Goal: Task Accomplishment & Management: Manage account settings

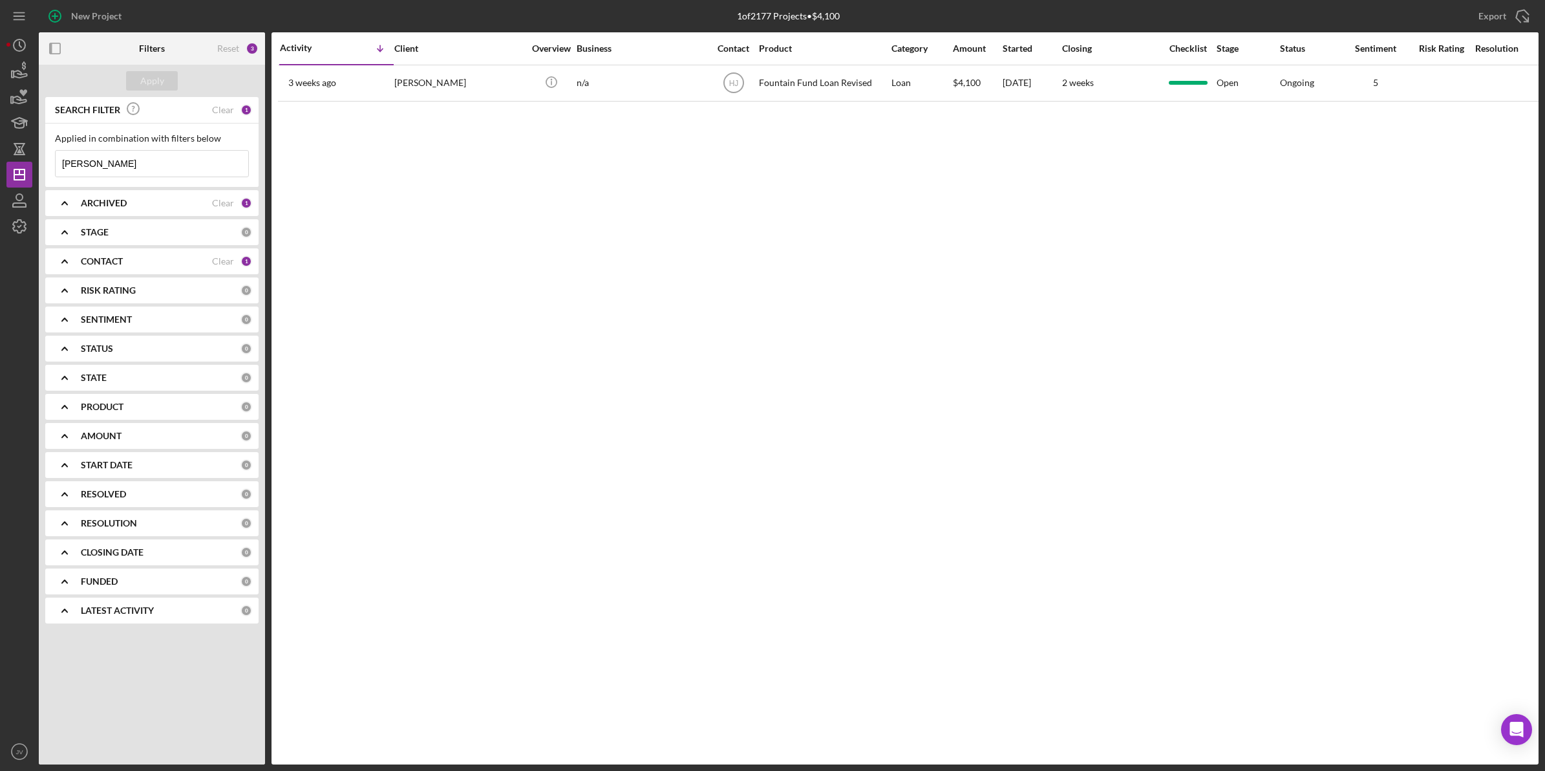
click at [65, 263] on icon "Icon/Expander" at bounding box center [64, 261] width 32 height 32
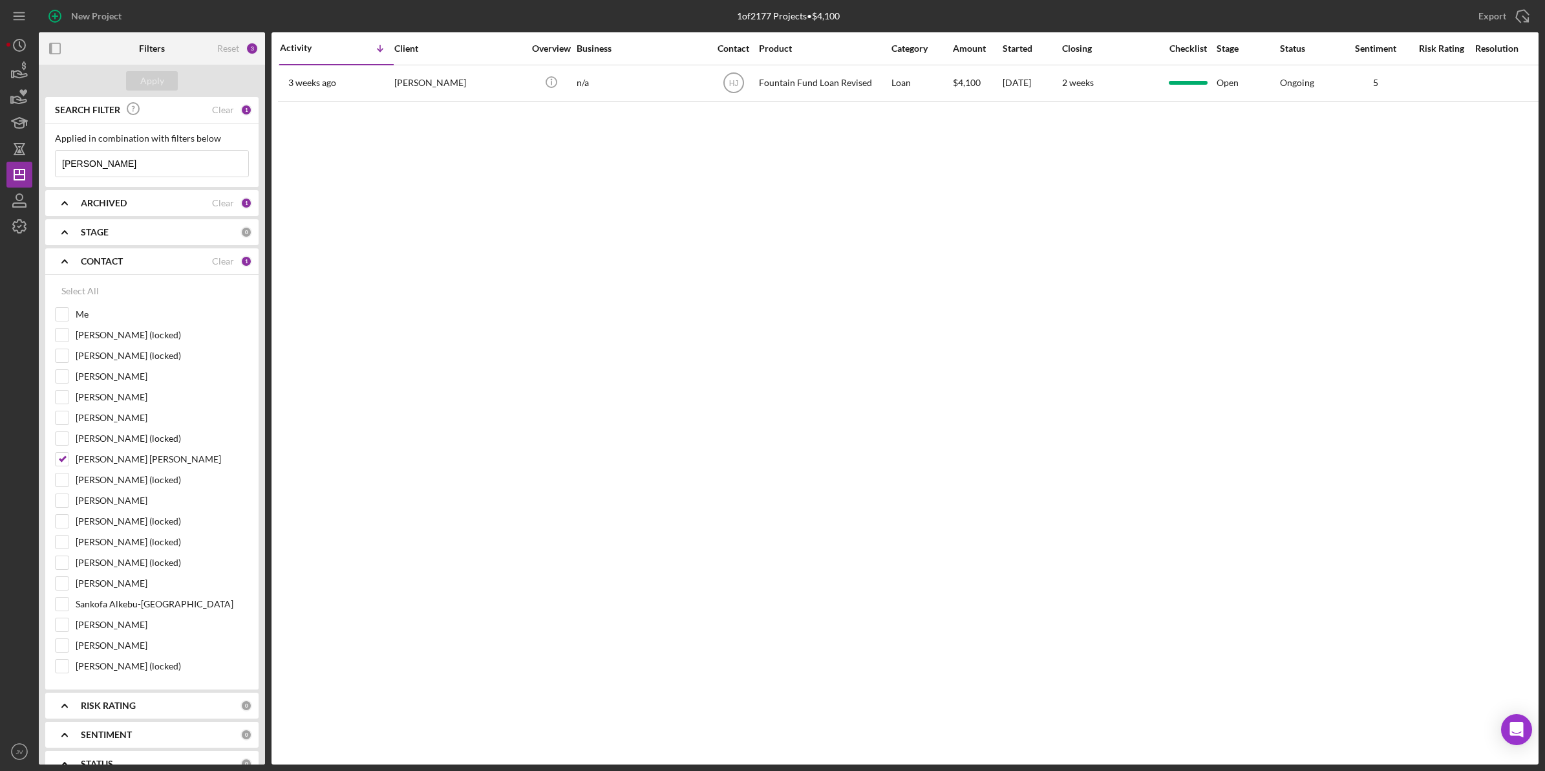
drag, startPoint x: 100, startPoint y: 173, endPoint x: 43, endPoint y: 168, distance: 57.1
click at [43, 168] on div "SEARCH FILTER Clear 1 Applied in combination with filters below alford Icon/Men…" at bounding box center [152, 430] width 226 height 667
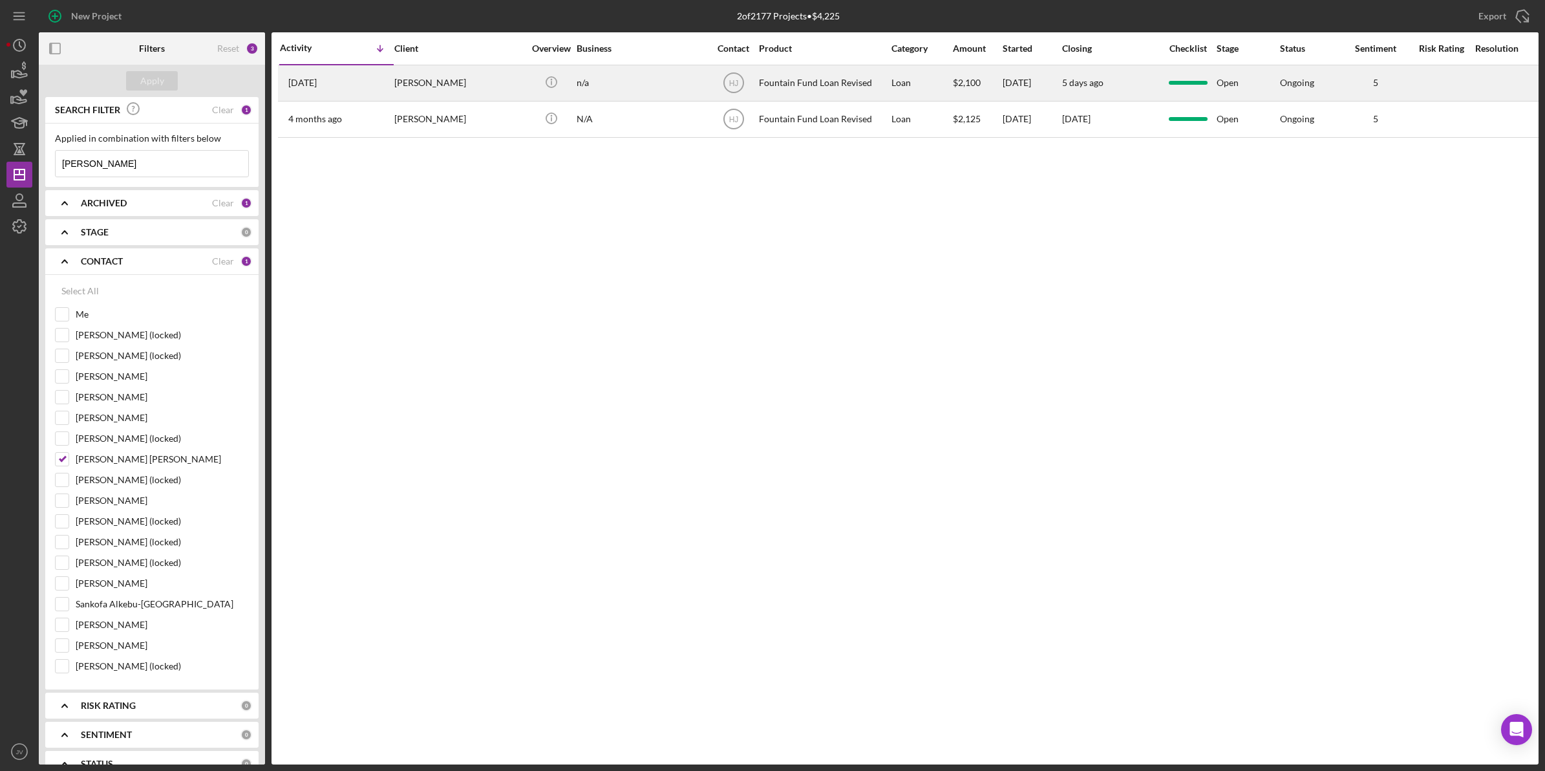
type input "john"
click at [398, 83] on div "John Willis" at bounding box center [458, 83] width 129 height 34
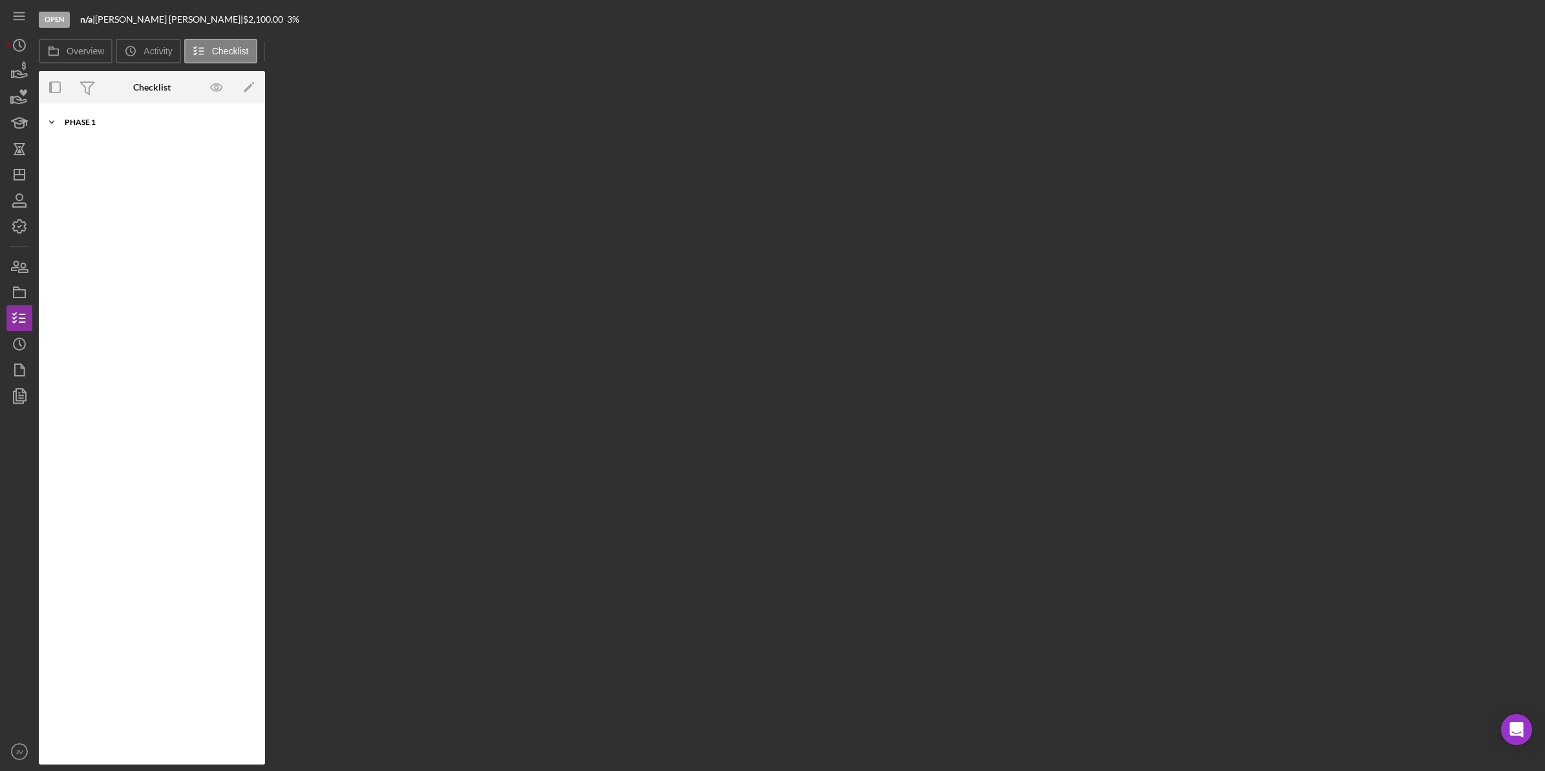
click at [94, 118] on div "Phase 1" at bounding box center [157, 122] width 184 height 8
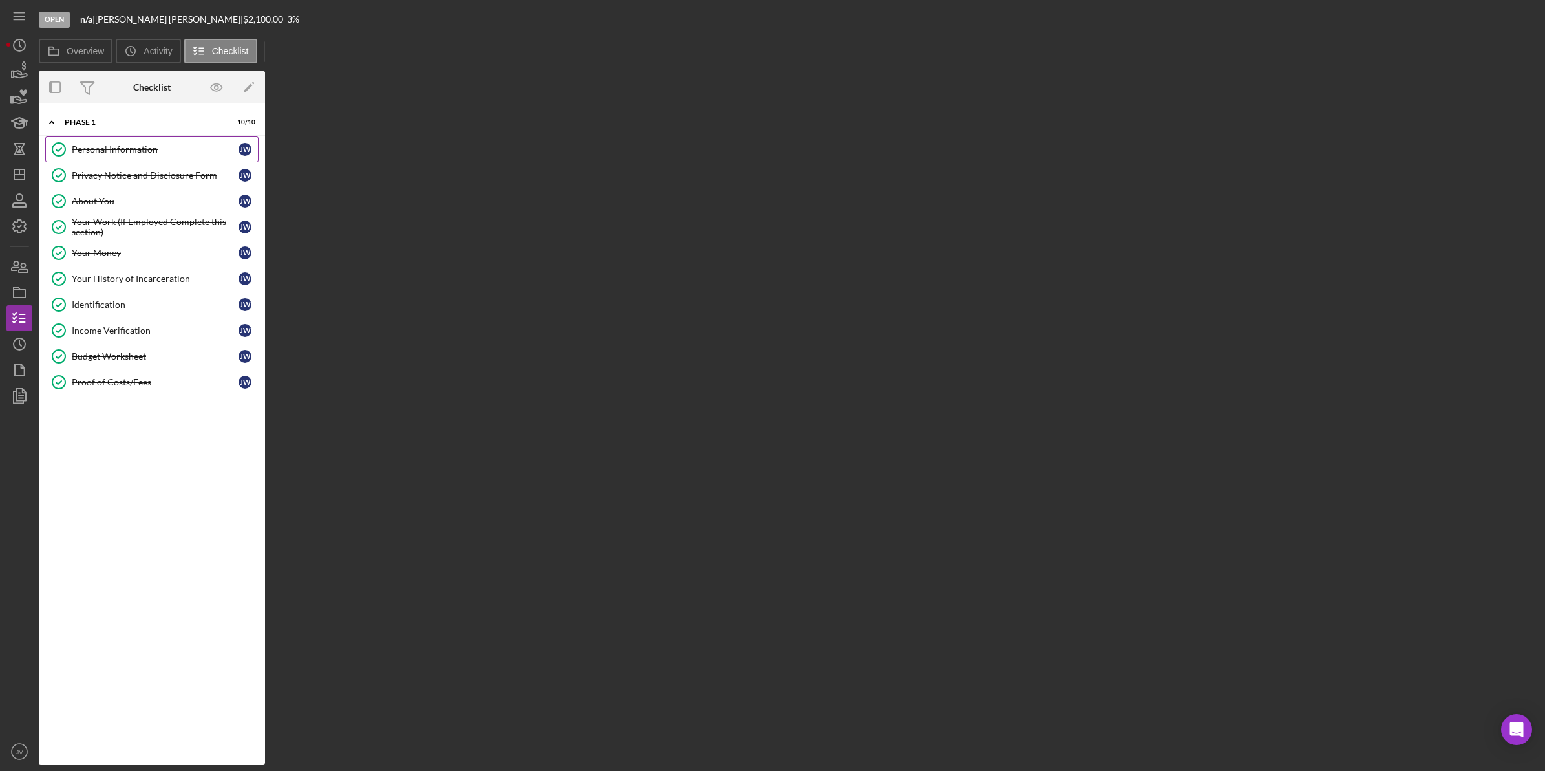
click at [110, 138] on link "Personal Information Personal Information J W" at bounding box center [151, 149] width 213 height 26
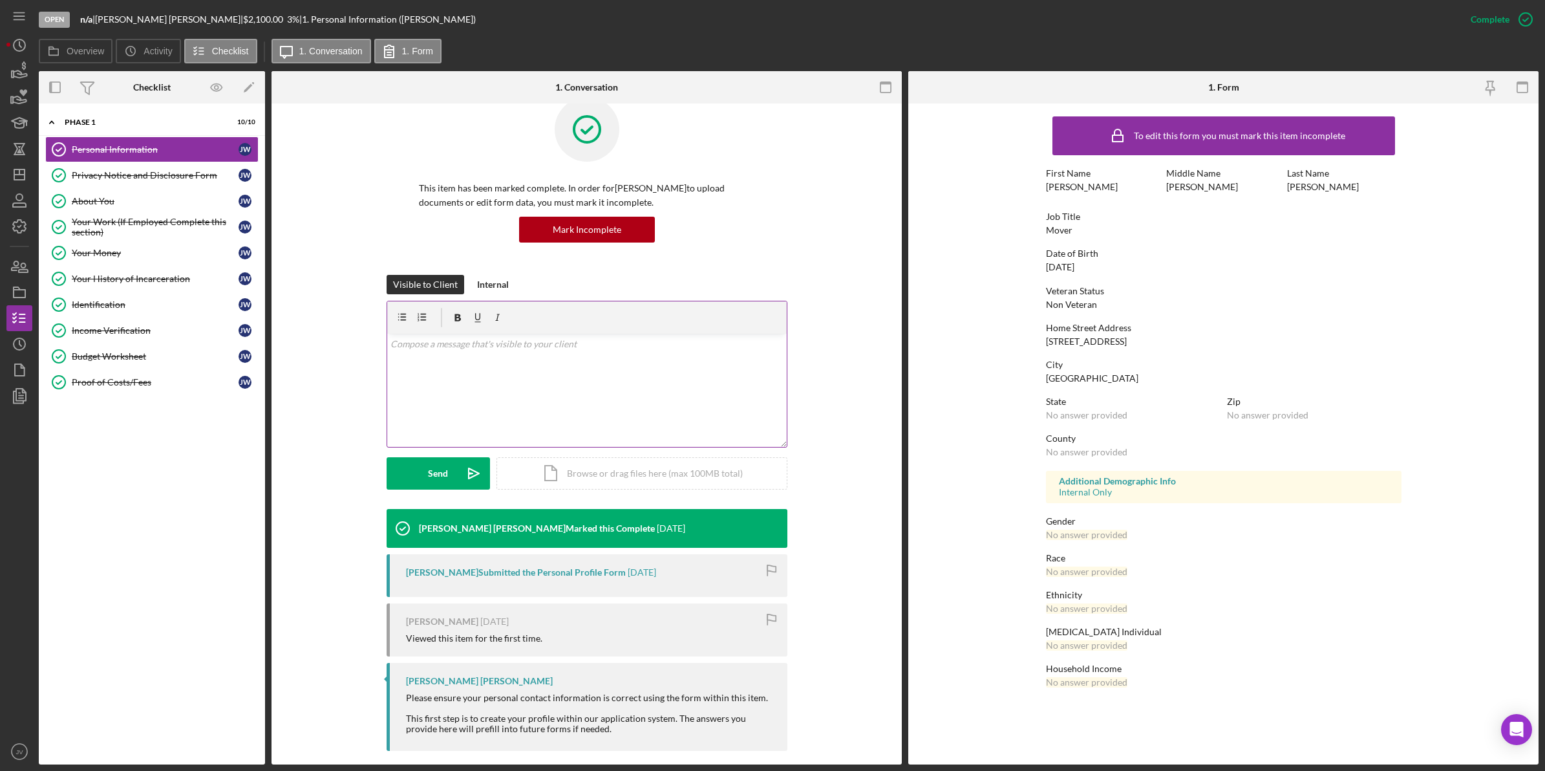
scroll to position [38, 0]
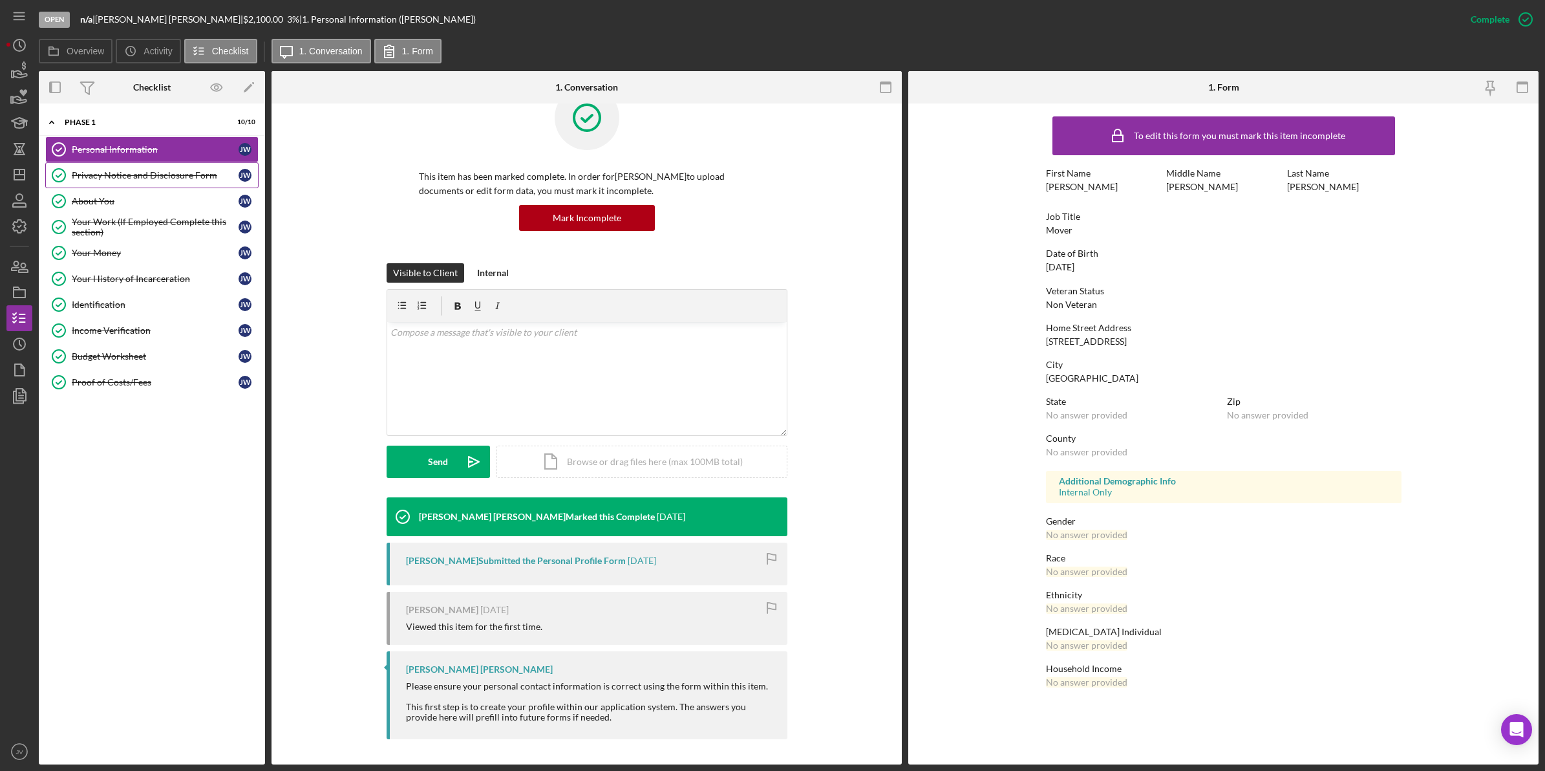
click at [189, 180] on div "Privacy Notice and Disclosure Form" at bounding box center [155, 175] width 167 height 10
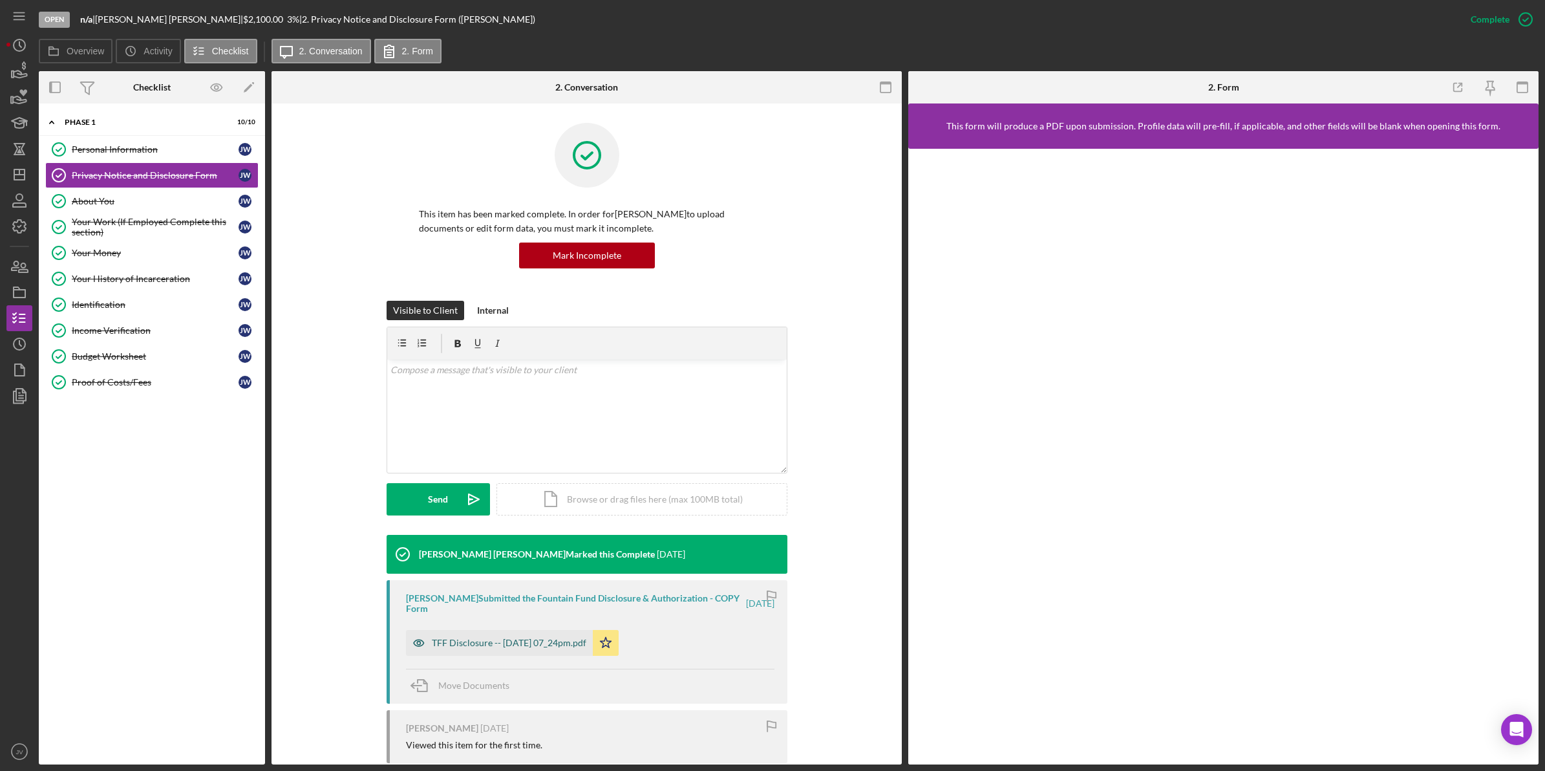
click at [471, 544] on div "TFF Disclosure -- 2025-07-14 07_24pm.pdf" at bounding box center [509, 643] width 155 height 10
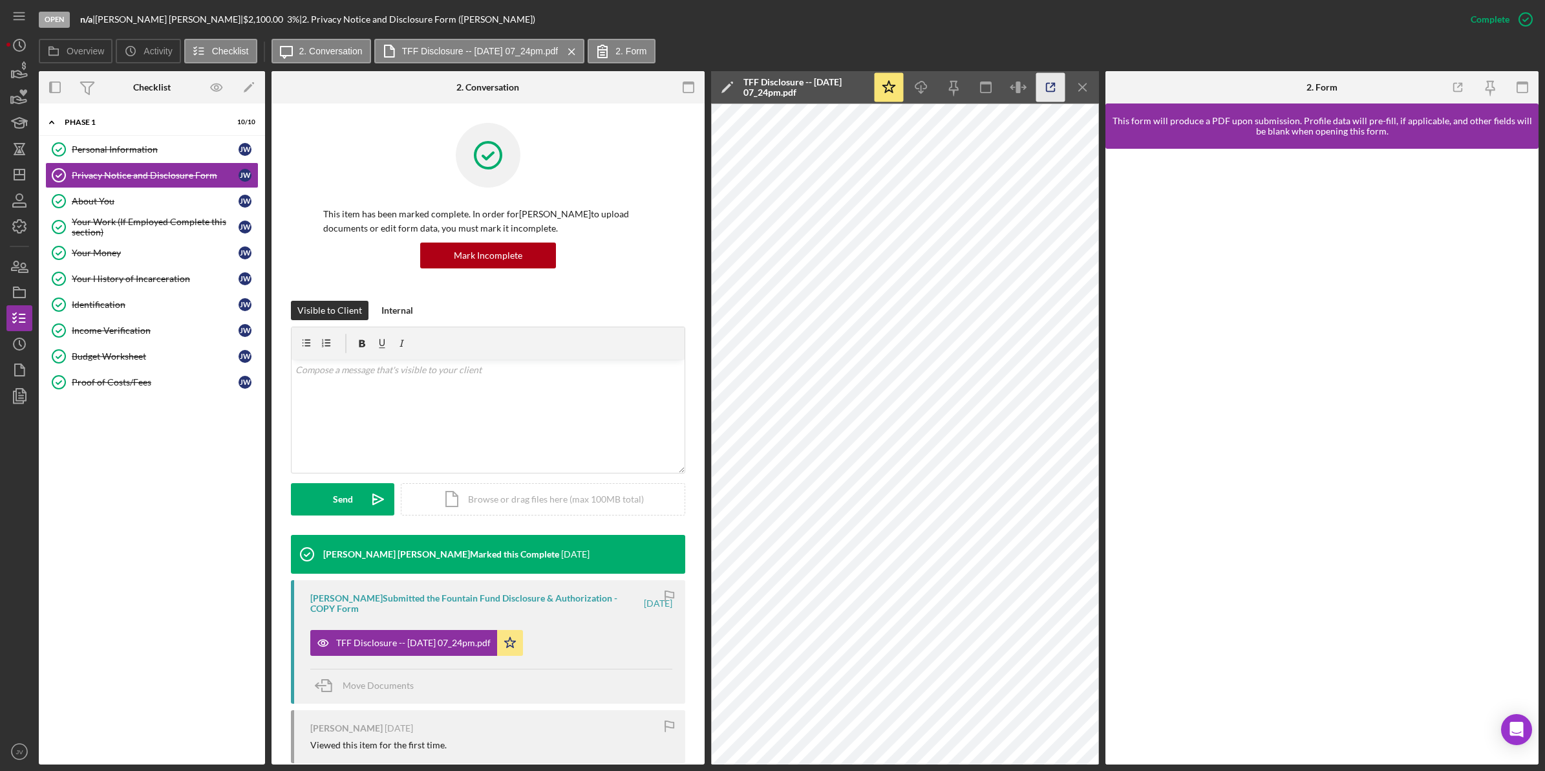
click at [1027, 89] on icon "button" at bounding box center [1051, 87] width 29 height 29
click at [192, 199] on div "About You" at bounding box center [155, 201] width 167 height 10
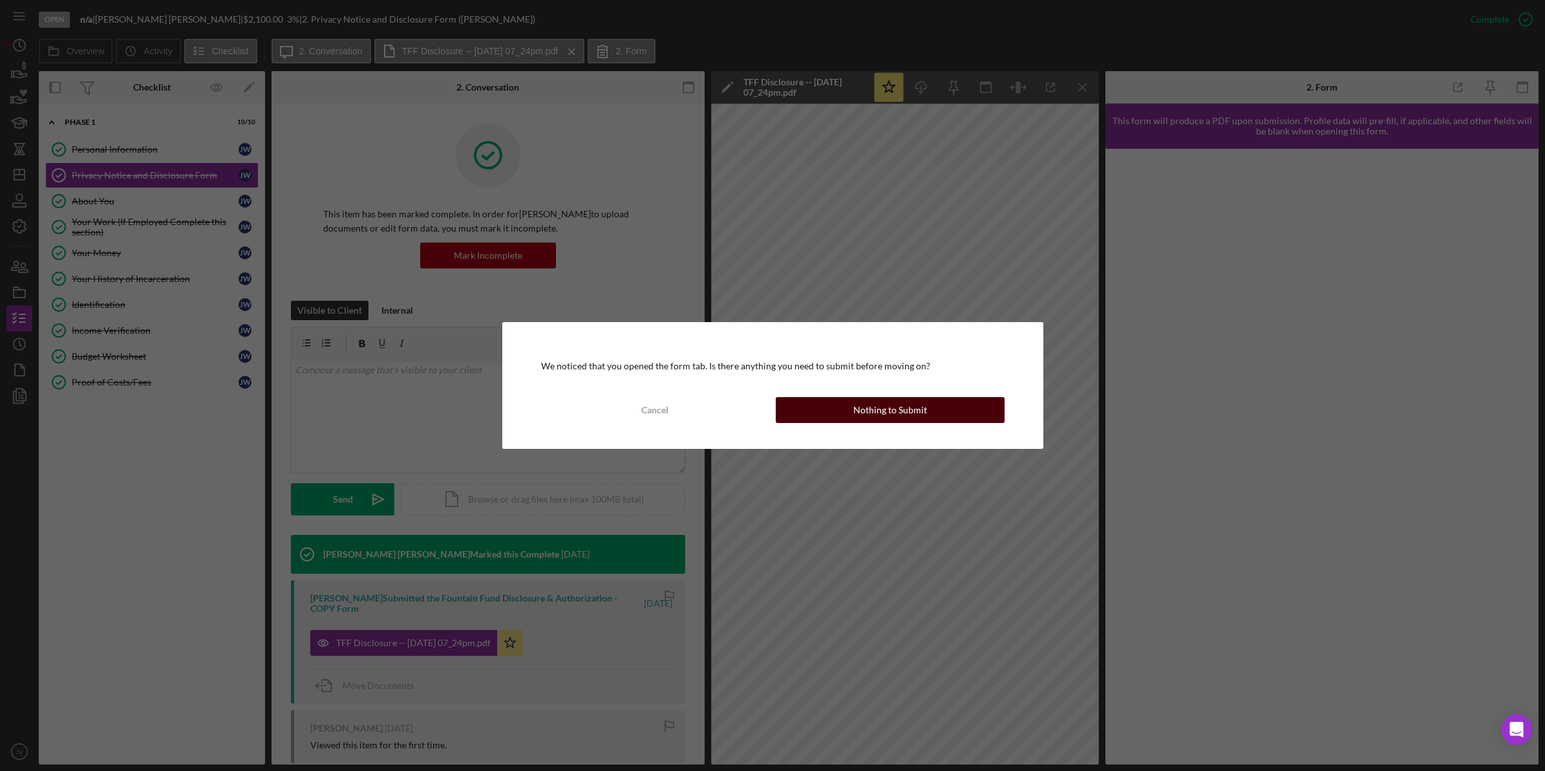
click at [983, 419] on button "Nothing to Submit" at bounding box center [890, 410] width 229 height 26
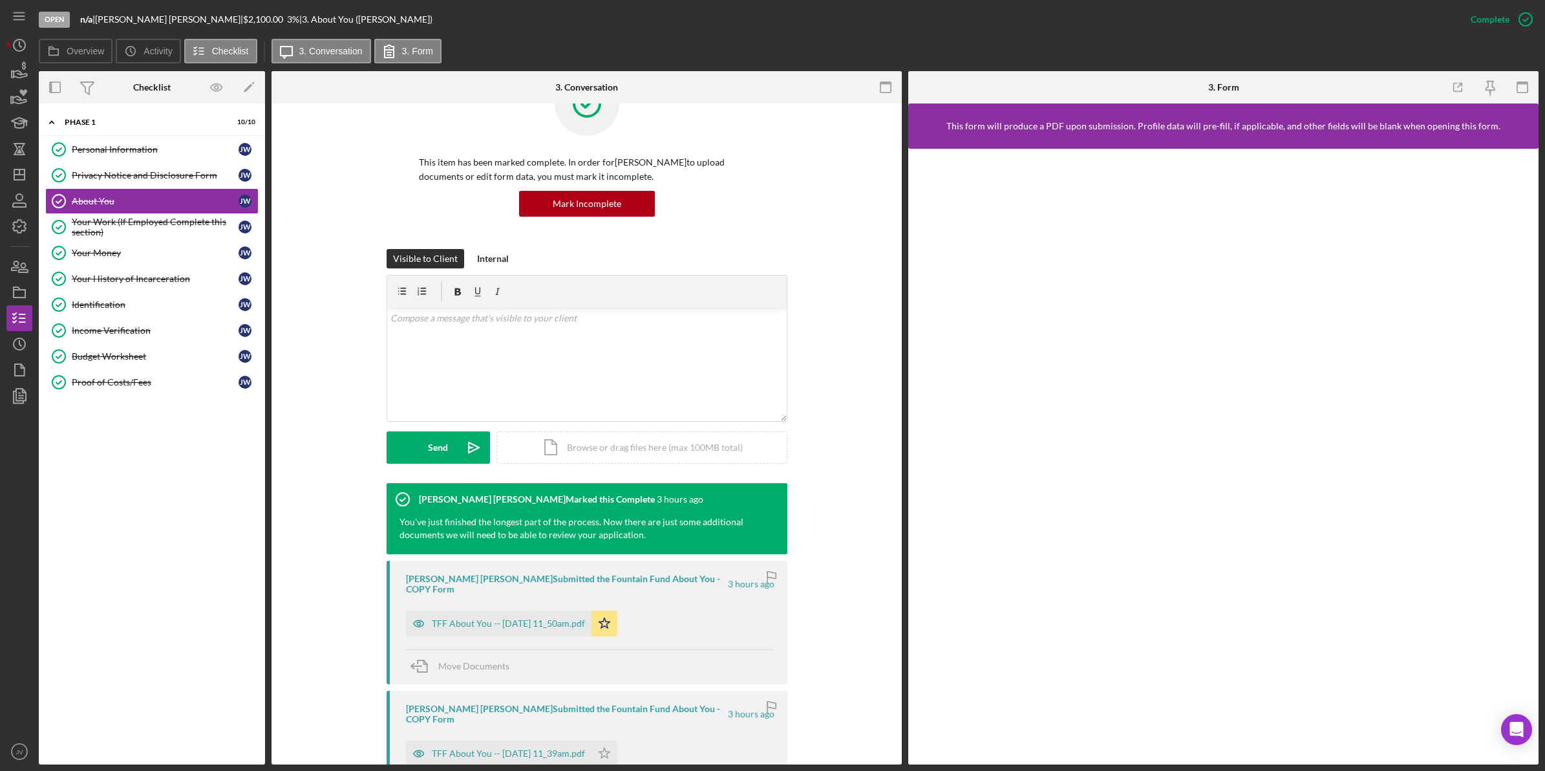
scroll to position [81, 0]
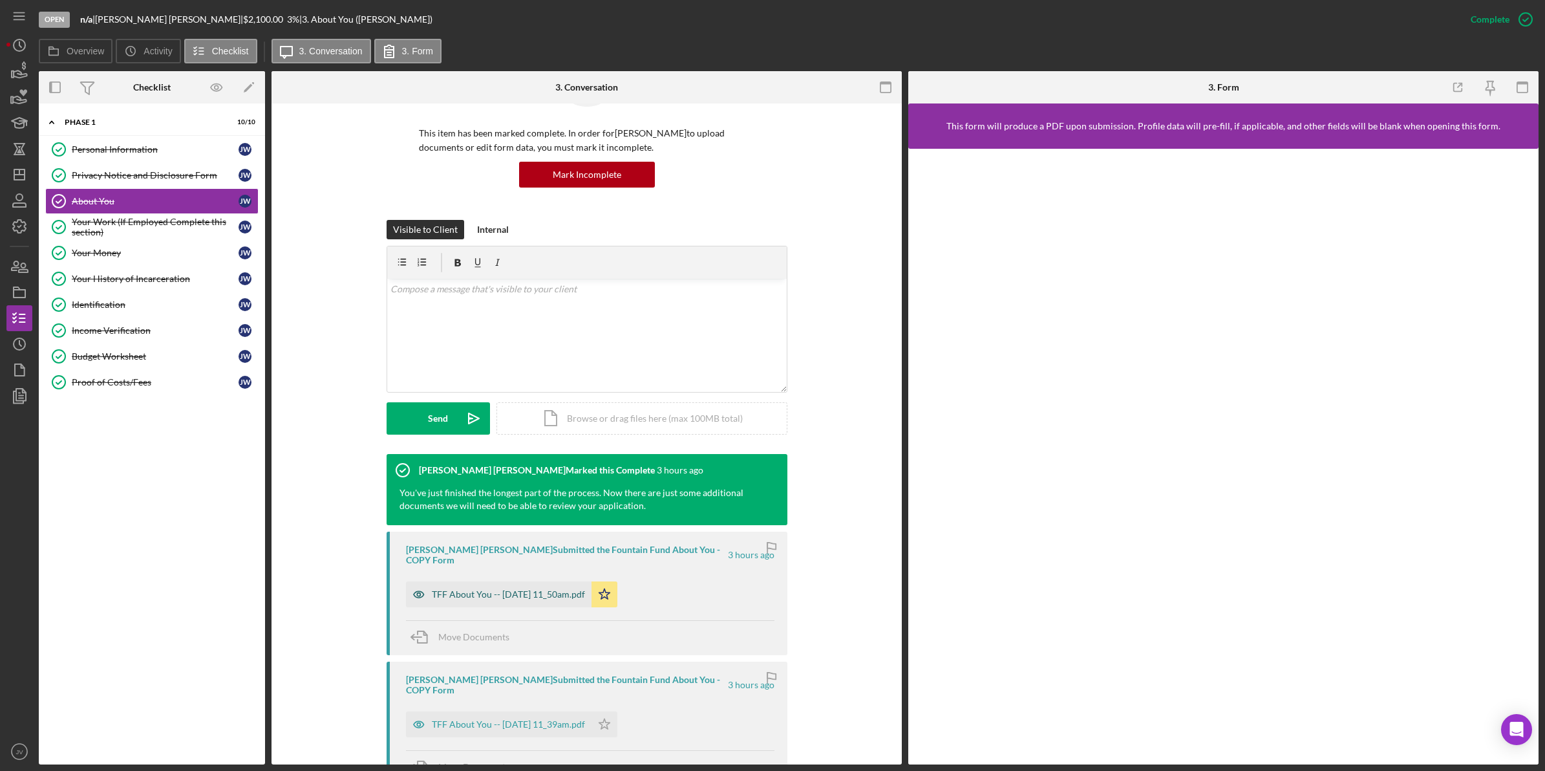
click at [531, 544] on div "TFF About You -- 2025-09-02 11_50am.pdf" at bounding box center [508, 594] width 153 height 10
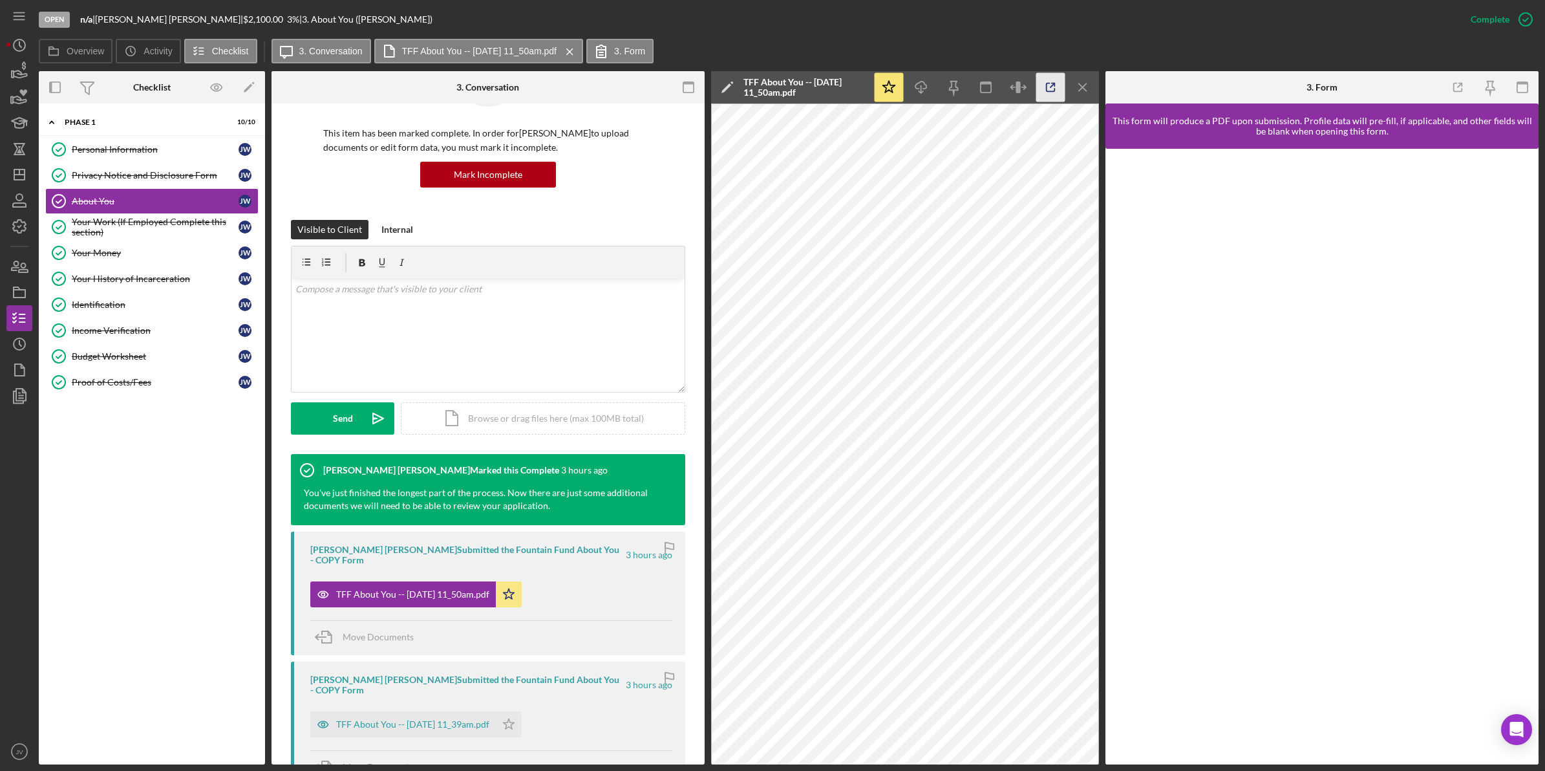
click at [1027, 91] on icon "button" at bounding box center [1051, 87] width 29 height 29
click at [168, 224] on div "Your Work (If Employed Complete this section)" at bounding box center [155, 227] width 167 height 21
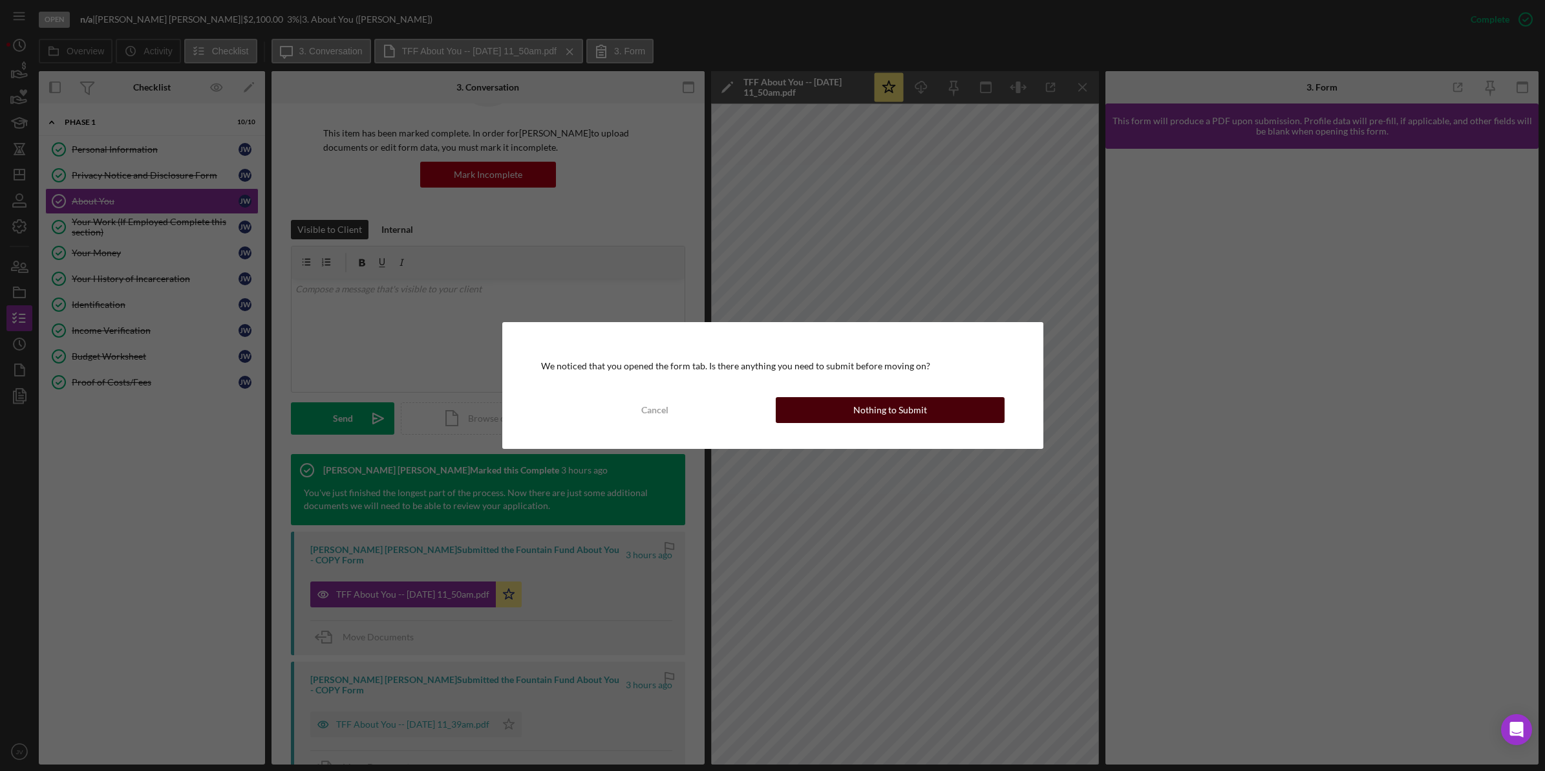
click at [929, 414] on button "Nothing to Submit" at bounding box center [890, 410] width 229 height 26
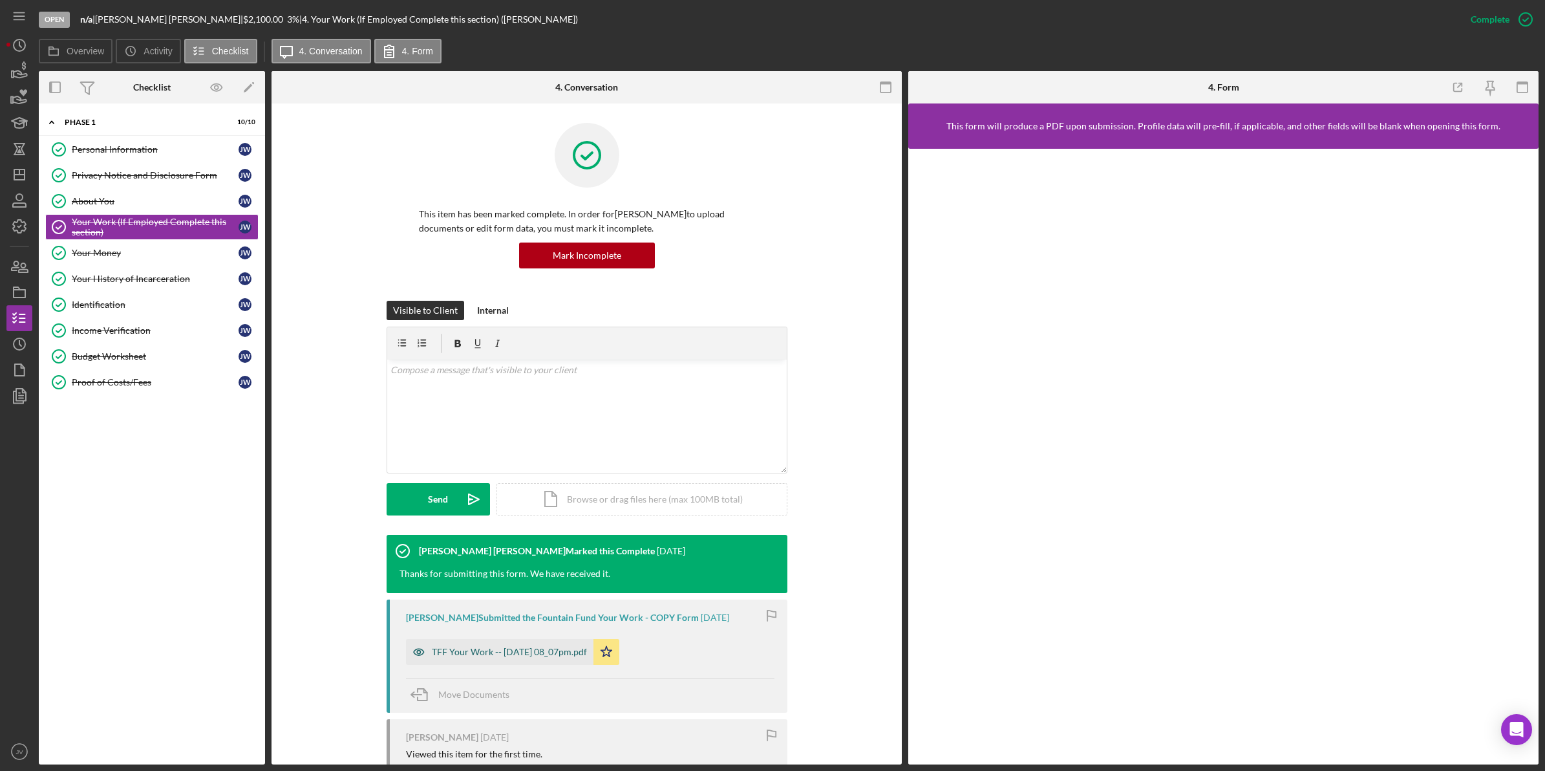
click at [498, 544] on div "TFF Your Work -- 2025-07-14 08_07pm.pdf" at bounding box center [500, 652] width 188 height 26
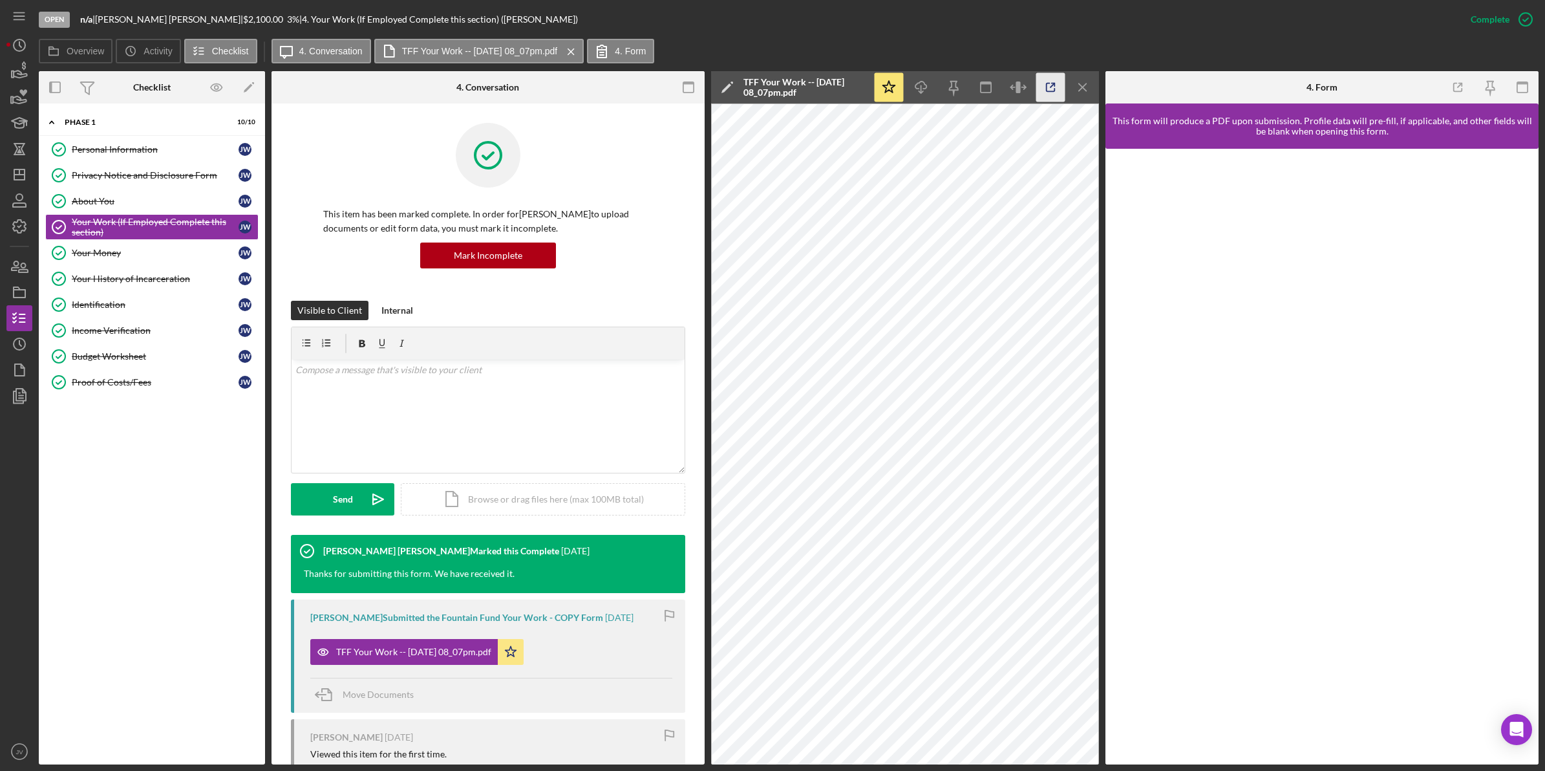
click at [1027, 84] on icon "button" at bounding box center [1051, 87] width 29 height 29
click at [127, 244] on link "Your Money Your Money J W" at bounding box center [151, 253] width 213 height 26
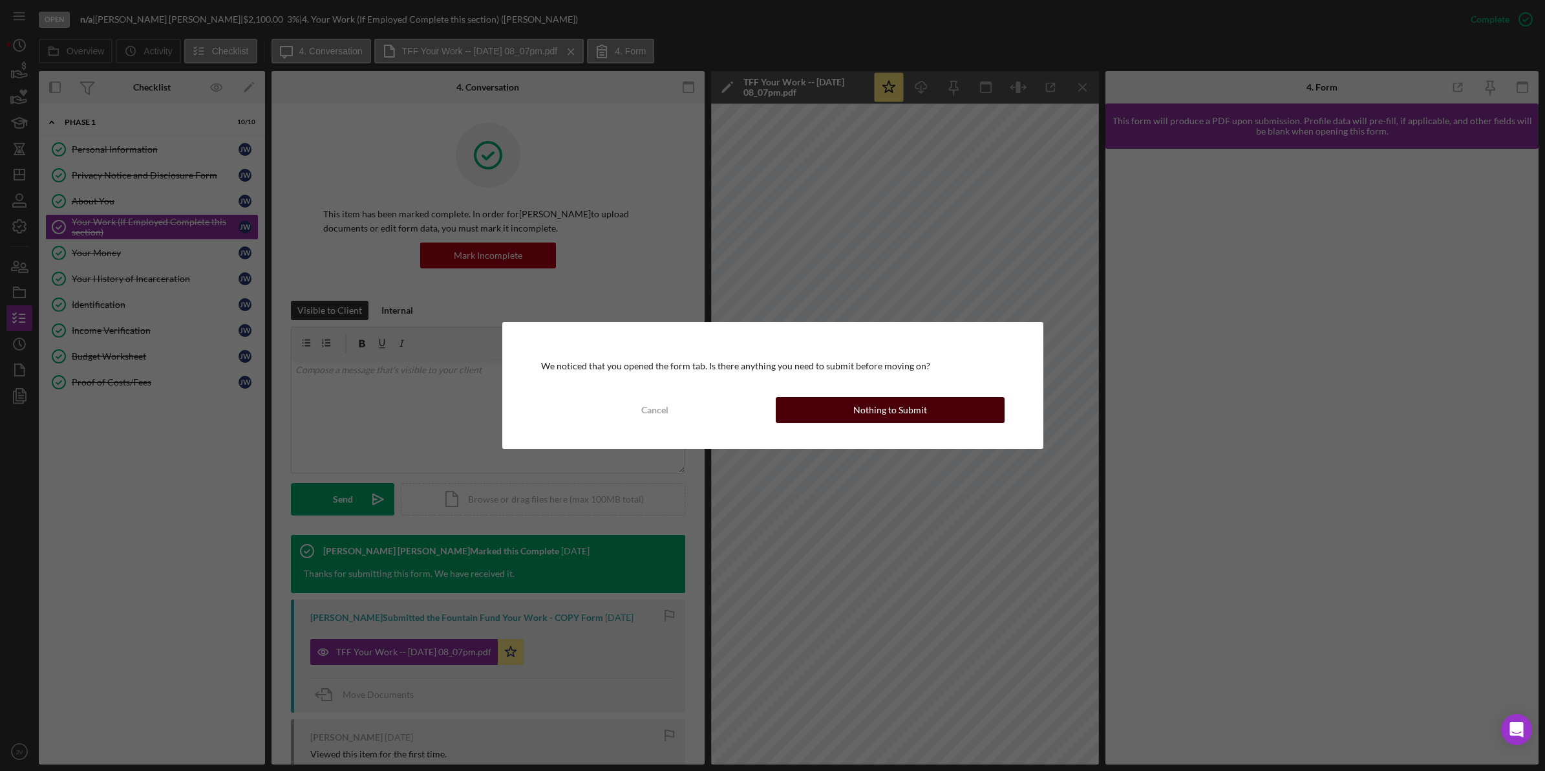
click at [949, 416] on button "Nothing to Submit" at bounding box center [890, 410] width 229 height 26
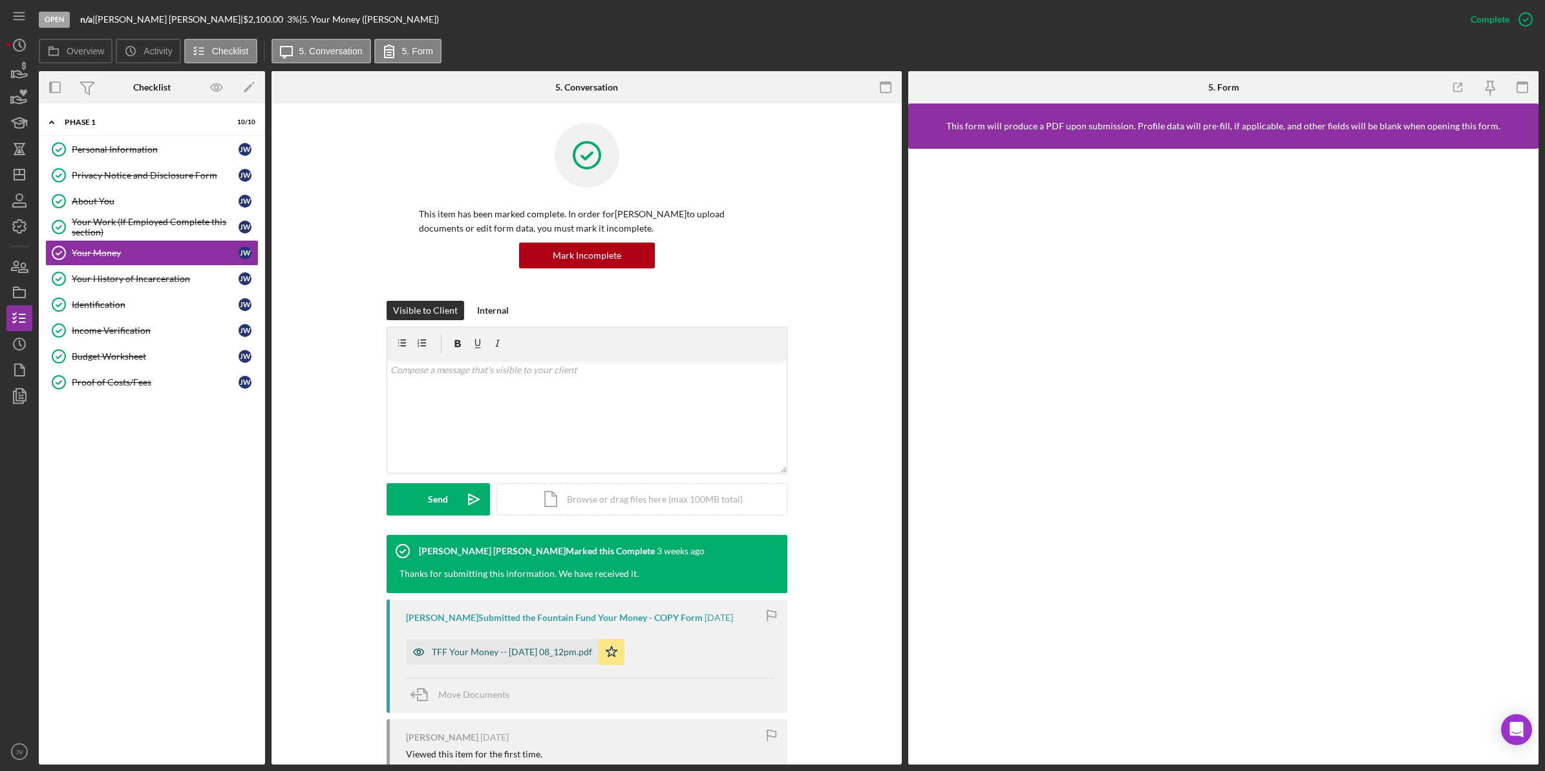
click at [517, 544] on div "TFF Your Money -- 2025-07-14 08_12pm.pdf" at bounding box center [512, 652] width 160 height 10
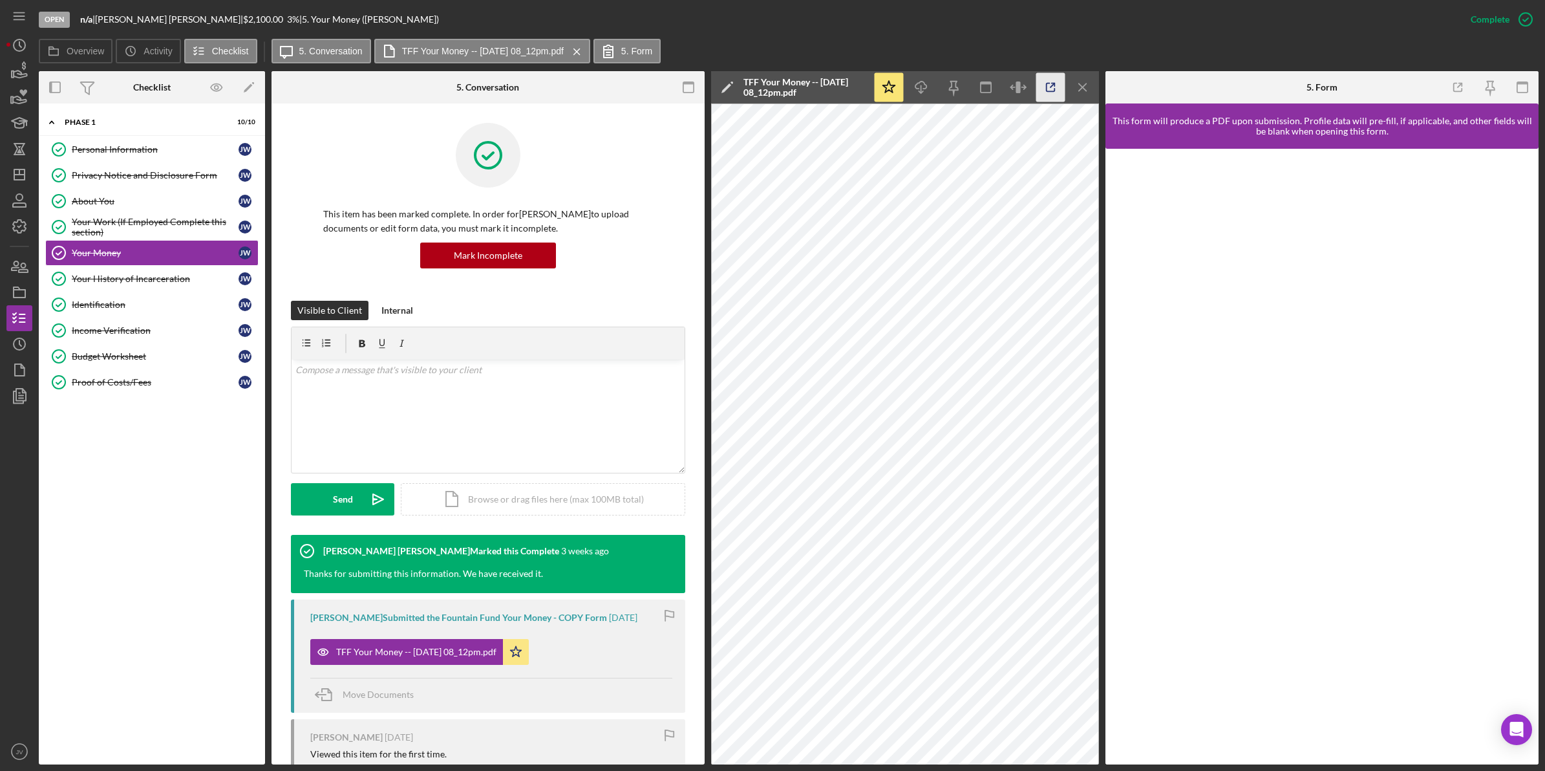
click at [1027, 86] on icon "button" at bounding box center [1051, 87] width 29 height 29
click at [1027, 83] on icon "button" at bounding box center [1051, 87] width 8 height 8
click at [127, 278] on div "Your History of Incarceration" at bounding box center [155, 279] width 167 height 10
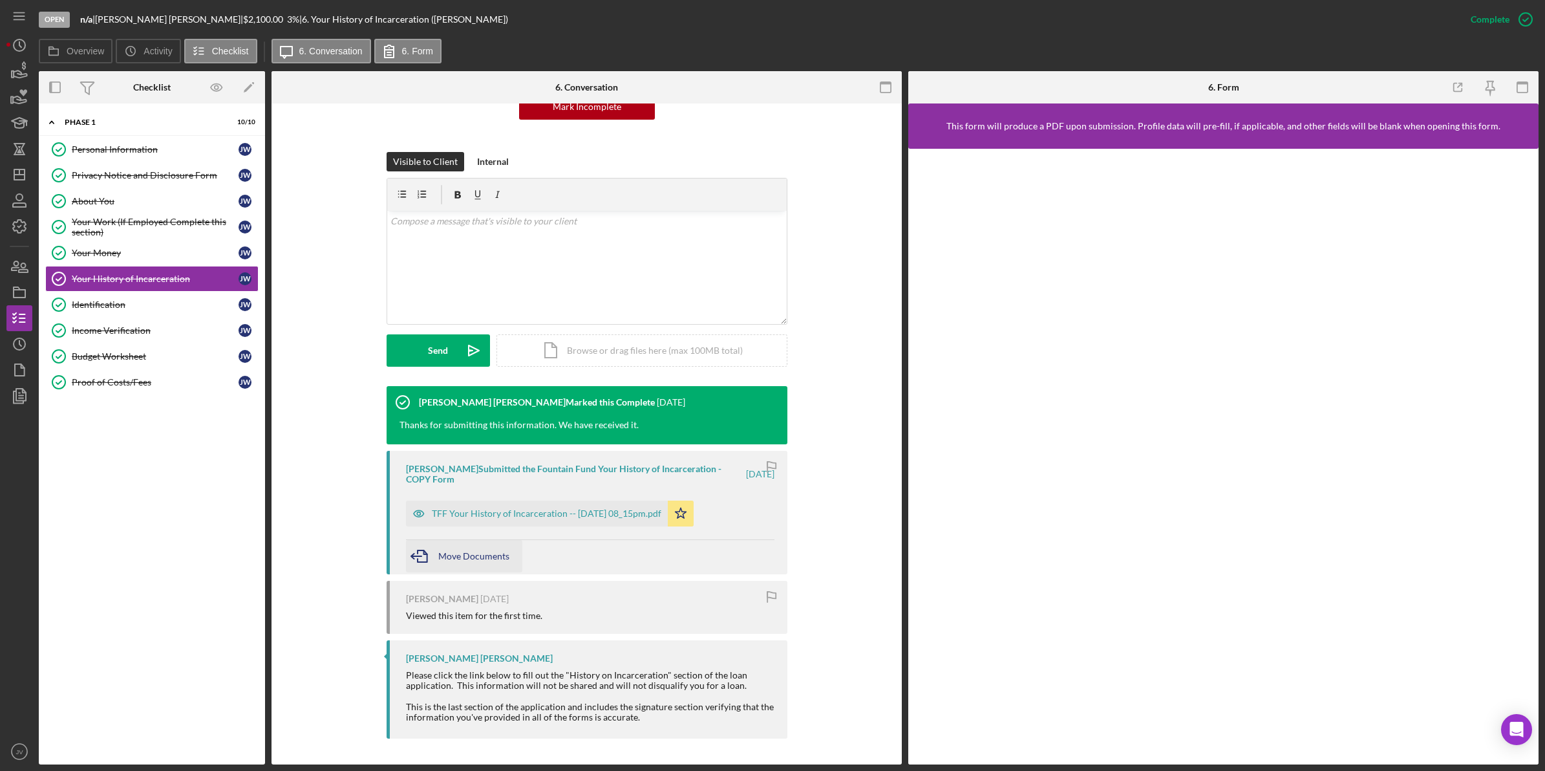
scroll to position [160, 0]
click at [529, 510] on div "TFF Your History of Incarceration -- 2025-07-14 08_15pm.pdf" at bounding box center [537, 513] width 262 height 26
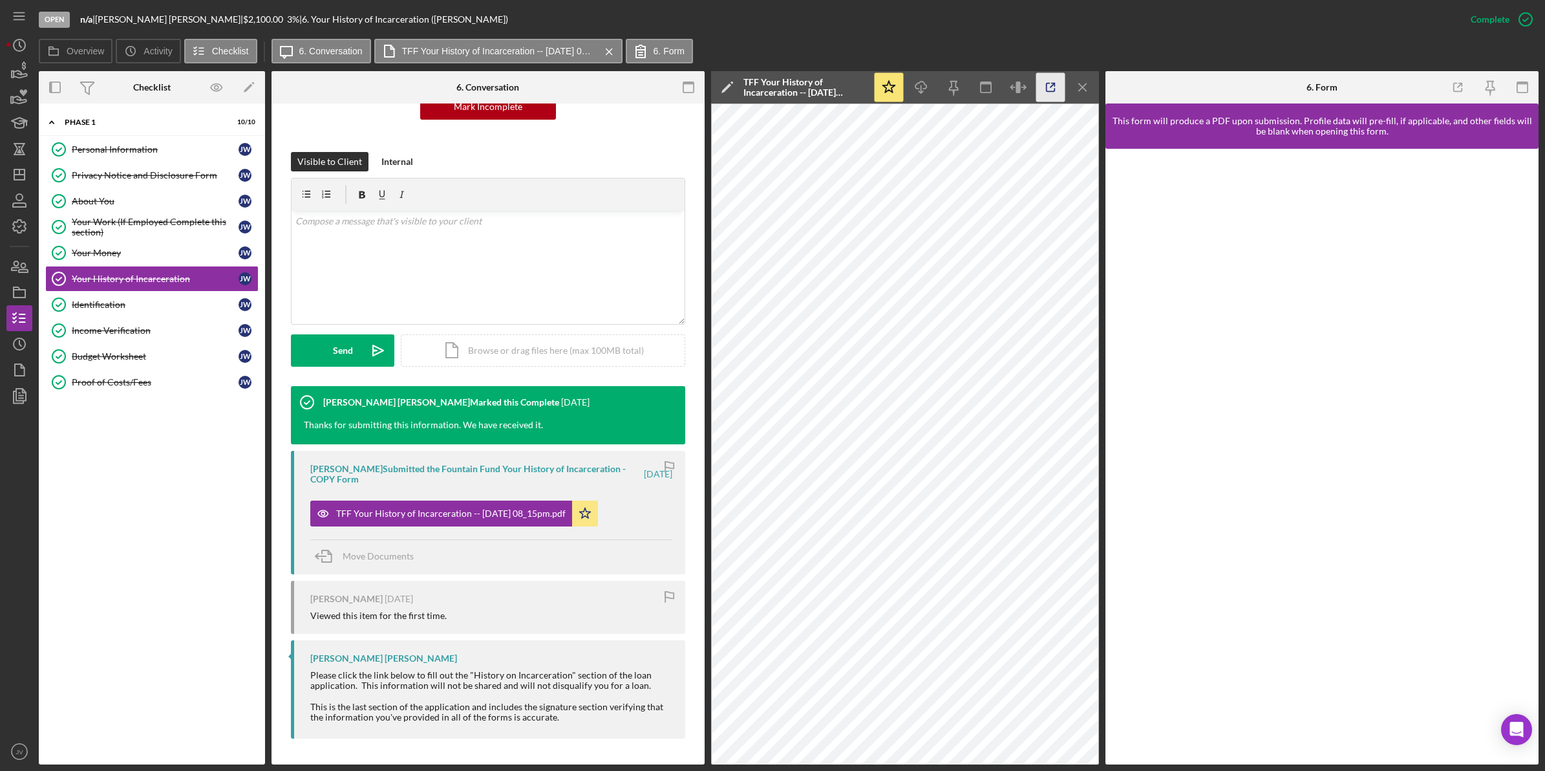
click at [1027, 85] on line "button" at bounding box center [1053, 85] width 4 height 4
click at [204, 307] on div "Identification" at bounding box center [155, 304] width 167 height 10
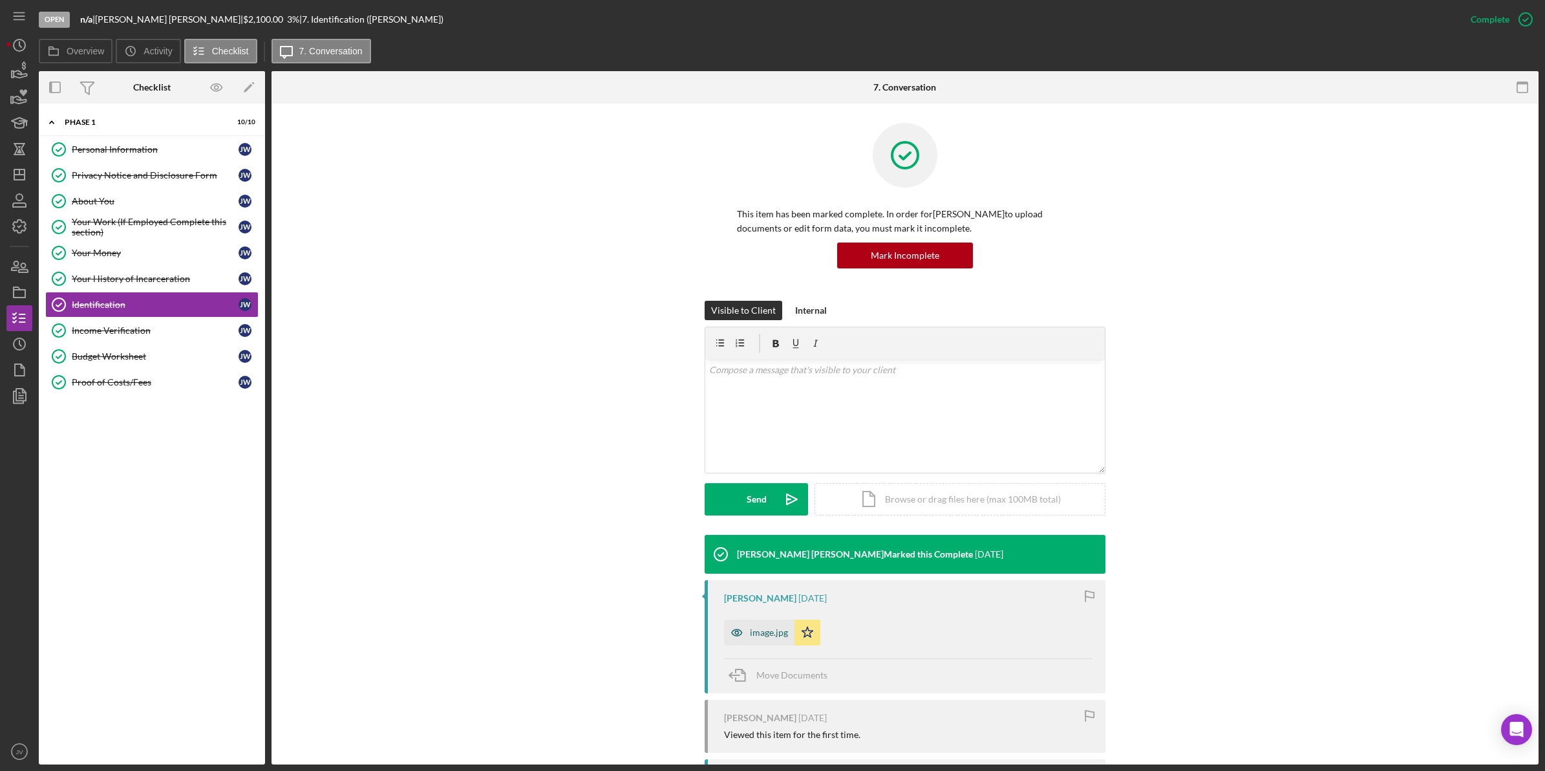
click at [771, 544] on div "image.jpg" at bounding box center [769, 632] width 38 height 10
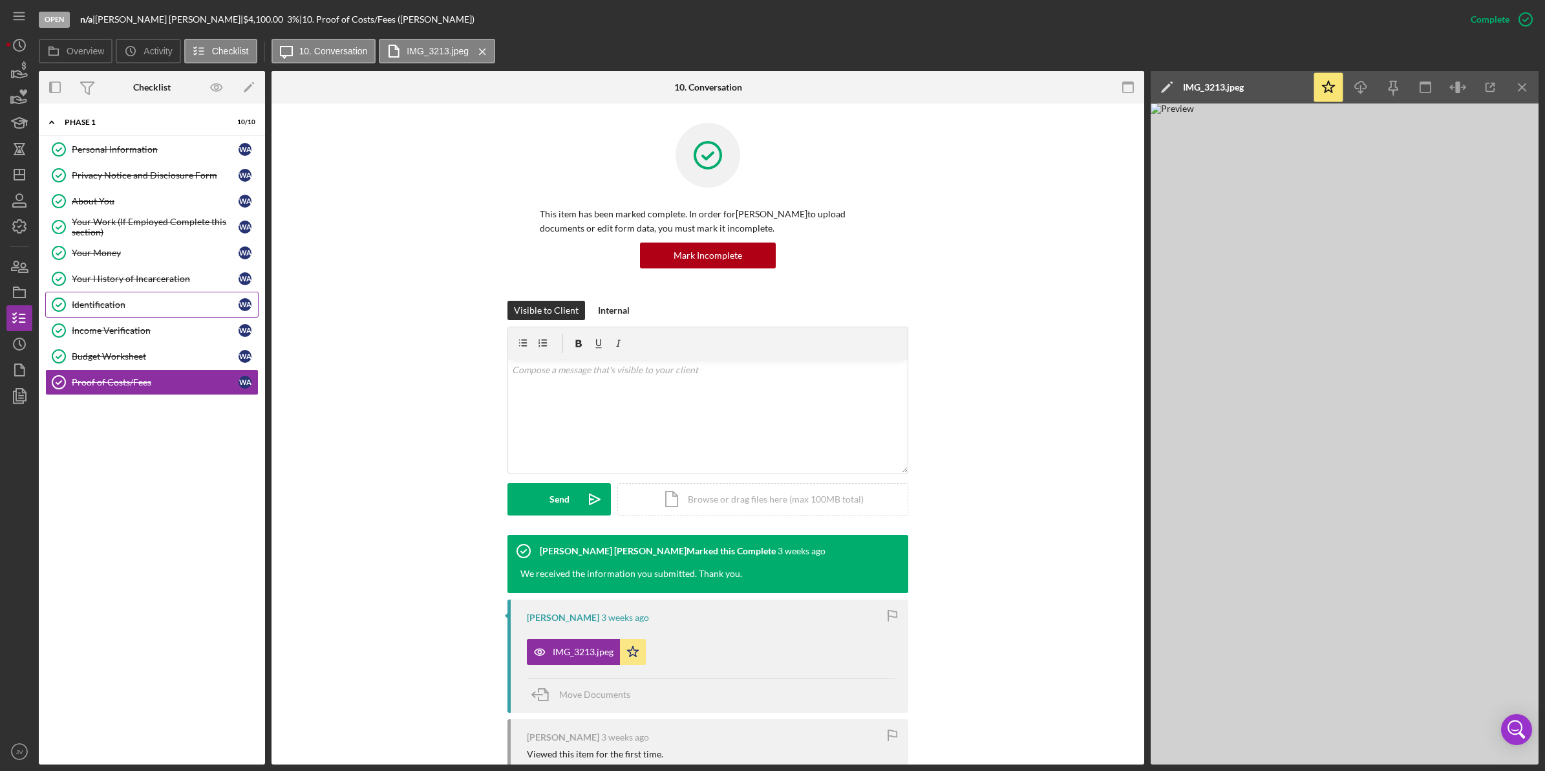
scroll to position [188, 0]
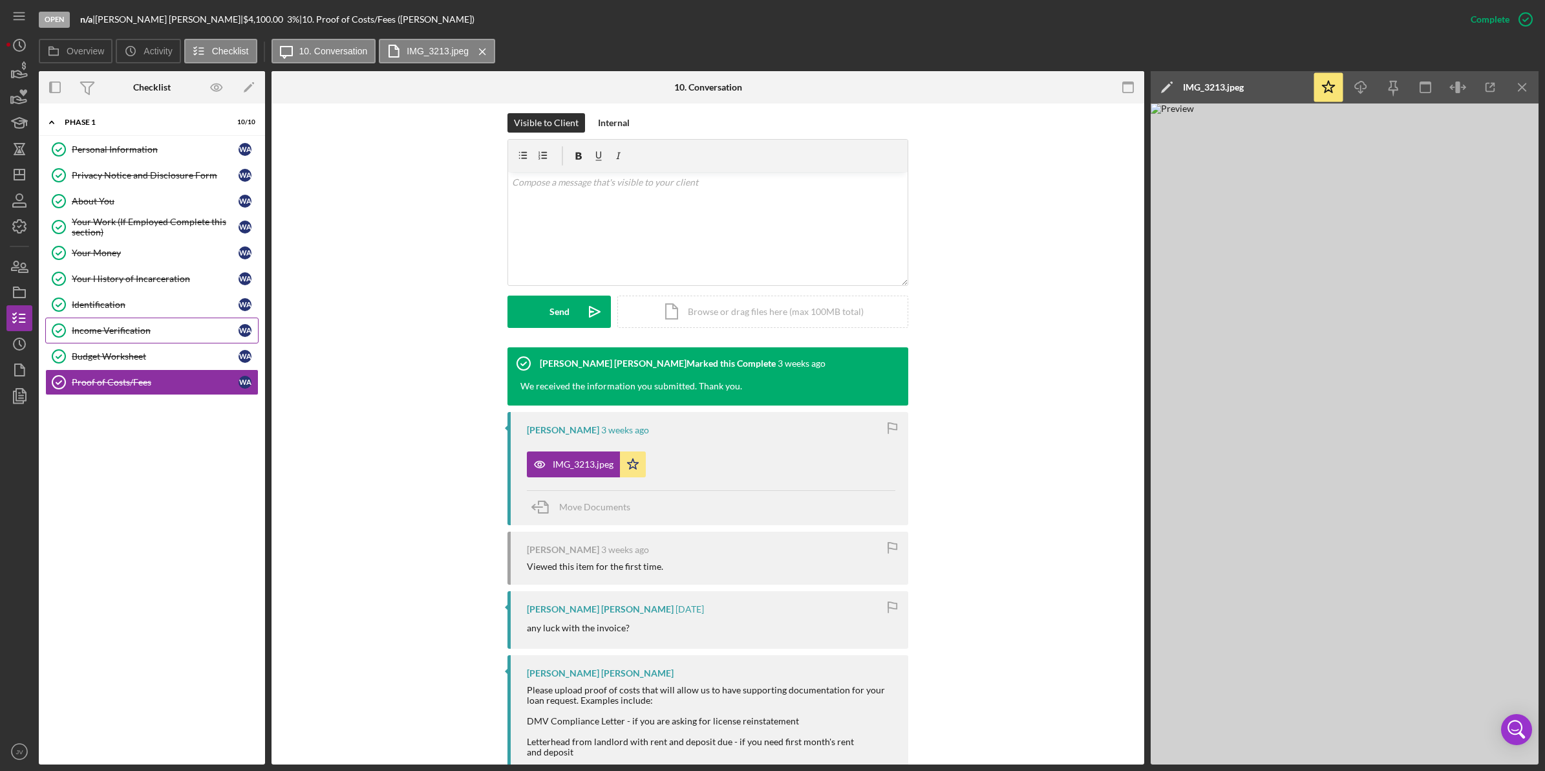
click at [165, 334] on div "Income Verification" at bounding box center [155, 330] width 167 height 10
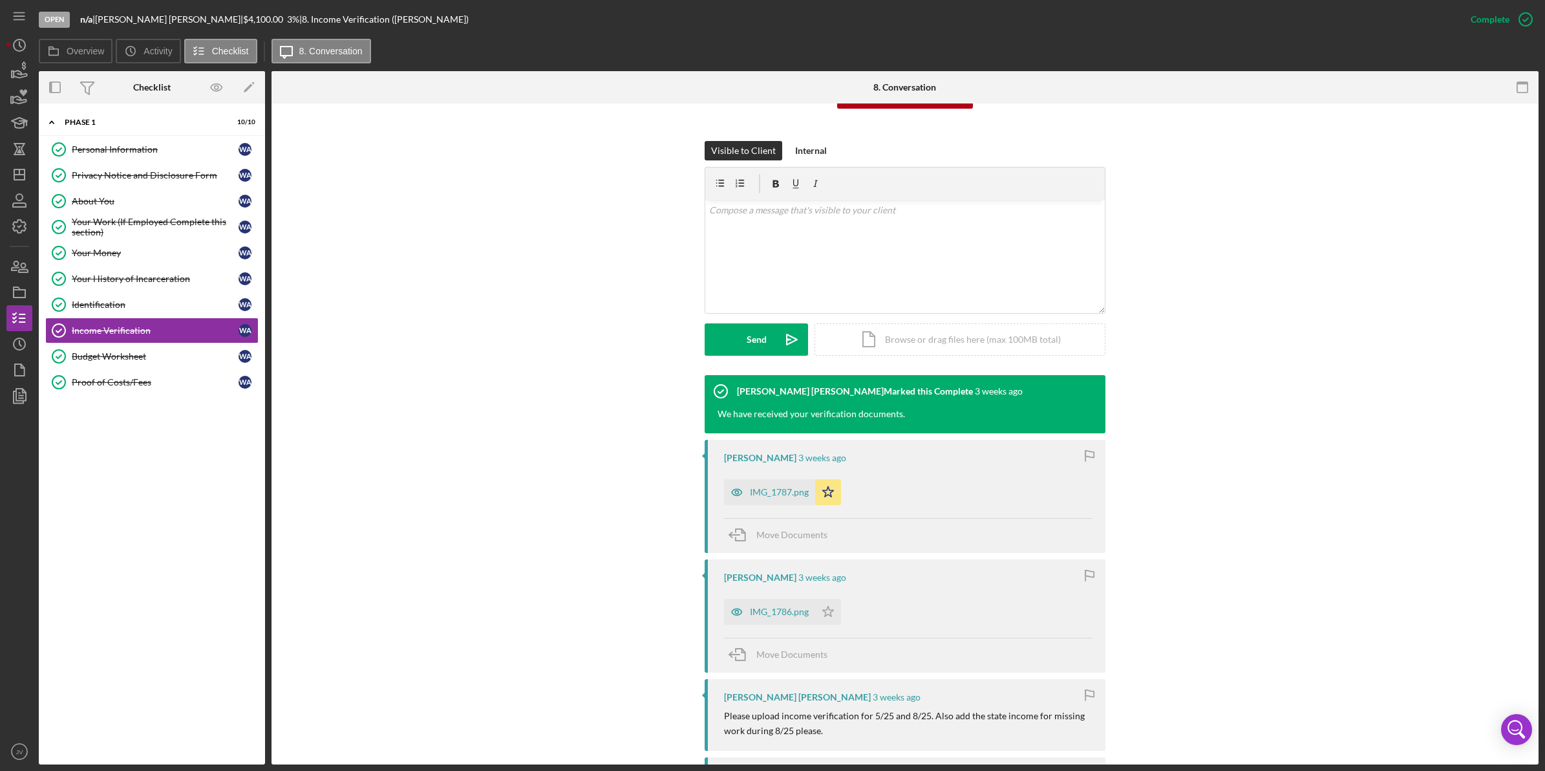
scroll to position [162, 0]
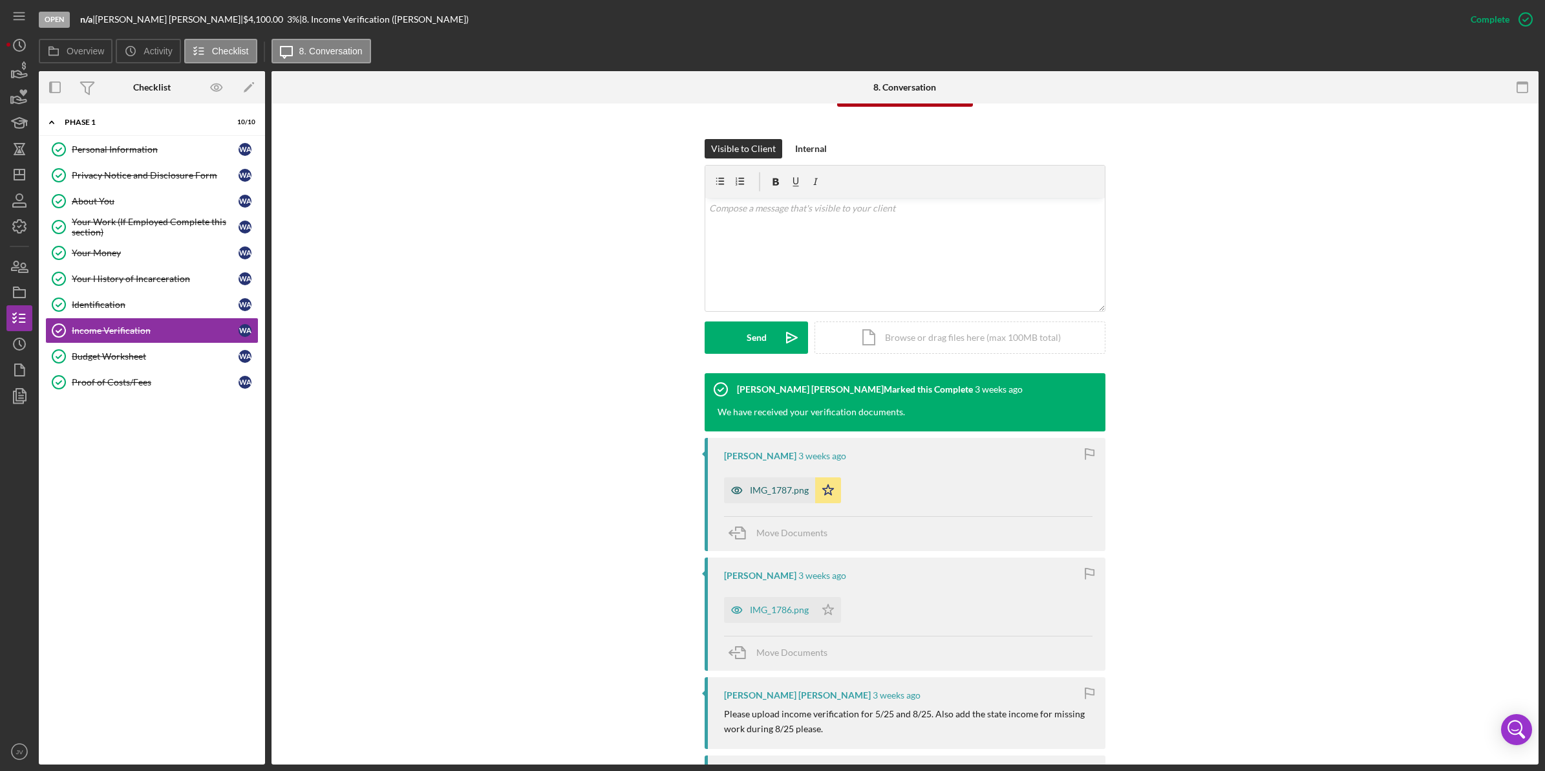
click at [777, 493] on div "IMG_1787.png" at bounding box center [779, 490] width 59 height 10
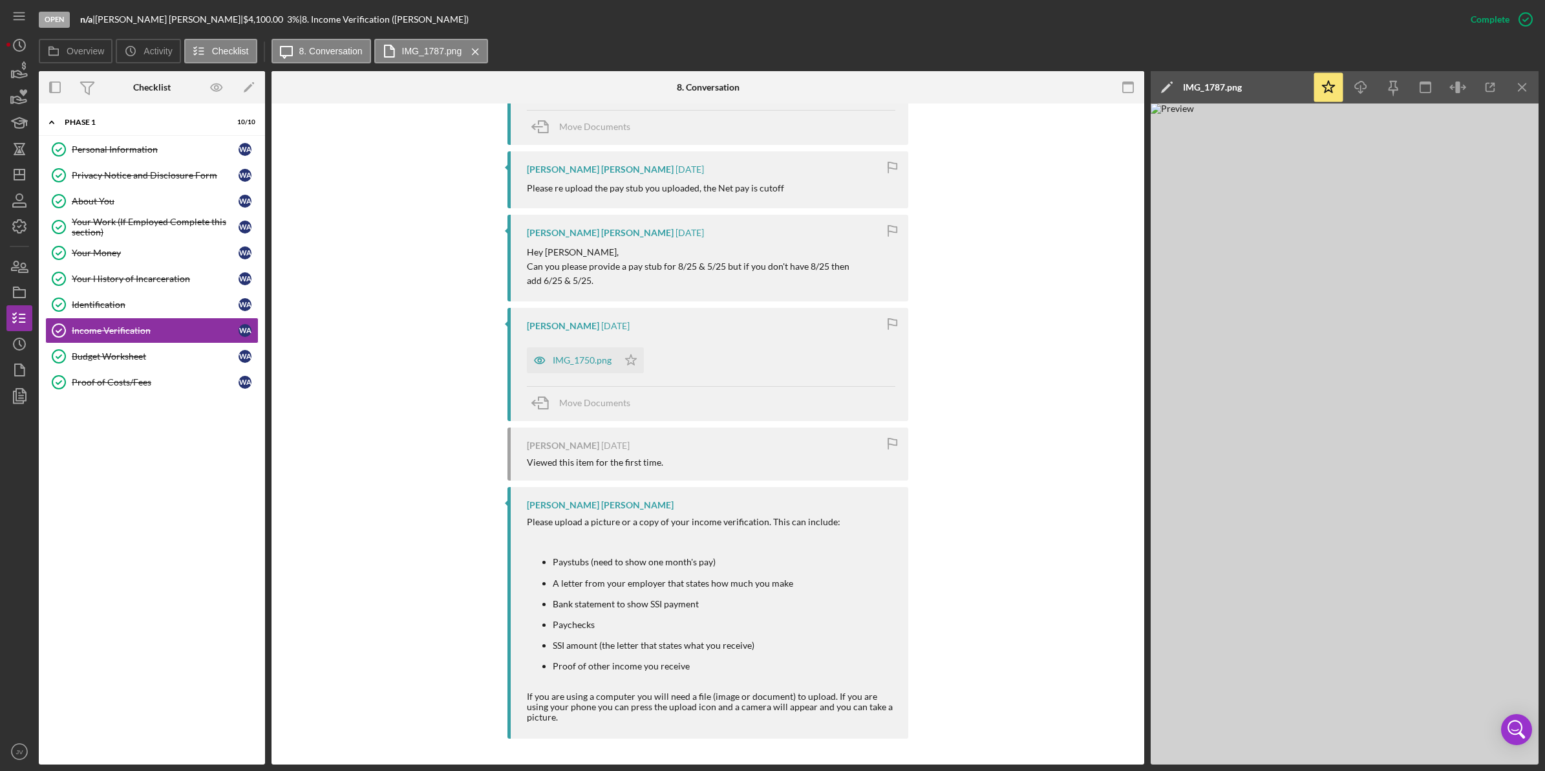
scroll to position [865, 0]
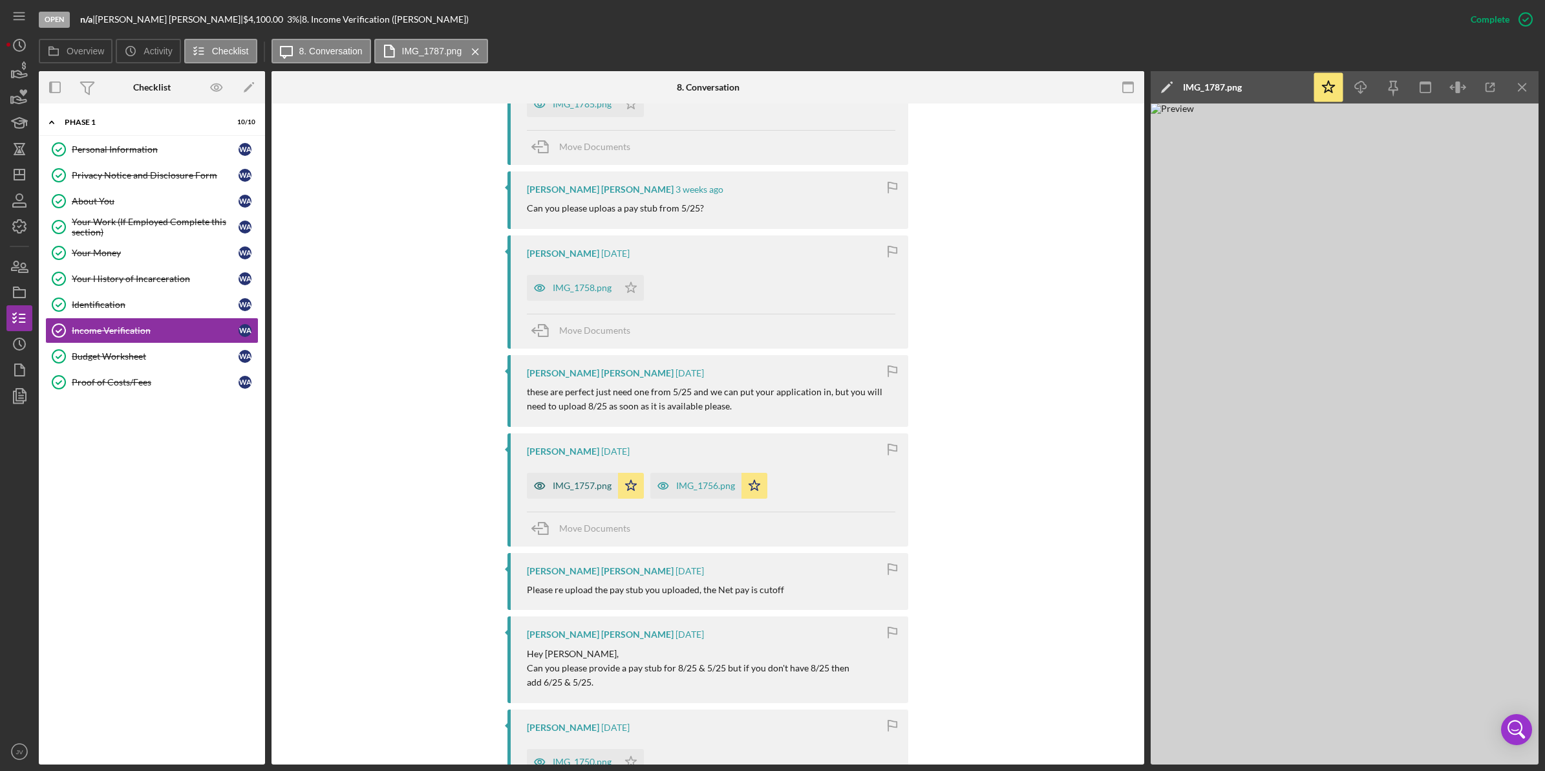
click at [571, 486] on div "IMG_1757.png" at bounding box center [582, 485] width 59 height 10
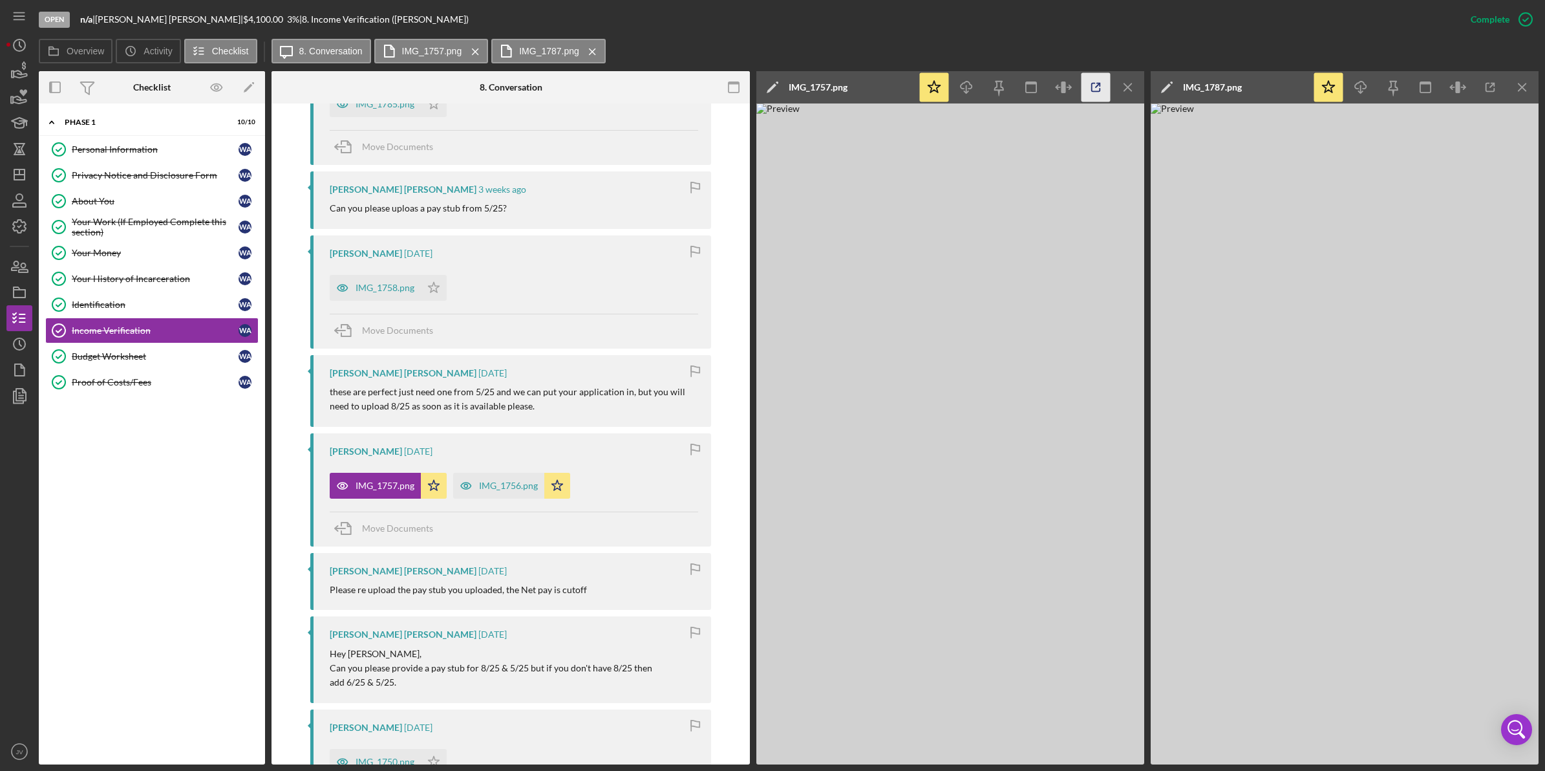
click at [1093, 83] on icon "button" at bounding box center [1096, 87] width 8 height 8
click at [182, 361] on div "Budget Worksheet" at bounding box center [155, 356] width 167 height 10
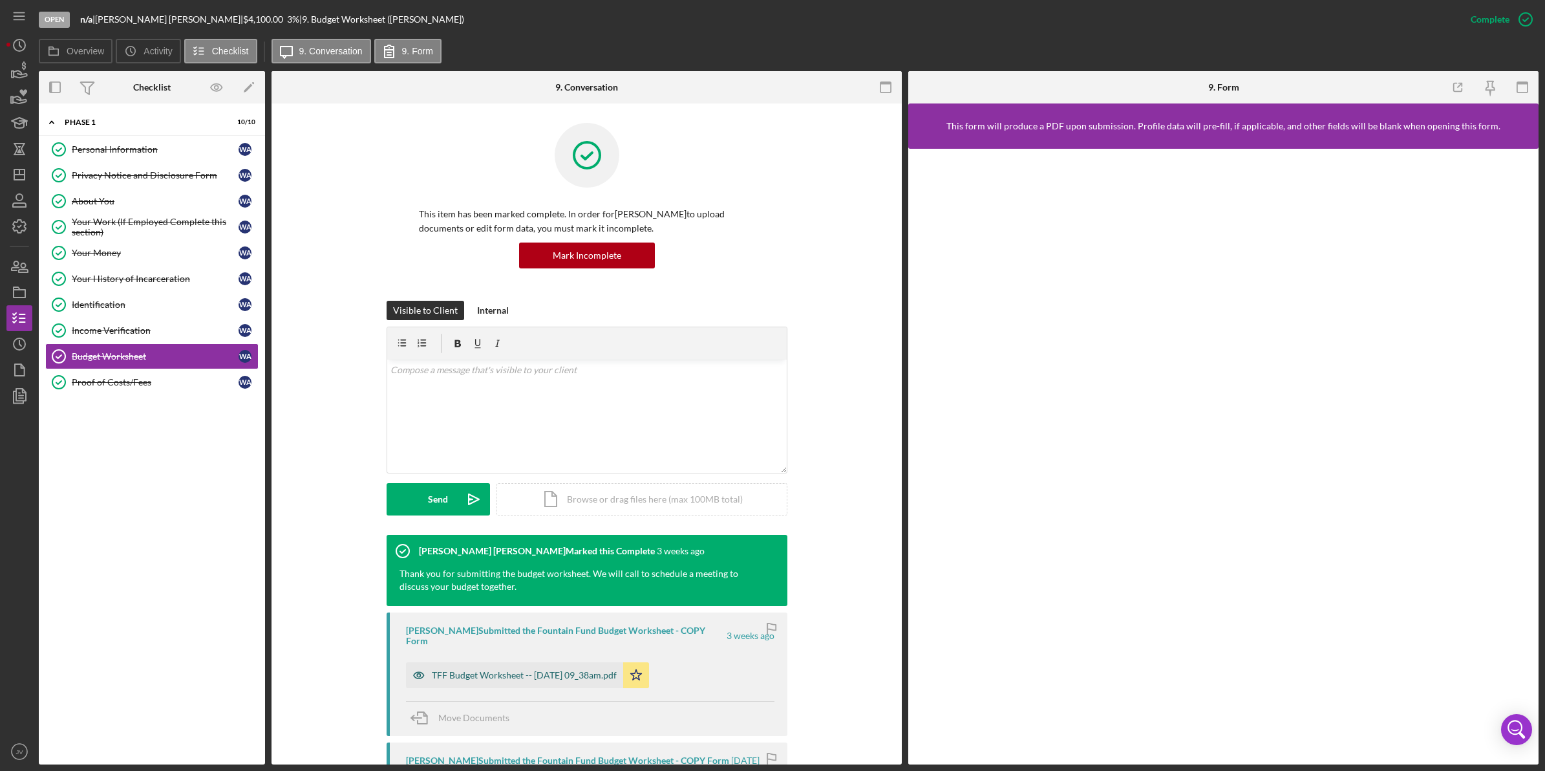
click at [515, 670] on div "TFF Budget Worksheet -- 2025-08-10 09_38am.pdf" at bounding box center [524, 675] width 185 height 10
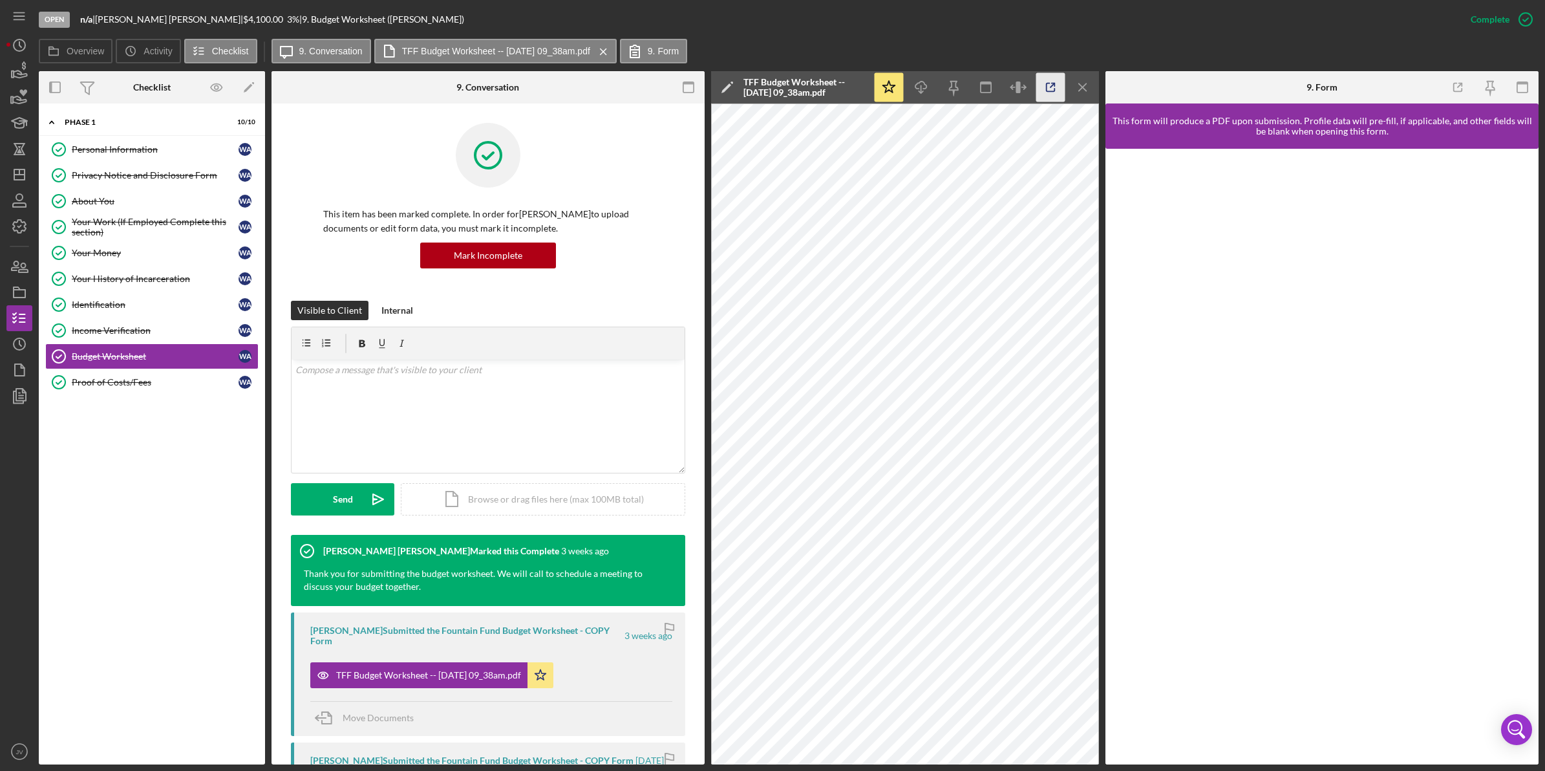
click at [1046, 86] on icon "button" at bounding box center [1051, 87] width 29 height 29
click at [127, 385] on div "Proof of Costs/Fees" at bounding box center [155, 382] width 167 height 10
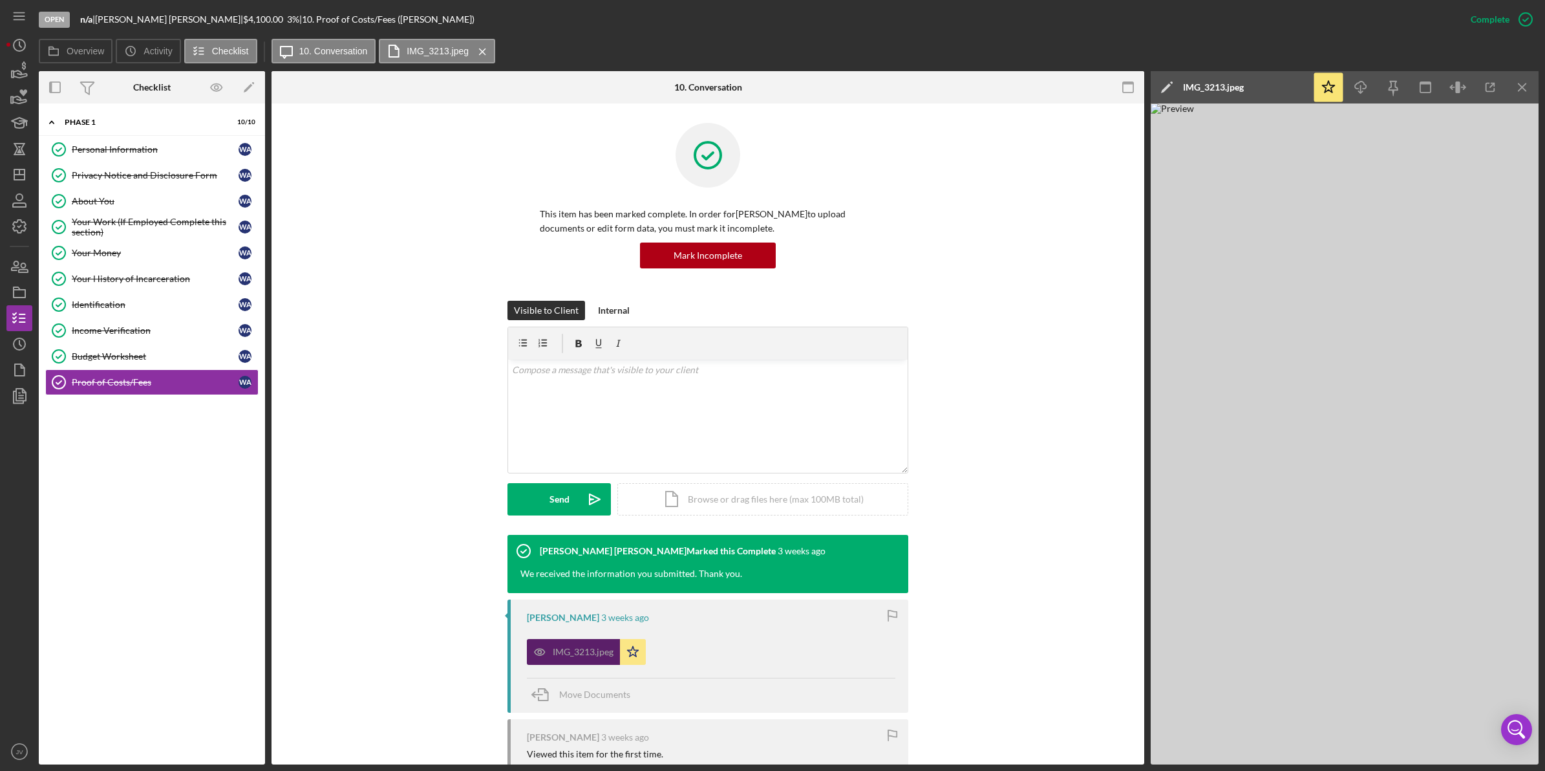
click at [577, 650] on div "IMG_3213.jpeg" at bounding box center [583, 652] width 61 height 10
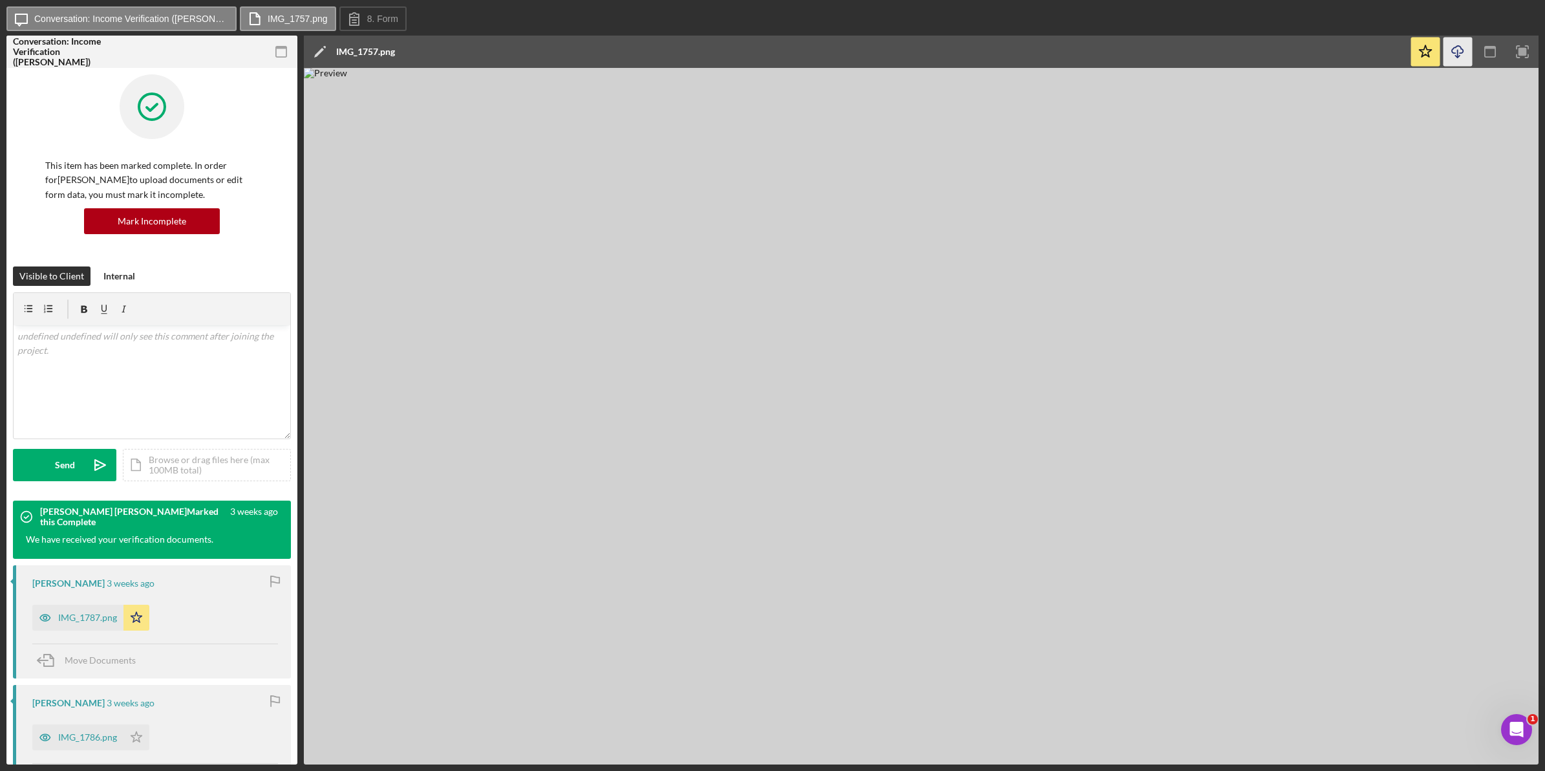
click at [1452, 49] on icon "Icon/Download" at bounding box center [1458, 52] width 29 height 29
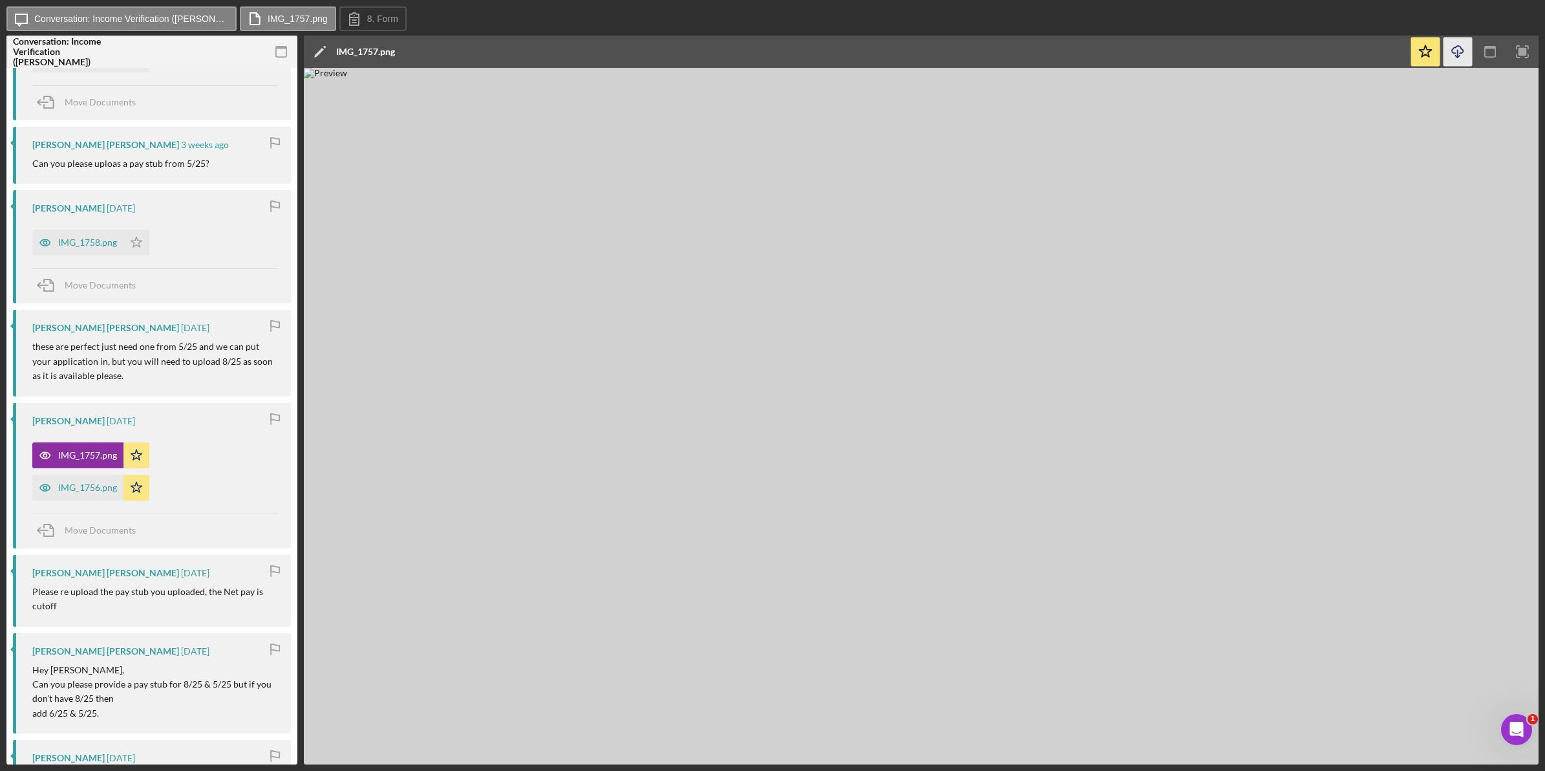
scroll to position [889, 0]
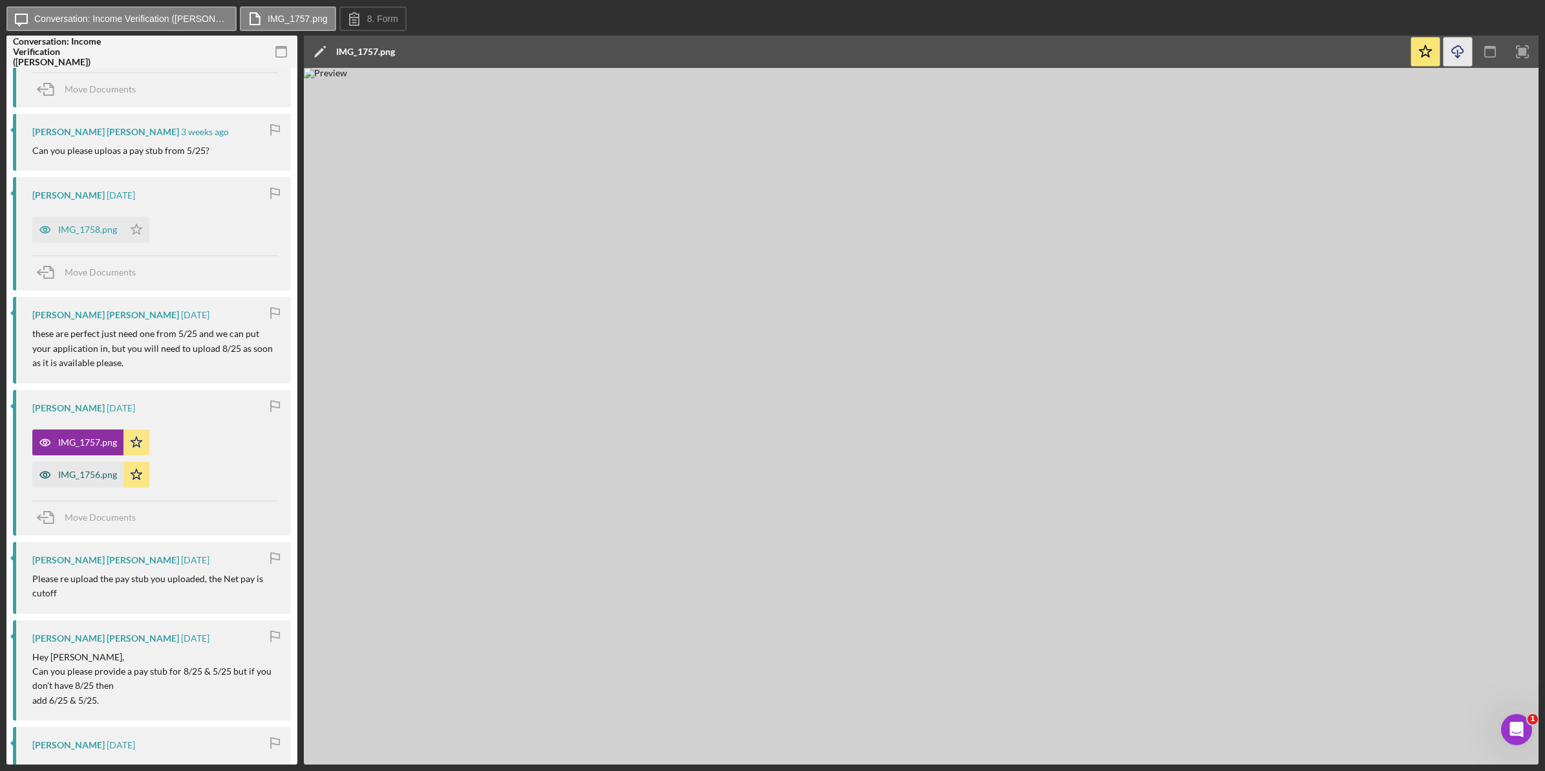
click at [65, 477] on div "IMG_1756.png" at bounding box center [87, 474] width 59 height 10
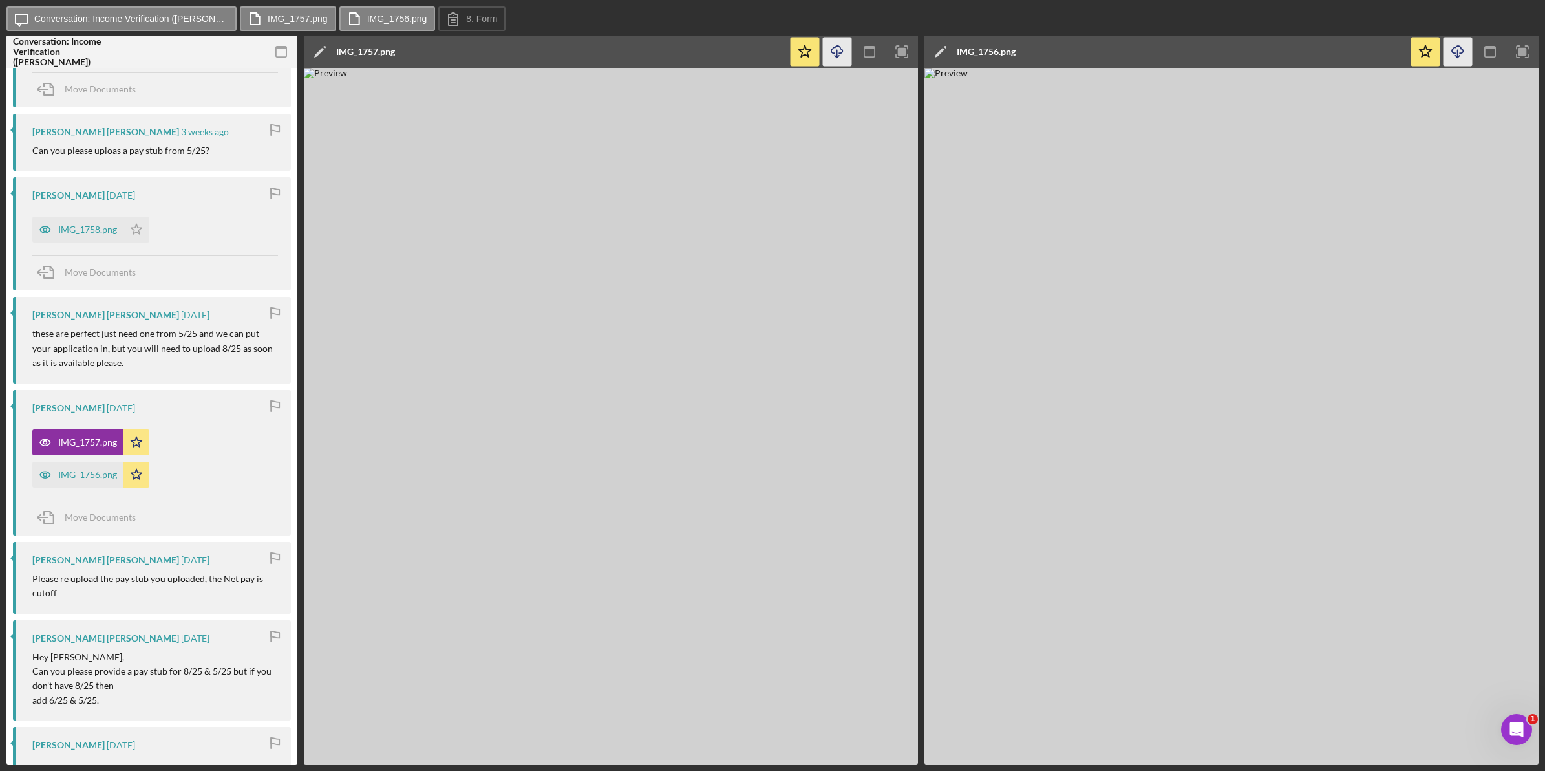
click at [1459, 54] on icon "Icon/Download" at bounding box center [1458, 52] width 29 height 29
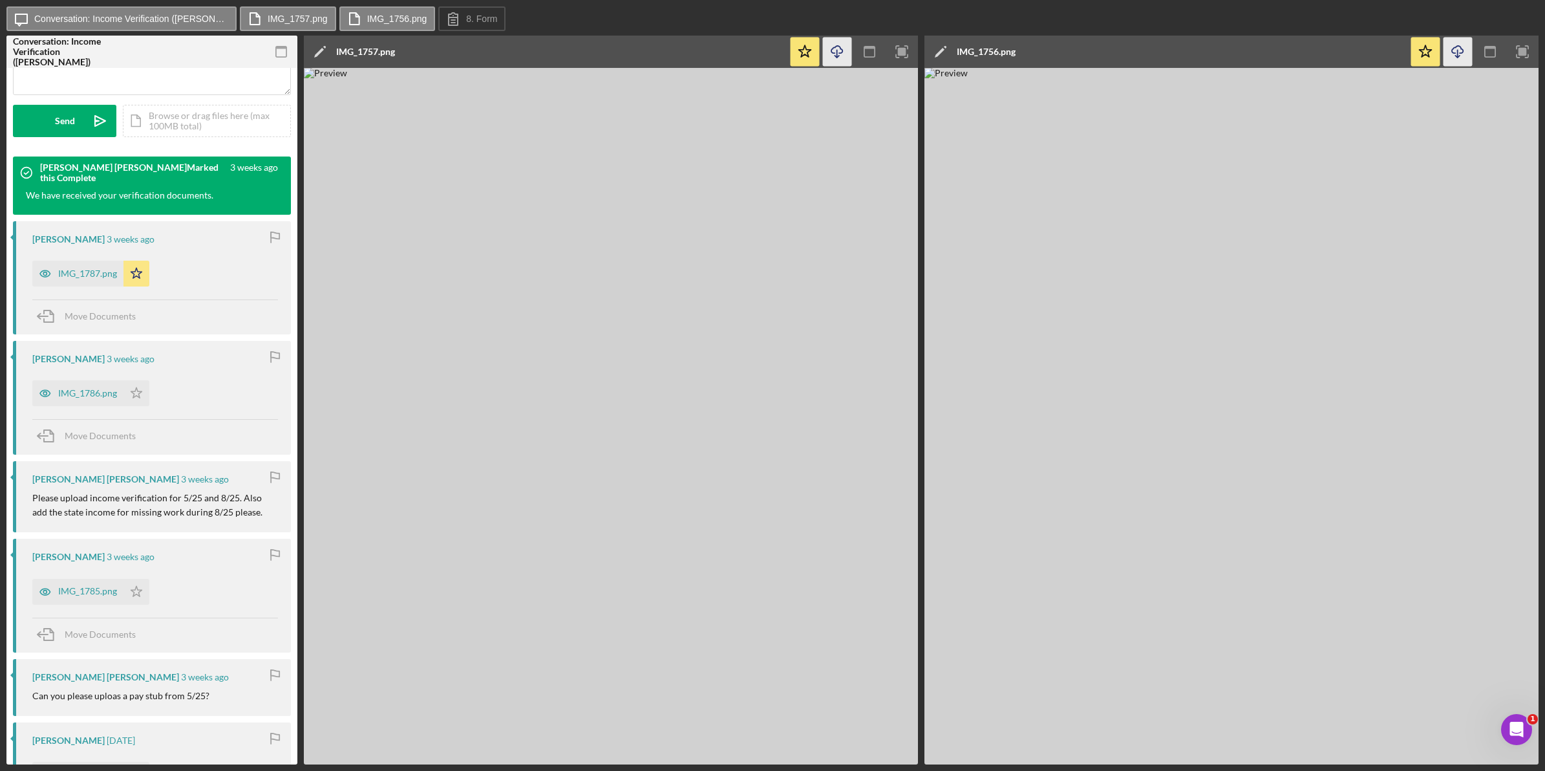
scroll to position [323, 0]
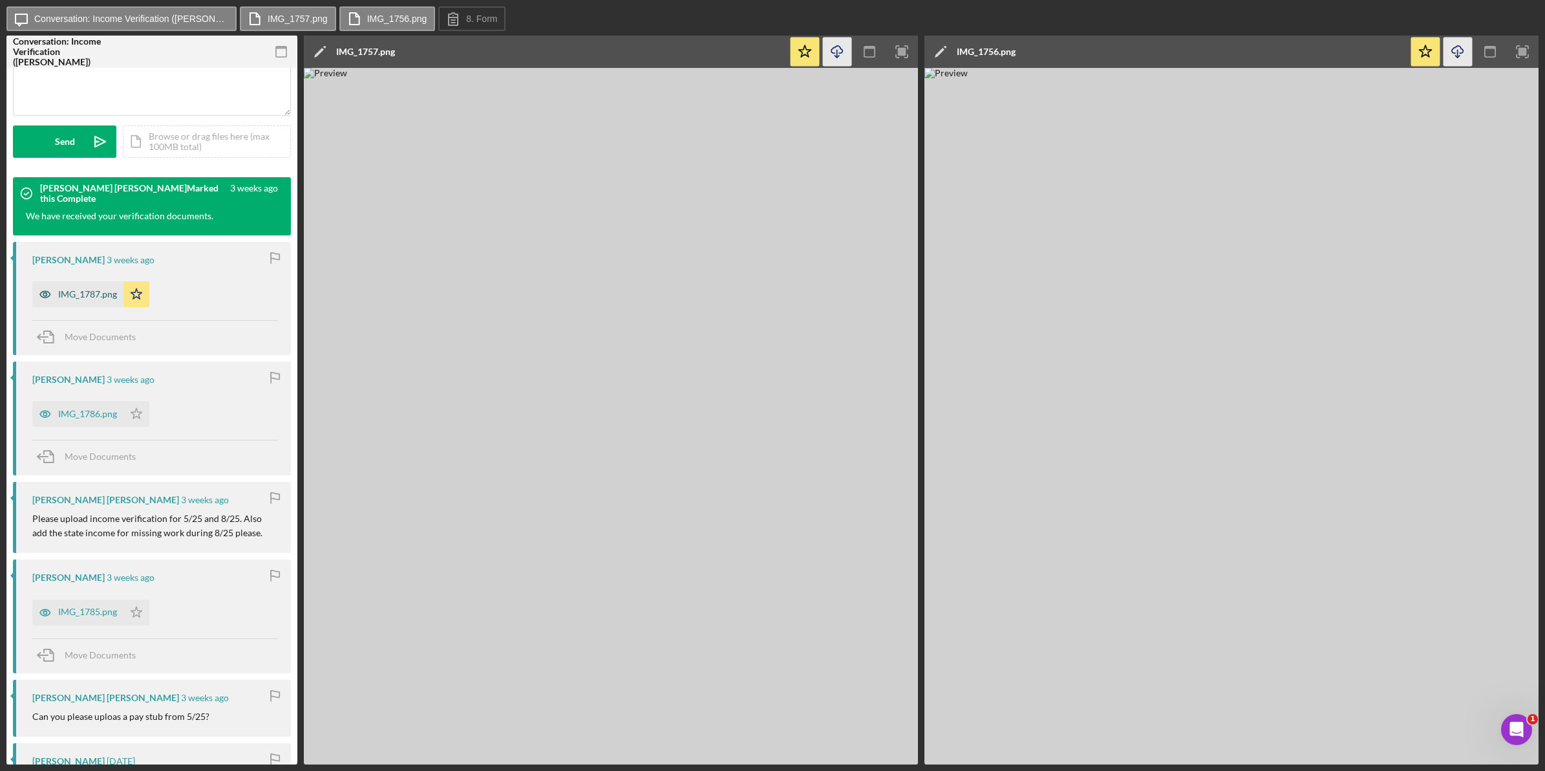
click at [81, 299] on div "IMG_1787.png" at bounding box center [87, 294] width 59 height 10
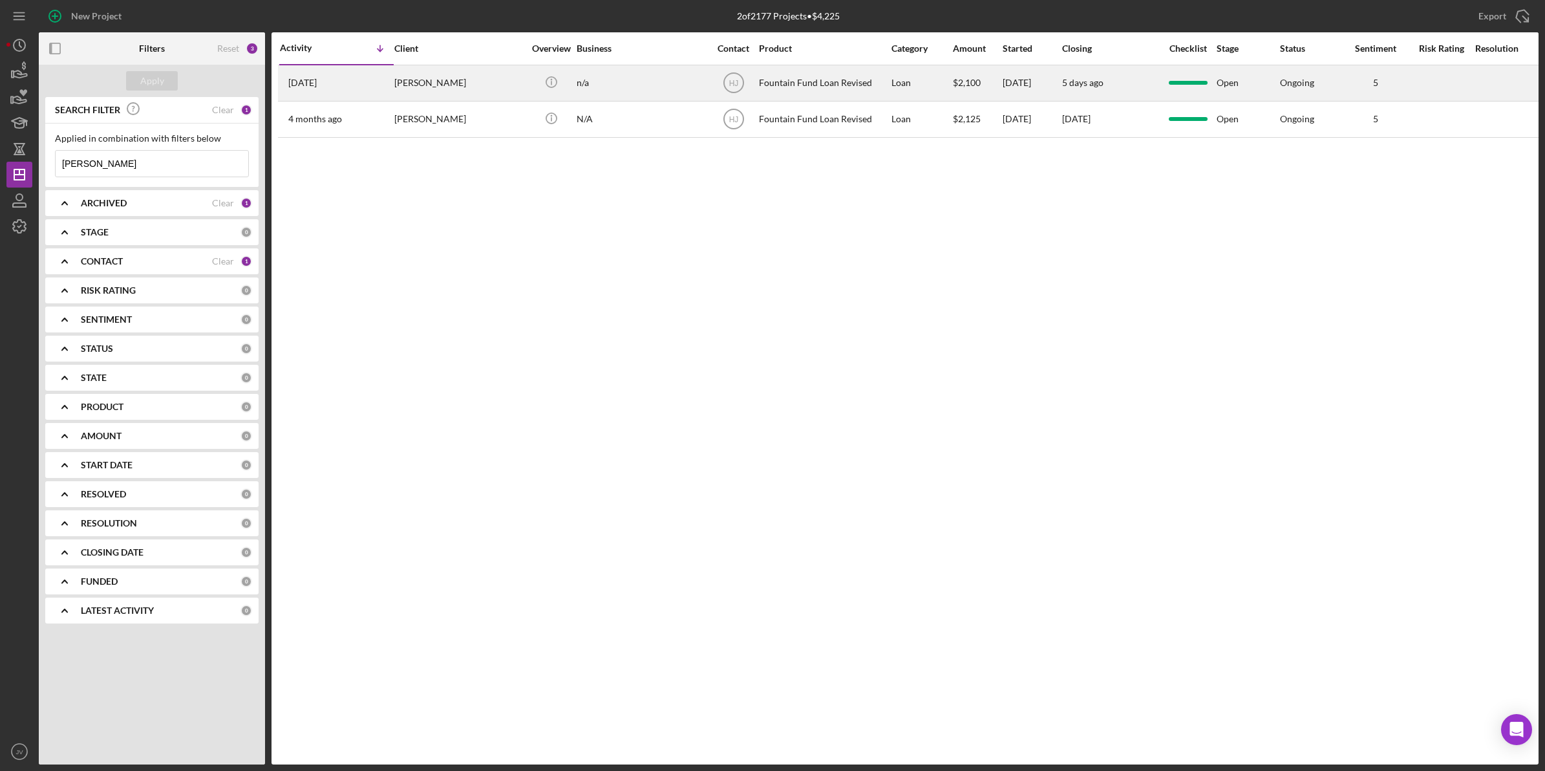
click at [459, 73] on div "[PERSON_NAME]" at bounding box center [458, 83] width 129 height 34
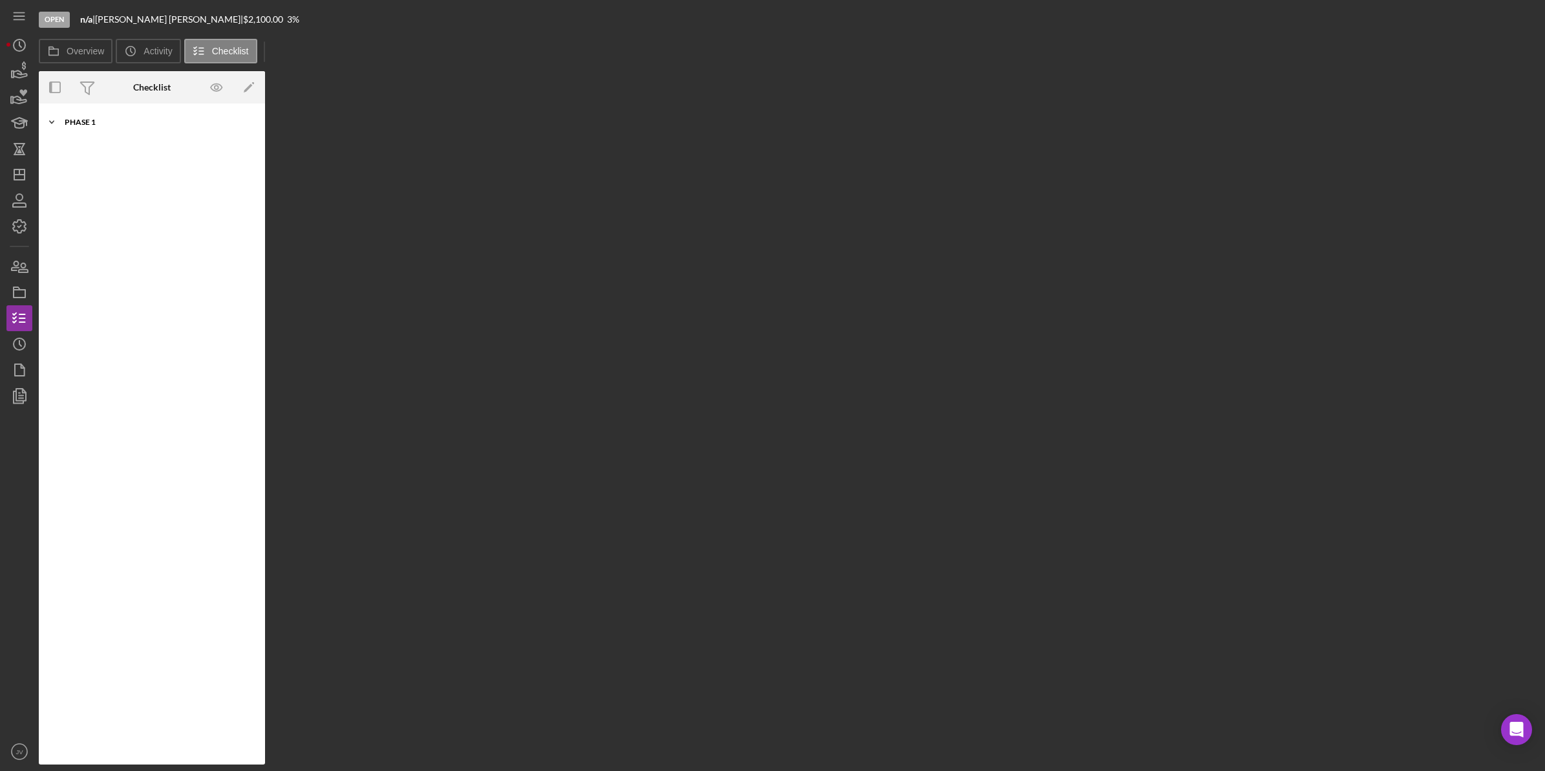
click at [155, 126] on div "Icon/Expander Phase 1 10 / 10" at bounding box center [152, 122] width 226 height 26
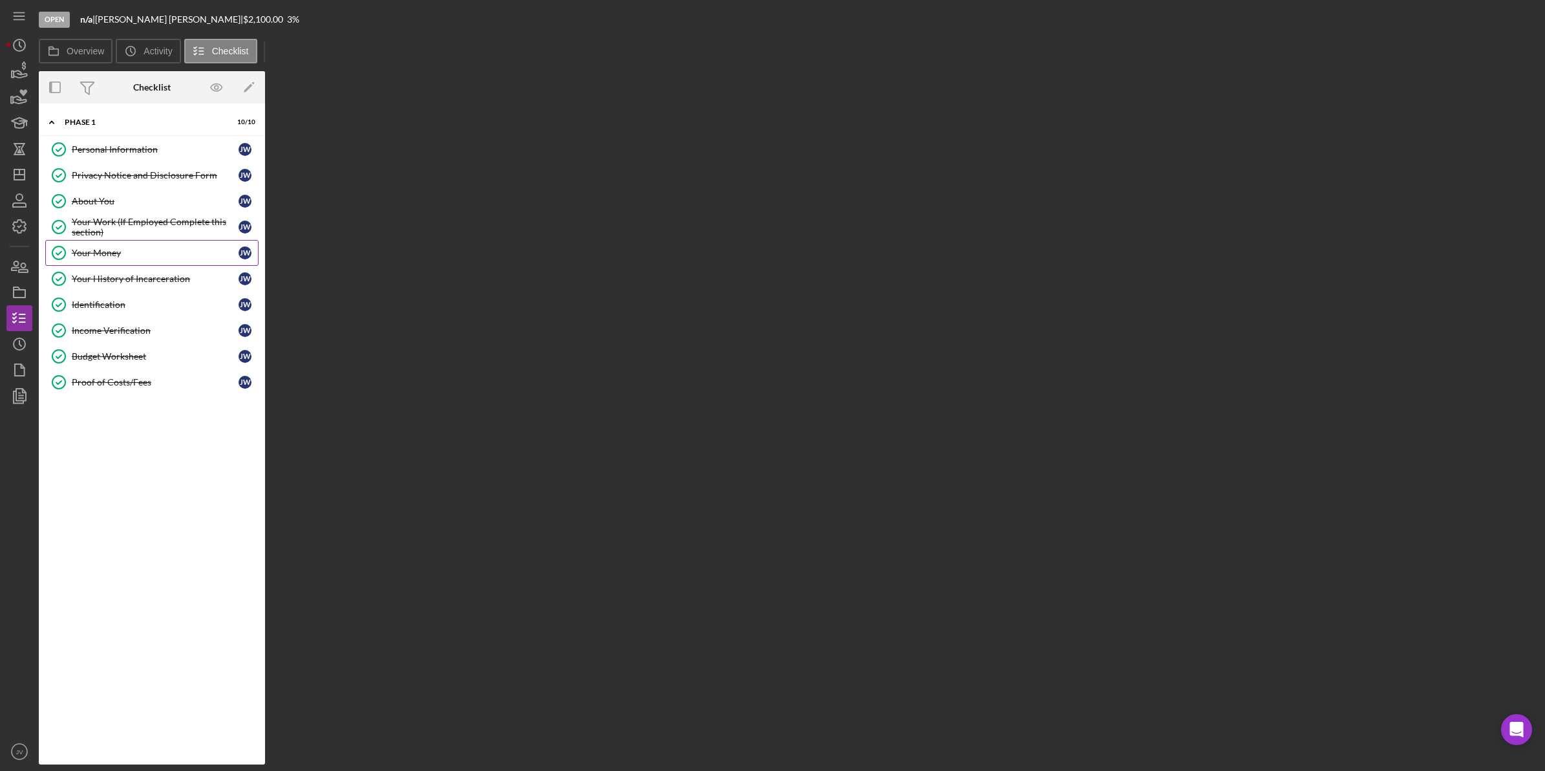
click at [149, 260] on link "Your Money Your Money J W" at bounding box center [151, 253] width 213 height 26
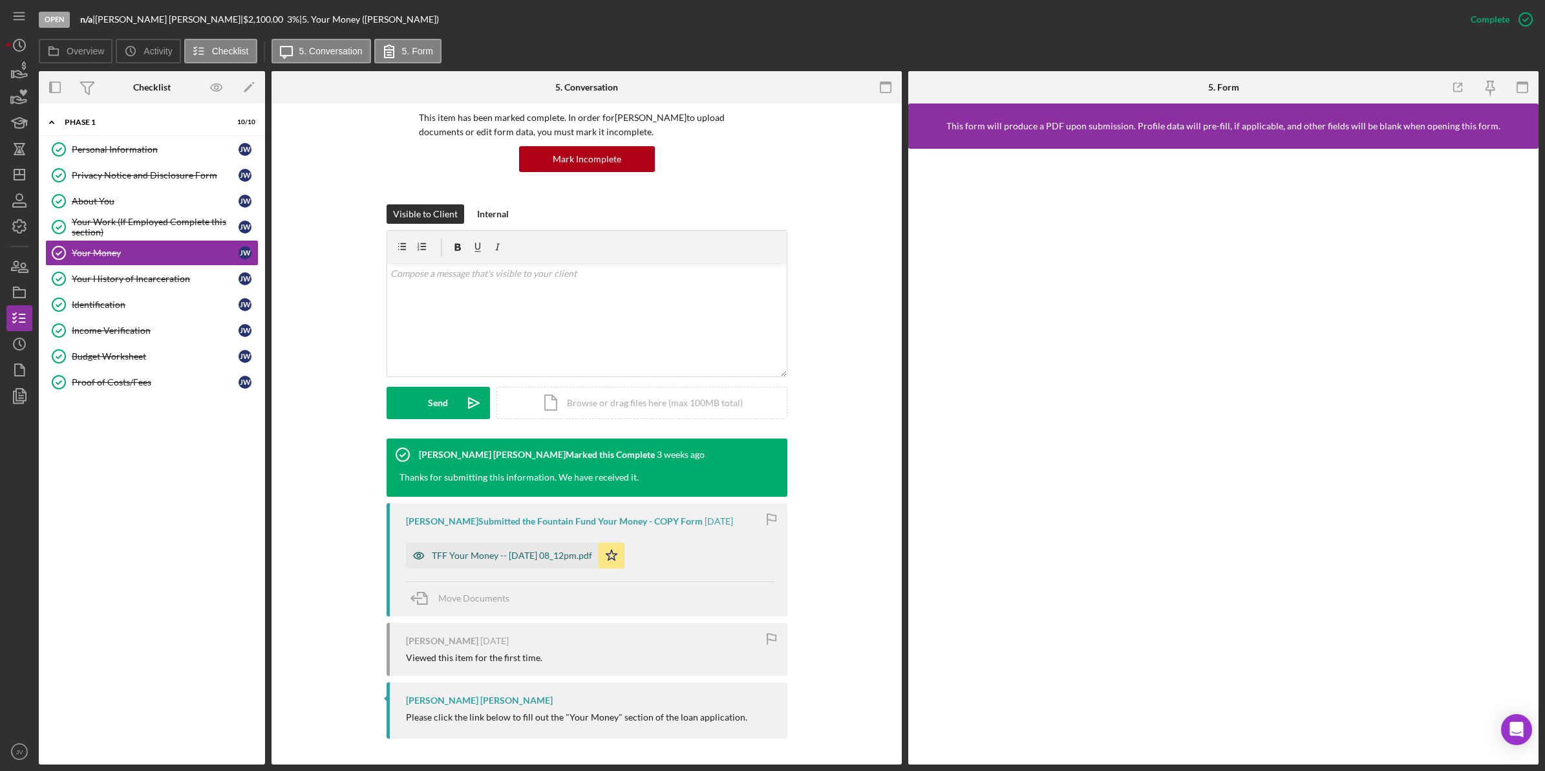
scroll to position [107, 0]
click at [480, 550] on div "TFF Your Money -- 2025-07-14 08_12pm.pdf" at bounding box center [512, 555] width 160 height 10
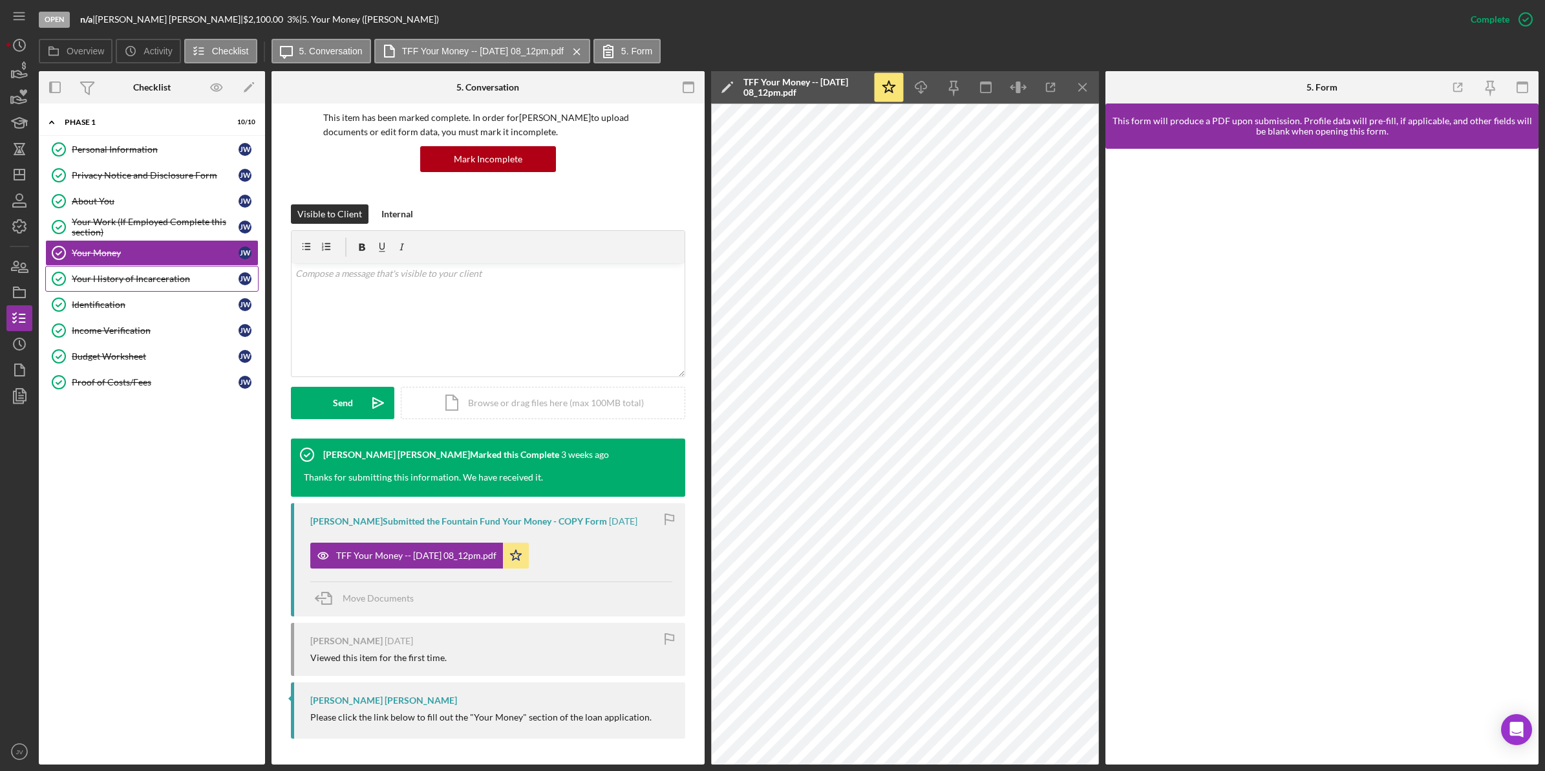
click at [175, 274] on link "Your History of Incarceration Your History of Incarceration J W" at bounding box center [151, 279] width 213 height 26
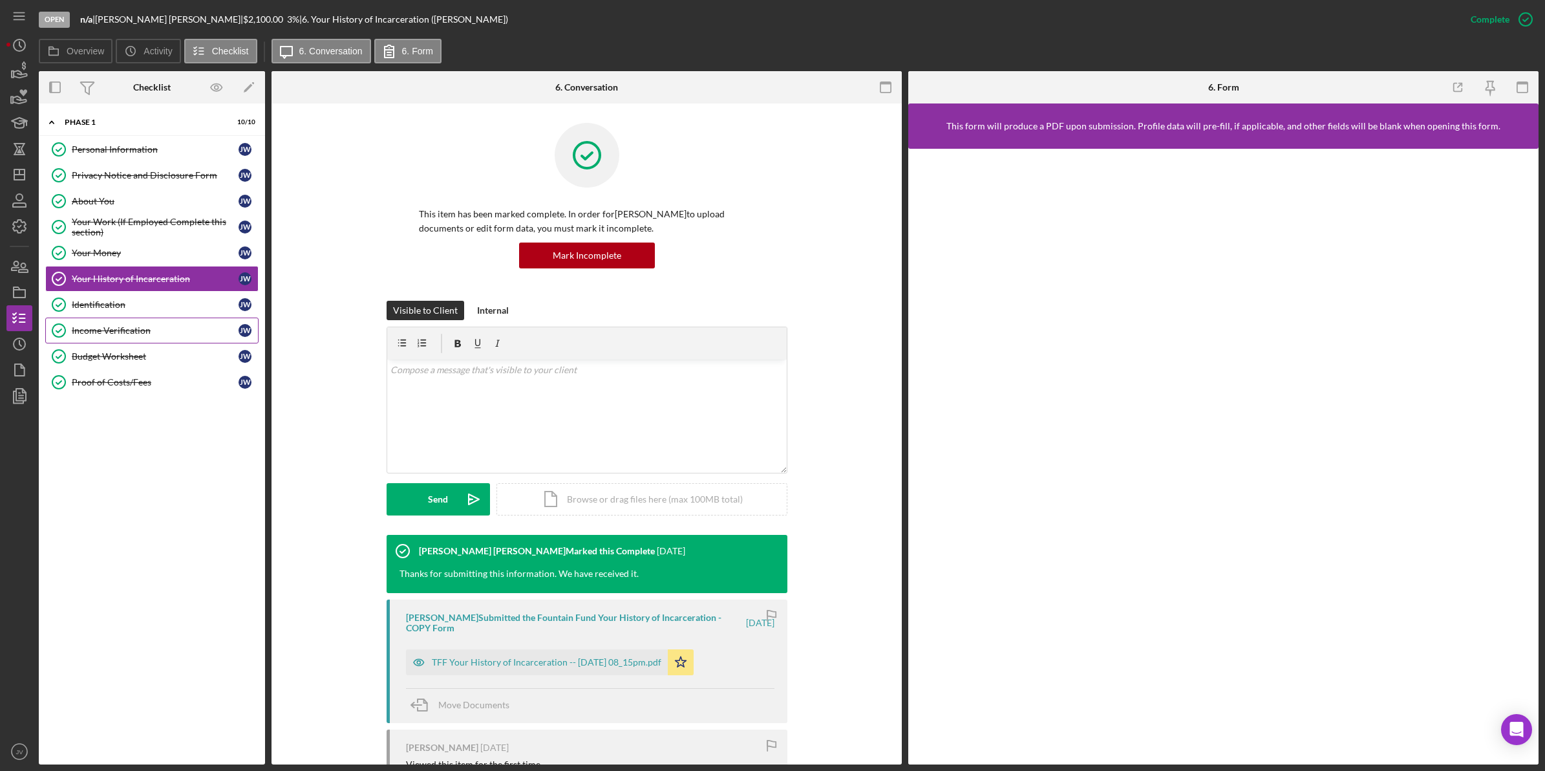
click at [173, 336] on div "Income Verification" at bounding box center [155, 330] width 167 height 10
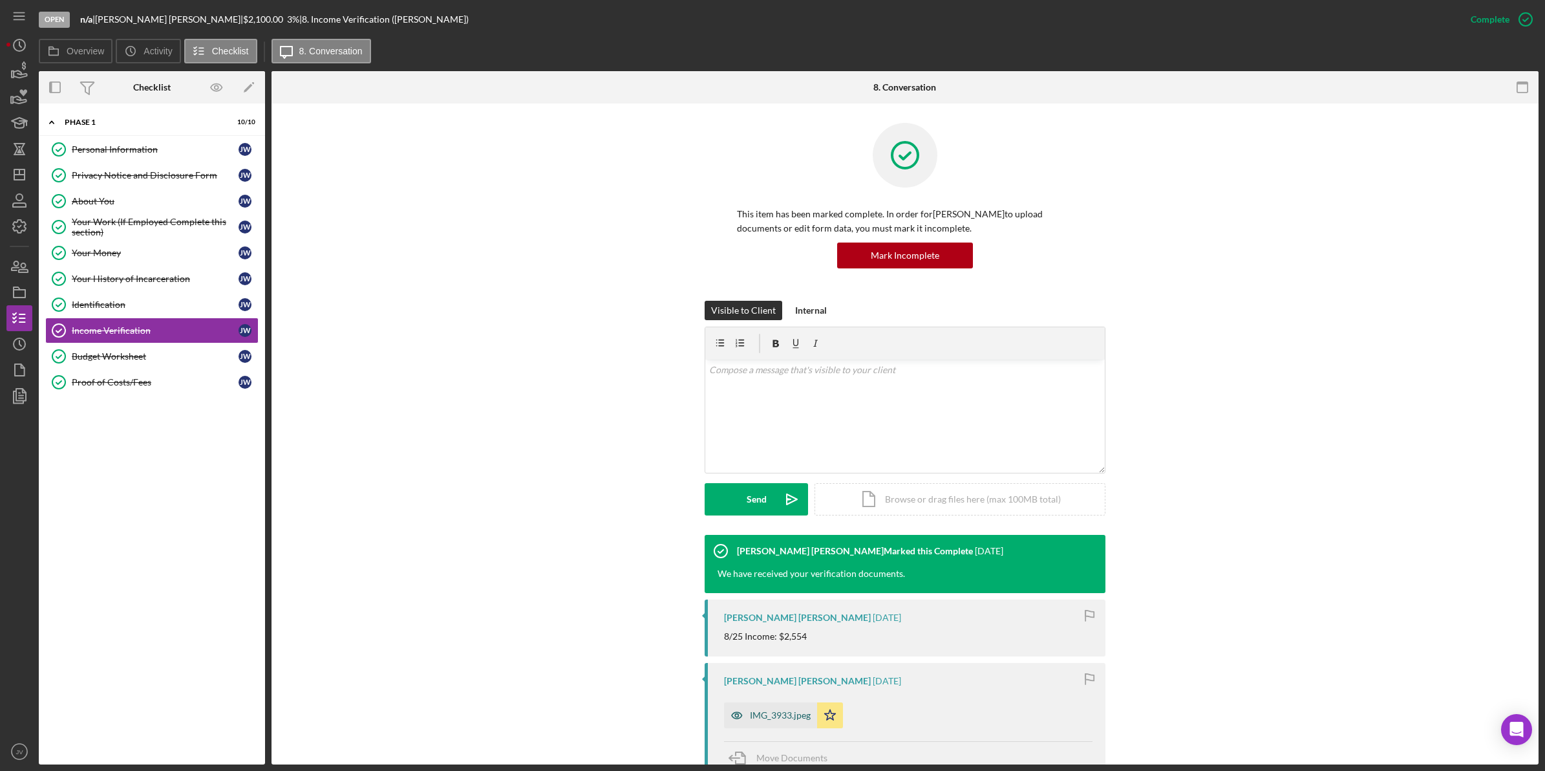
click at [782, 712] on div "IMG_3933.jpeg" at bounding box center [780, 715] width 61 height 10
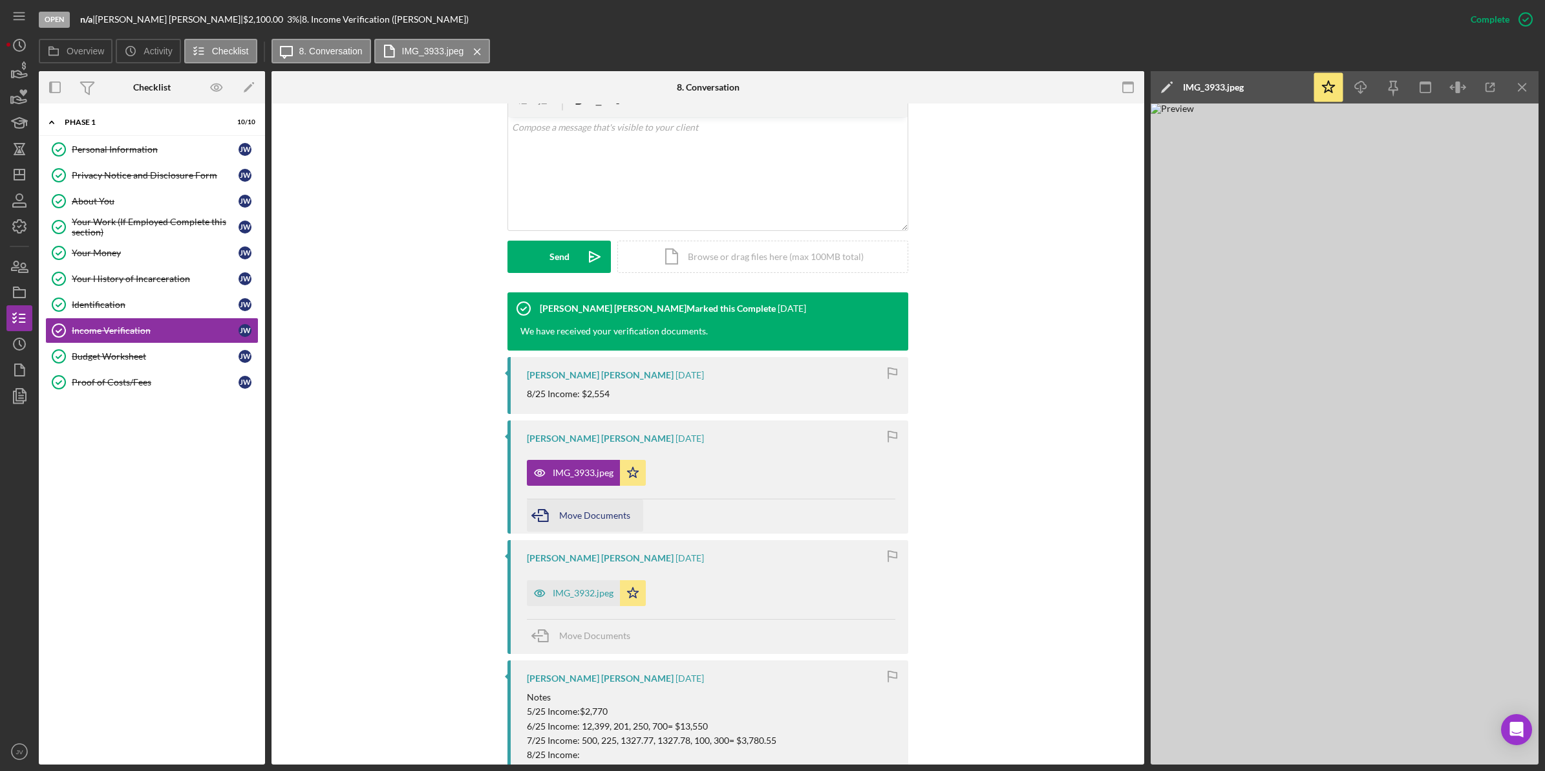
scroll to position [323, 0]
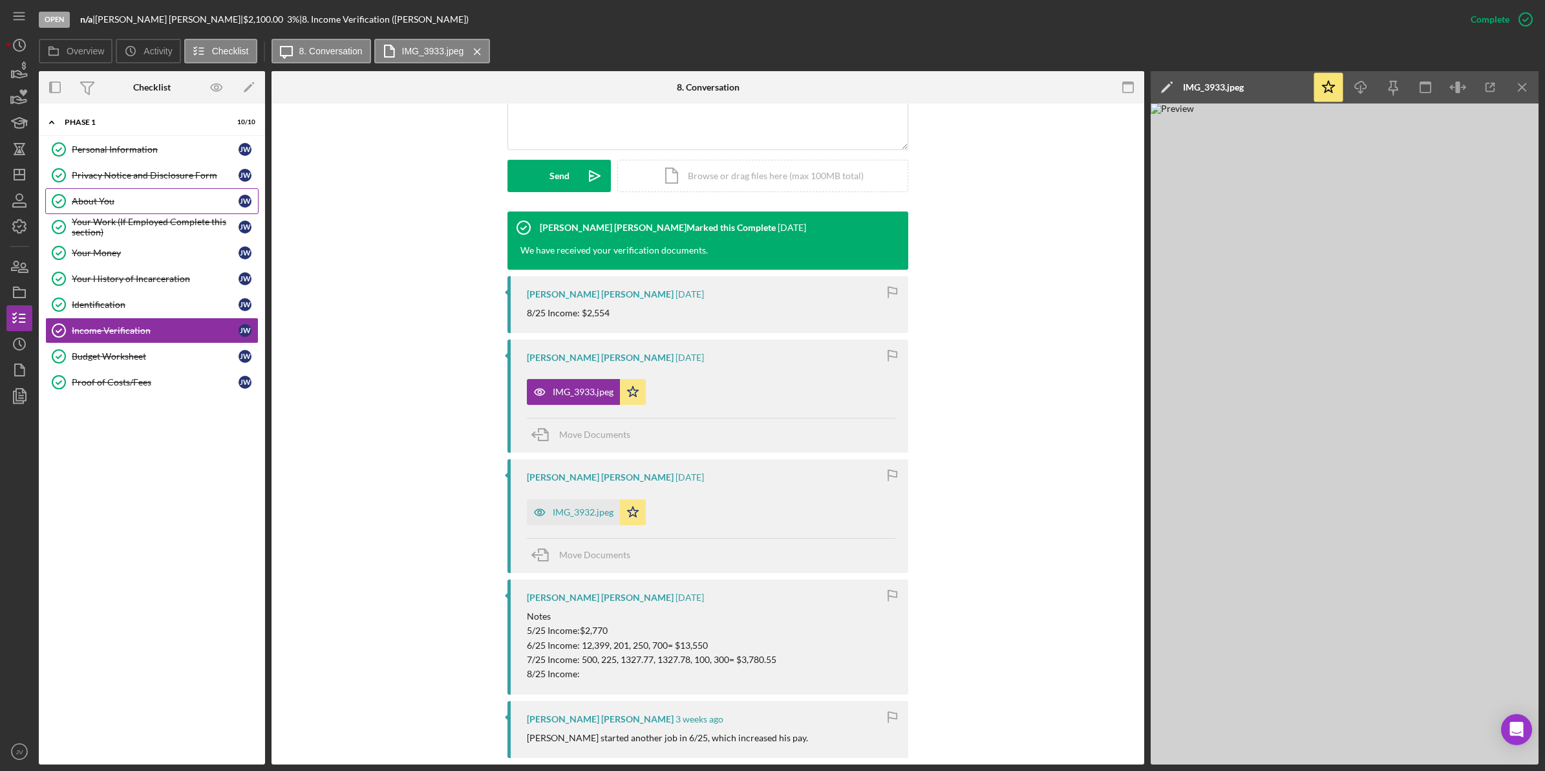
click at [149, 201] on div "About You" at bounding box center [155, 201] width 167 height 10
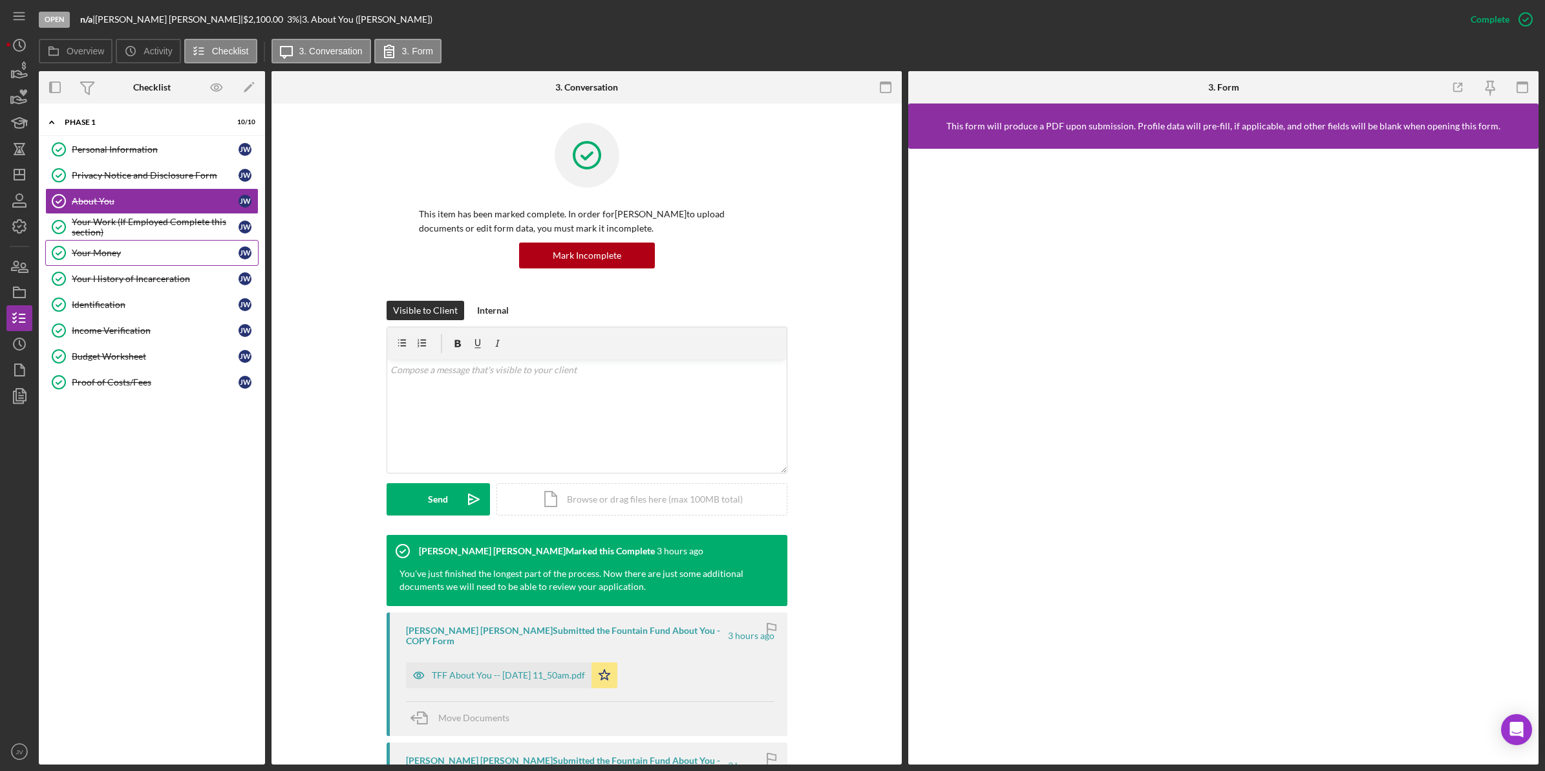
click at [149, 253] on div "Your Money" at bounding box center [155, 253] width 167 height 10
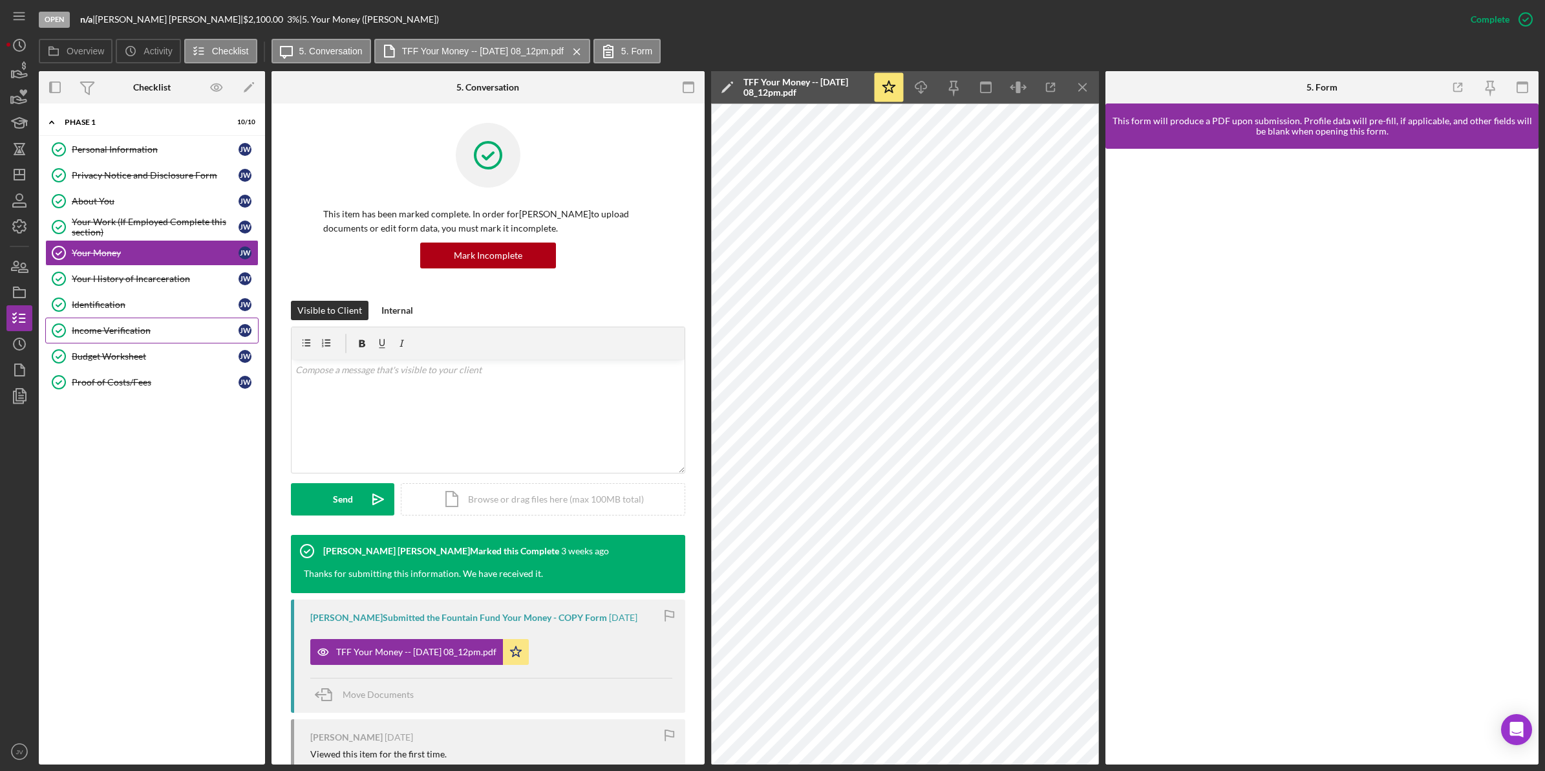
click at [151, 322] on link "Income Verification Income Verification J W" at bounding box center [151, 330] width 213 height 26
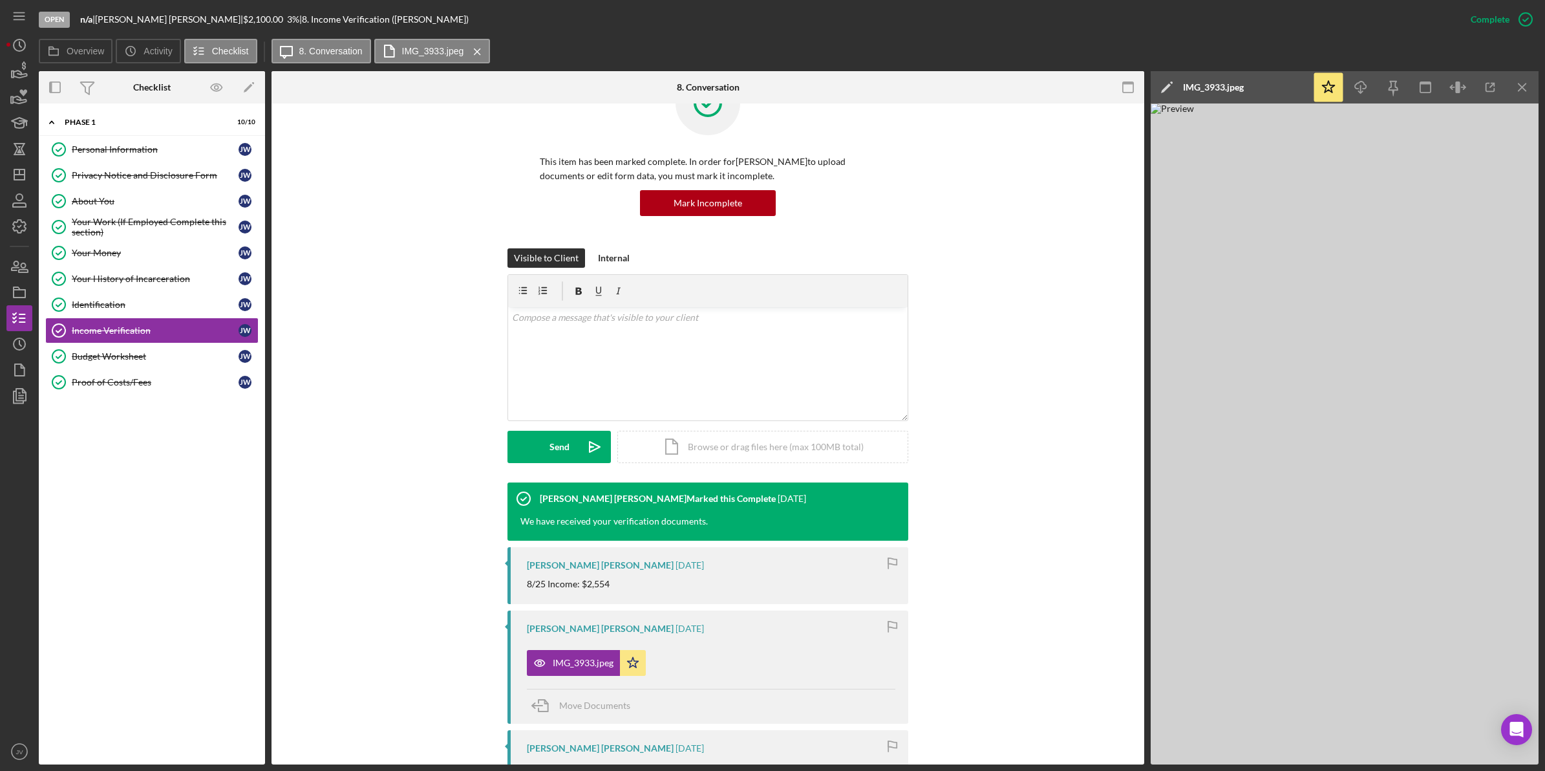
scroll to position [81, 0]
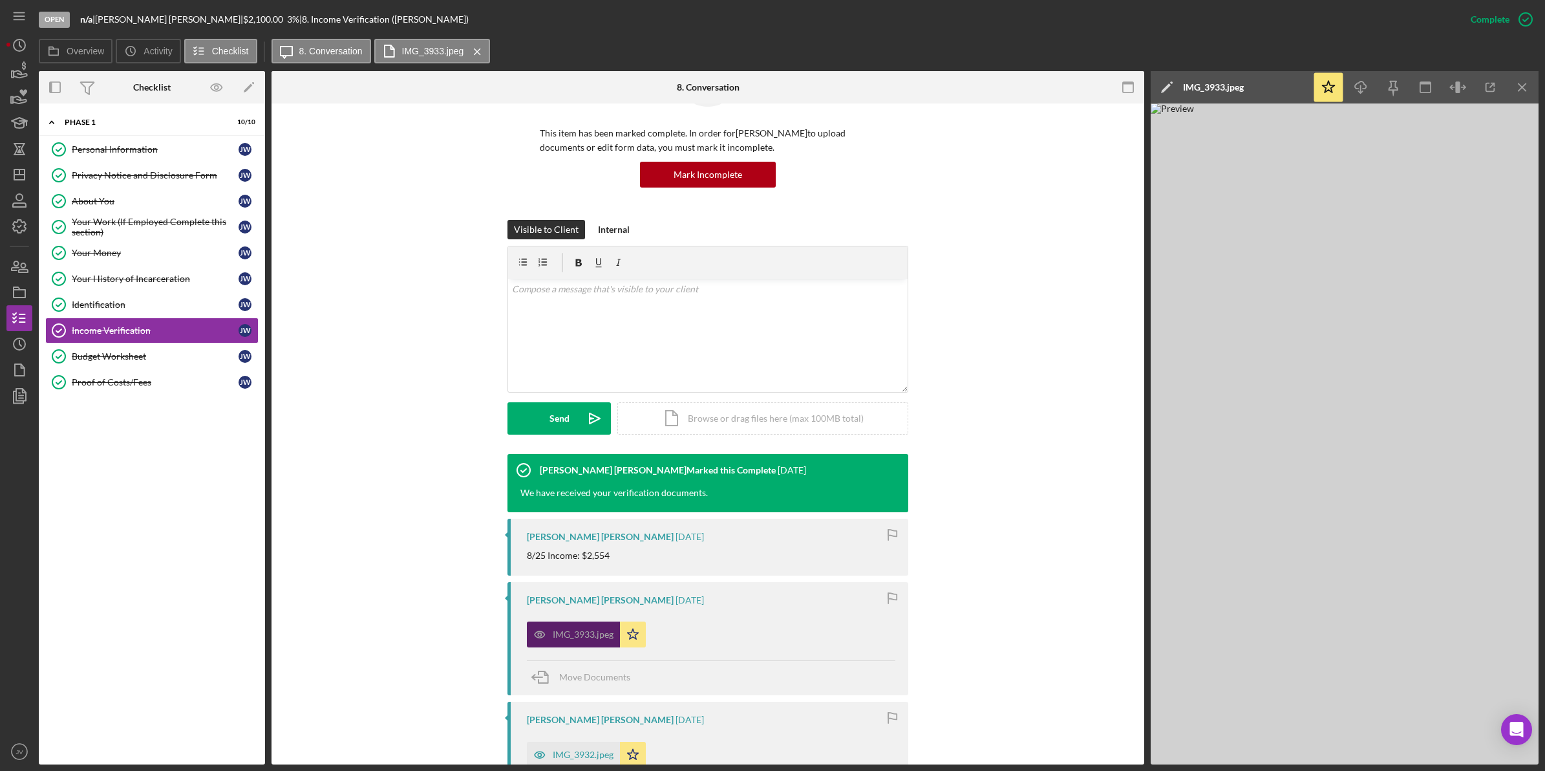
click at [576, 635] on div "IMG_3933.jpeg" at bounding box center [583, 634] width 61 height 10
click at [191, 365] on link "Budget Worksheet Budget Worksheet J W" at bounding box center [151, 356] width 213 height 26
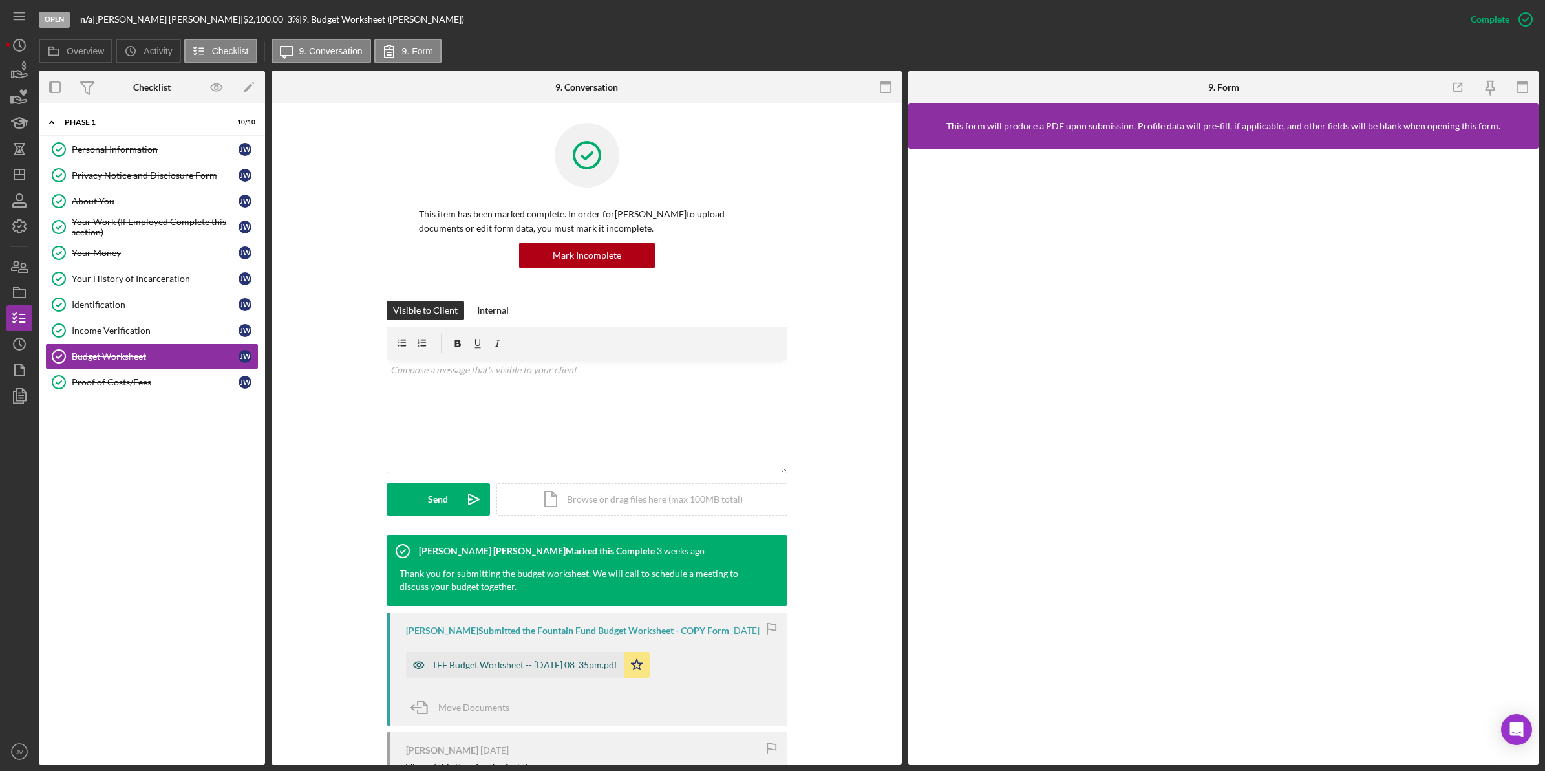
click at [488, 660] on div "TFF Budget Worksheet -- 2025-07-14 08_35pm.pdf" at bounding box center [525, 665] width 186 height 10
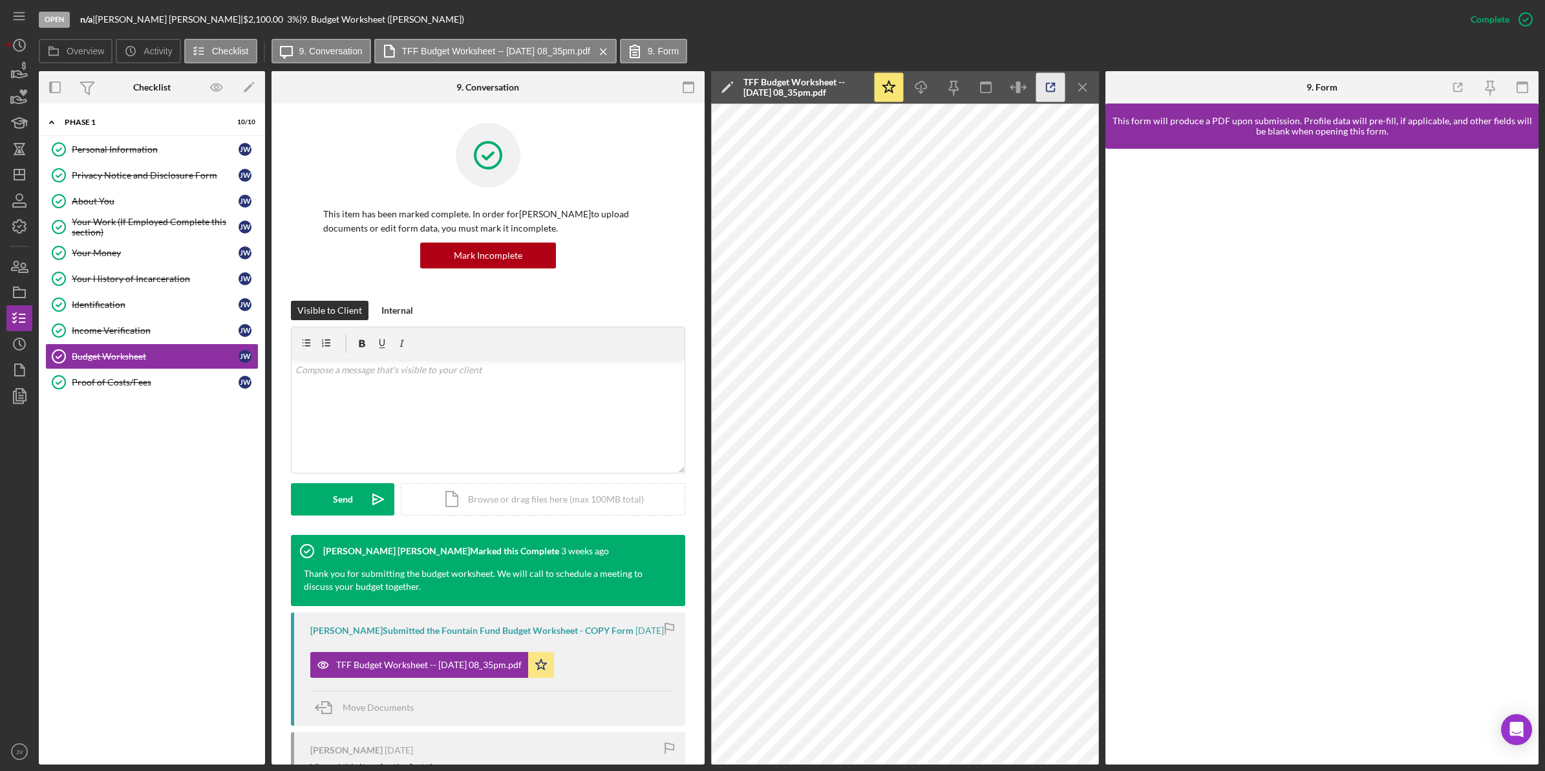
click at [1049, 92] on icon "button" at bounding box center [1051, 87] width 29 height 29
click at [188, 336] on div "Income Verification" at bounding box center [155, 330] width 167 height 10
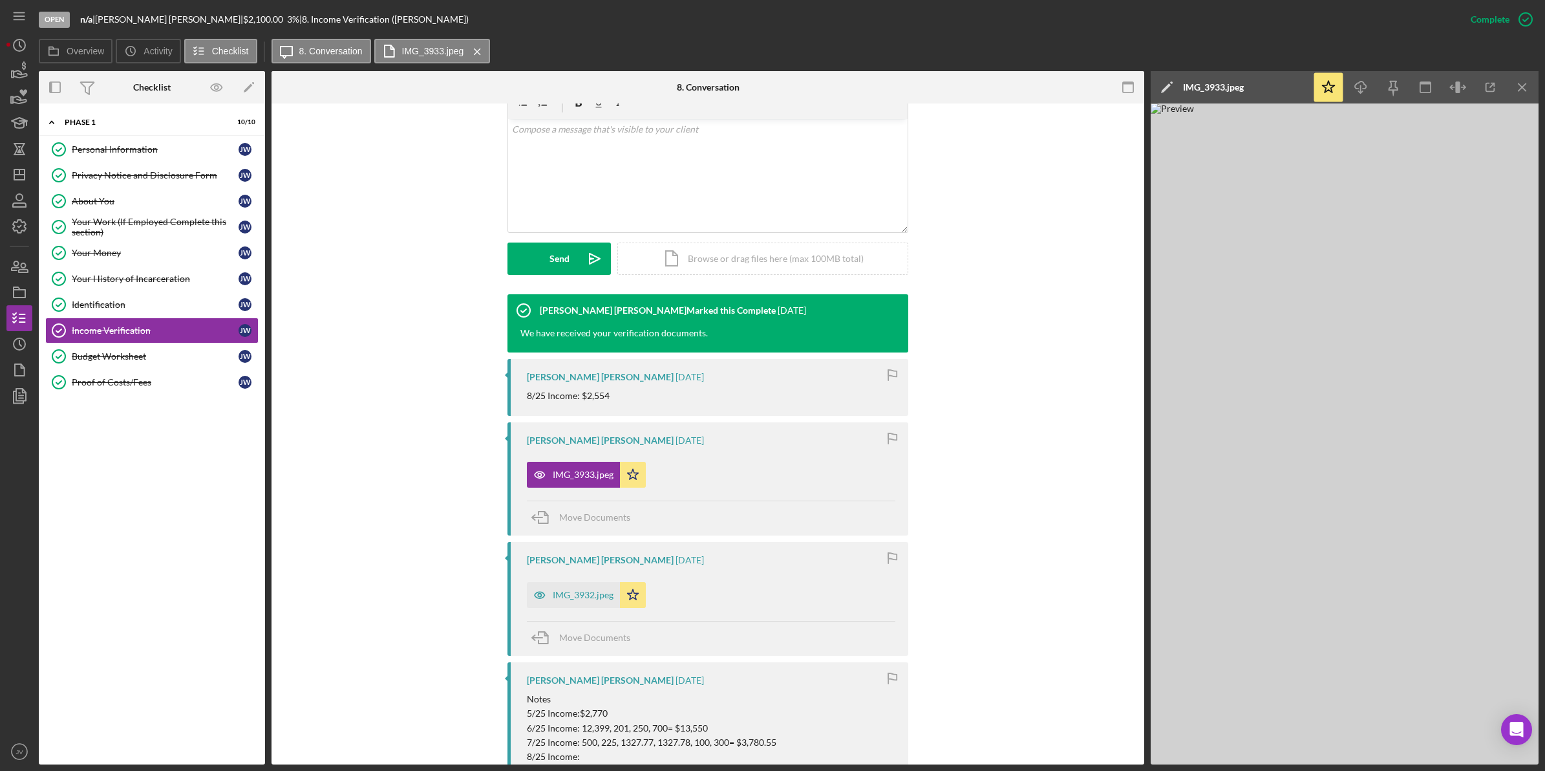
scroll to position [242, 0]
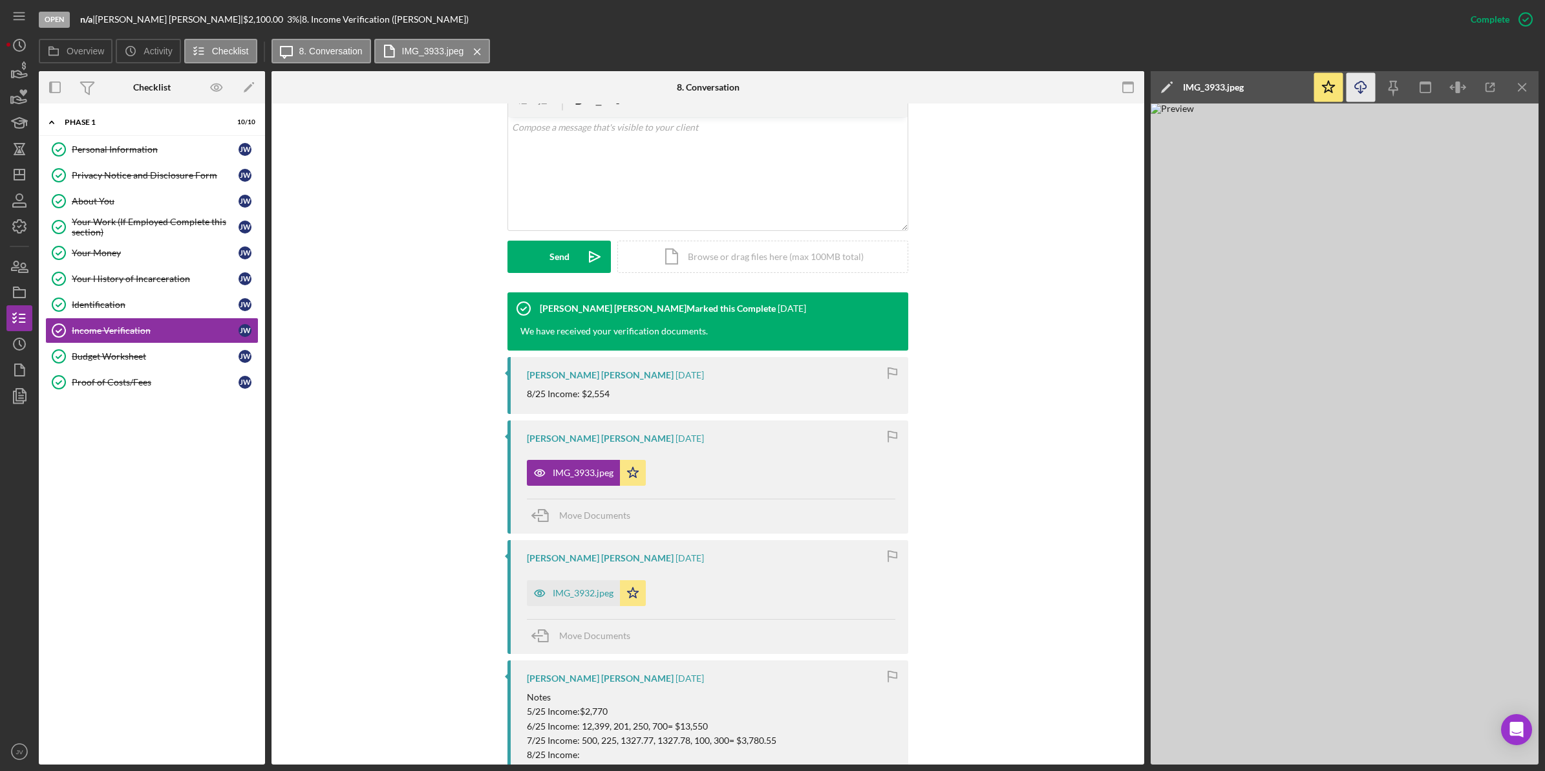
click at [1363, 92] on icon "Icon/Download" at bounding box center [1361, 87] width 29 height 29
click at [980, 219] on div "Visible to Client Internal v Color teal Color pink Remove color Add row above A…" at bounding box center [708, 175] width 834 height 234
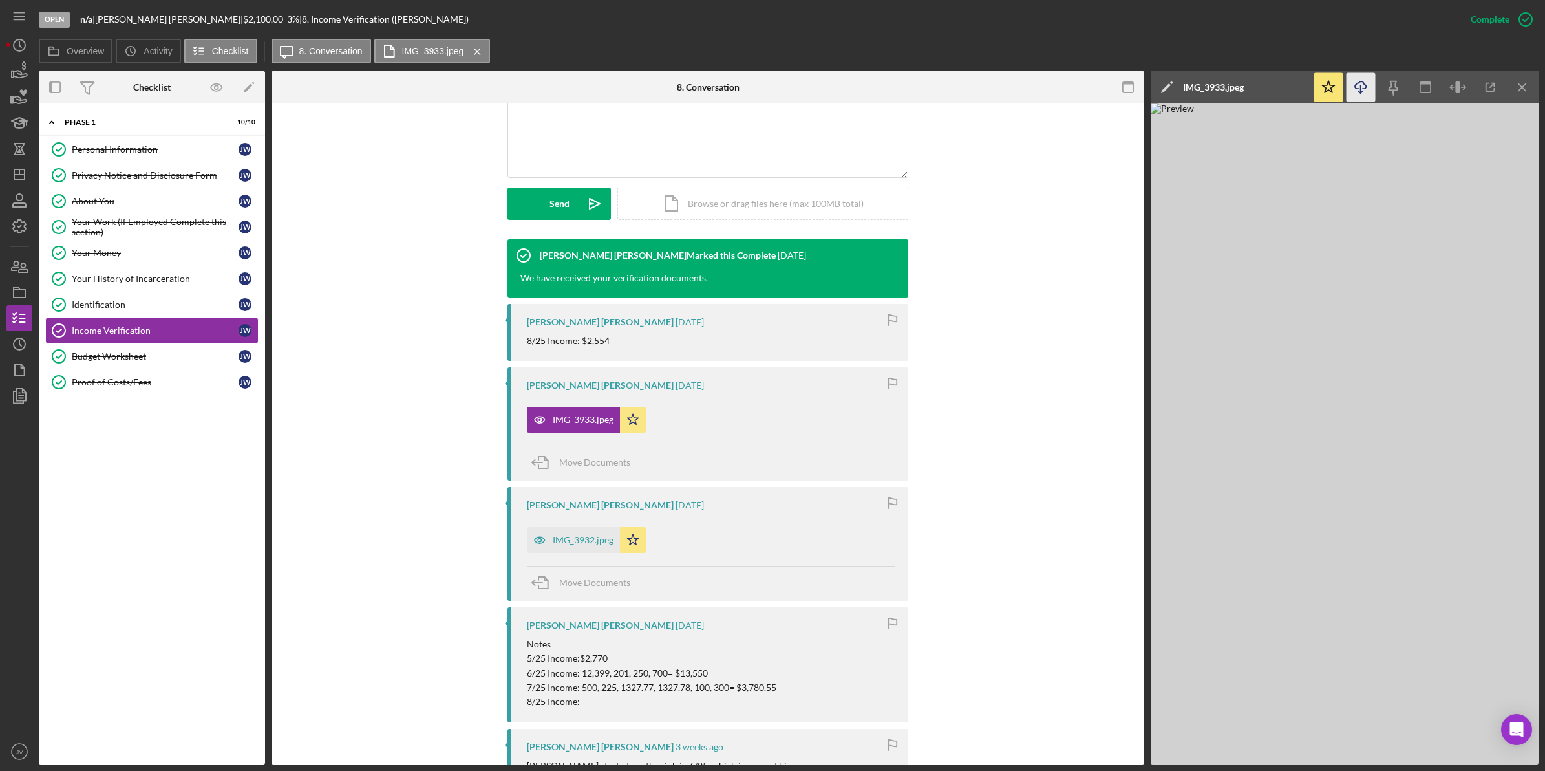
scroll to position [323, 0]
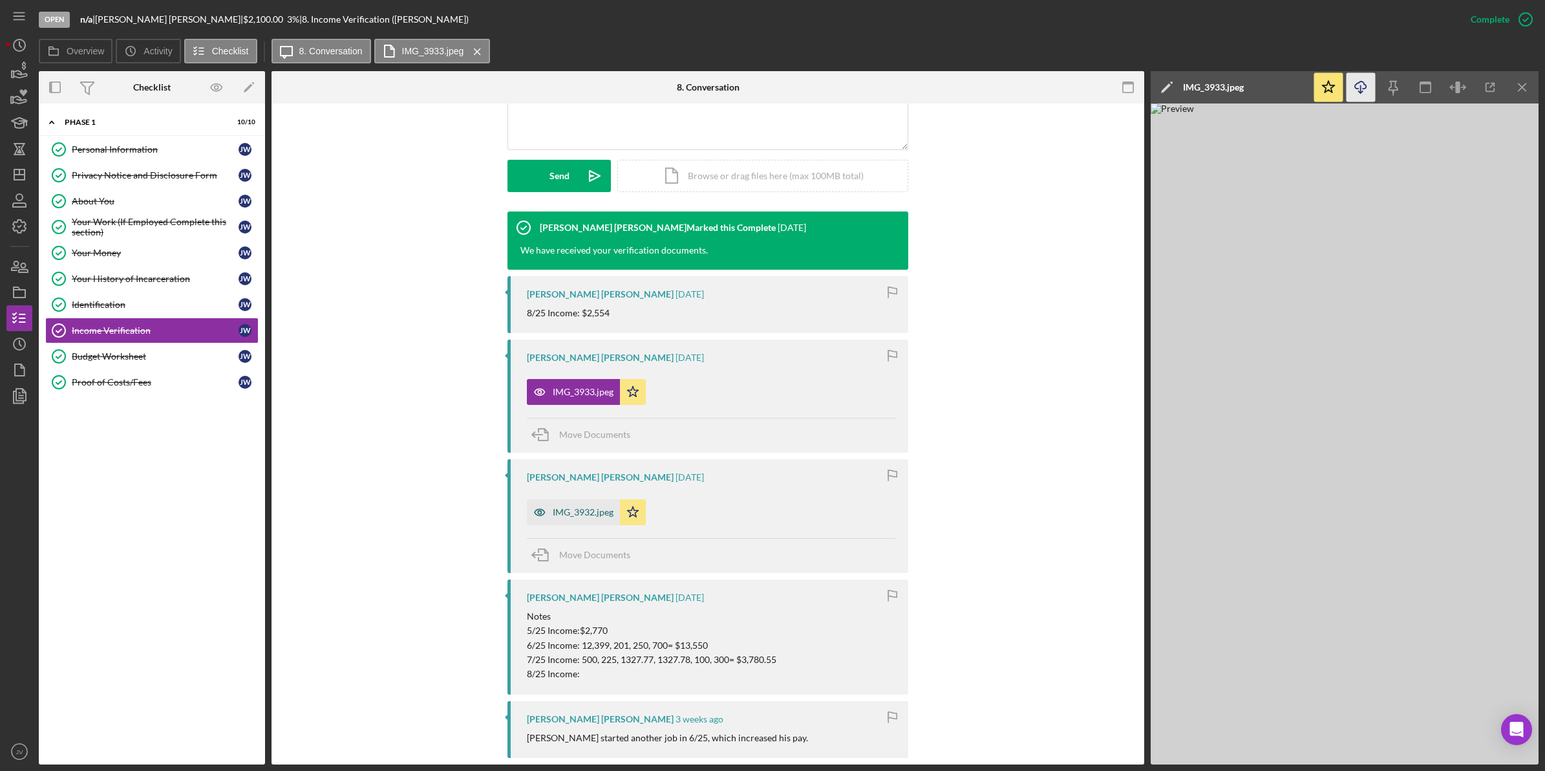
click at [553, 515] on div "IMG_3932.jpeg" at bounding box center [583, 512] width 61 height 10
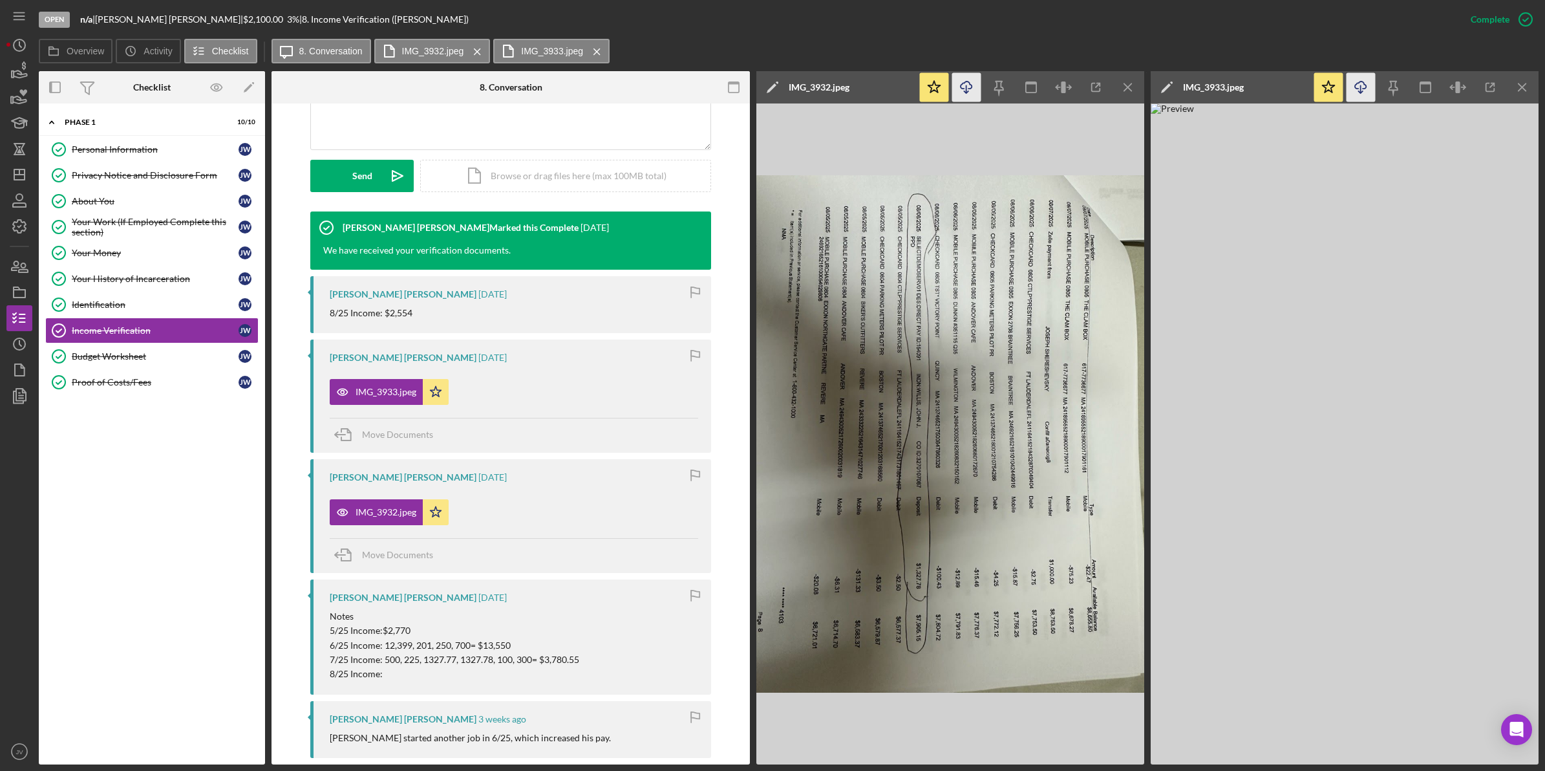
click at [964, 83] on icon "button" at bounding box center [966, 84] width 11 height 7
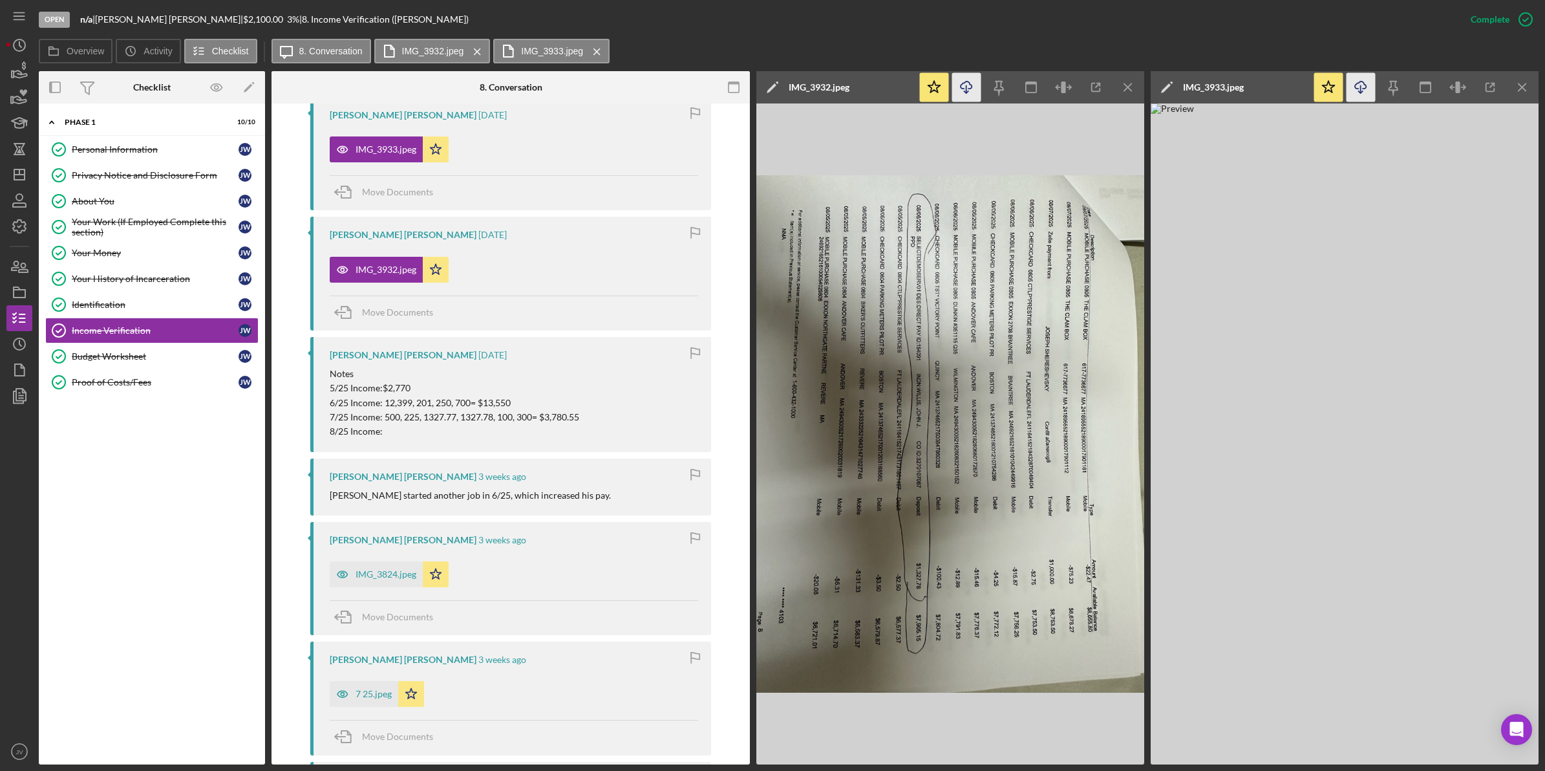
scroll to position [808, 0]
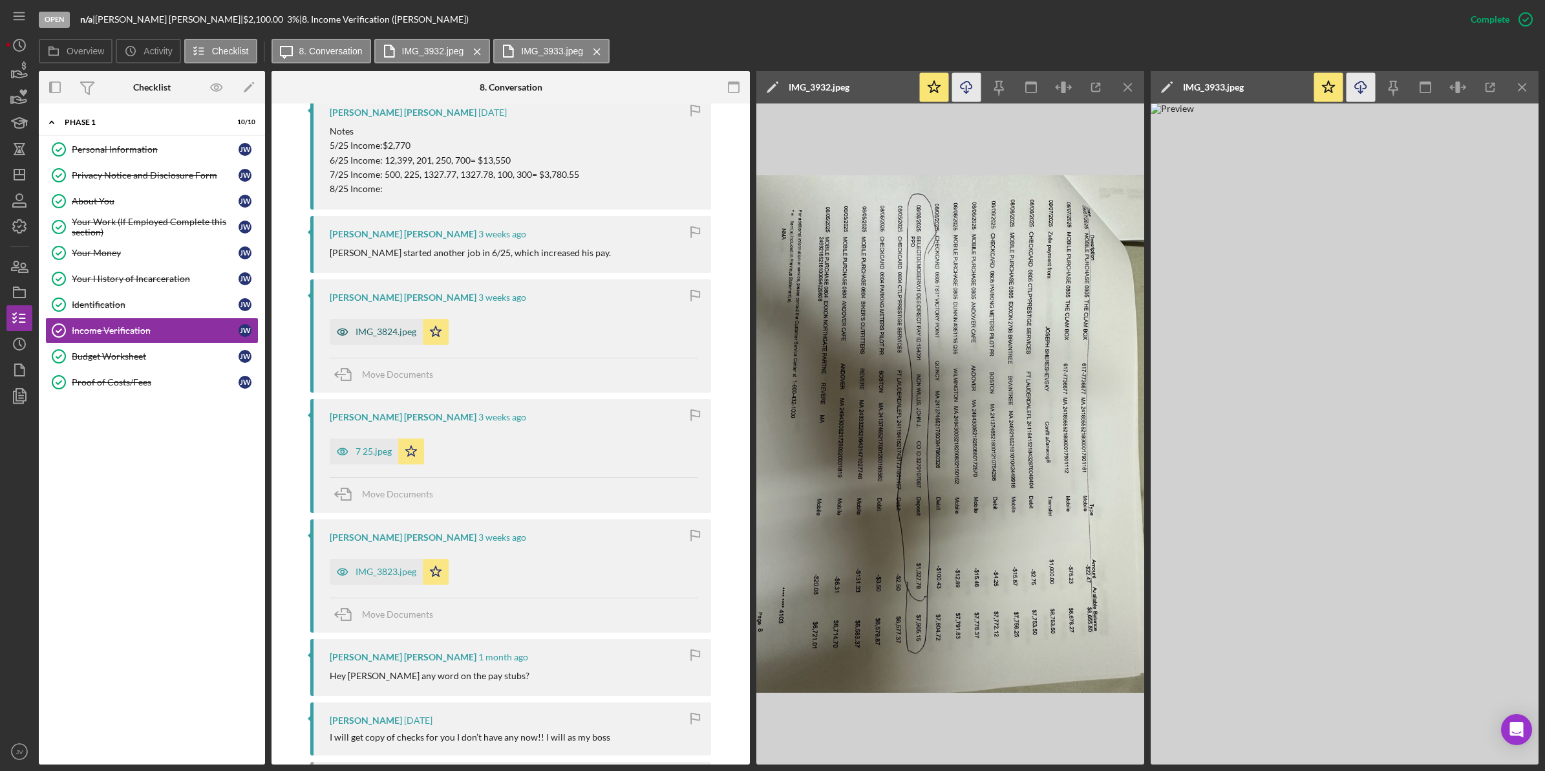
click at [381, 337] on div "IMG_3824.jpeg" at bounding box center [386, 332] width 61 height 10
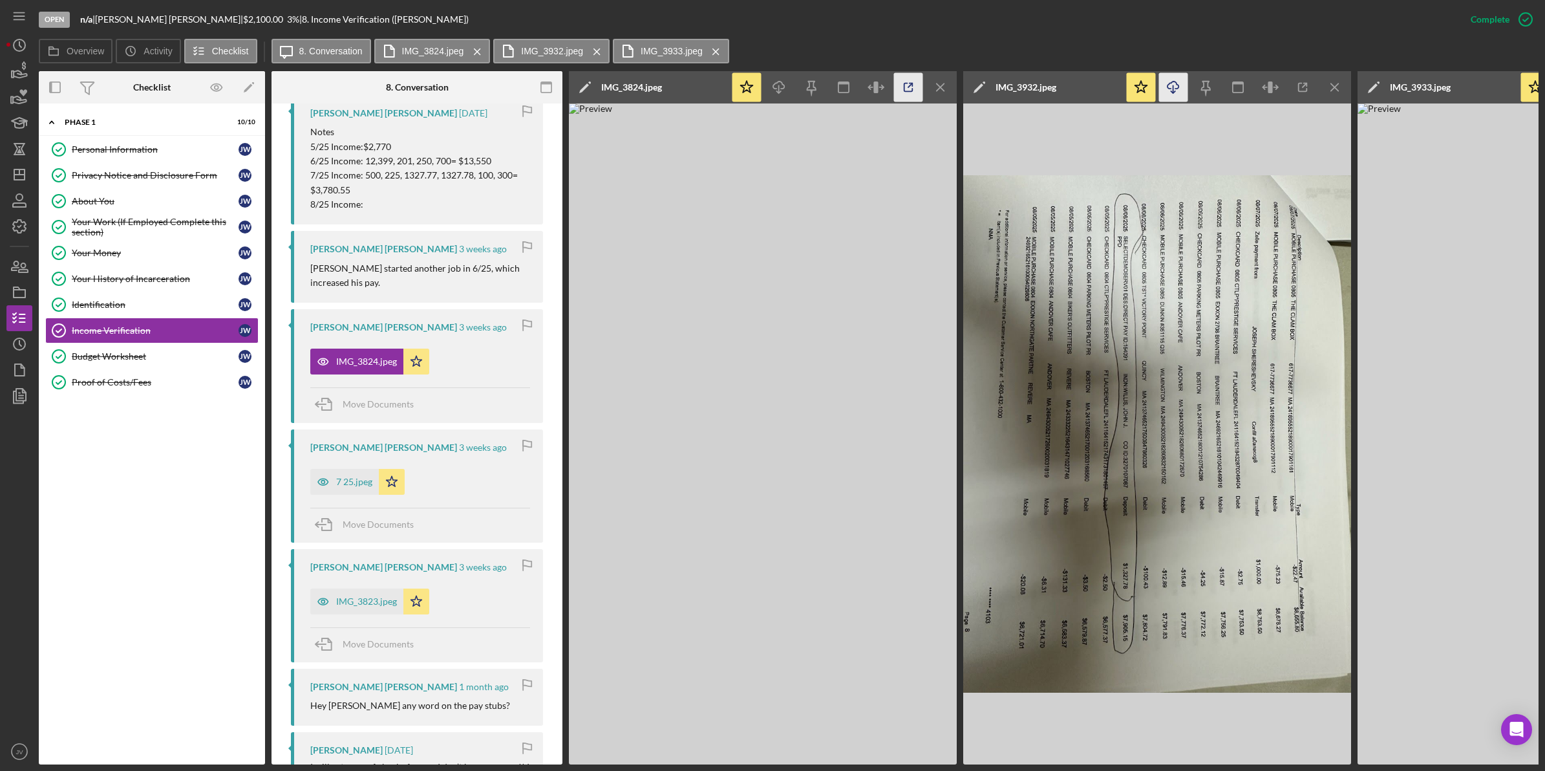
click at [919, 83] on icon "button" at bounding box center [908, 87] width 29 height 29
click at [784, 89] on icon "Icon/Download" at bounding box center [779, 87] width 29 height 29
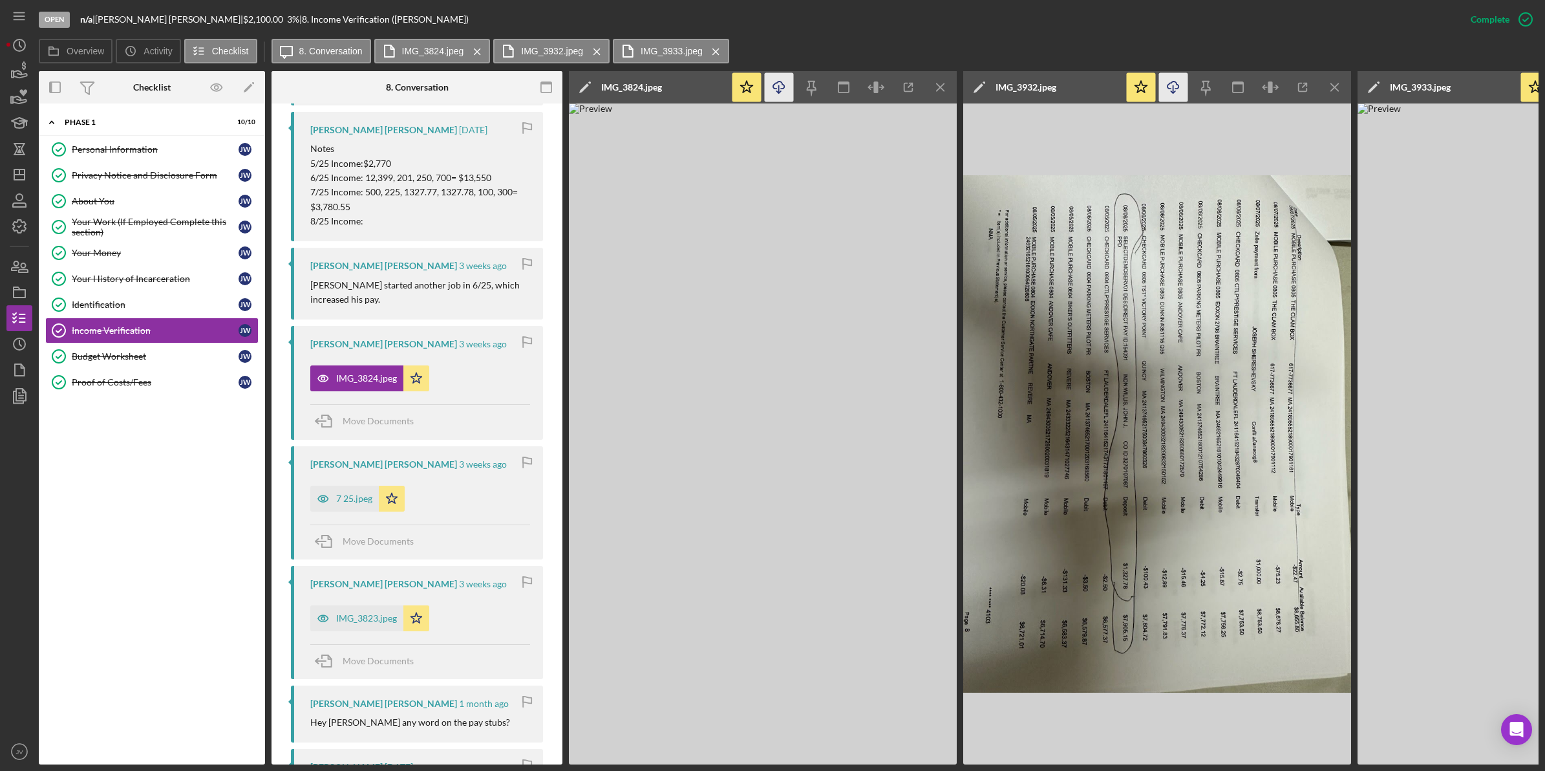
scroll to position [769, 0]
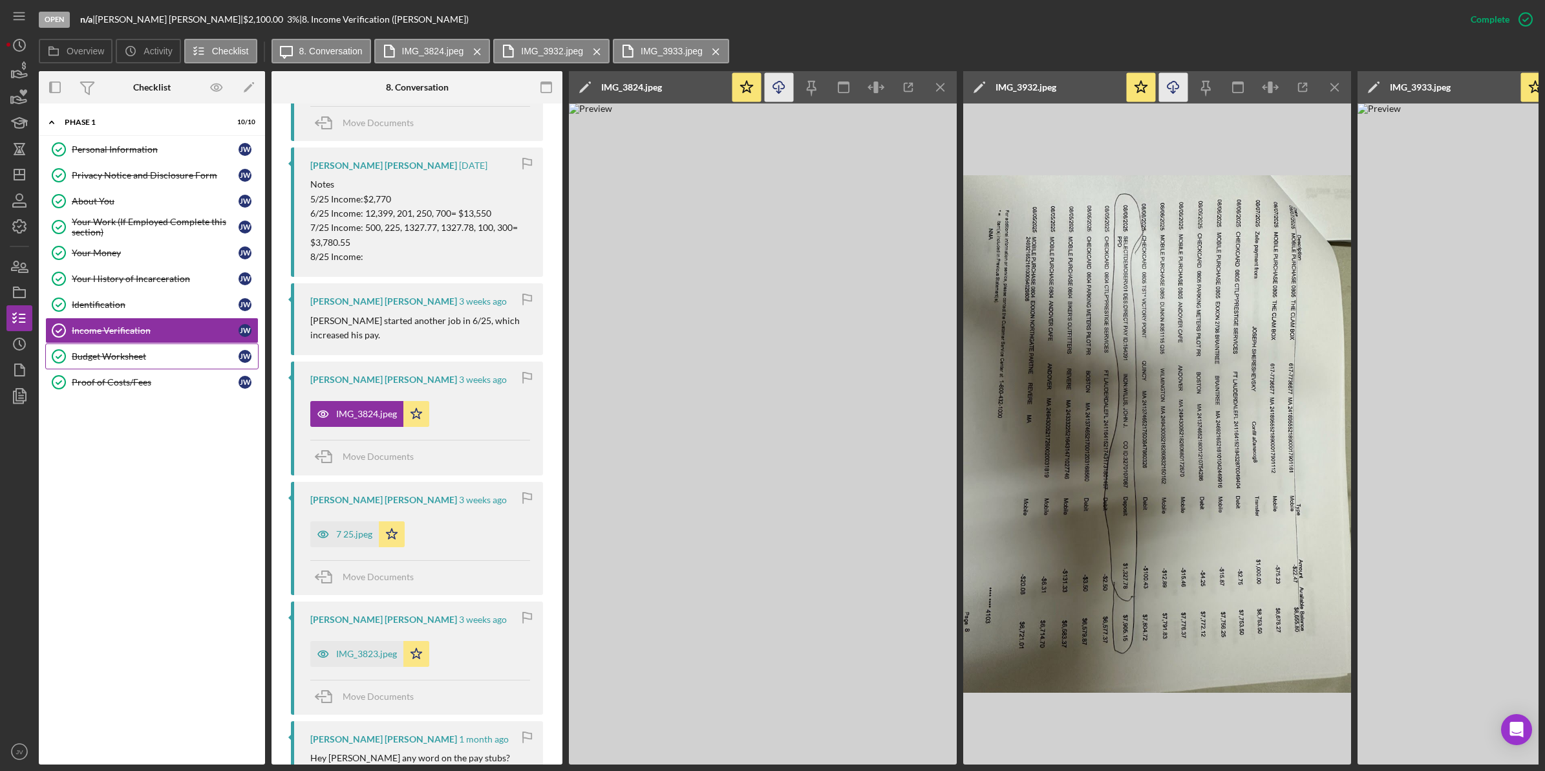
click at [188, 356] on div "Budget Worksheet" at bounding box center [155, 356] width 167 height 10
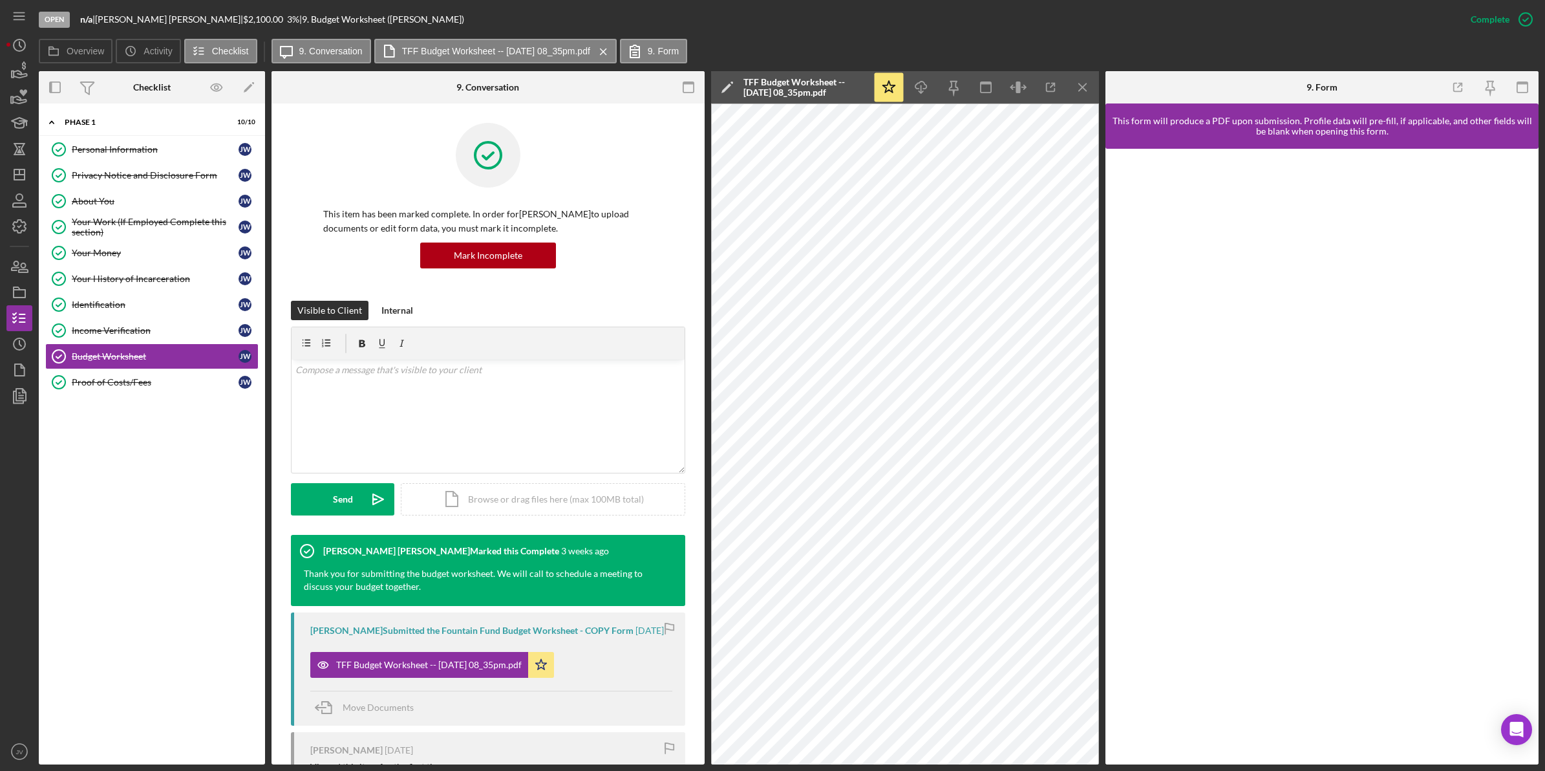
scroll to position [81, 0]
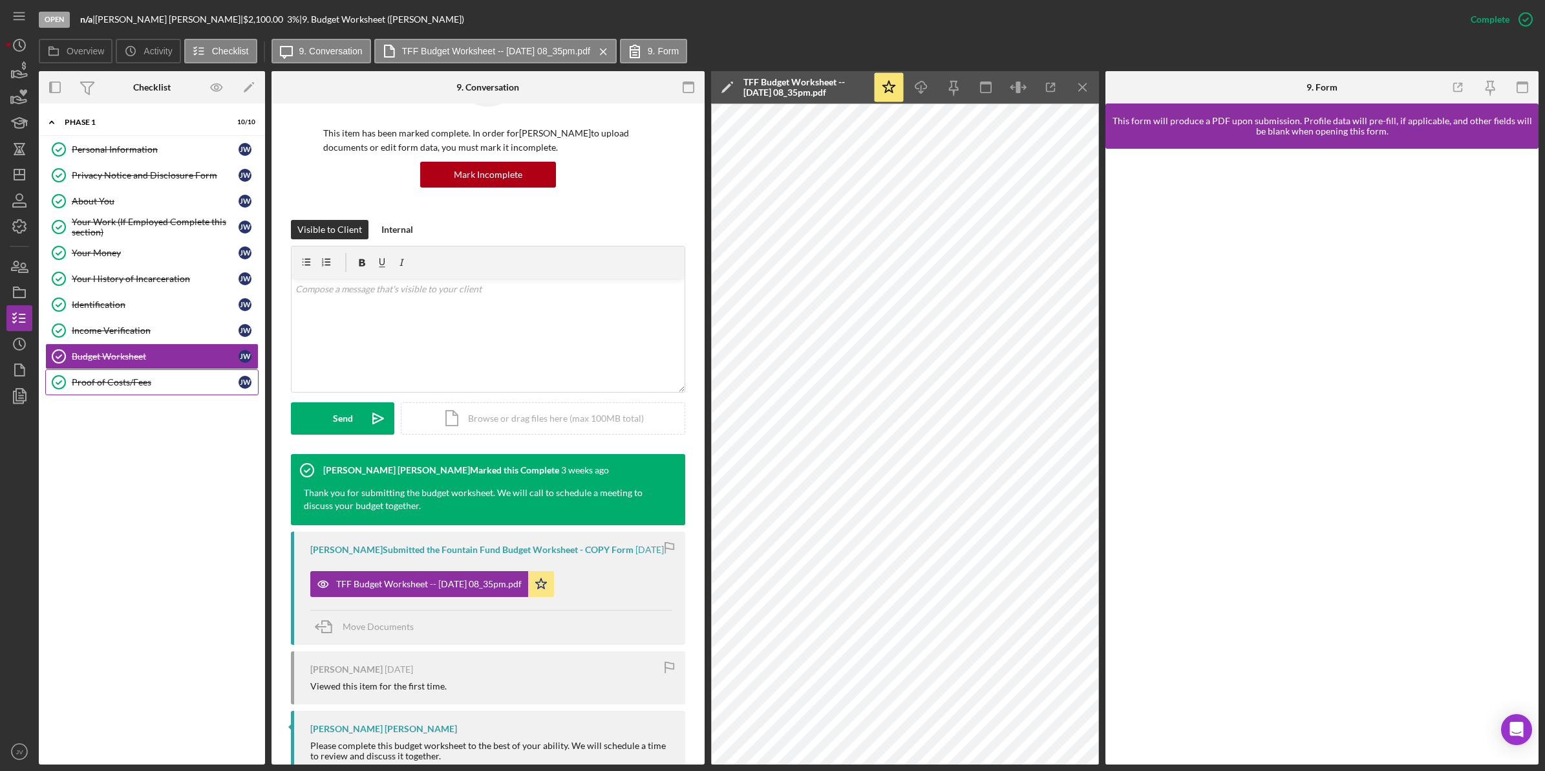
click at [182, 387] on div "Proof of Costs/Fees" at bounding box center [155, 382] width 167 height 10
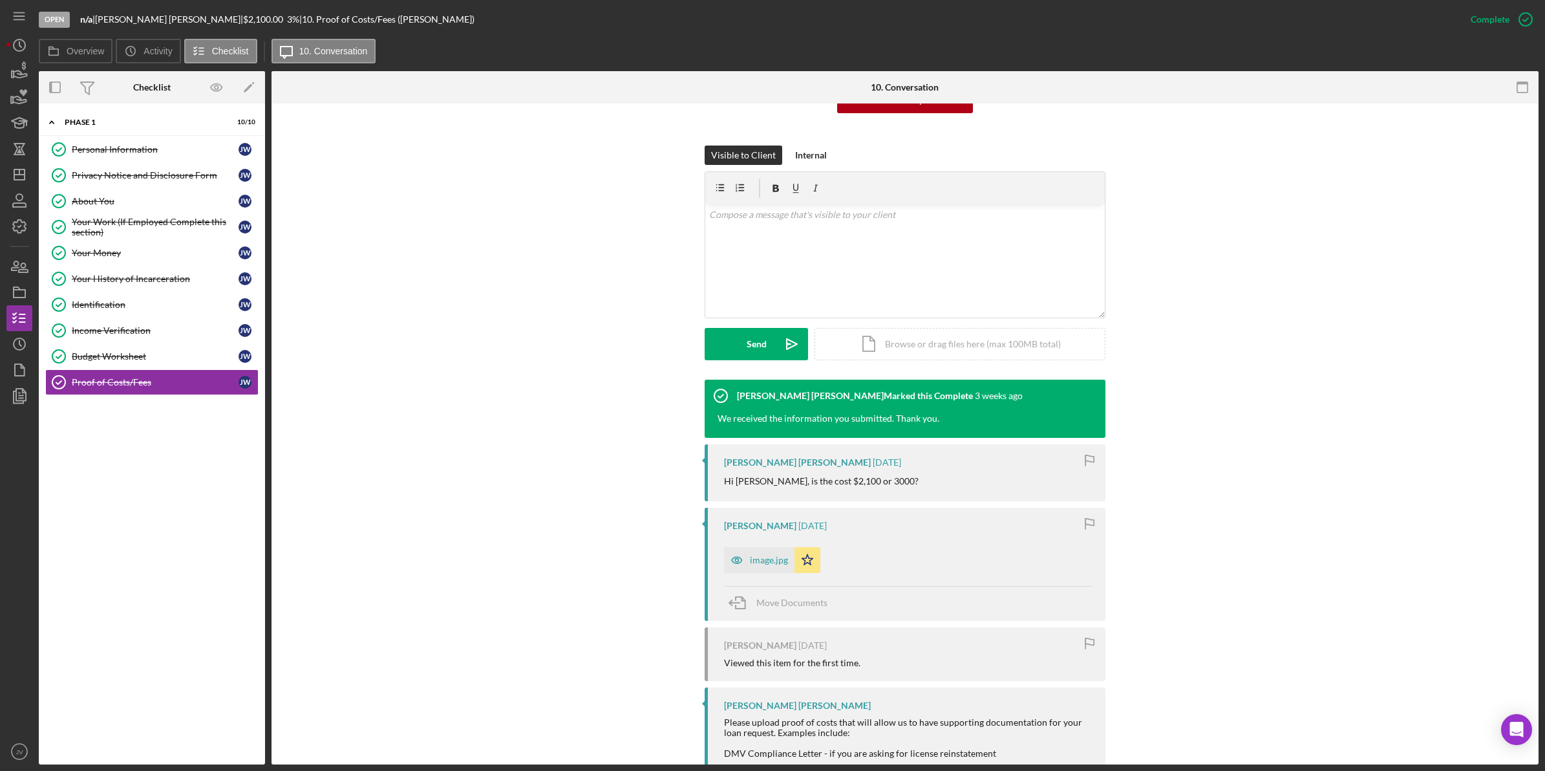
scroll to position [162, 0]
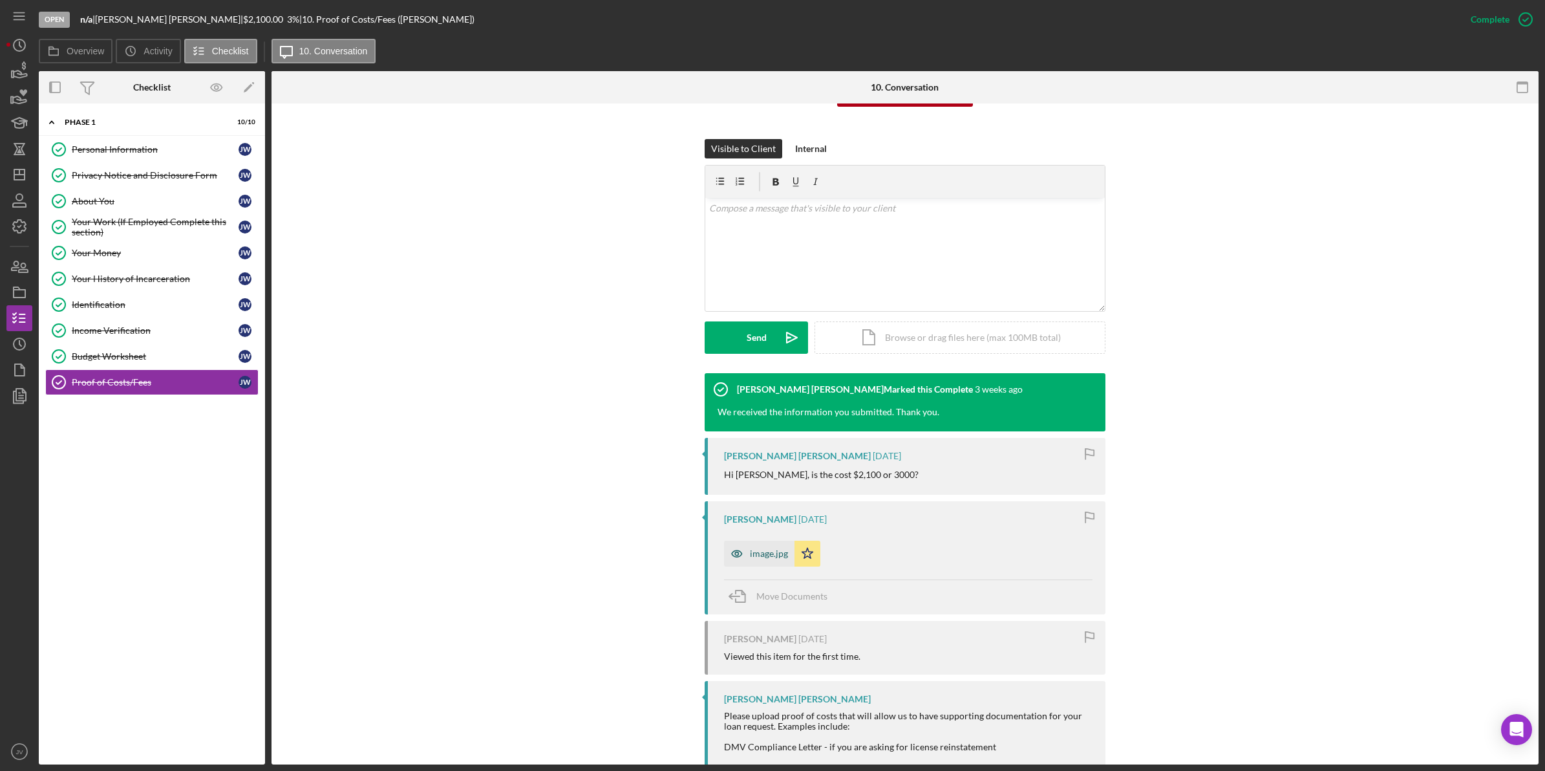
click at [757, 556] on div "image.jpg" at bounding box center [769, 553] width 38 height 10
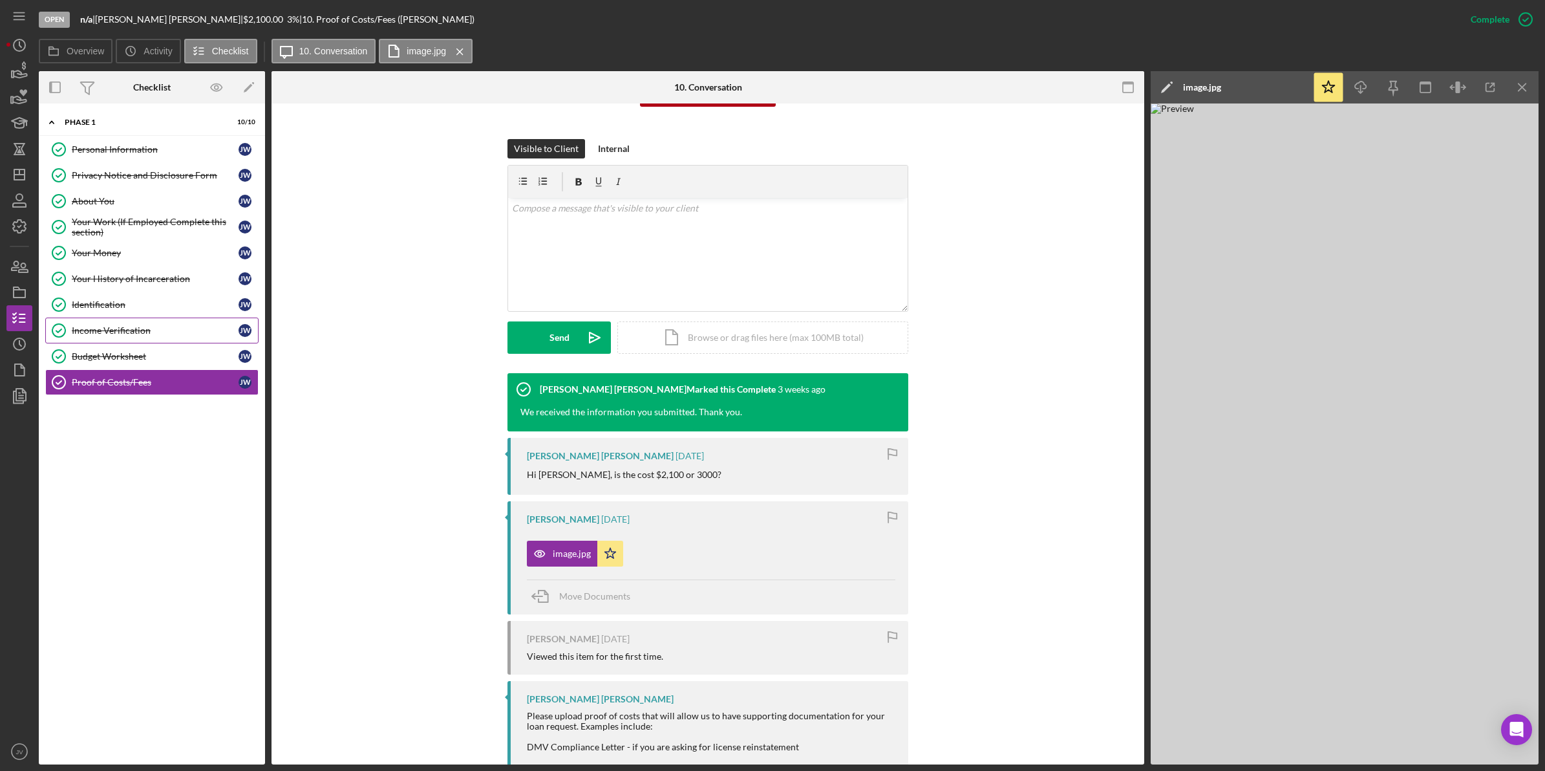
click at [136, 330] on div "Income Verification" at bounding box center [155, 330] width 167 height 10
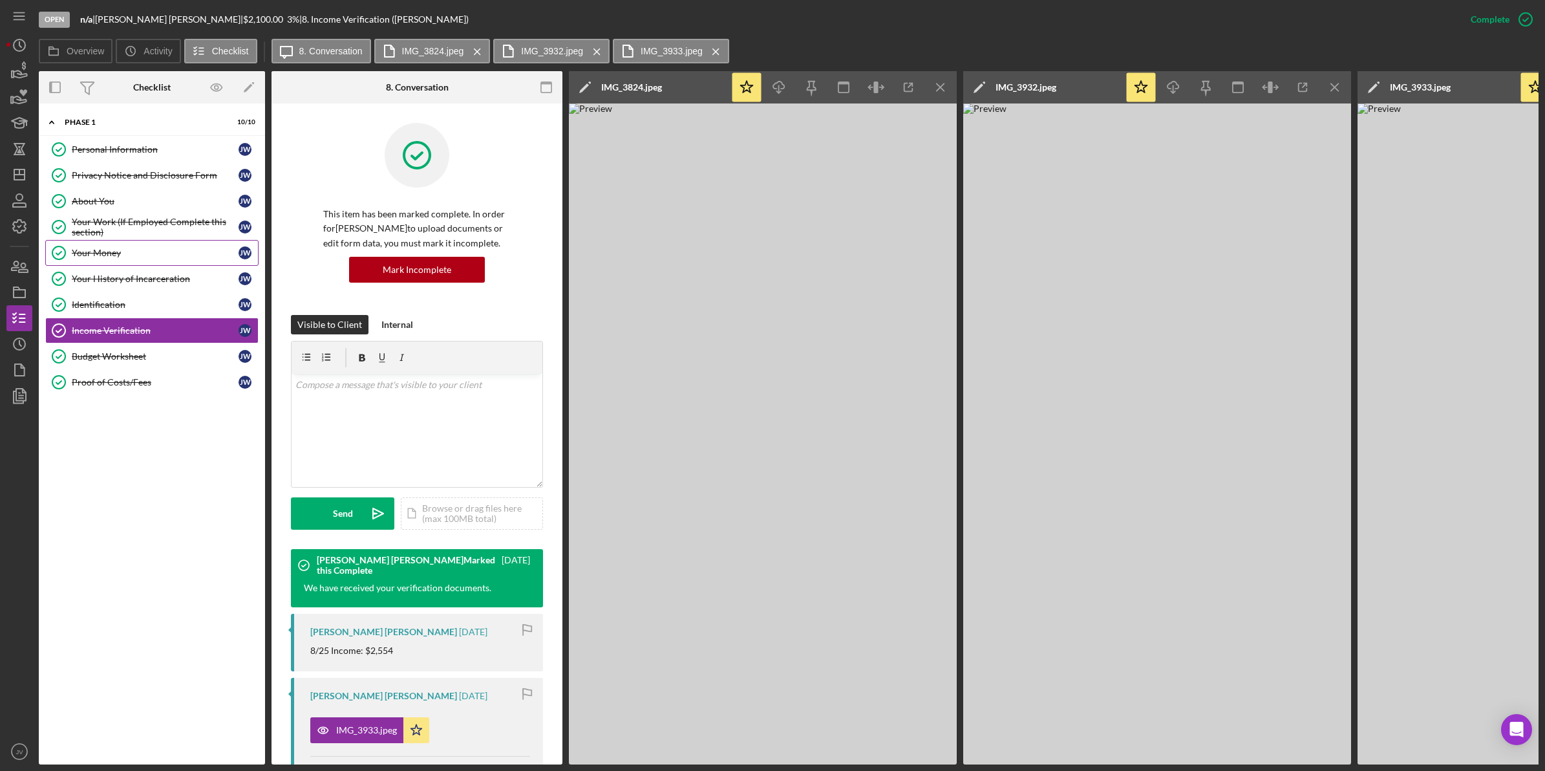
click at [147, 253] on div "Your Money" at bounding box center [155, 253] width 167 height 10
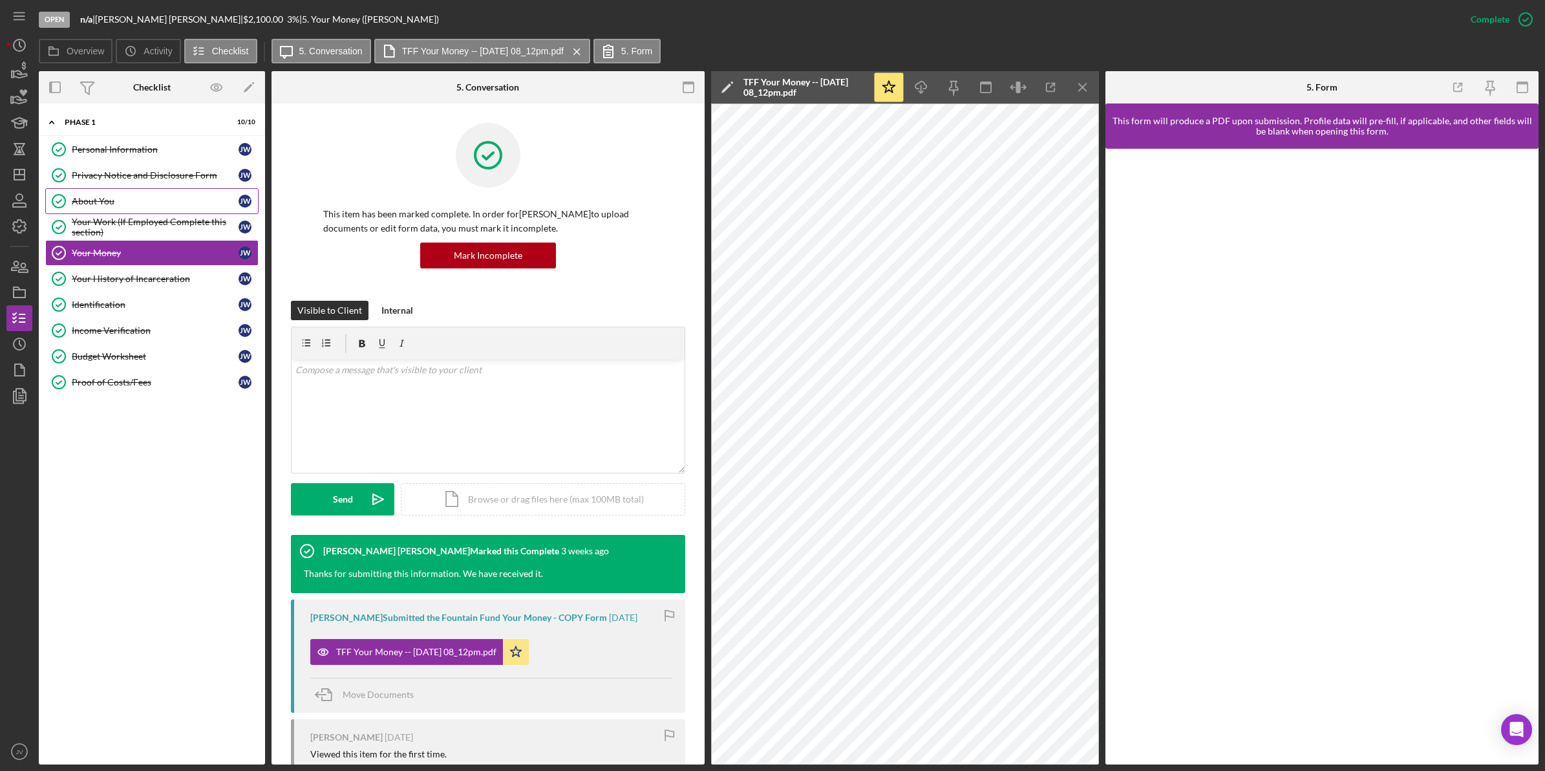
click at [175, 212] on link "About You About You J W" at bounding box center [151, 201] width 213 height 26
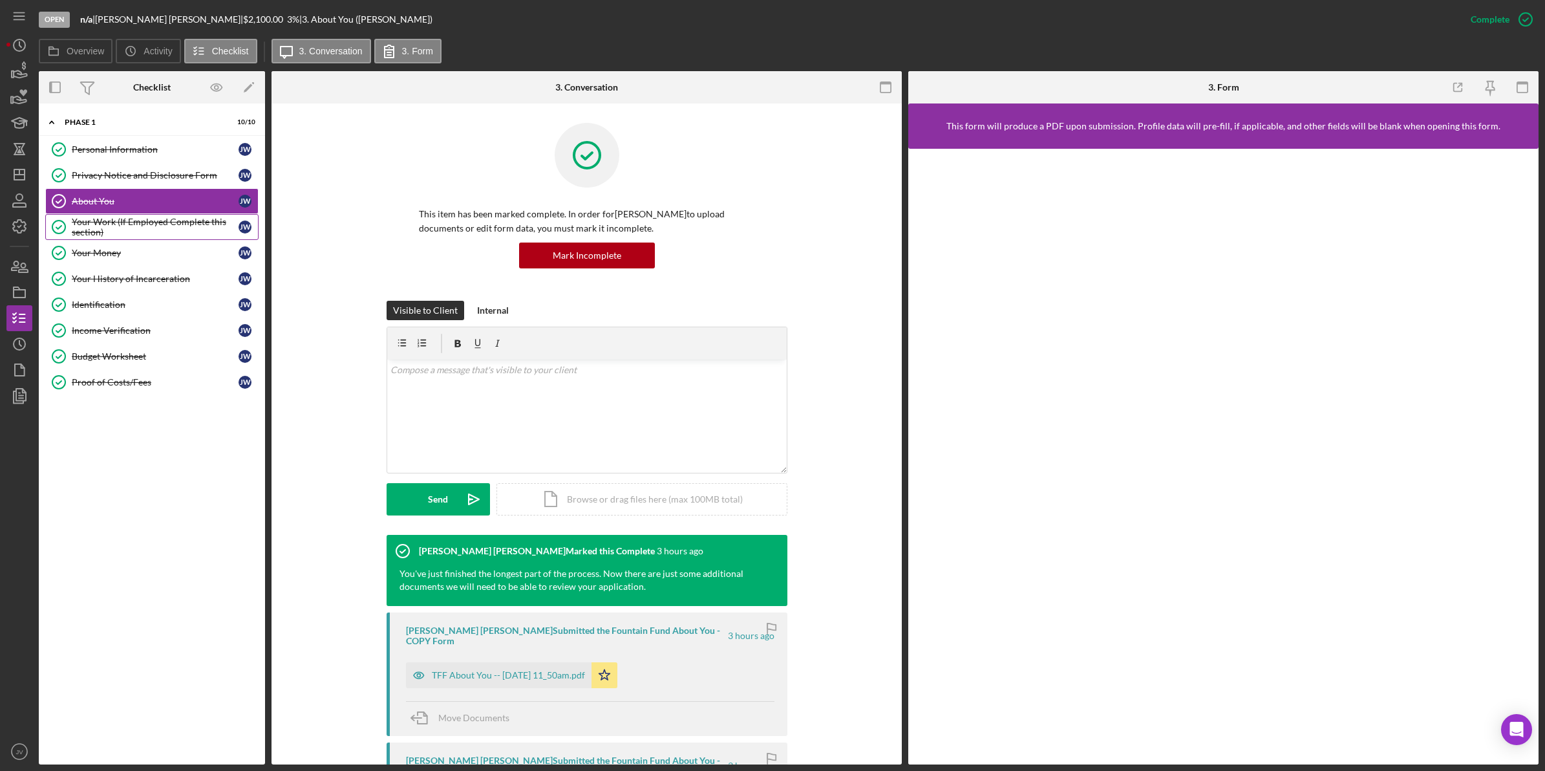
click at [175, 230] on div "Your Work (If Employed Complete this section)" at bounding box center [155, 227] width 167 height 21
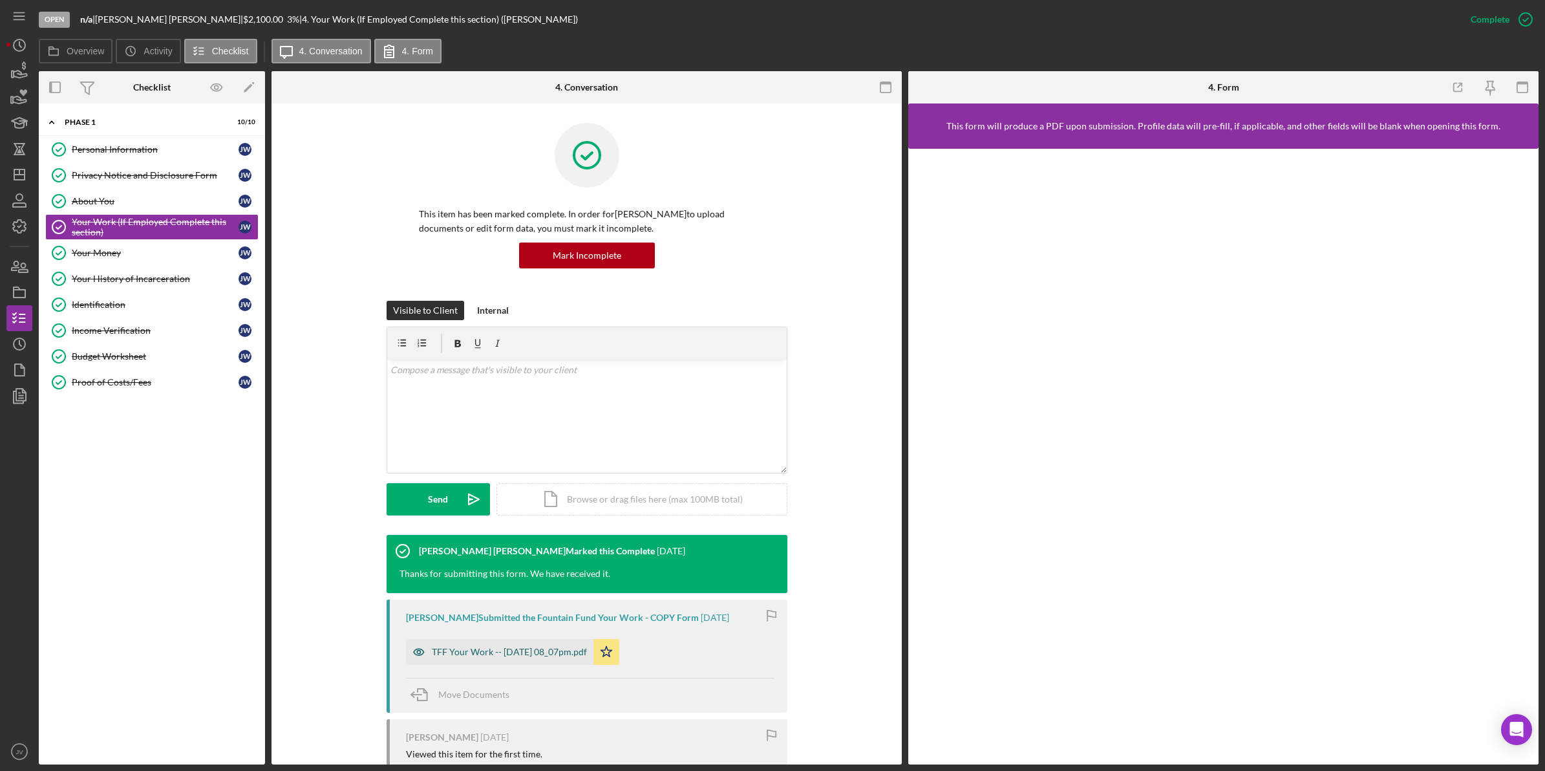
click at [525, 651] on div "TFF Your Work -- 2025-07-14 08_07pm.pdf" at bounding box center [509, 652] width 155 height 10
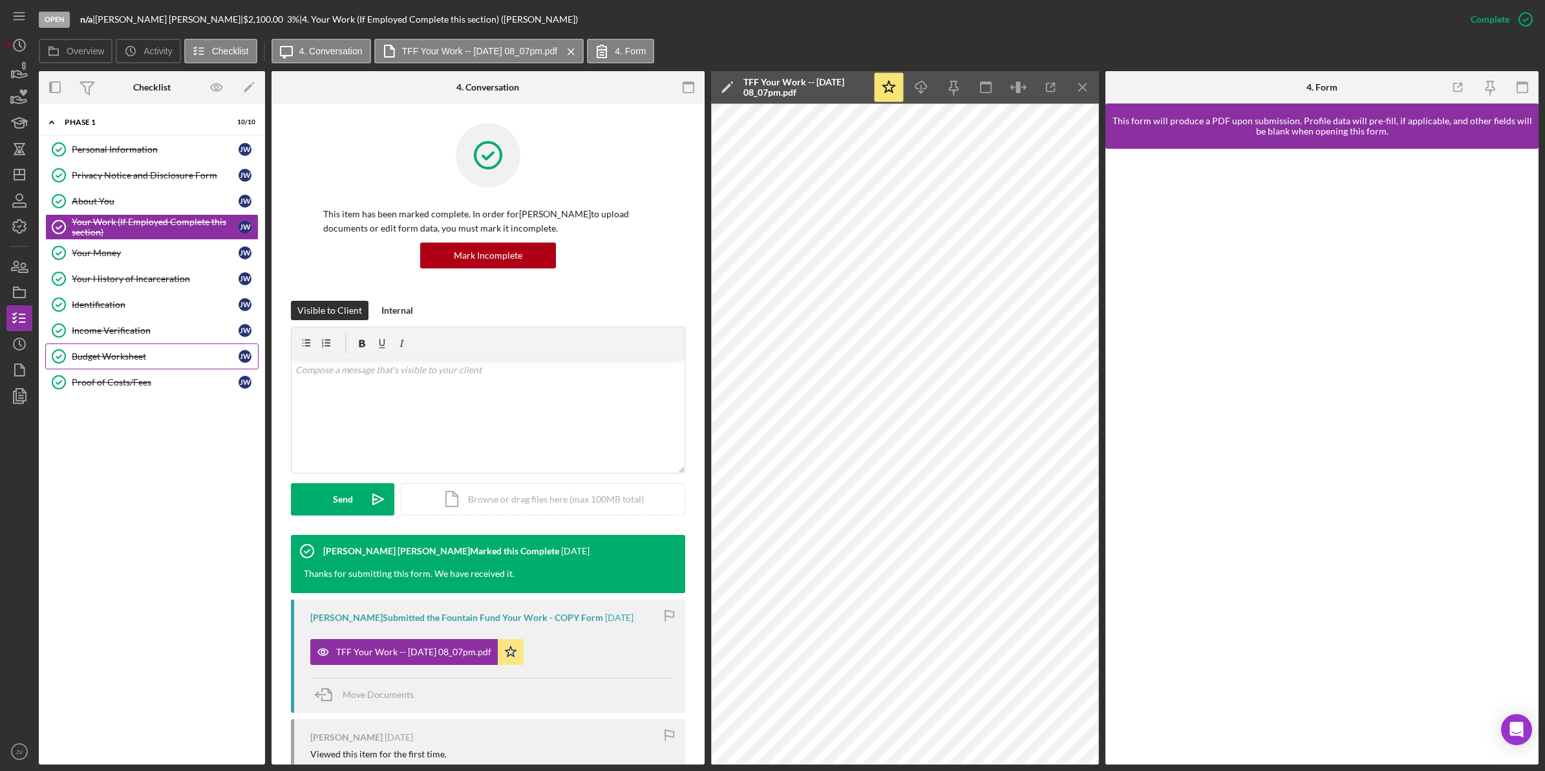
click at [185, 365] on link "Budget Worksheet Budget Worksheet J W" at bounding box center [151, 356] width 213 height 26
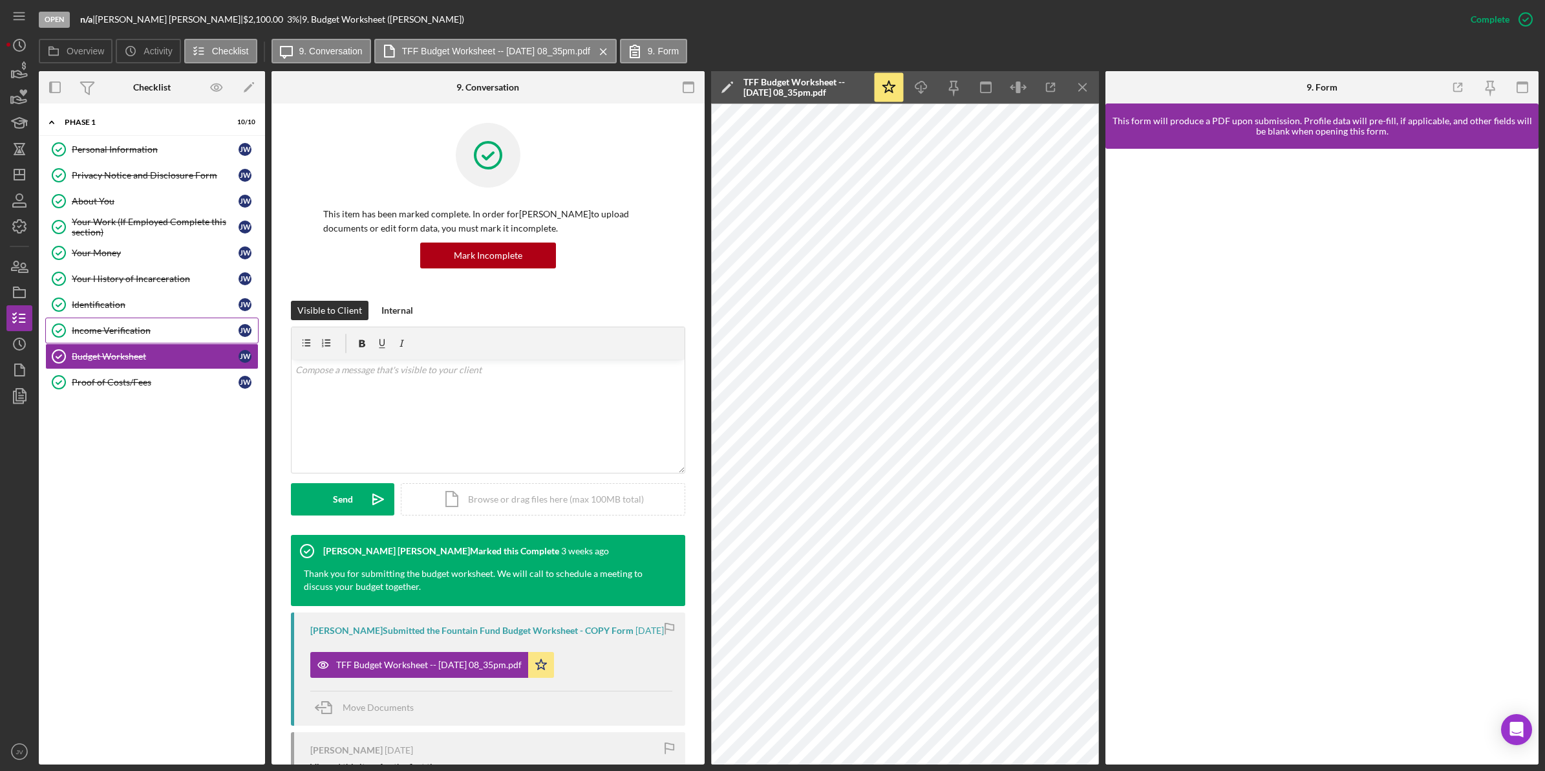
click at [162, 333] on div "Income Verification" at bounding box center [155, 330] width 167 height 10
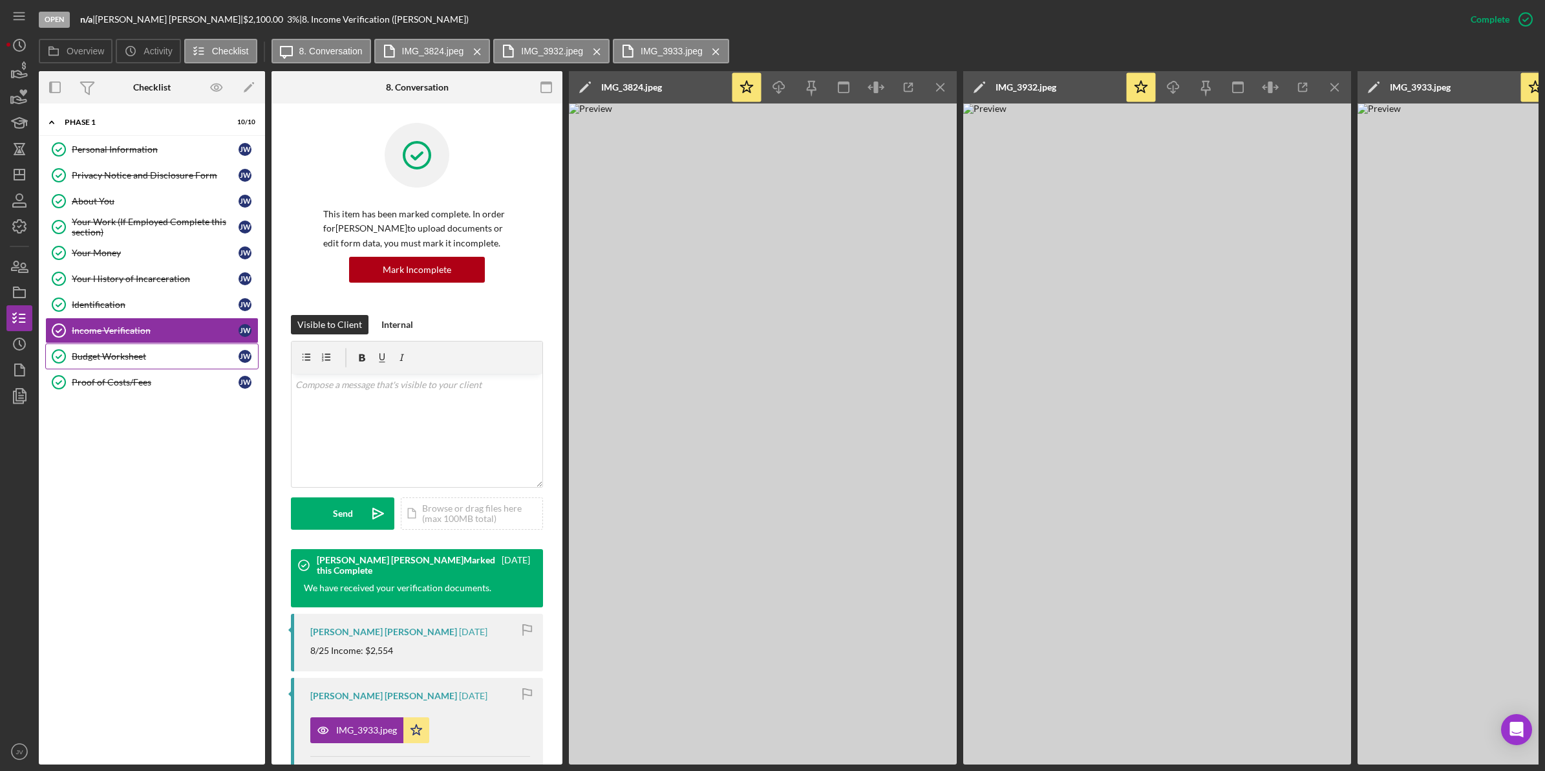
click at [162, 360] on div "Budget Worksheet" at bounding box center [155, 356] width 167 height 10
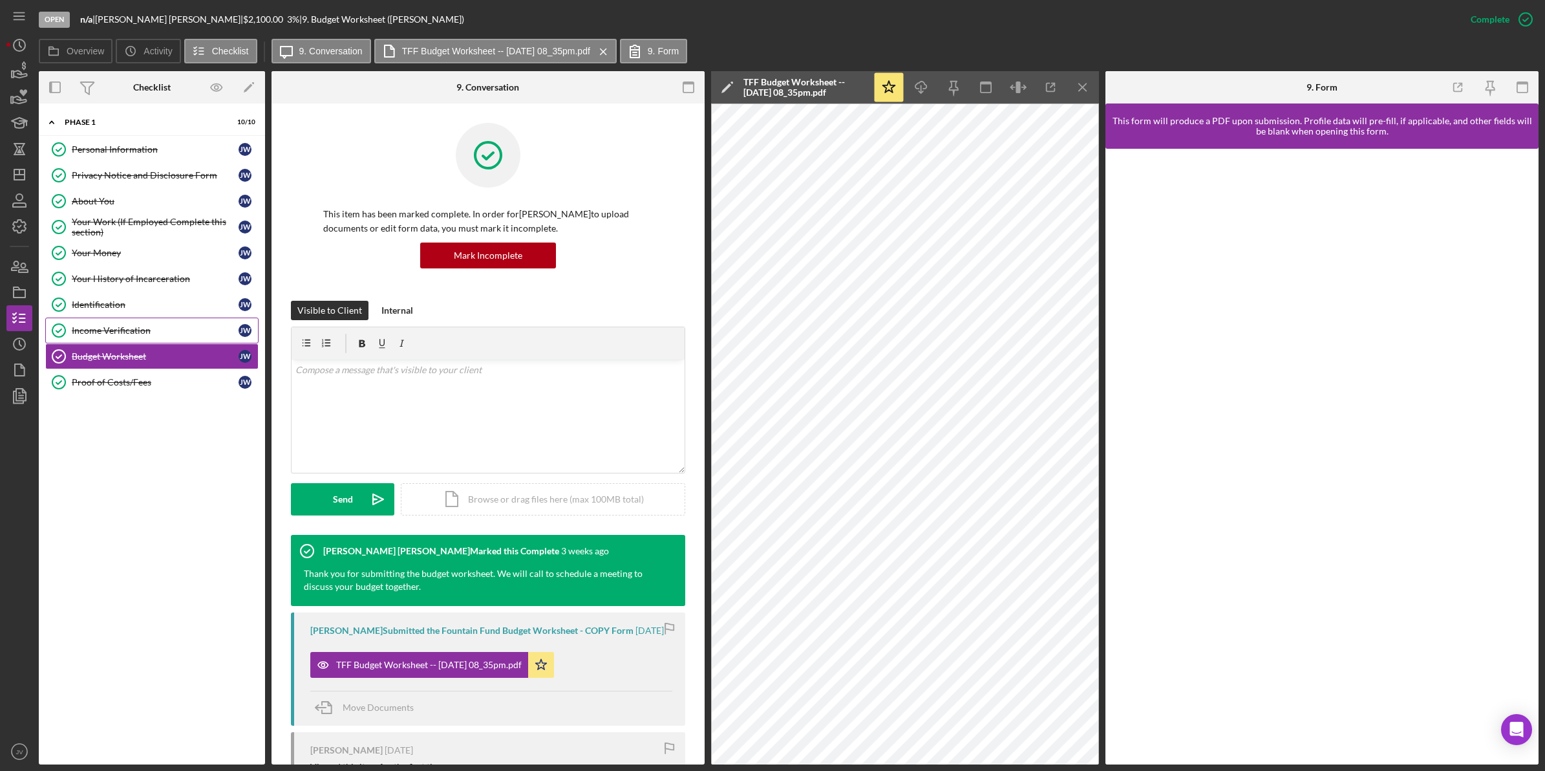
click at [160, 330] on div "Income Verification" at bounding box center [155, 330] width 167 height 10
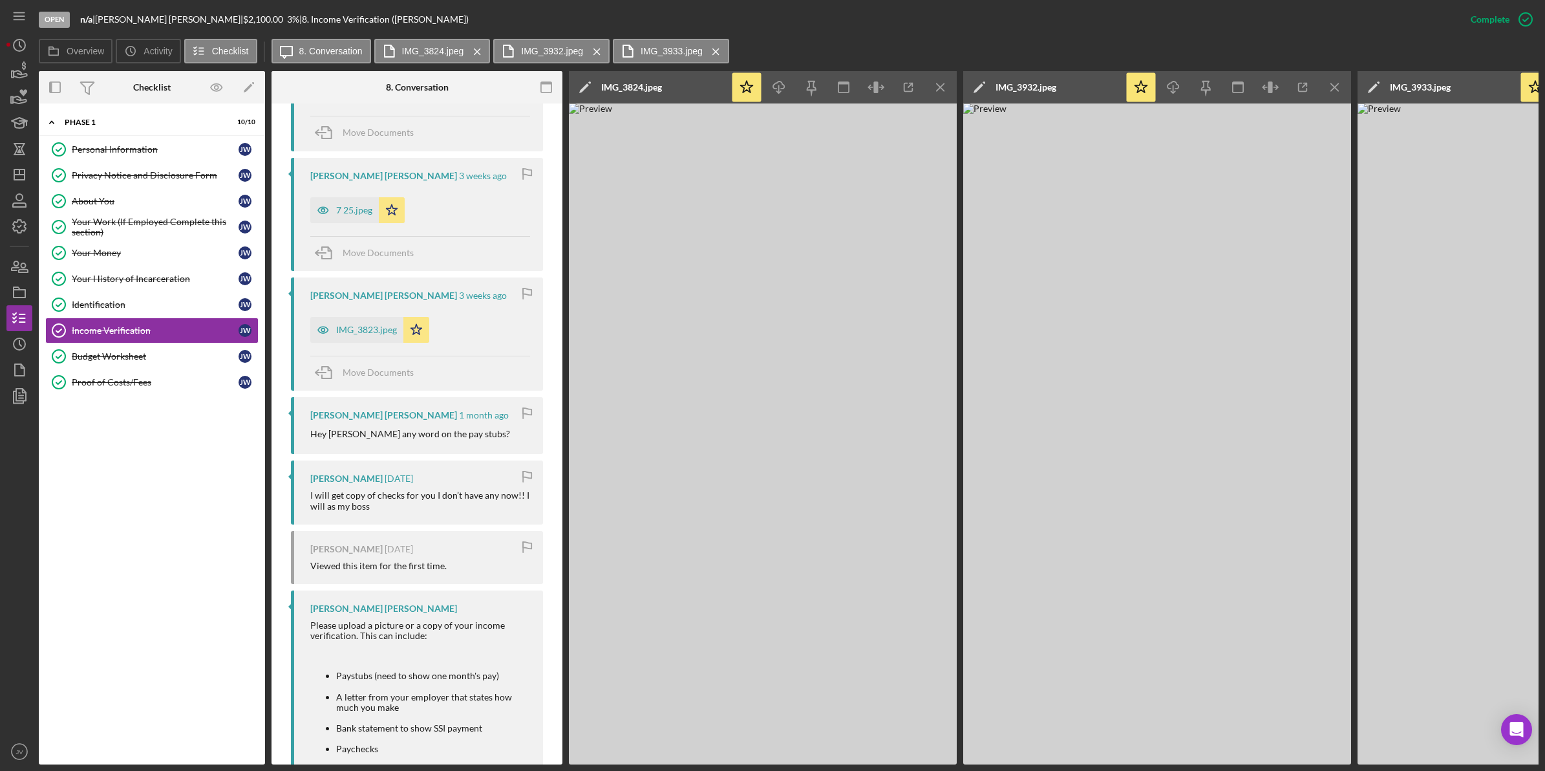
scroll to position [1093, 0]
click at [349, 331] on div "IMG_3823.jpeg" at bounding box center [366, 330] width 61 height 10
click at [775, 92] on icon "Icon/Download" at bounding box center [779, 87] width 29 height 29
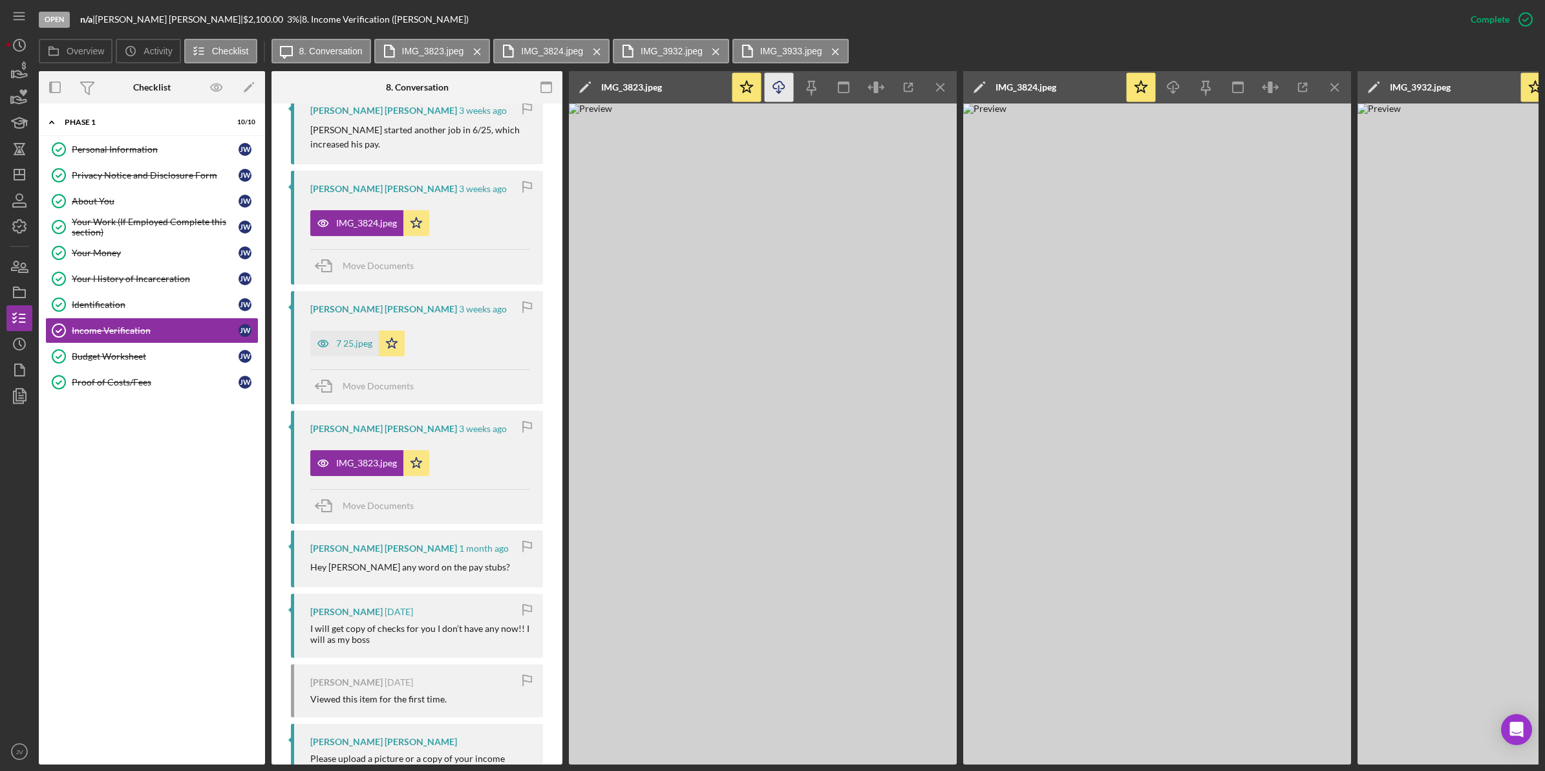
scroll to position [931, 0]
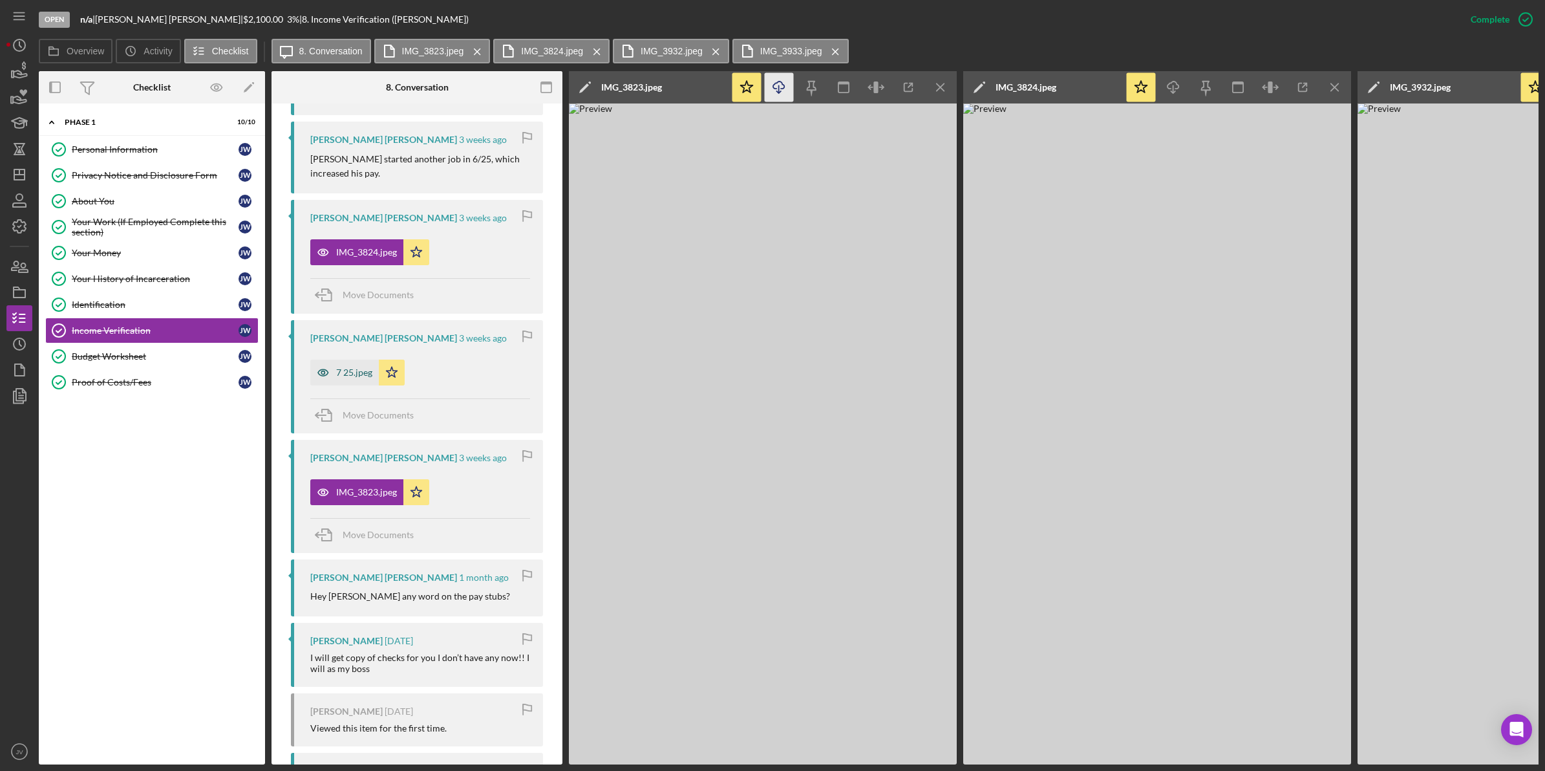
click at [343, 381] on div "7 25.jpeg" at bounding box center [344, 373] width 69 height 26
click at [778, 85] on icon "Icon/Download" at bounding box center [779, 87] width 29 height 29
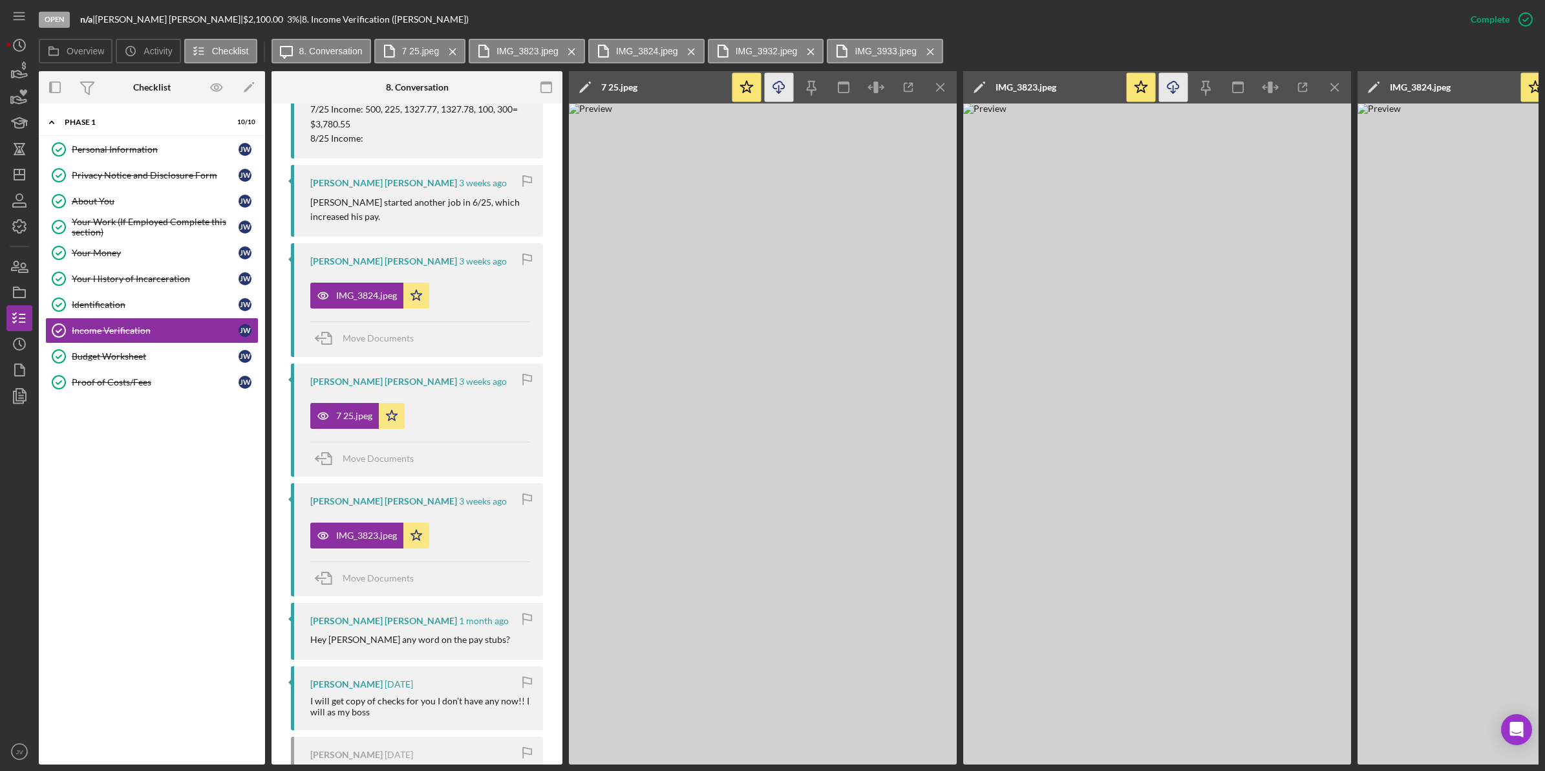
scroll to position [889, 0]
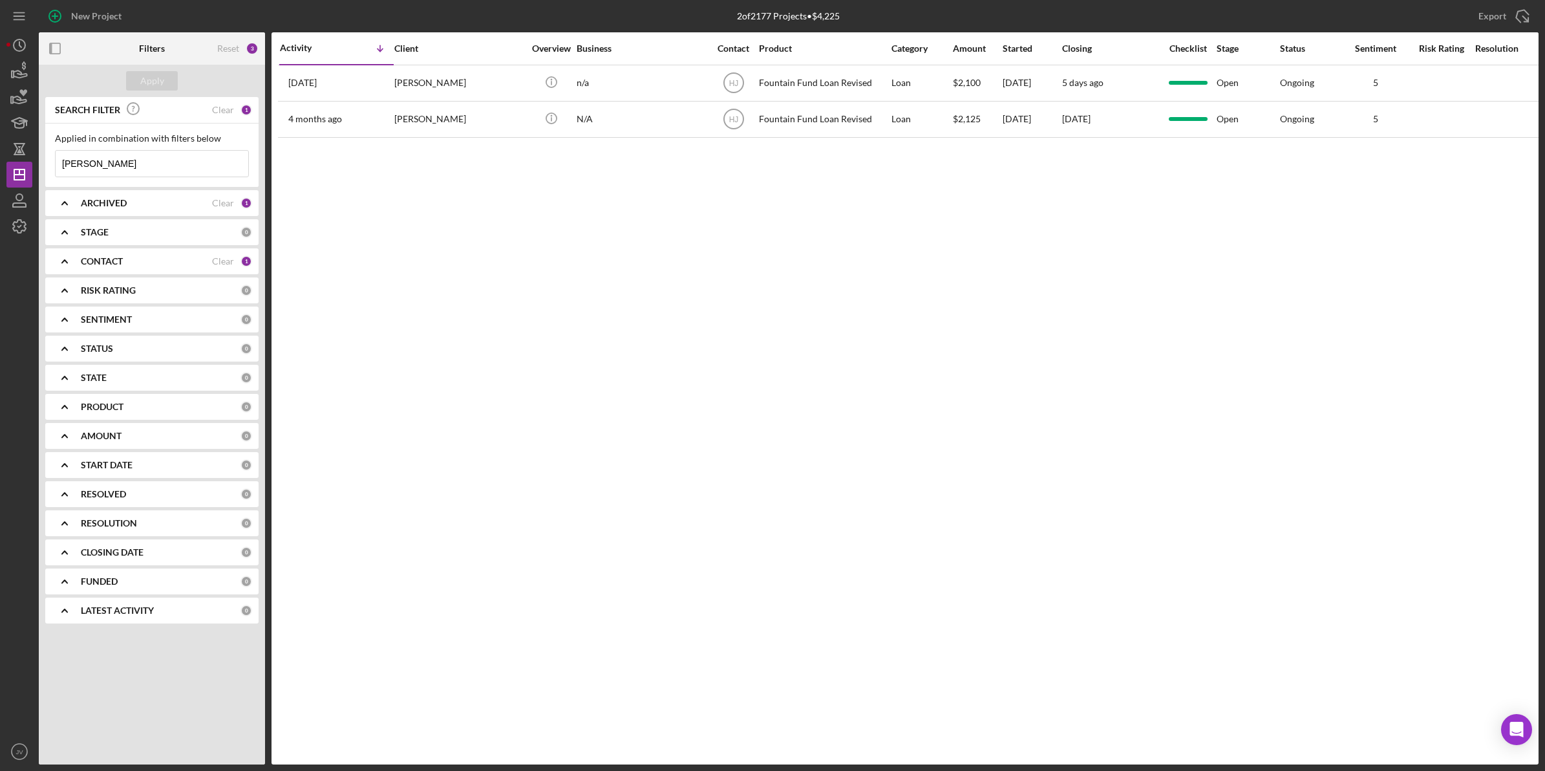
click at [105, 259] on b "CONTACT" at bounding box center [102, 261] width 42 height 10
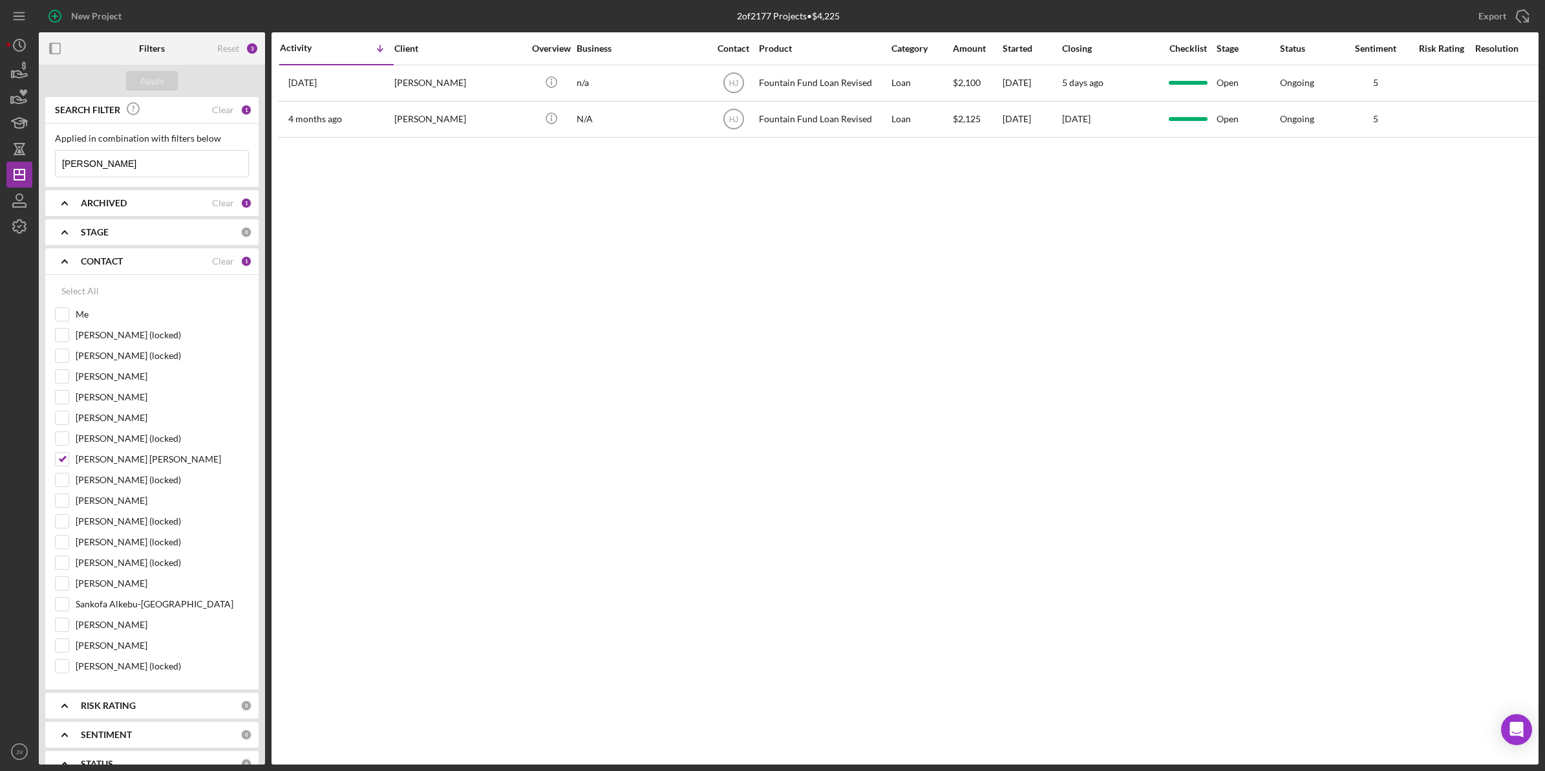
drag, startPoint x: 60, startPoint y: 160, endPoint x: 37, endPoint y: 159, distance: 23.3
click at [37, 159] on div "New Project 2 of 2177 Projects • $4,225 [PERSON_NAME] Export Icon/Export Filter…" at bounding box center [772, 382] width 1532 height 764
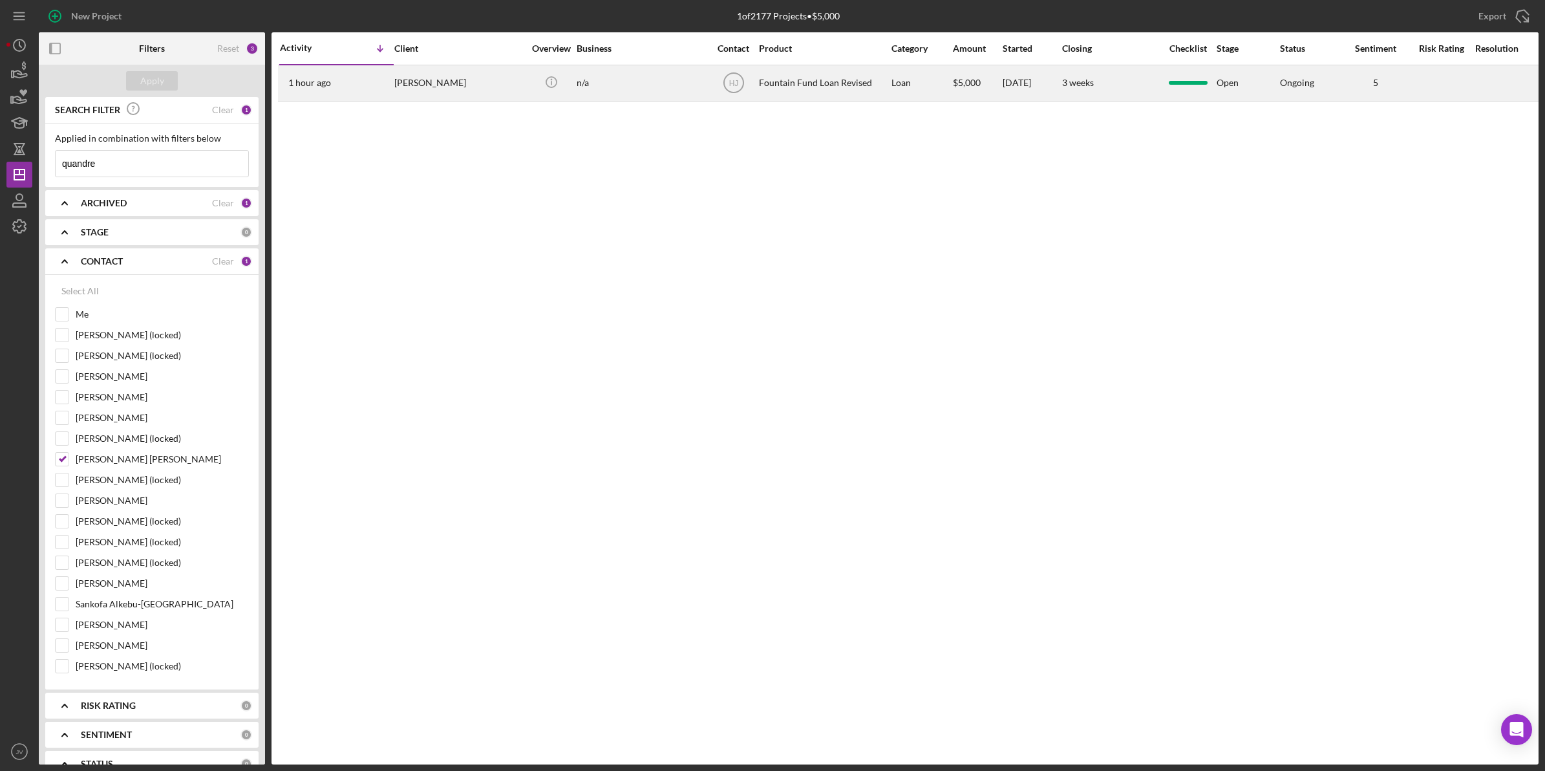
type input "quandre"
click at [414, 82] on div "[PERSON_NAME]" at bounding box center [458, 83] width 129 height 34
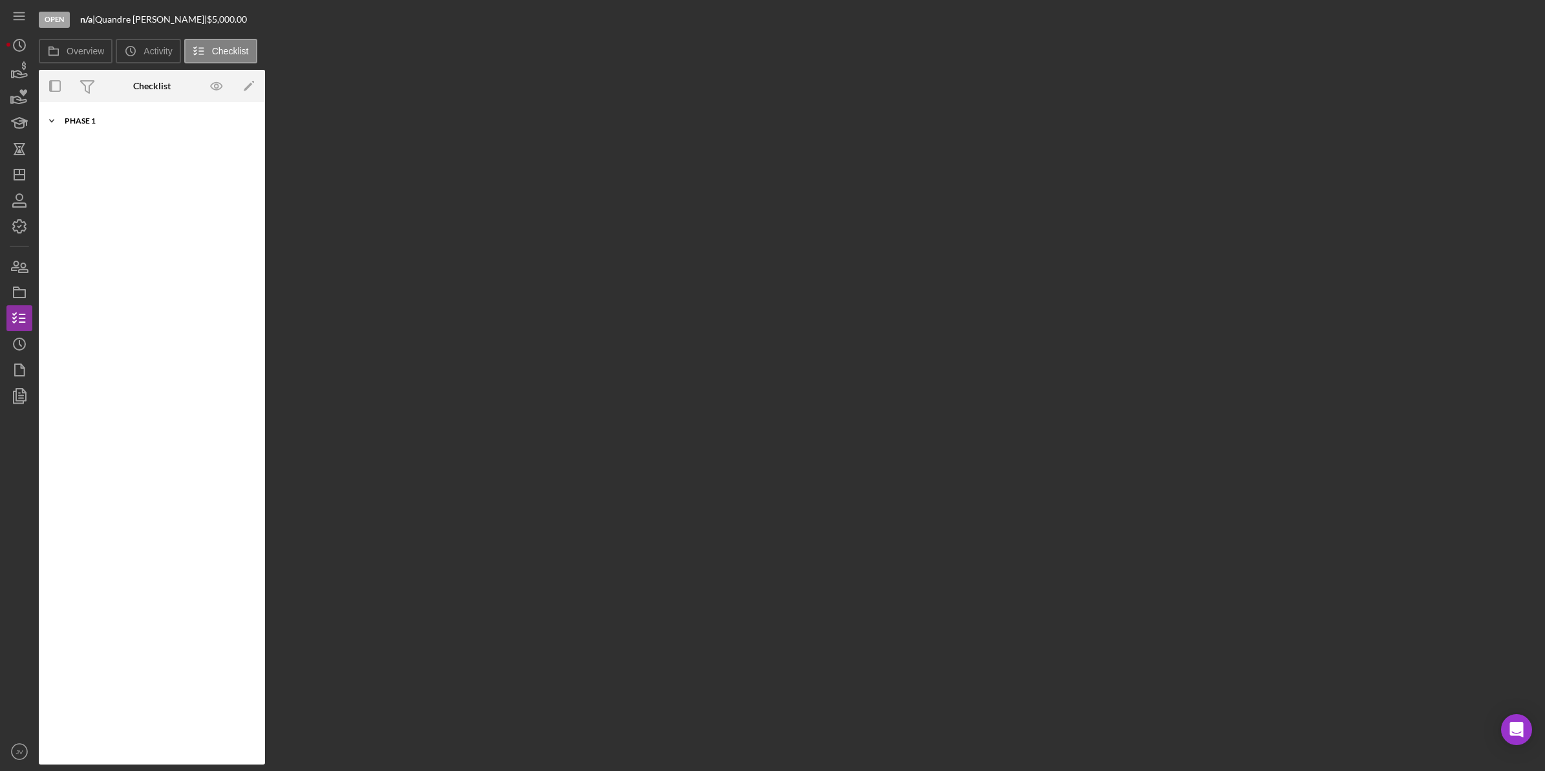
click at [79, 129] on div "Icon/Expander Phase 1 10 / 10" at bounding box center [152, 121] width 226 height 26
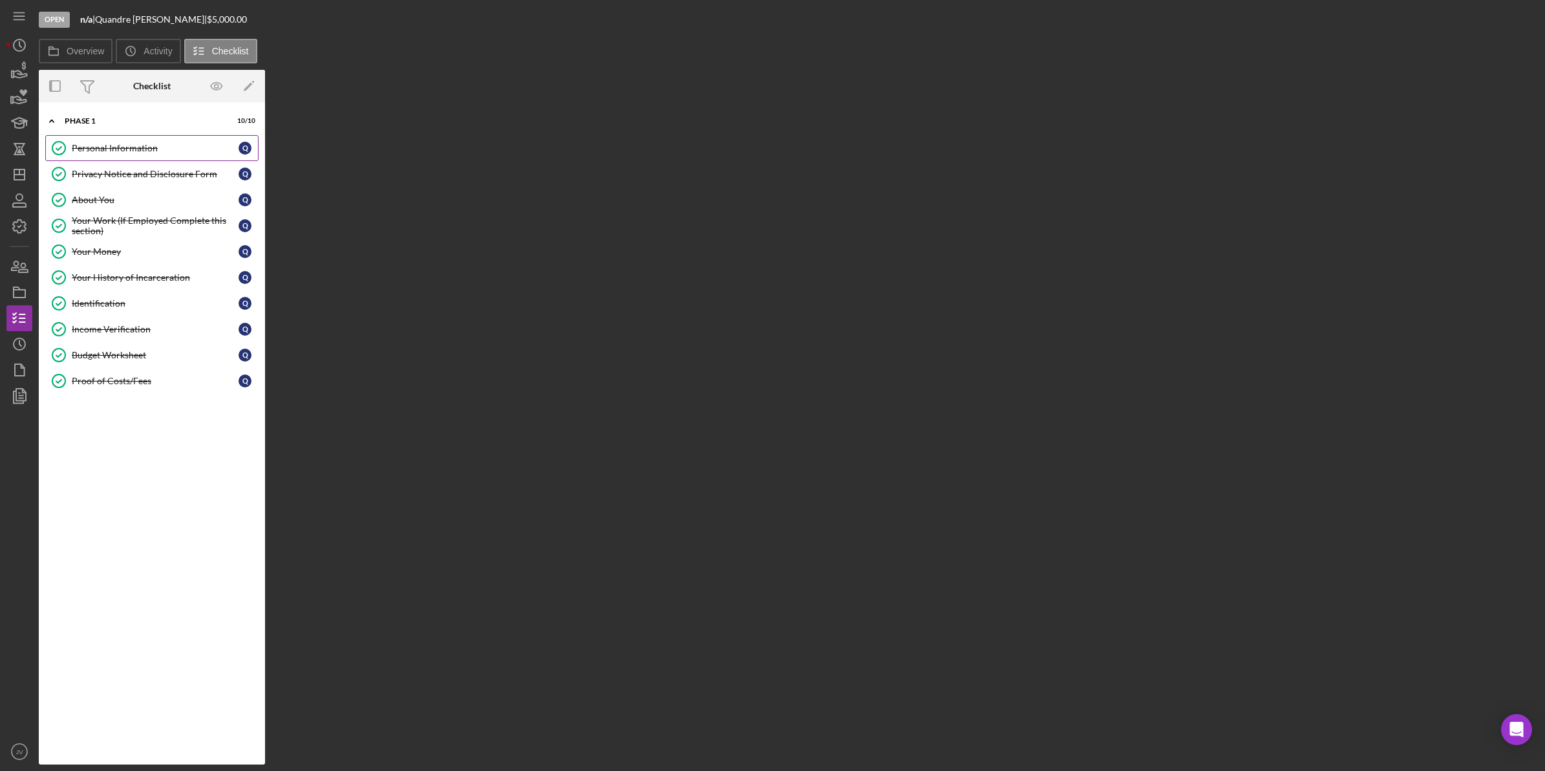
click at [127, 153] on div "Personal Information" at bounding box center [155, 148] width 167 height 10
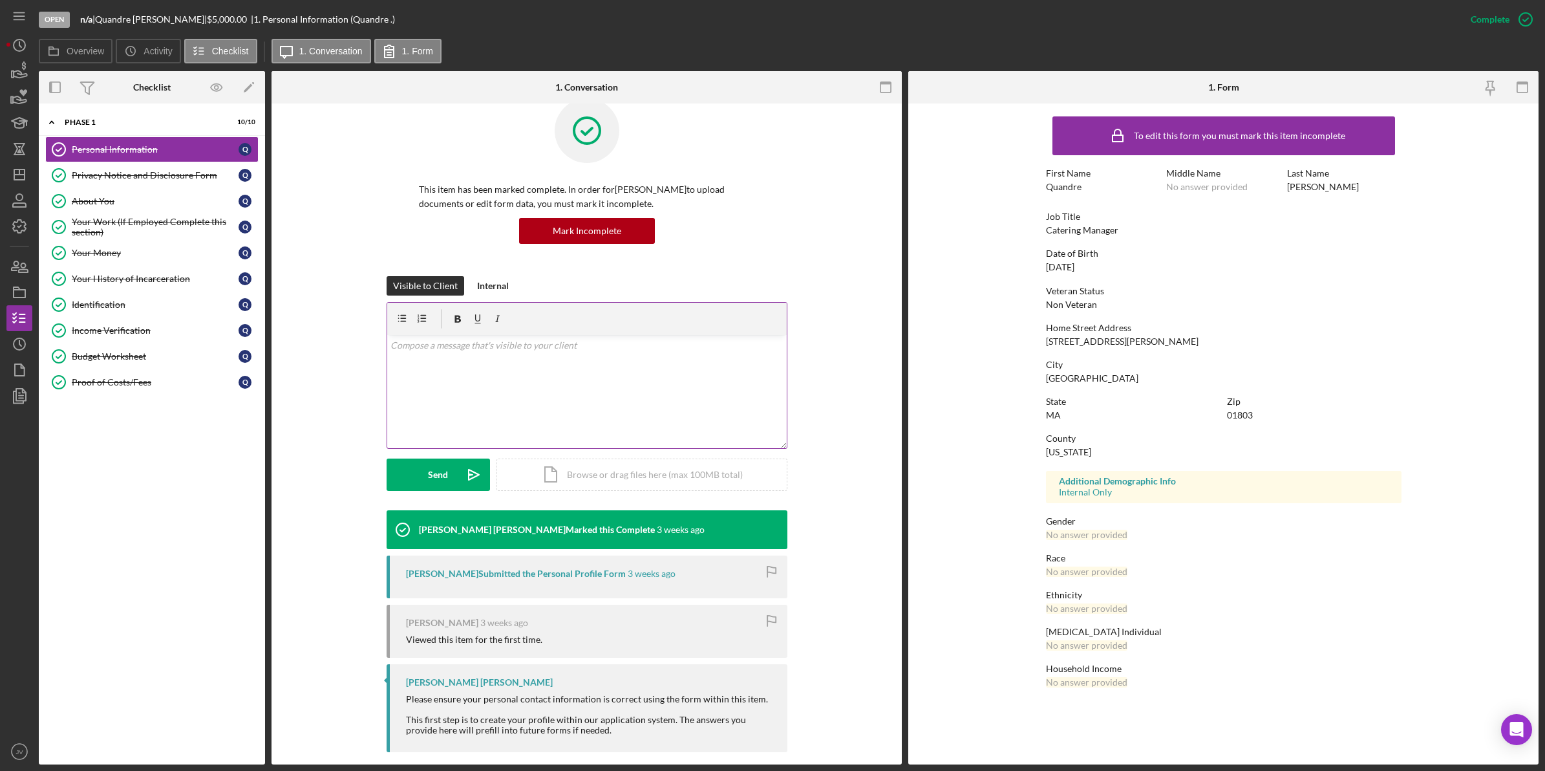
scroll to position [38, 0]
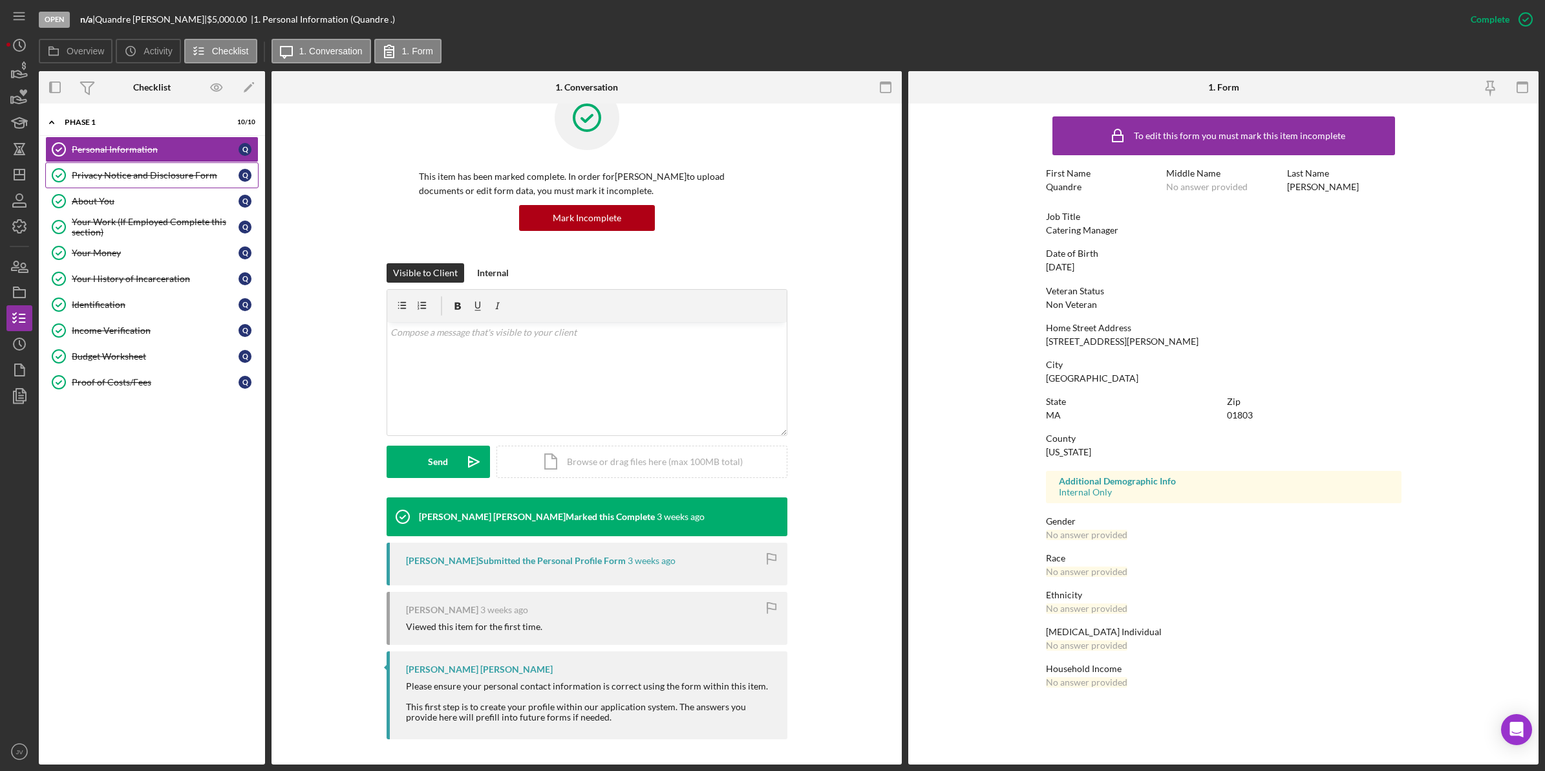
click at [175, 169] on link "Privacy Notice and Disclosure Form Privacy Notice and Disclosure Form Q" at bounding box center [151, 175] width 213 height 26
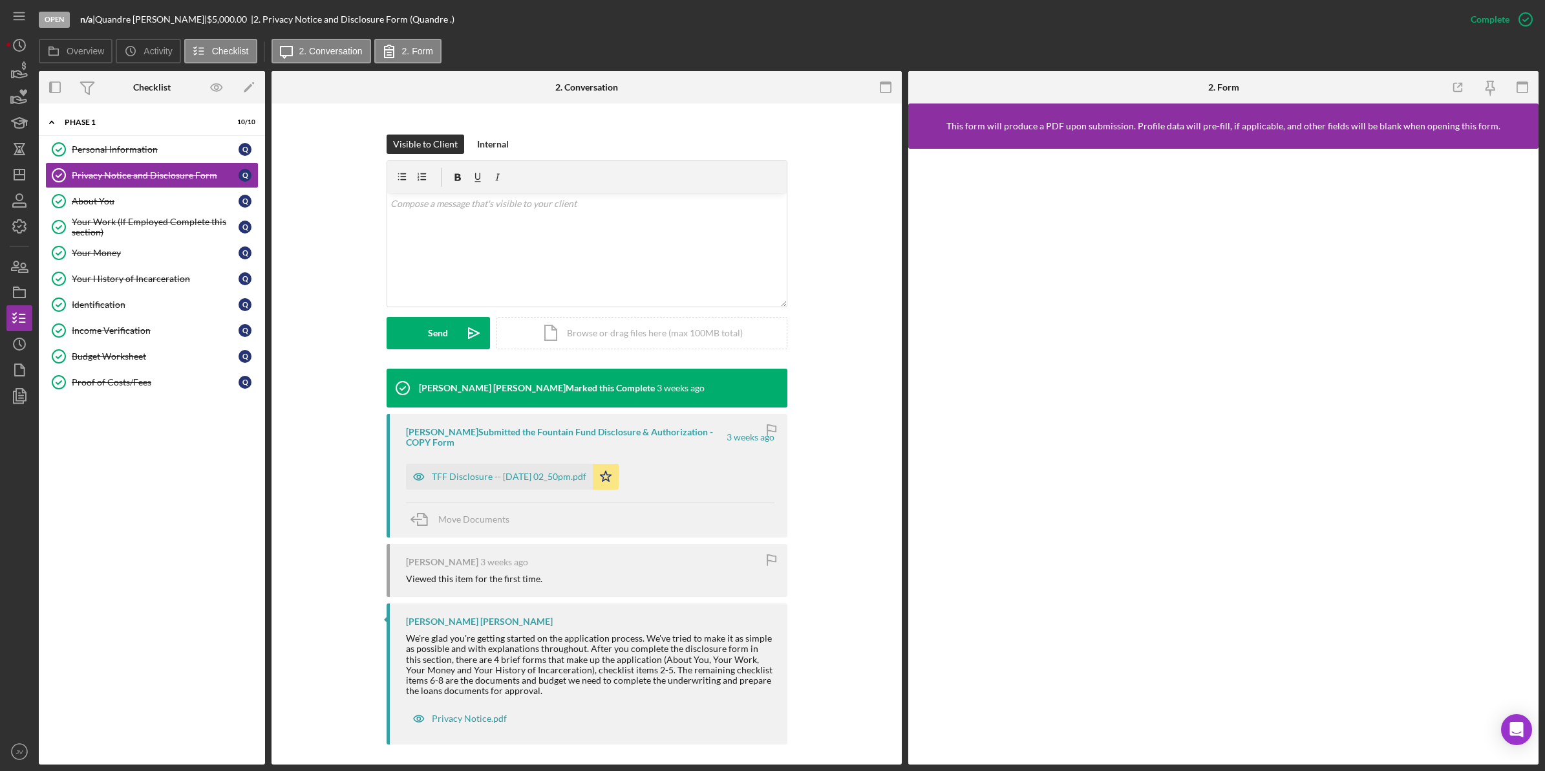
scroll to position [173, 0]
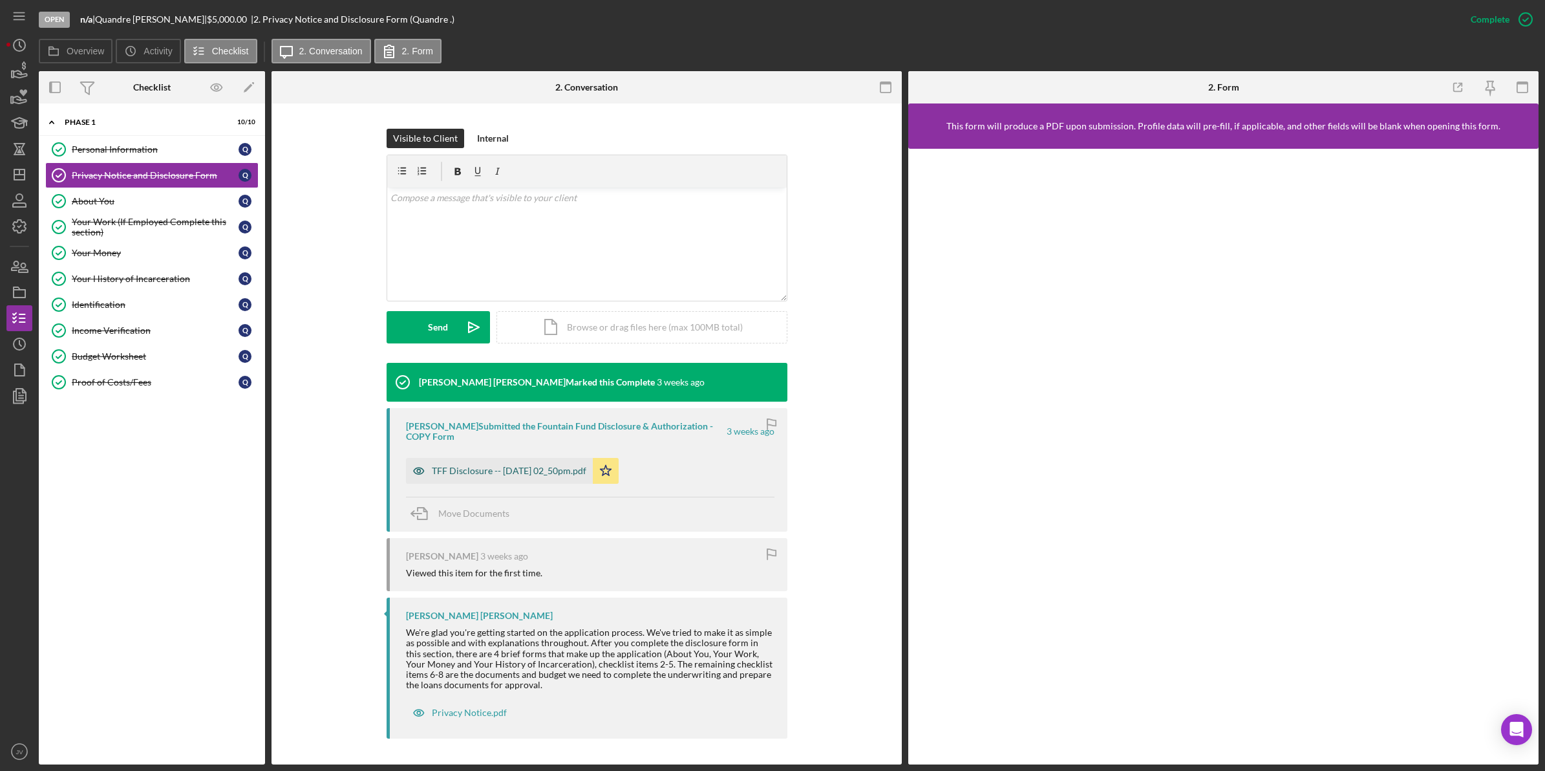
click at [474, 476] on div "TFF Disclosure -- [DATE] 02_50pm.pdf" at bounding box center [499, 471] width 187 height 26
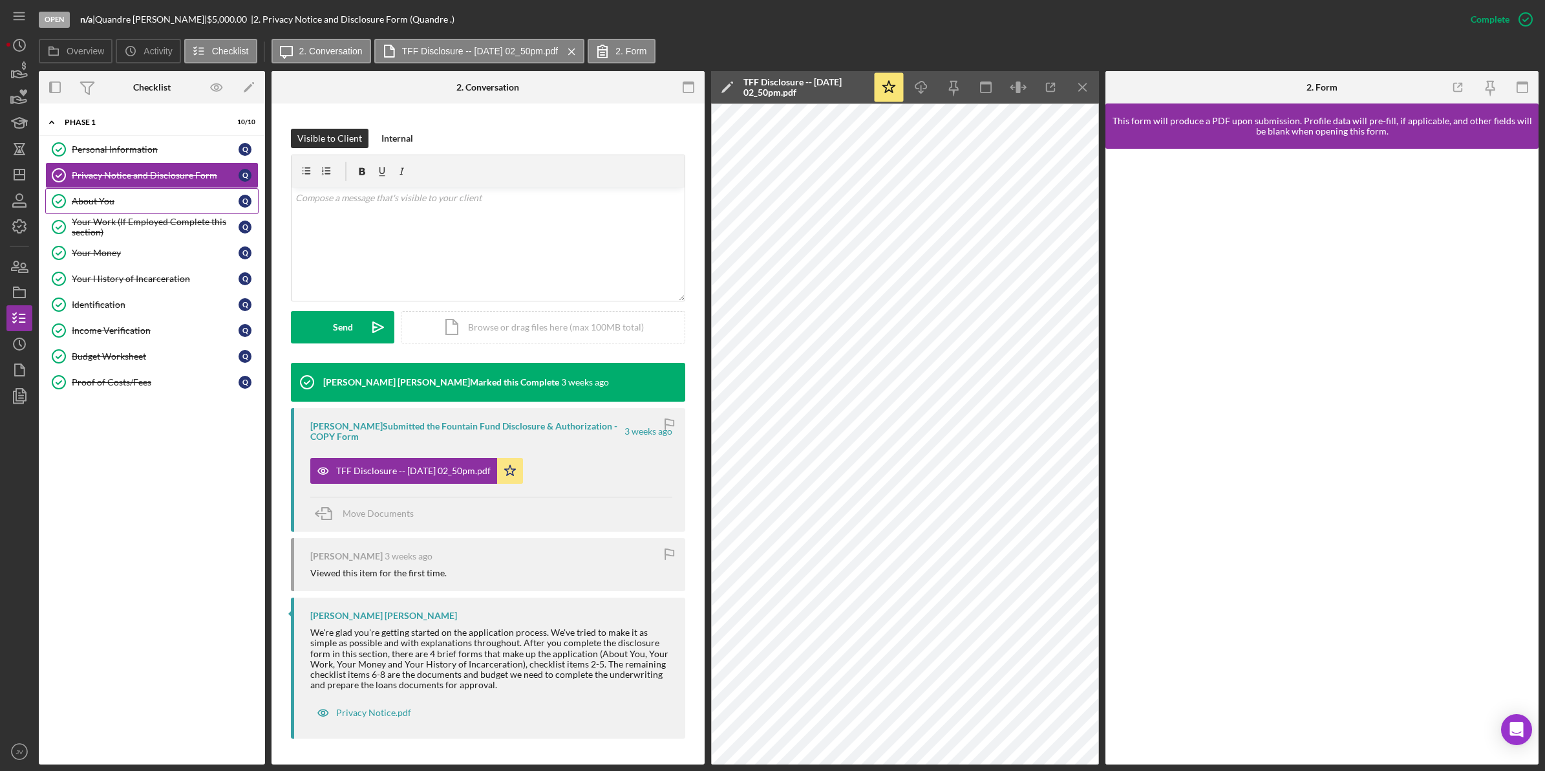
click at [87, 197] on div "About You" at bounding box center [155, 201] width 167 height 10
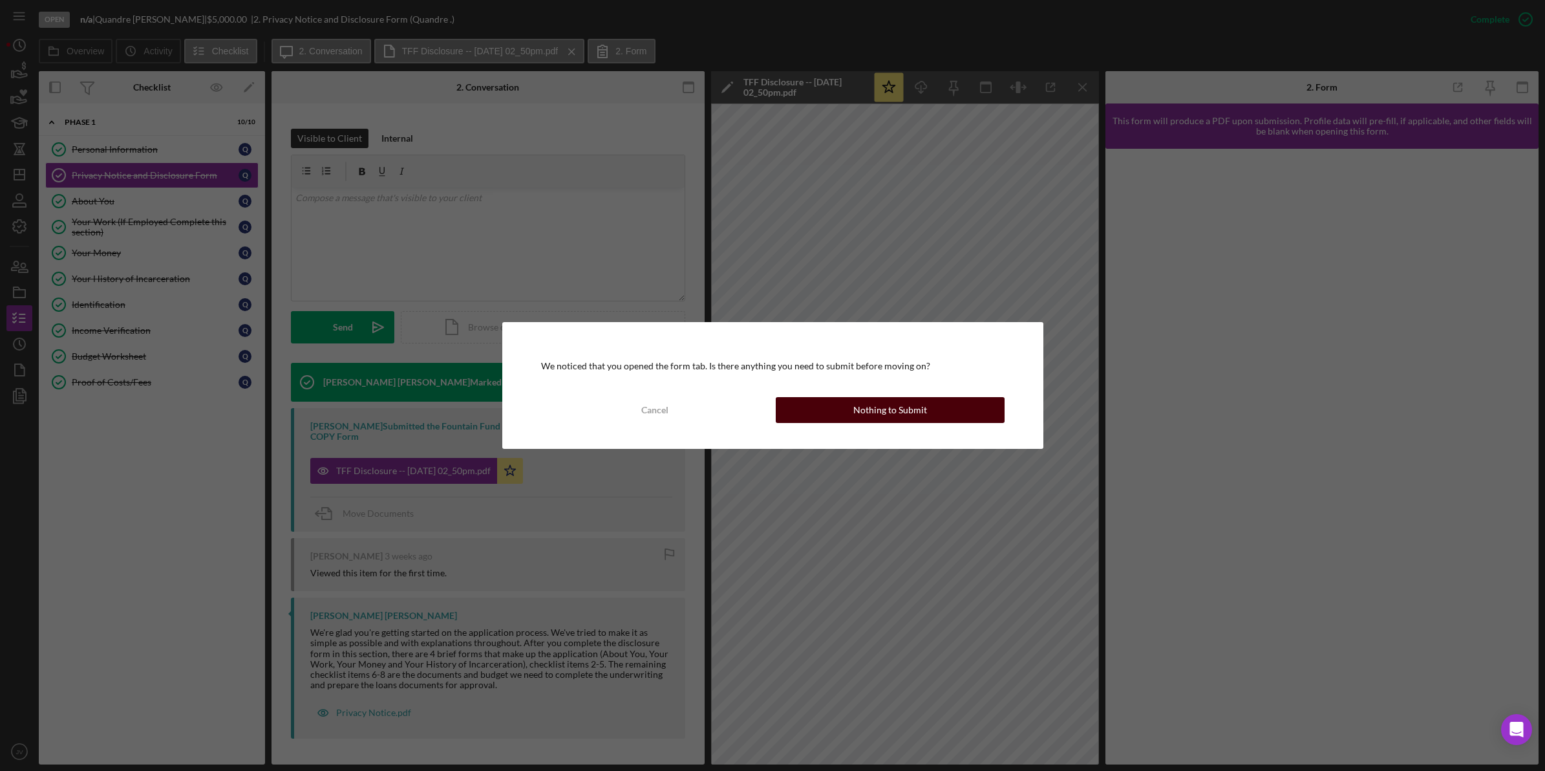
click at [855, 413] on div "Nothing to Submit" at bounding box center [891, 410] width 74 height 26
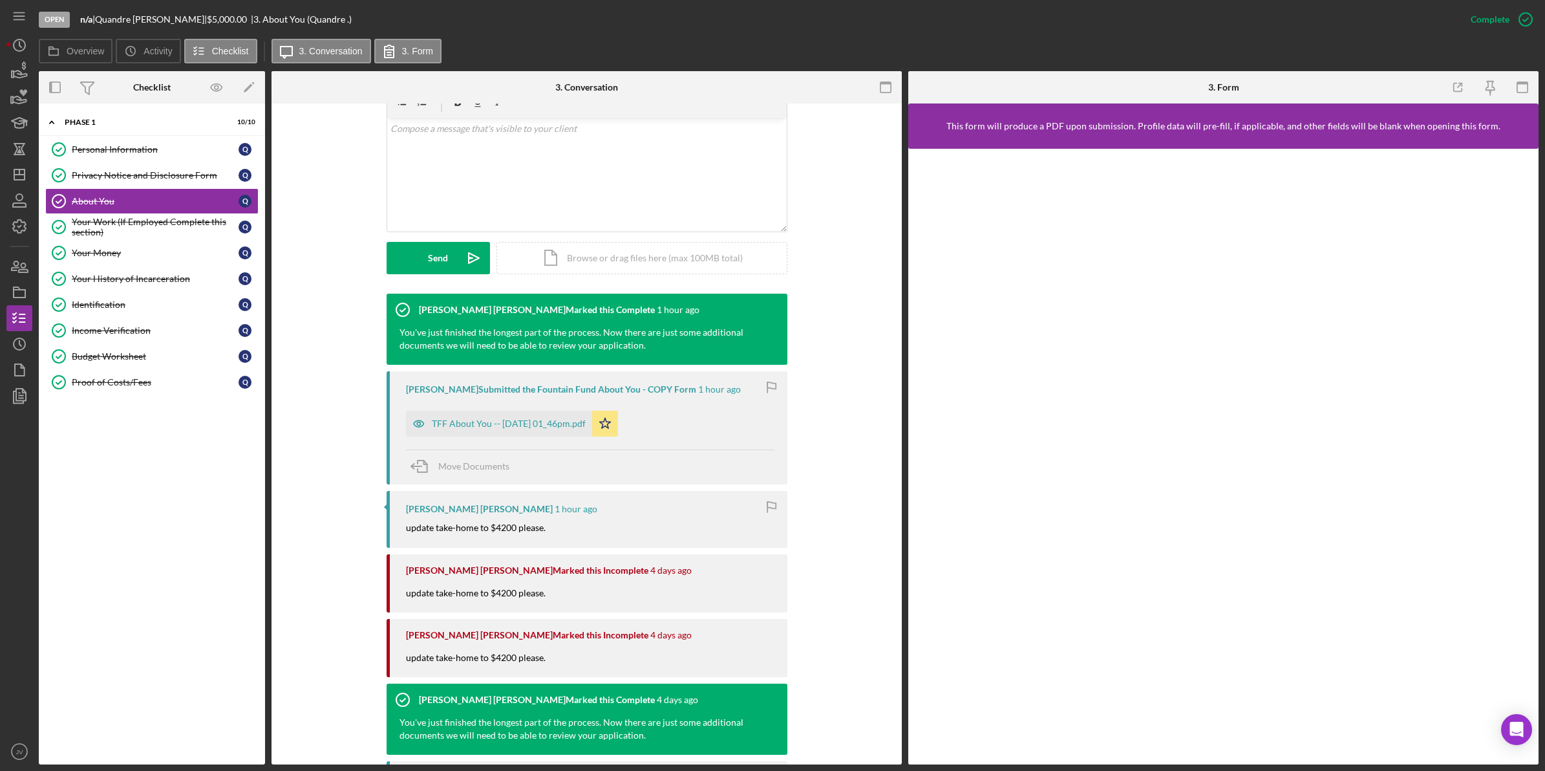
scroll to position [242, 0]
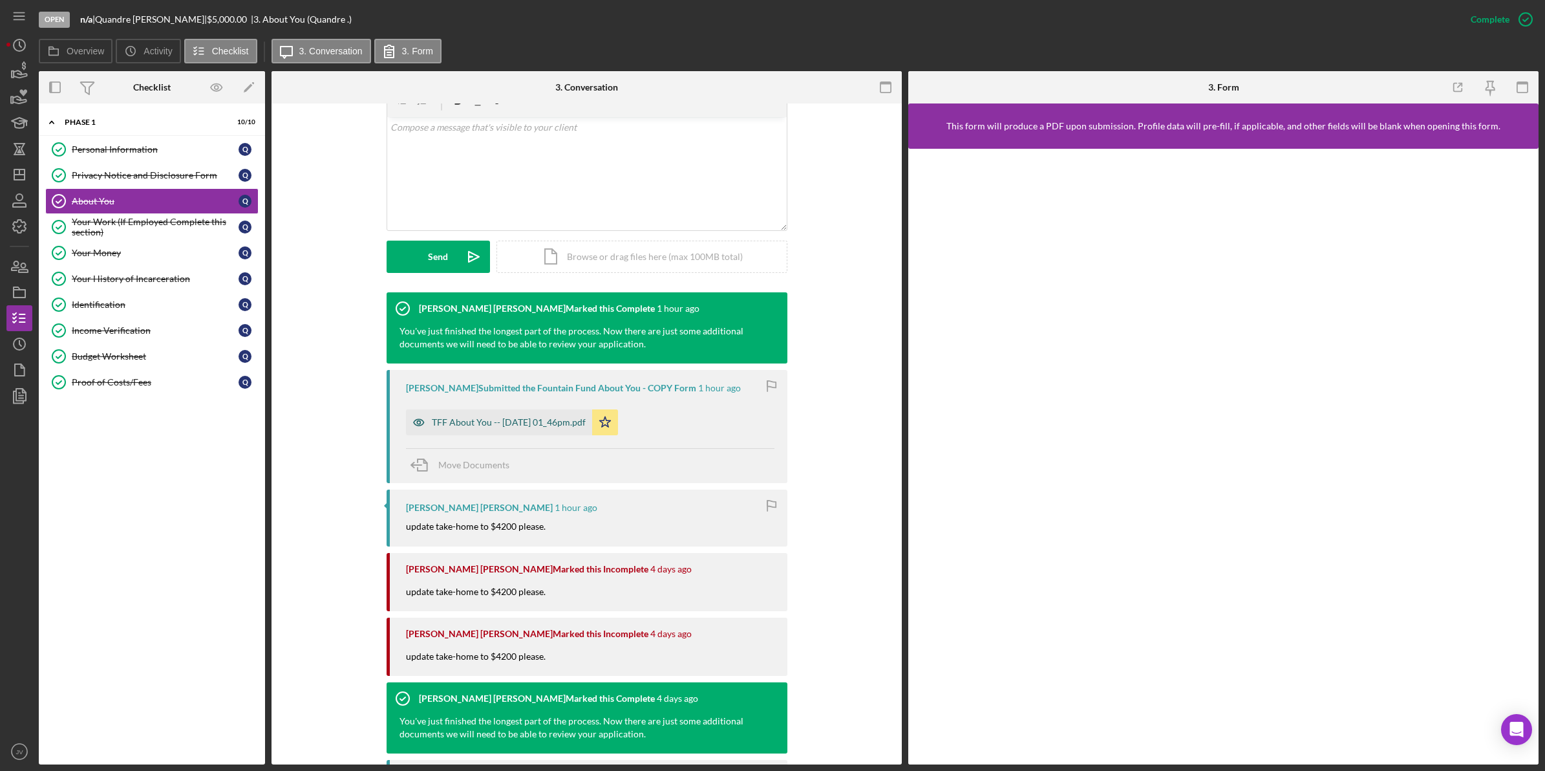
click at [558, 418] on div "TFF About You -- 2025-09-02 01_46pm.pdf" at bounding box center [509, 422] width 154 height 10
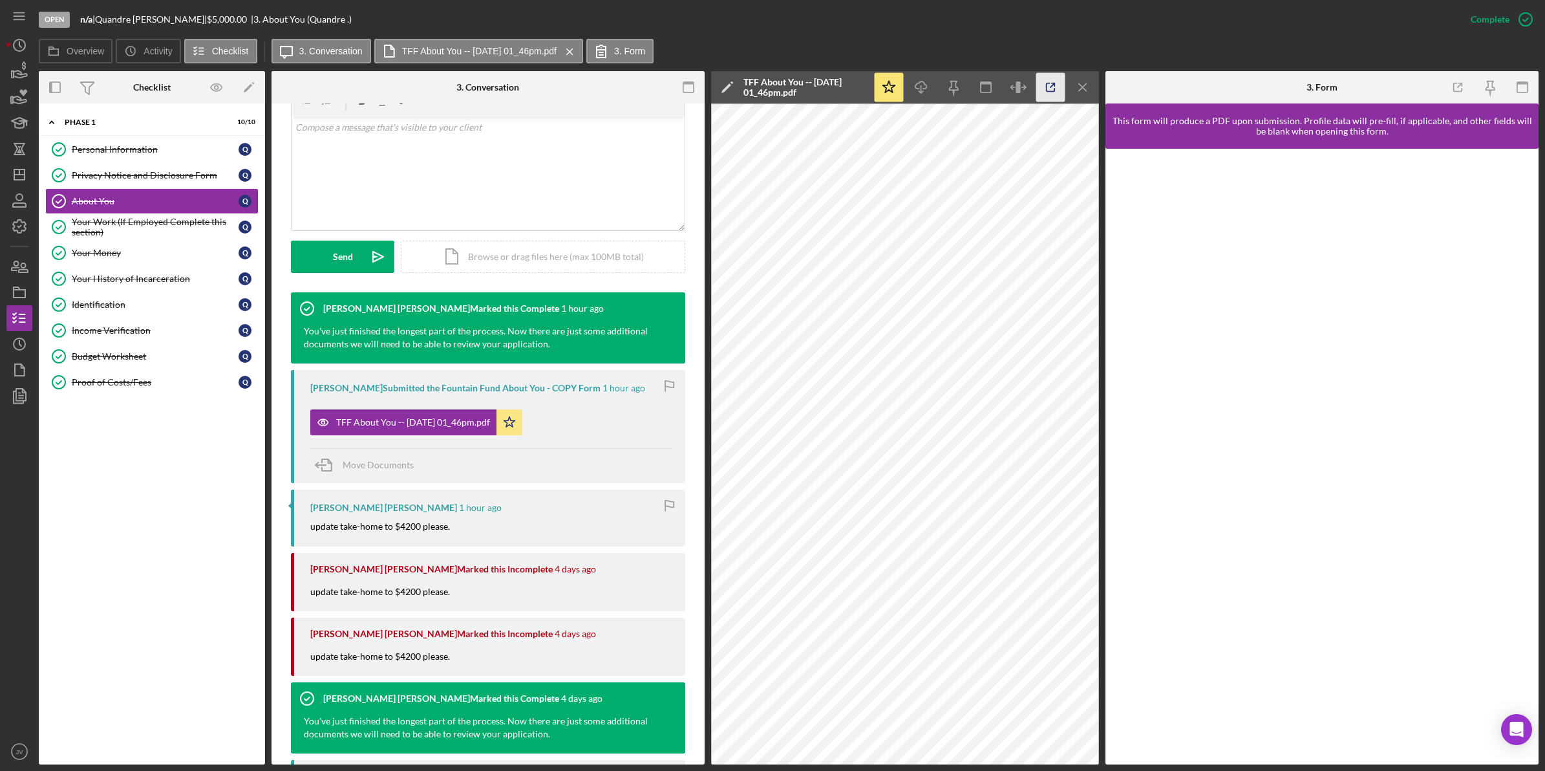
click at [1057, 87] on icon "button" at bounding box center [1051, 87] width 29 height 29
click at [162, 225] on div "Your Work (If Employed Complete this section)" at bounding box center [155, 227] width 167 height 21
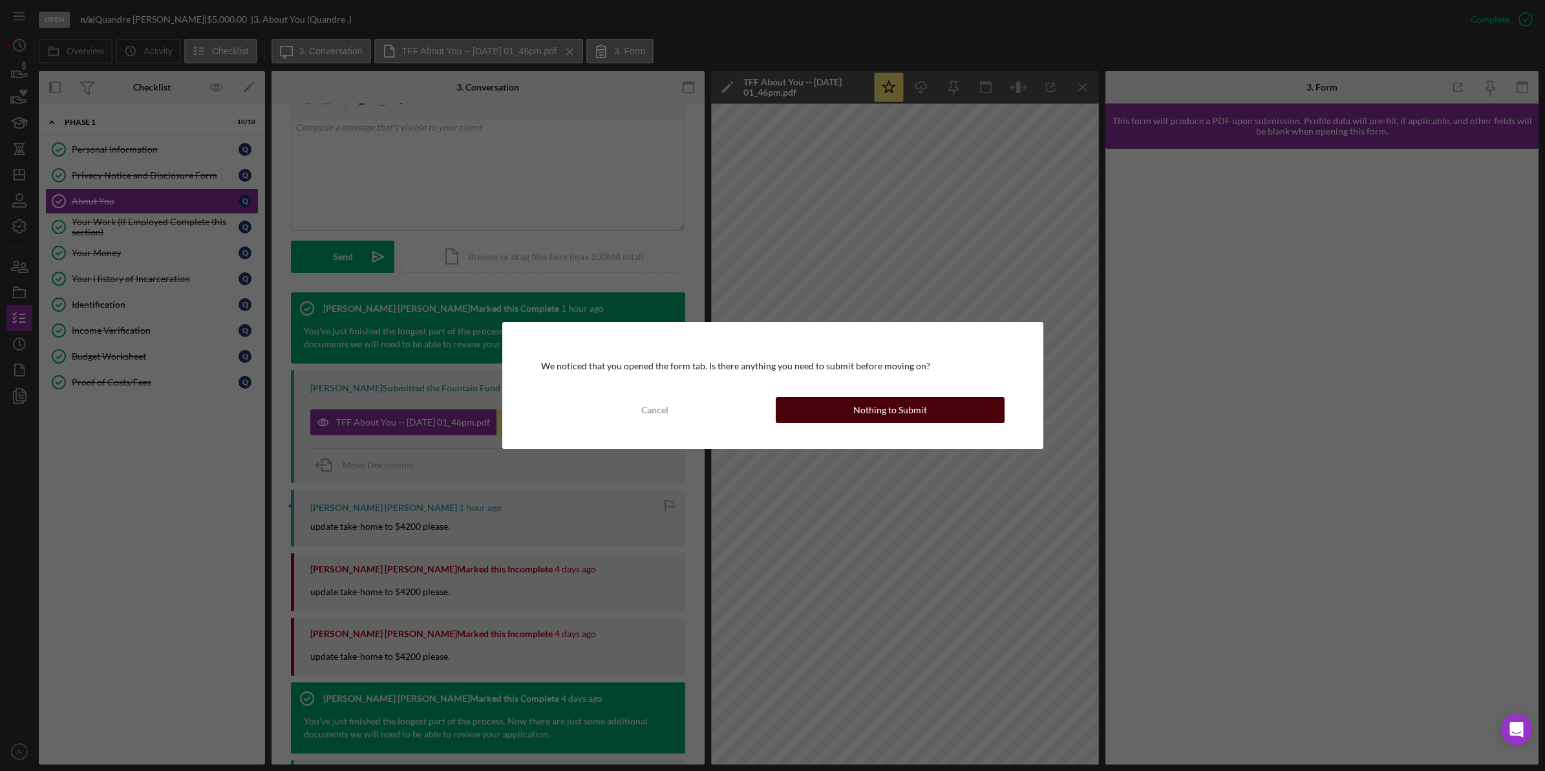
click at [825, 405] on button "Nothing to Submit" at bounding box center [890, 410] width 229 height 26
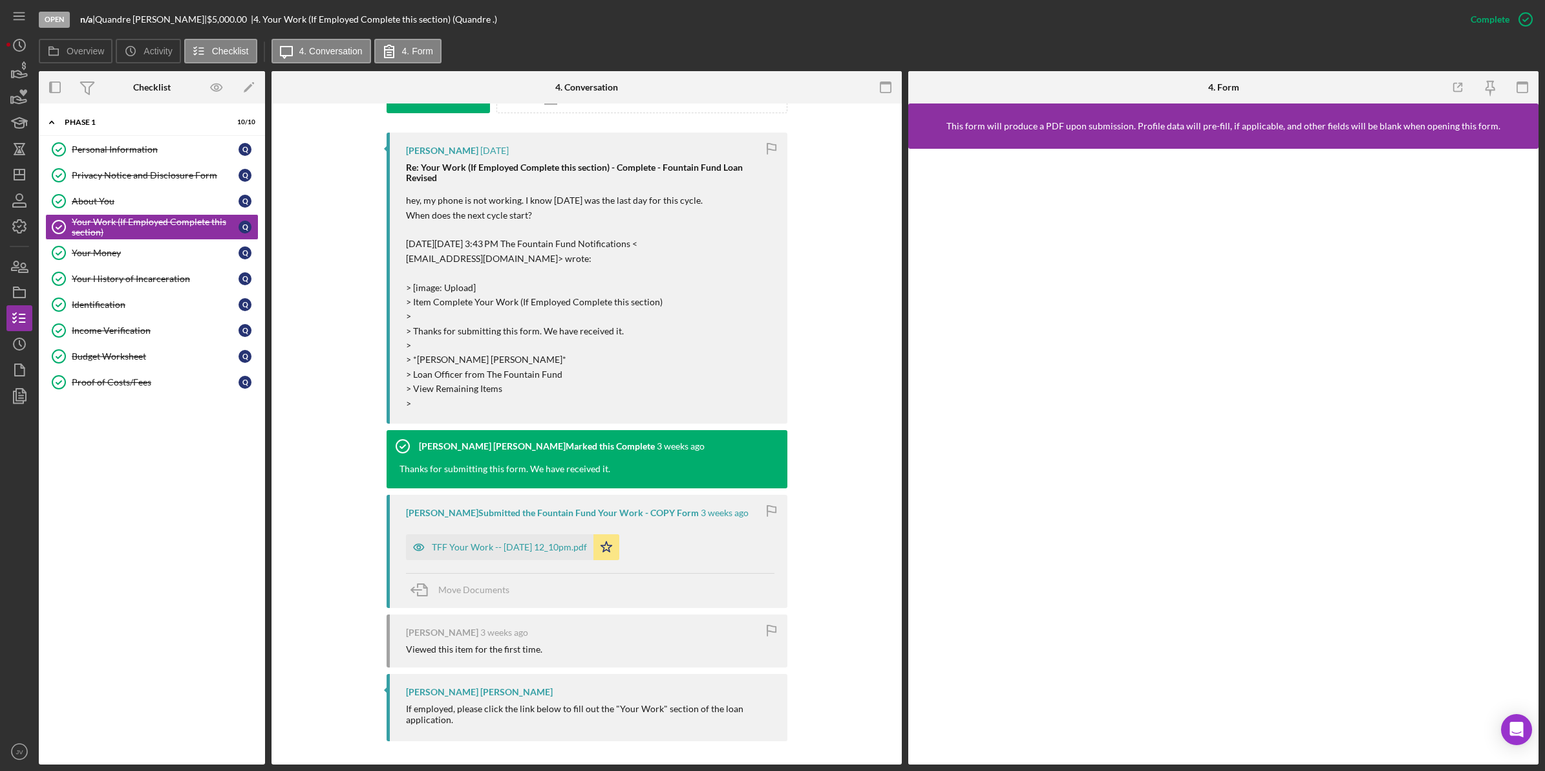
scroll to position [404, 0]
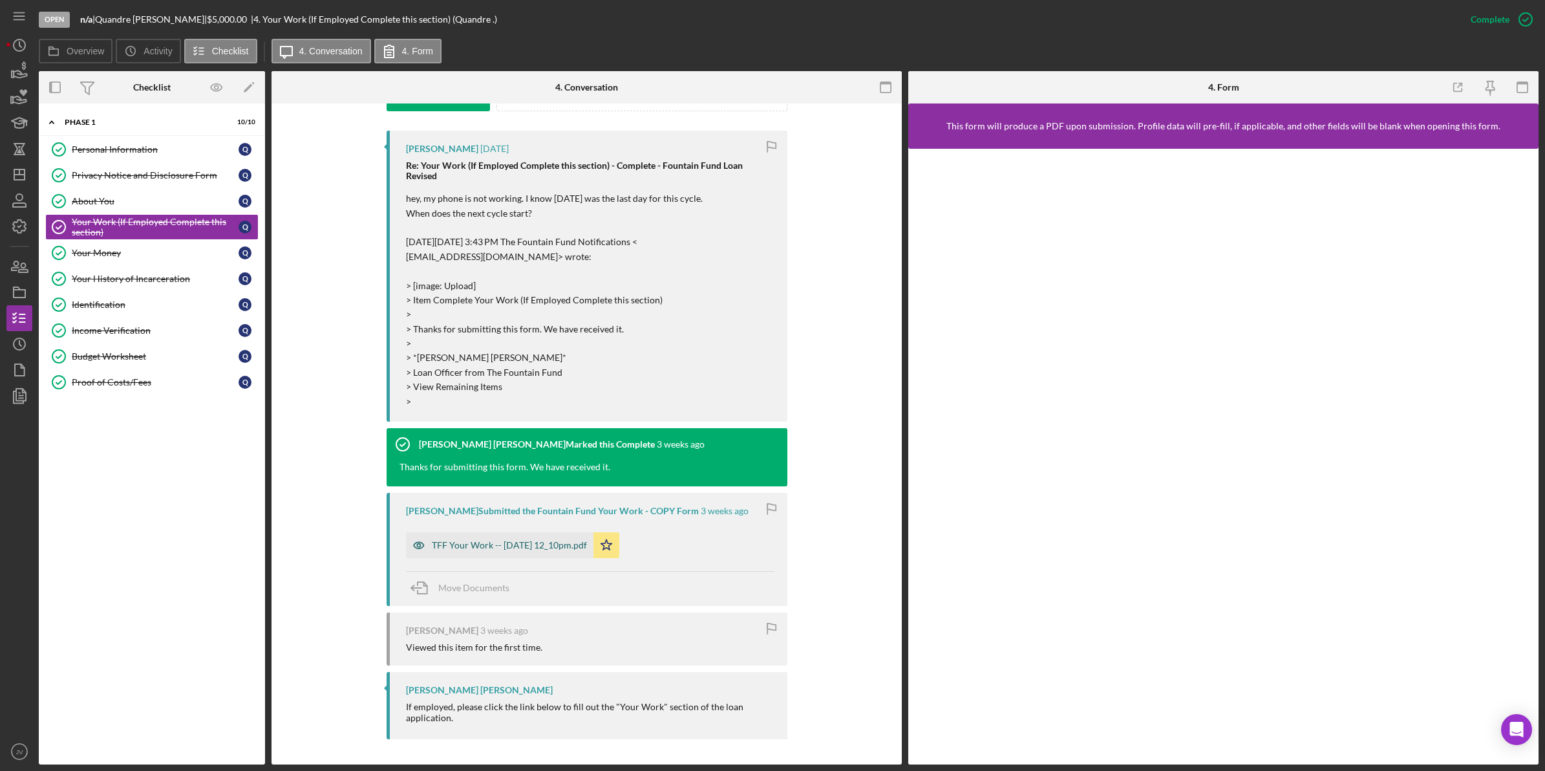
click at [559, 547] on div "TFF Your Work -- 2025-08-14 12_10pm.pdf" at bounding box center [509, 545] width 155 height 10
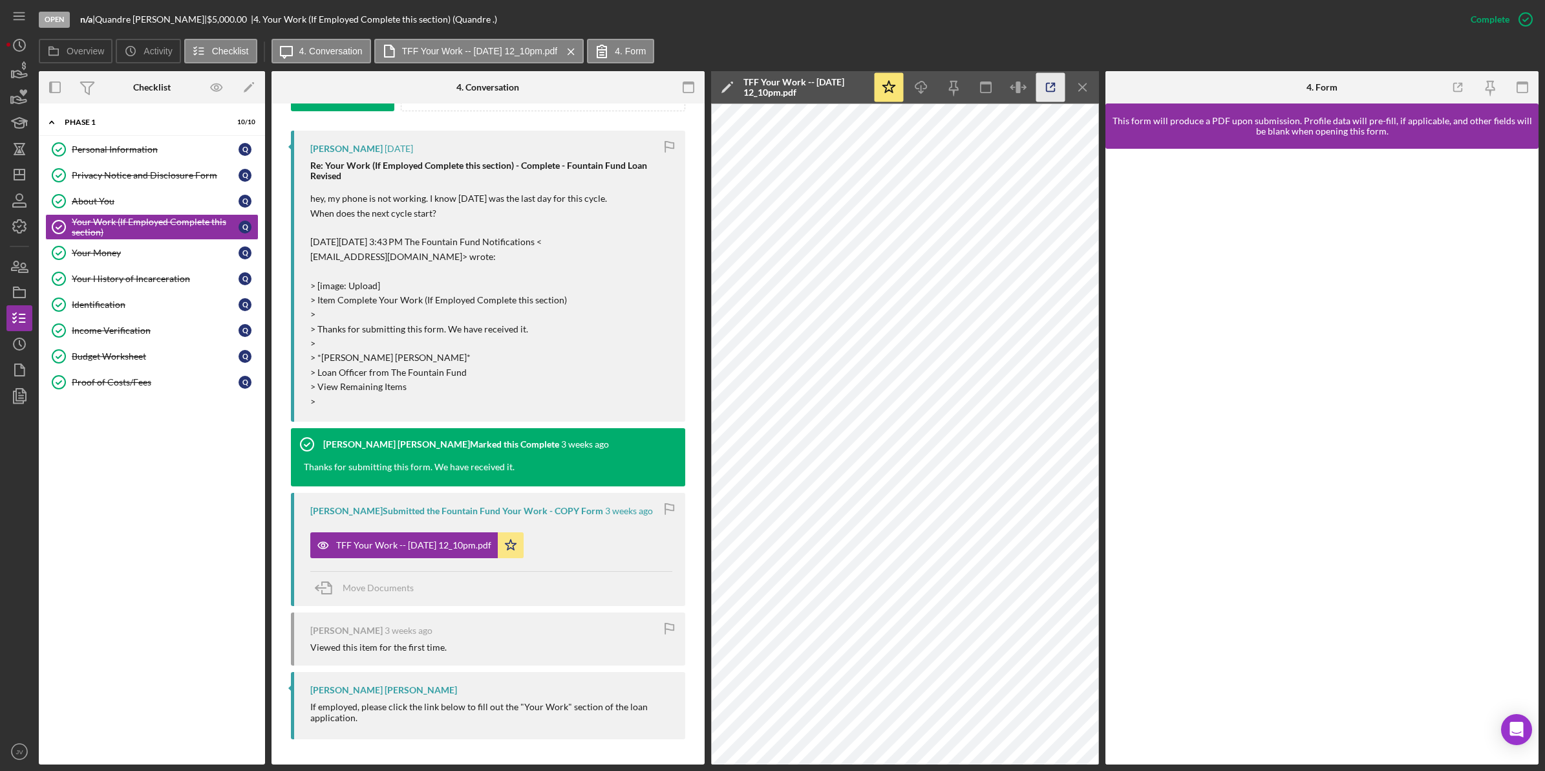
click at [1038, 89] on icon "button" at bounding box center [1051, 87] width 29 height 29
click at [169, 254] on div "Your Money" at bounding box center [155, 253] width 167 height 10
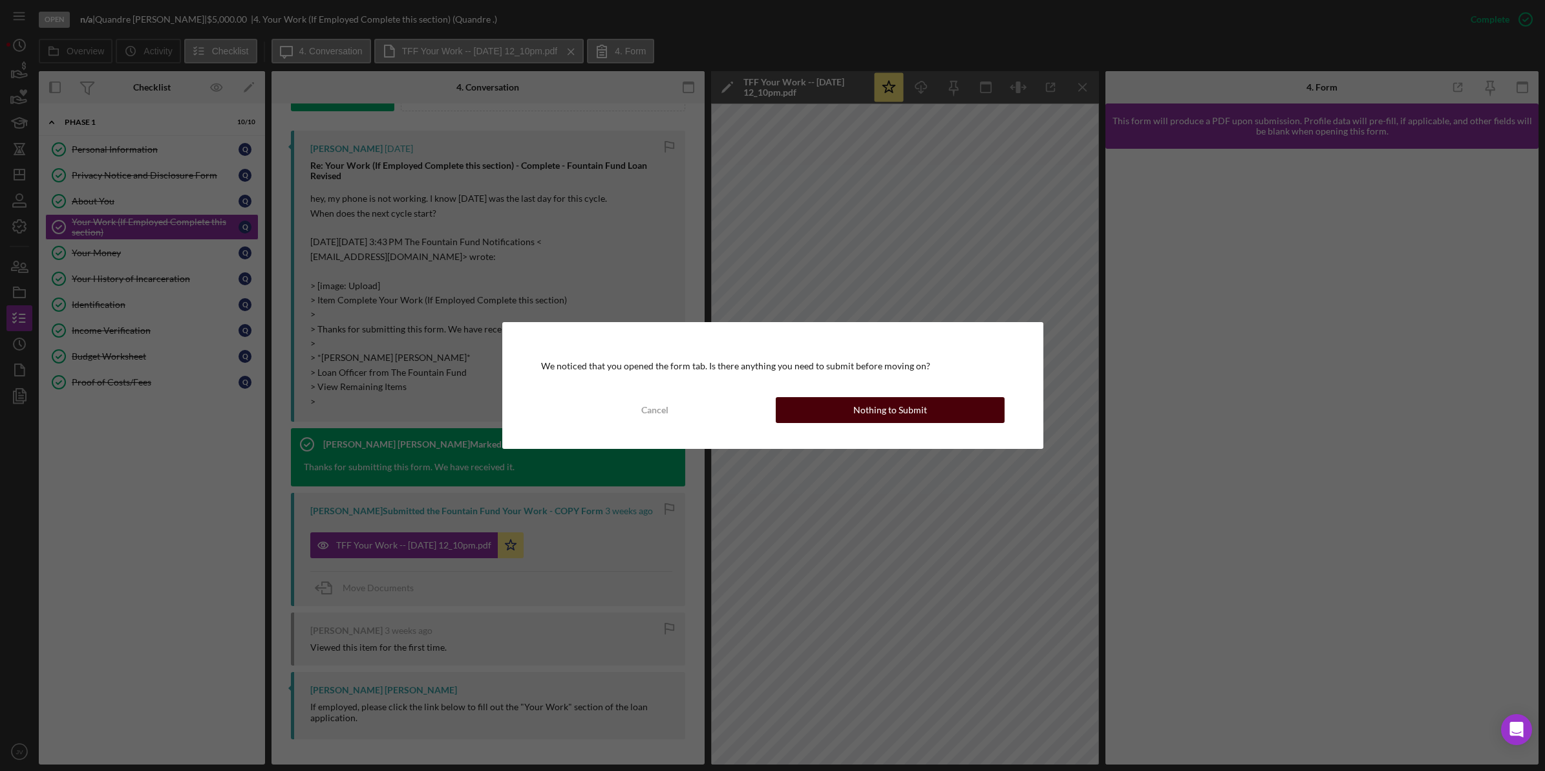
click at [886, 409] on div "Nothing to Submit" at bounding box center [891, 410] width 74 height 26
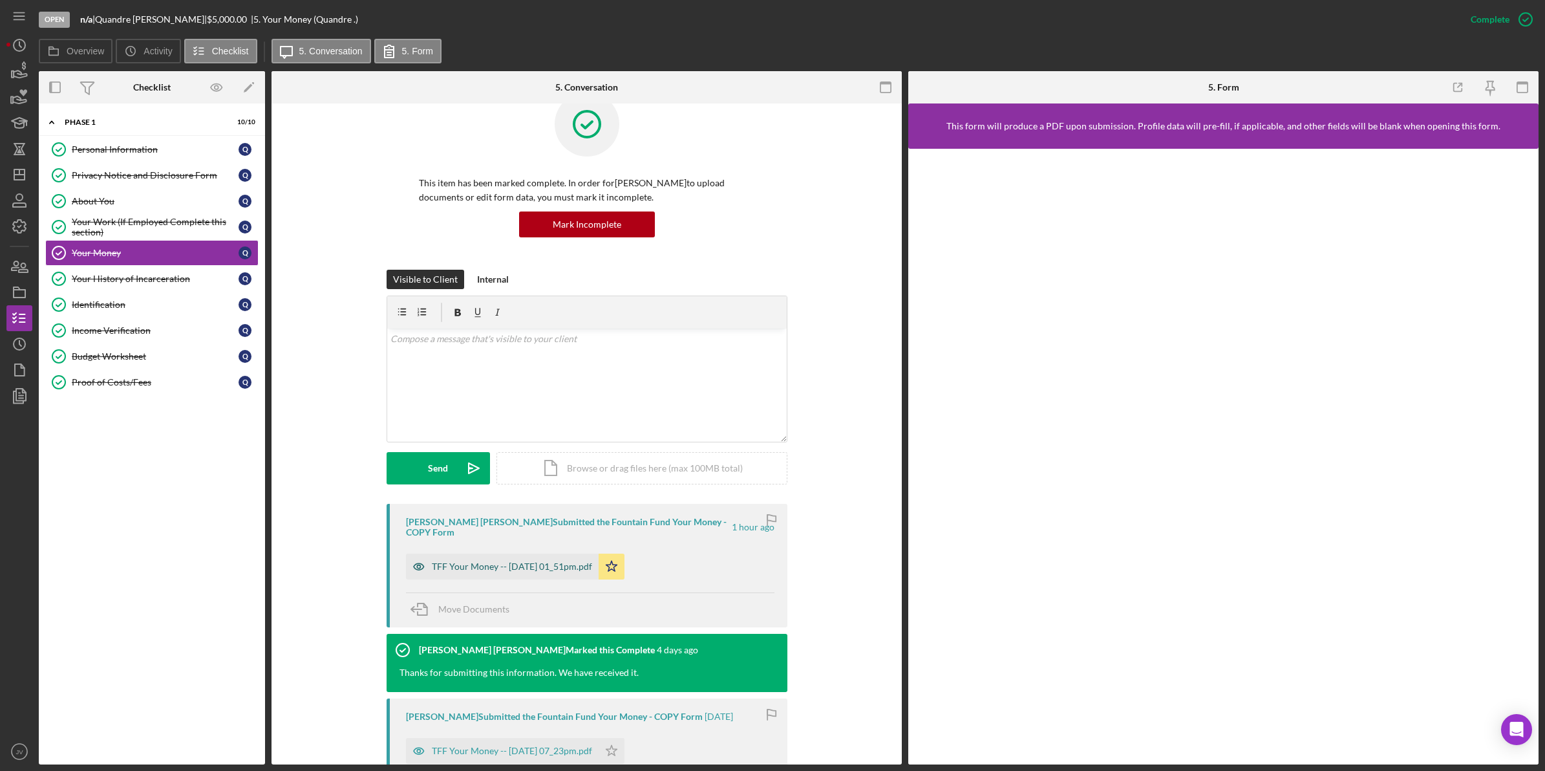
scroll to position [81, 0]
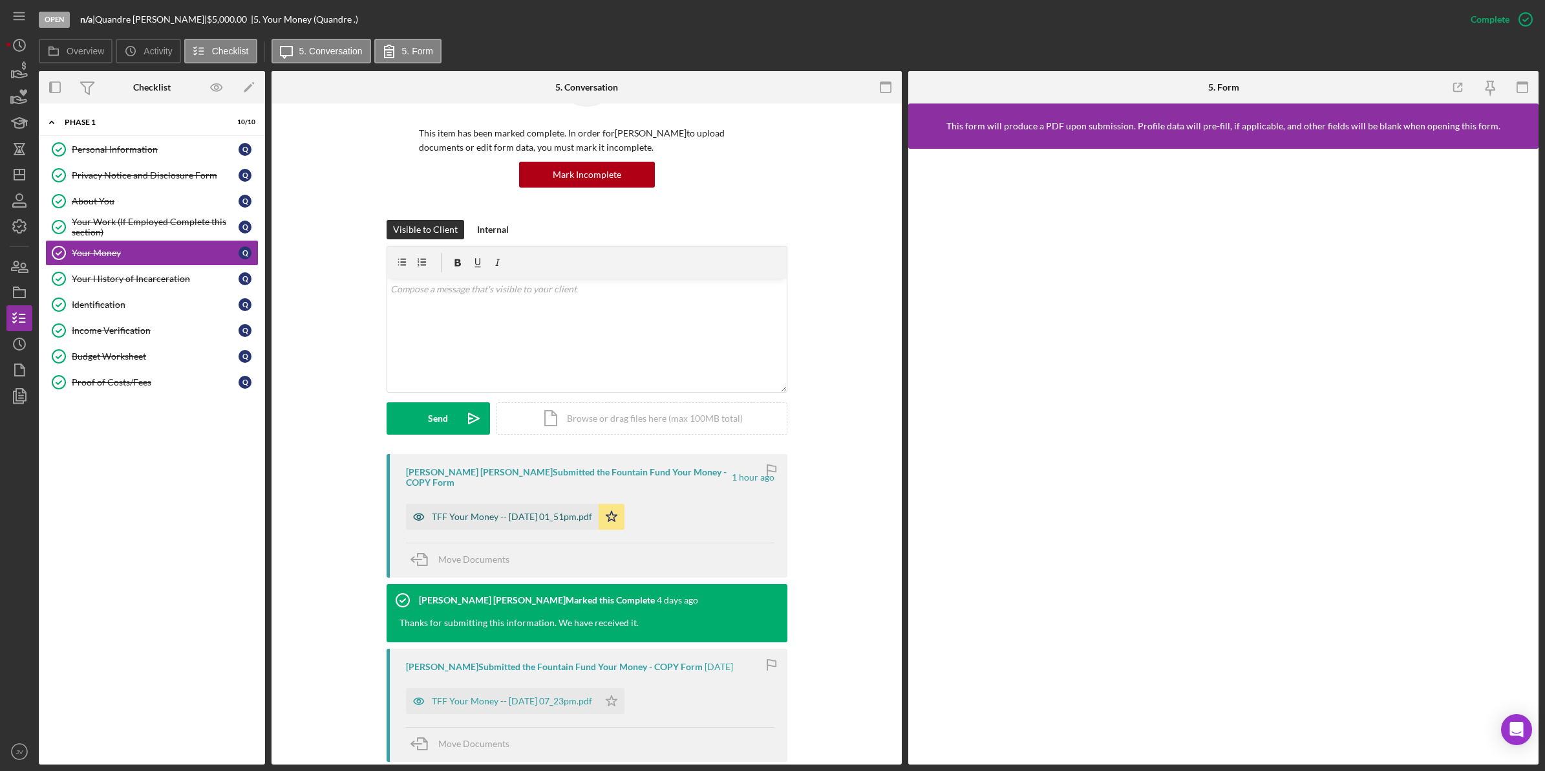
click at [544, 511] on div "TFF Your Money -- 2025-09-02 01_51pm.pdf" at bounding box center [512, 516] width 160 height 10
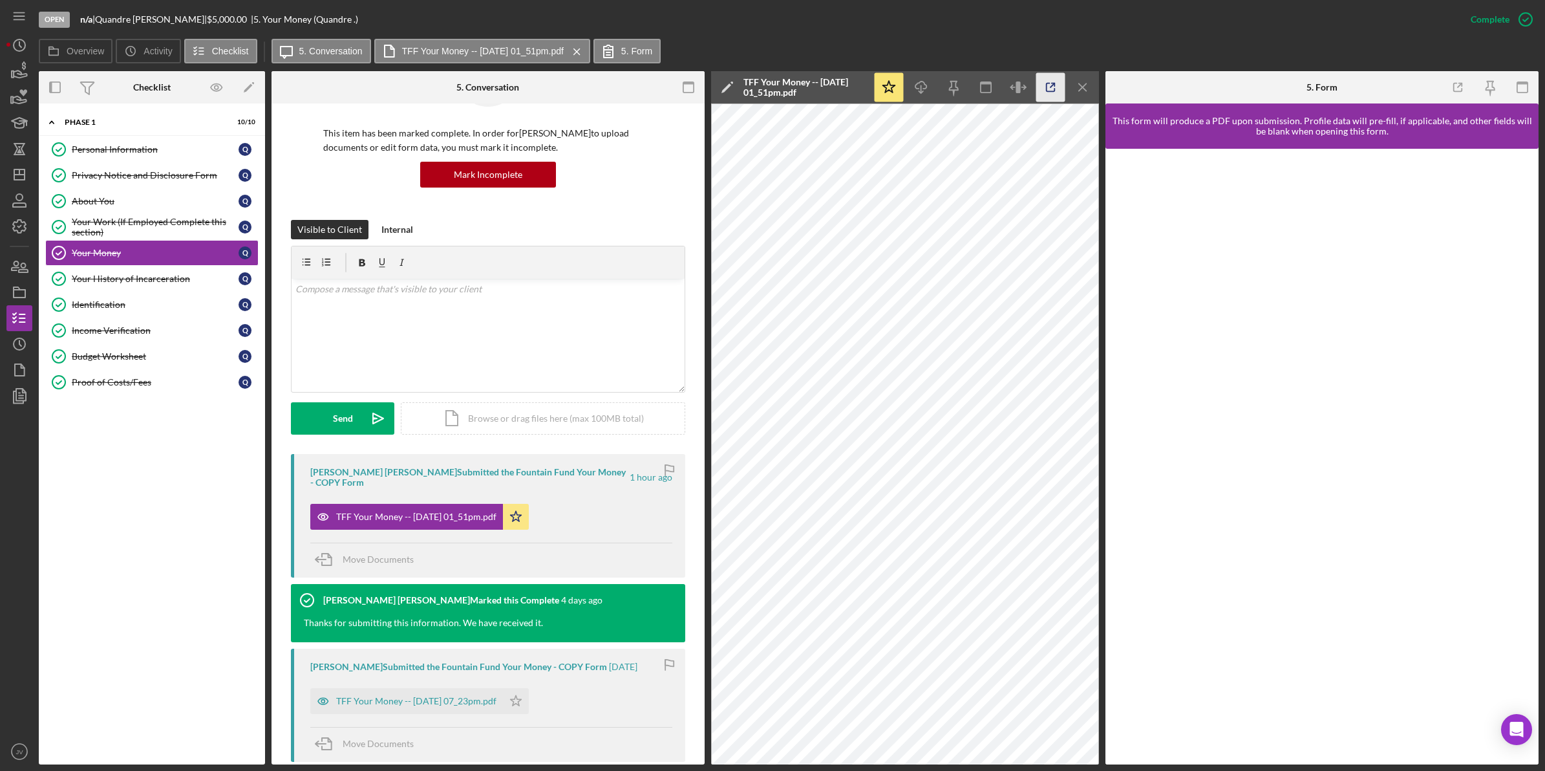
click at [1054, 82] on icon "button" at bounding box center [1051, 87] width 29 height 29
click at [184, 288] on link "Your History of Incarceration Your History of Incarceration Q" at bounding box center [151, 279] width 213 height 26
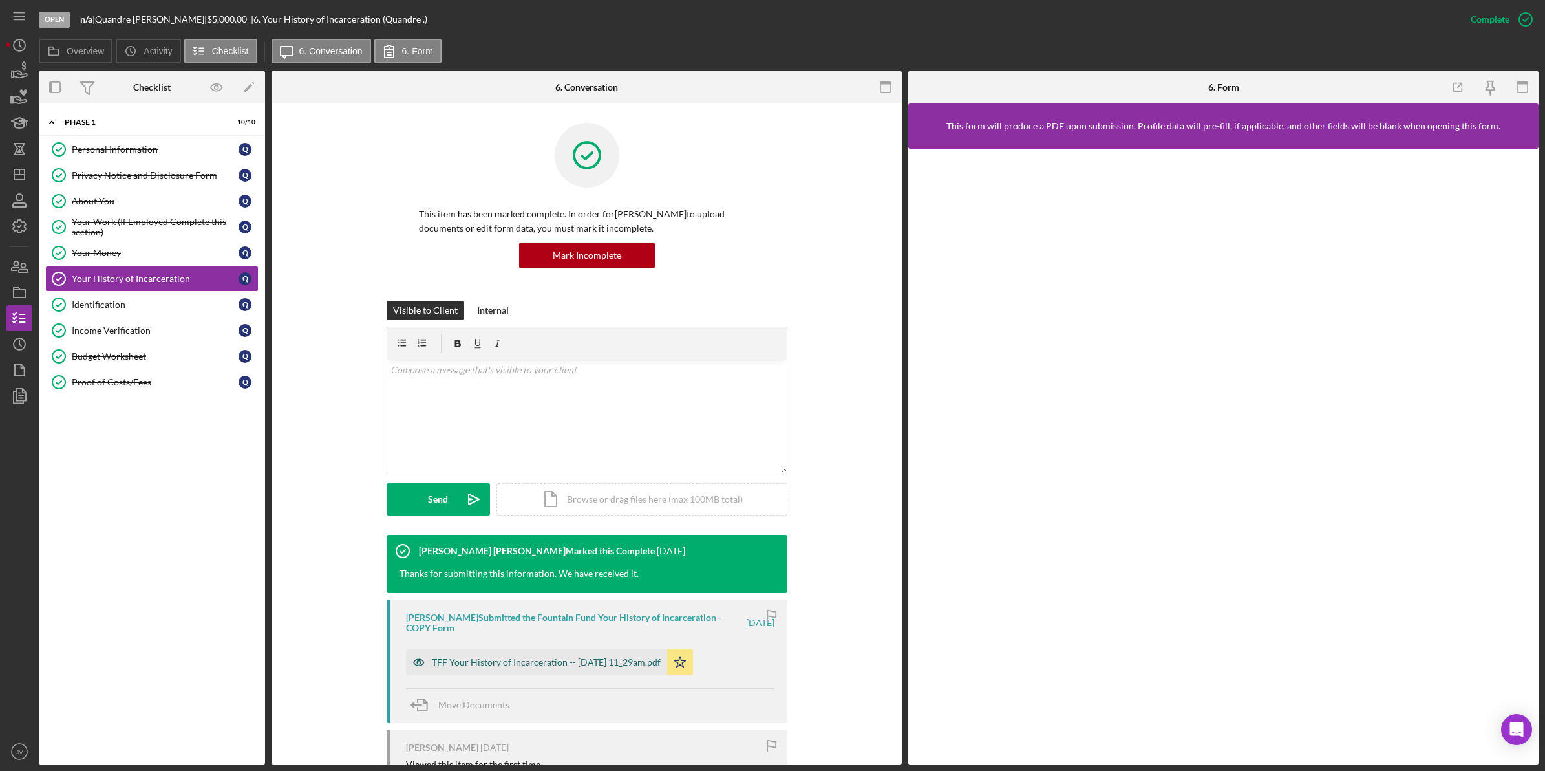
click at [599, 663] on div "TFF Your History of Incarceration -- 2025-08-17 11_29am.pdf" at bounding box center [546, 662] width 229 height 10
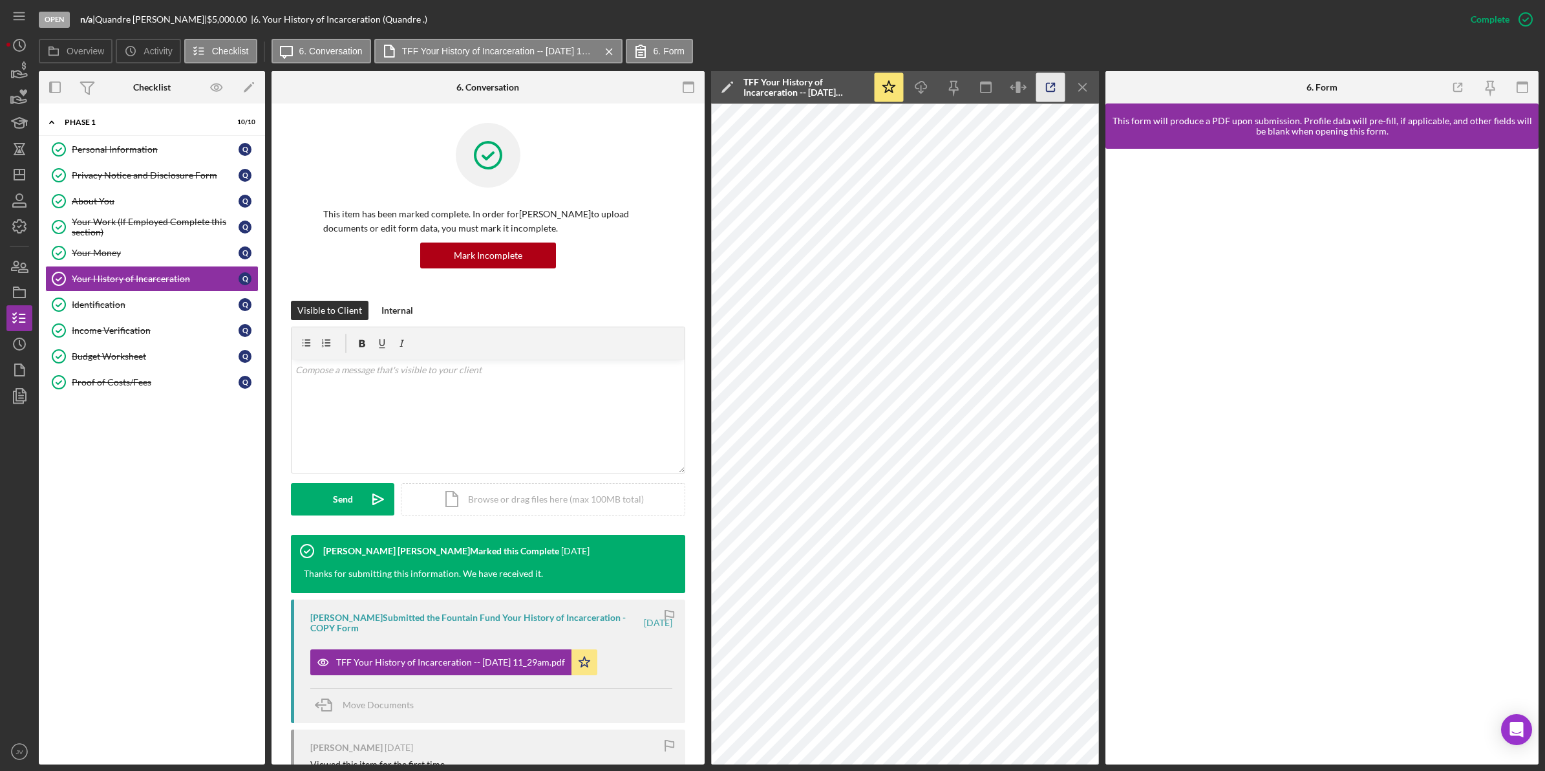
click at [1056, 84] on icon "button" at bounding box center [1051, 87] width 29 height 29
click at [180, 314] on link "Identification Identification Q" at bounding box center [151, 305] width 213 height 26
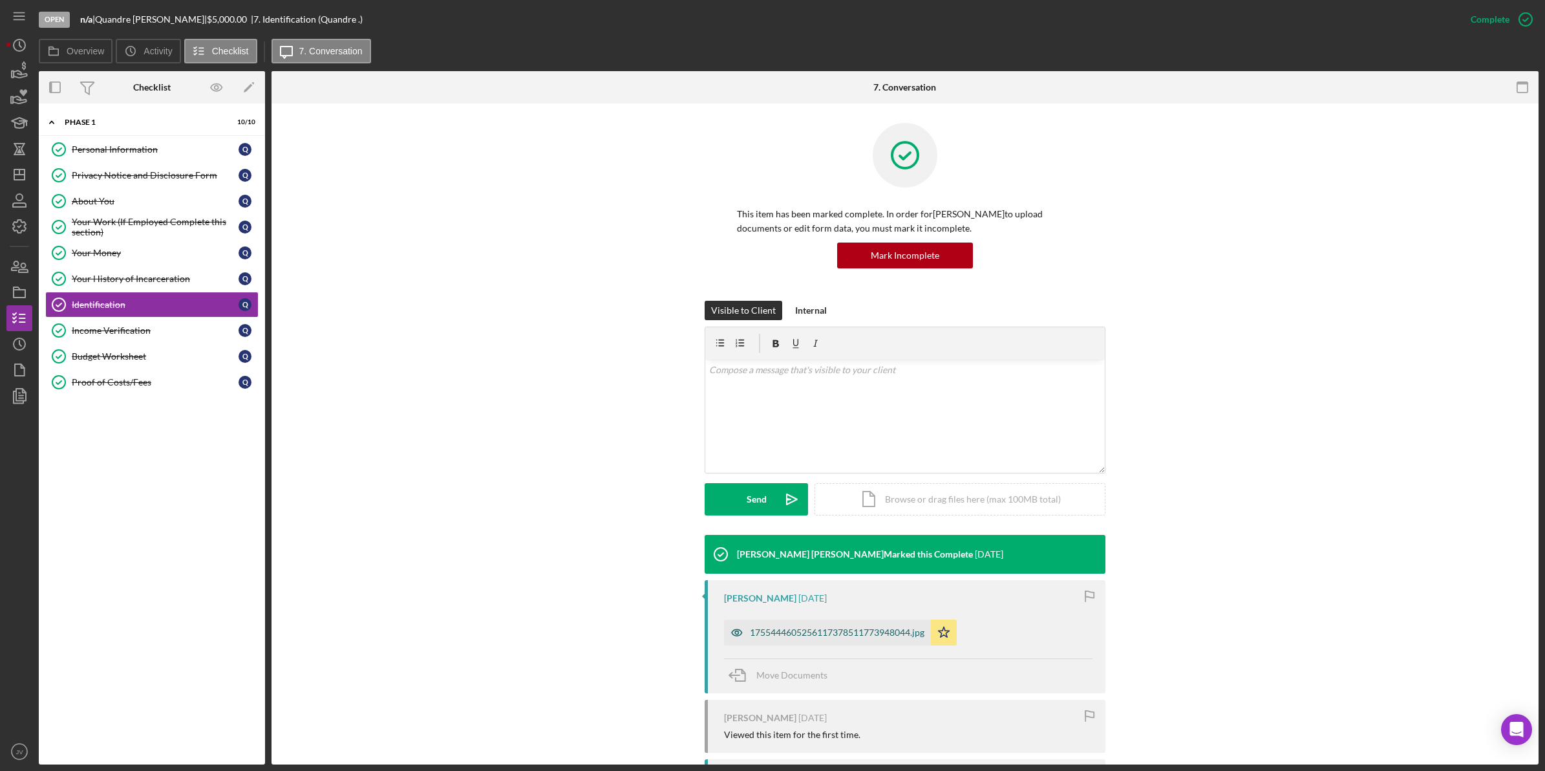
click at [784, 629] on div "1755444605256117378511773948044.jpg" at bounding box center [837, 632] width 175 height 10
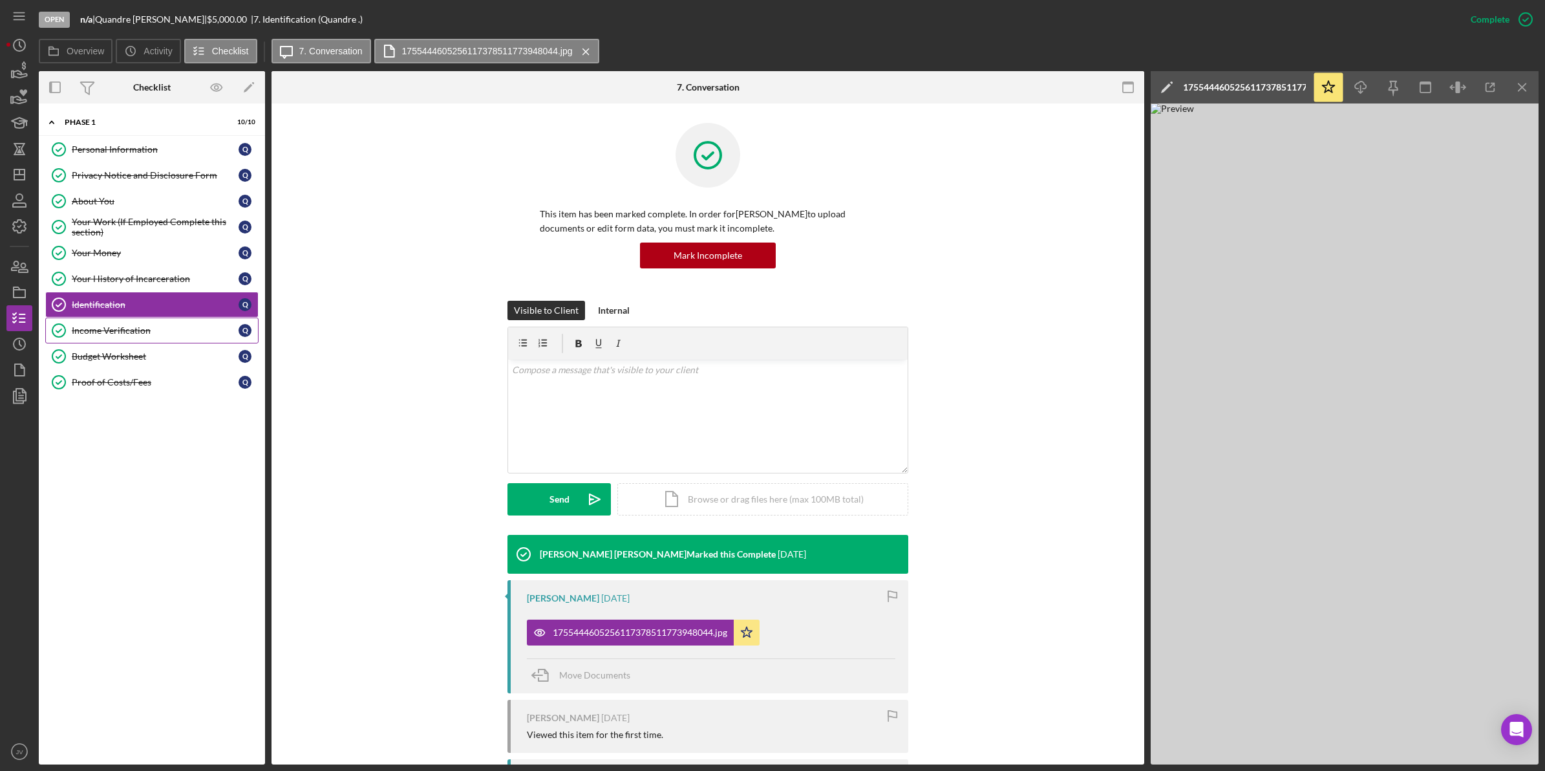
click at [176, 335] on div "Income Verification" at bounding box center [155, 330] width 167 height 10
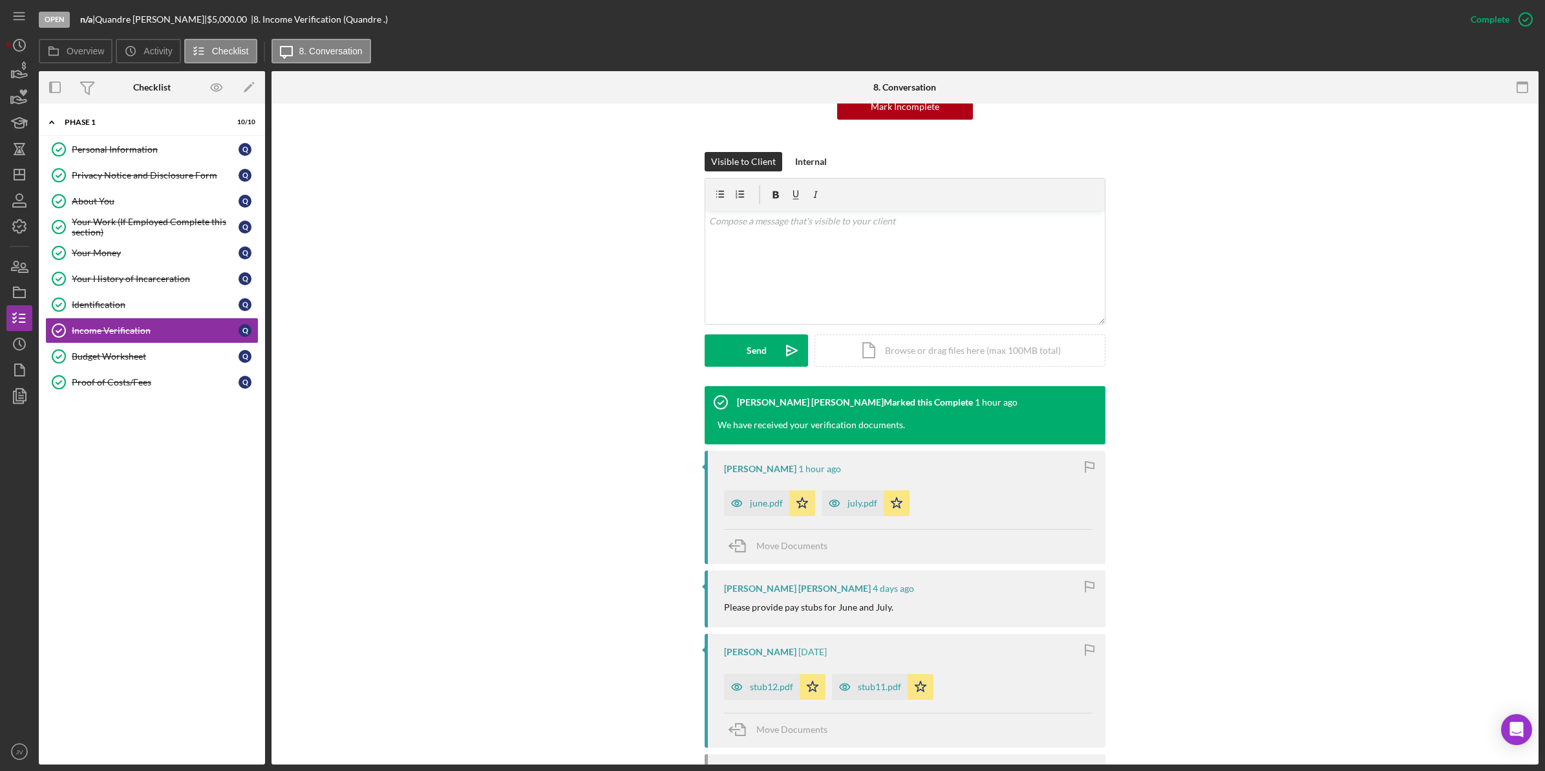
scroll to position [242, 0]
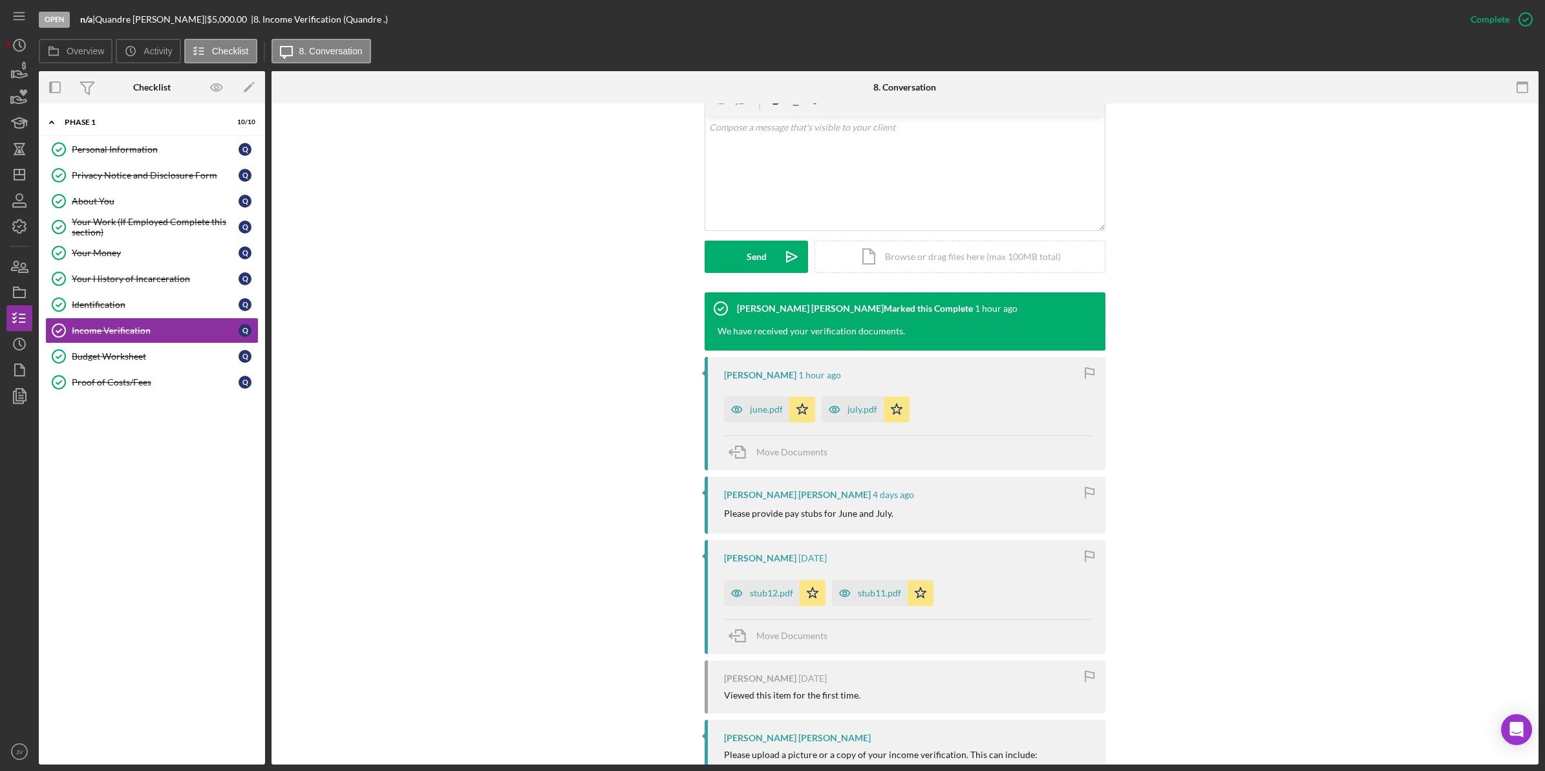
click at [513, 250] on div "Visible to Client Internal v Color teal Color pink Remove color Add row above A…" at bounding box center [905, 175] width 1229 height 234
click at [763, 406] on div "june.pdf" at bounding box center [766, 409] width 33 height 10
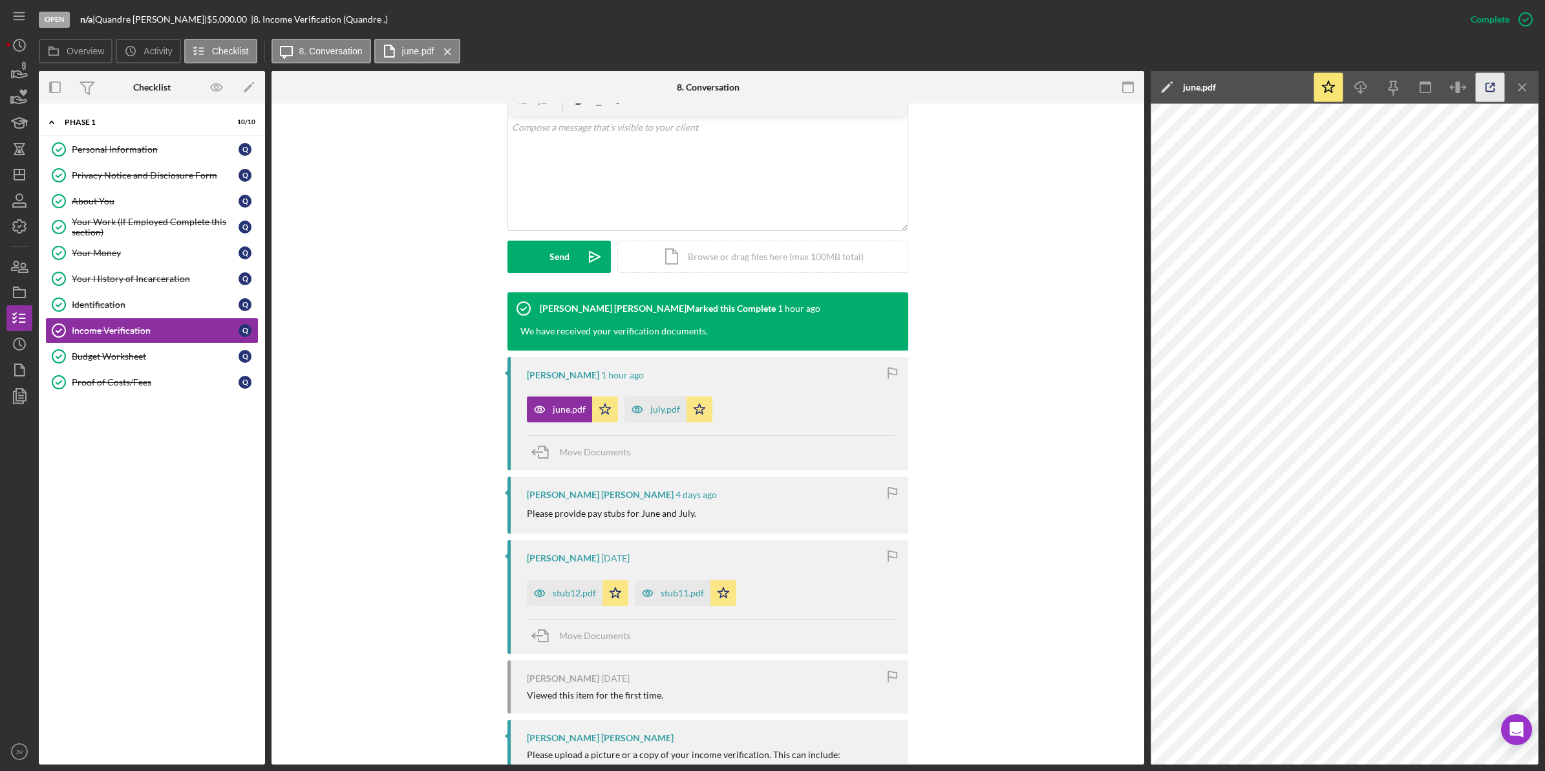
click at [1485, 88] on icon "button" at bounding box center [1490, 87] width 29 height 29
click at [651, 403] on div "july.pdf" at bounding box center [656, 409] width 62 height 26
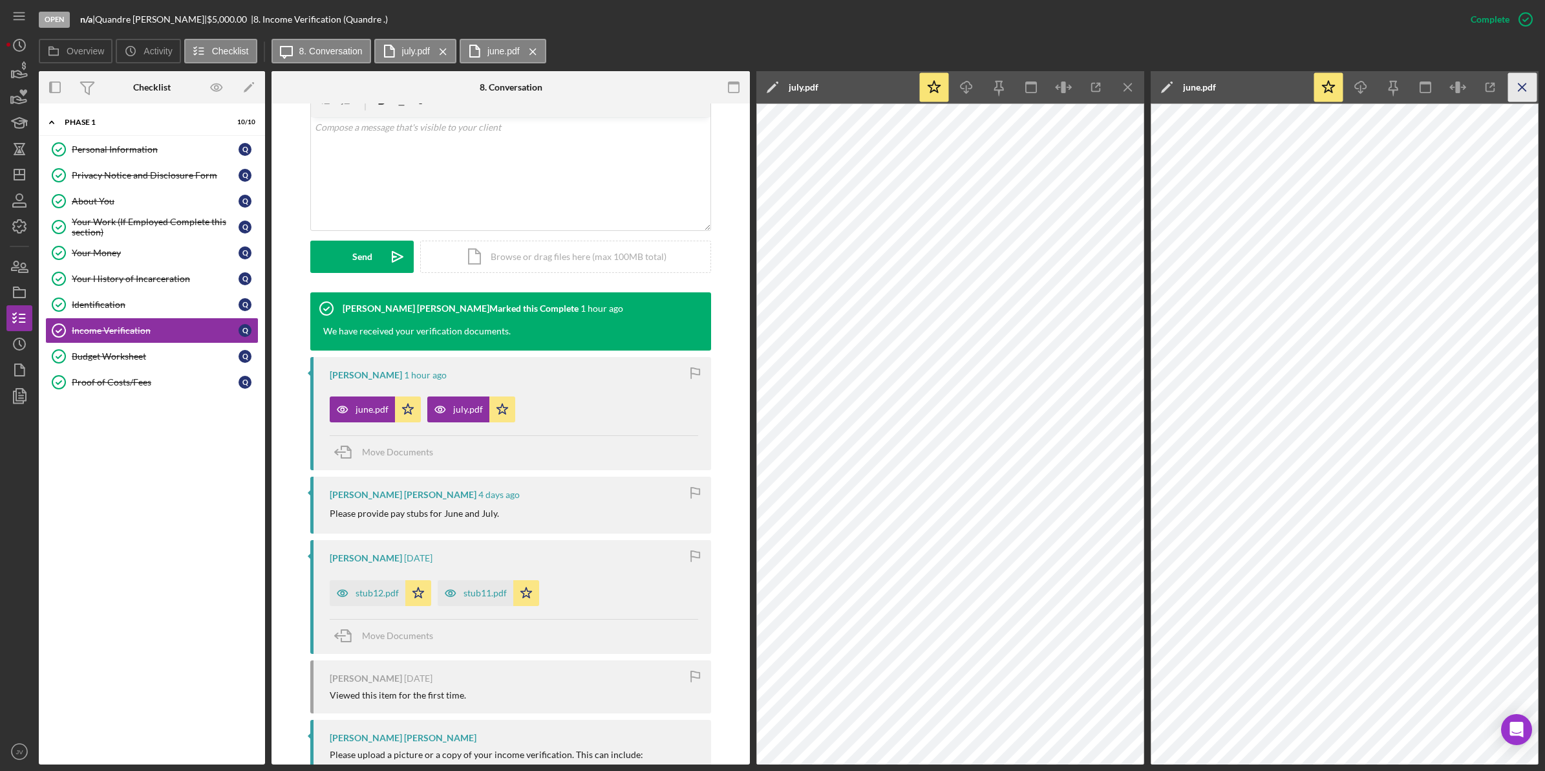
click at [1132, 89] on line "button" at bounding box center [1127, 86] width 7 height 7
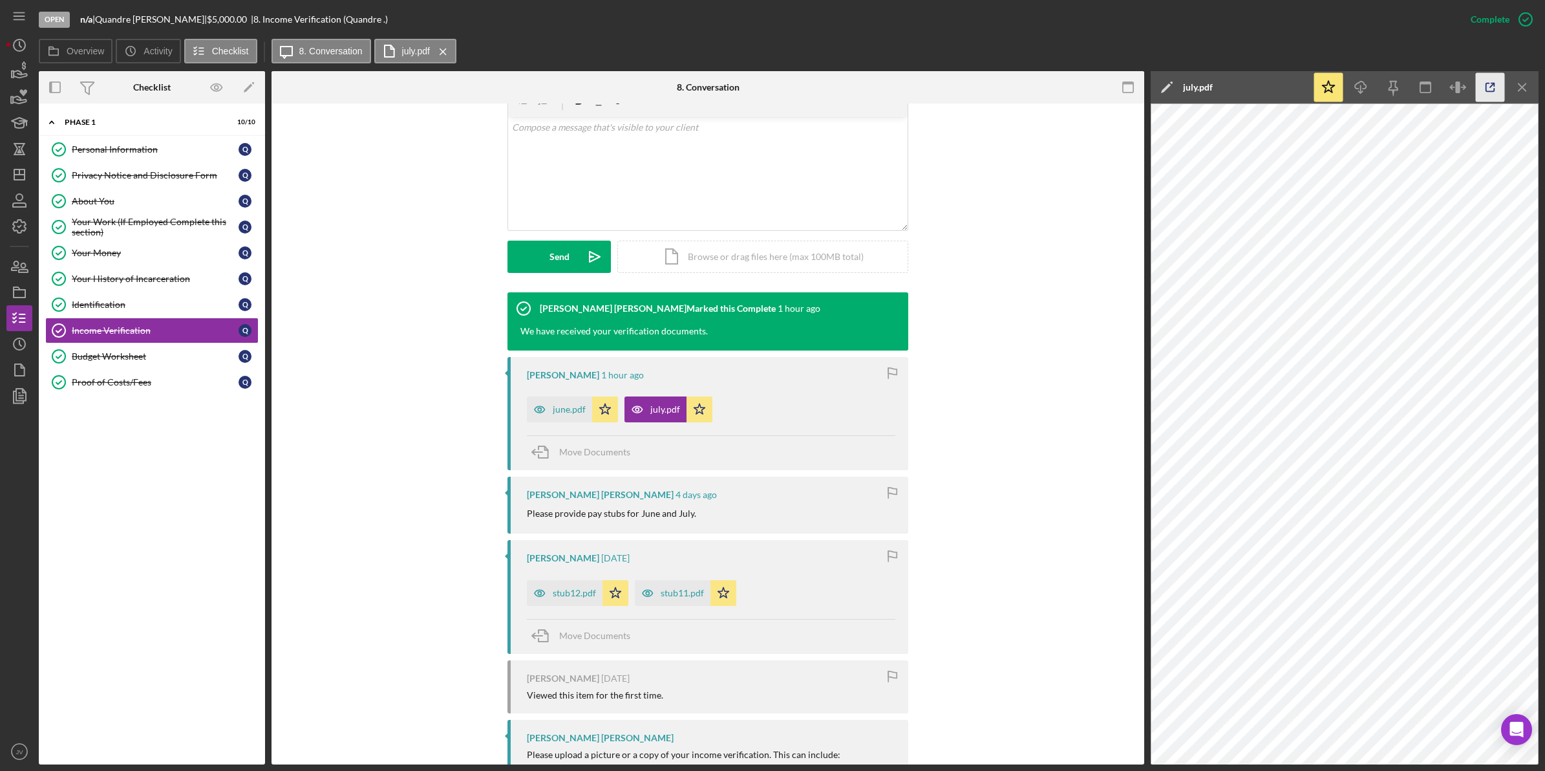
click at [1494, 89] on icon "button" at bounding box center [1490, 87] width 29 height 29
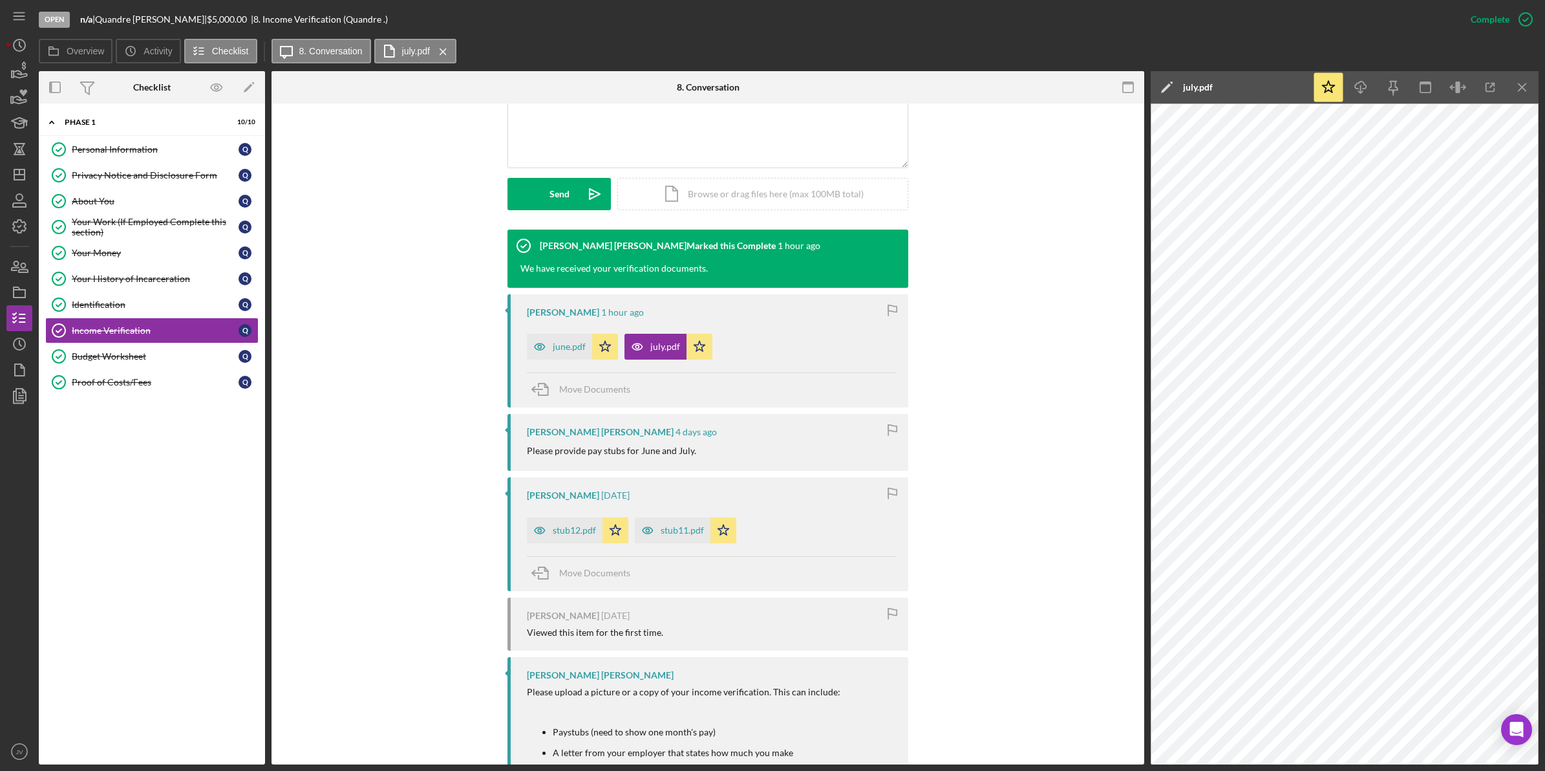
scroll to position [404, 0]
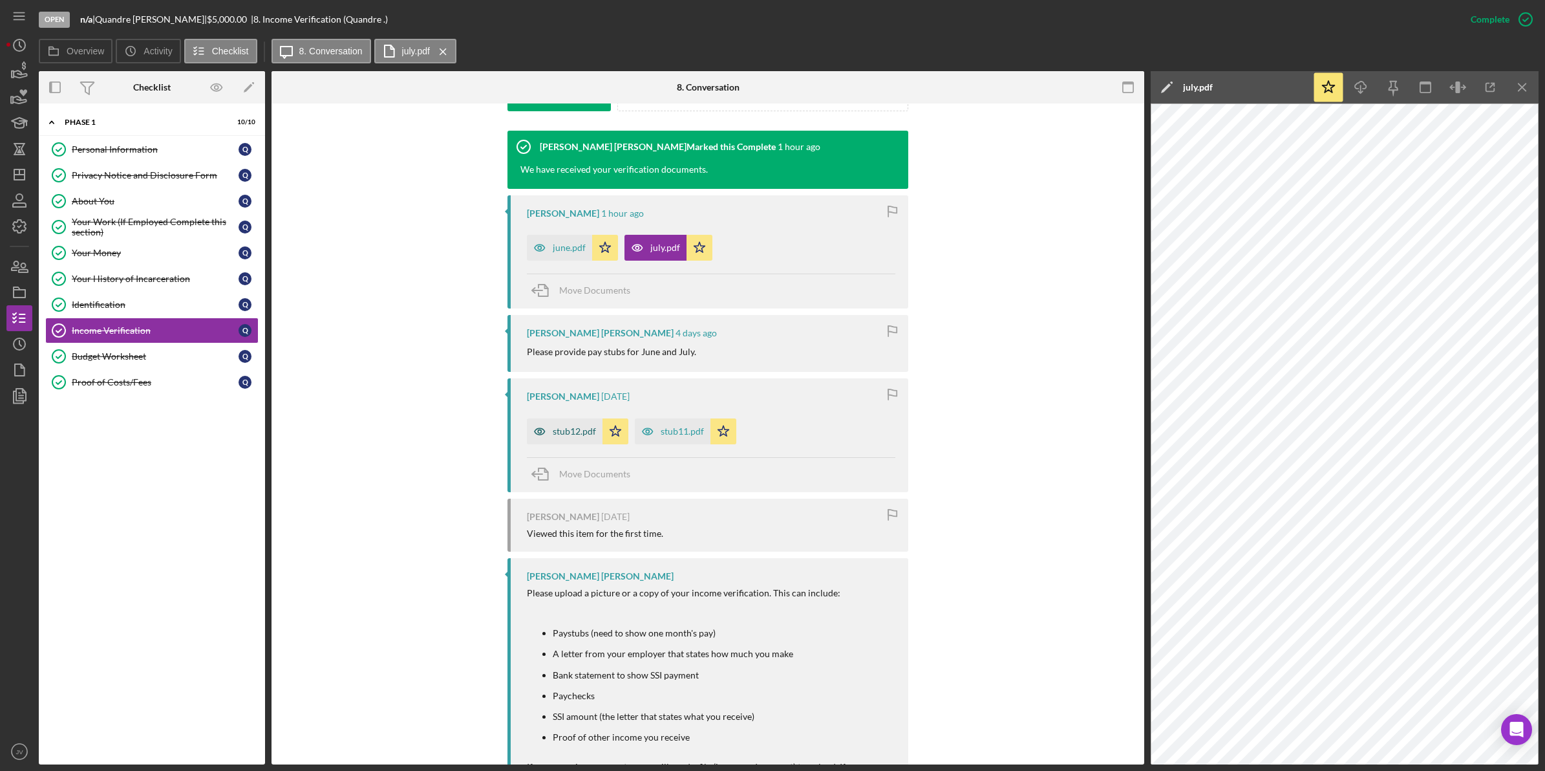
click at [561, 427] on div "stub12.pdf" at bounding box center [574, 431] width 43 height 10
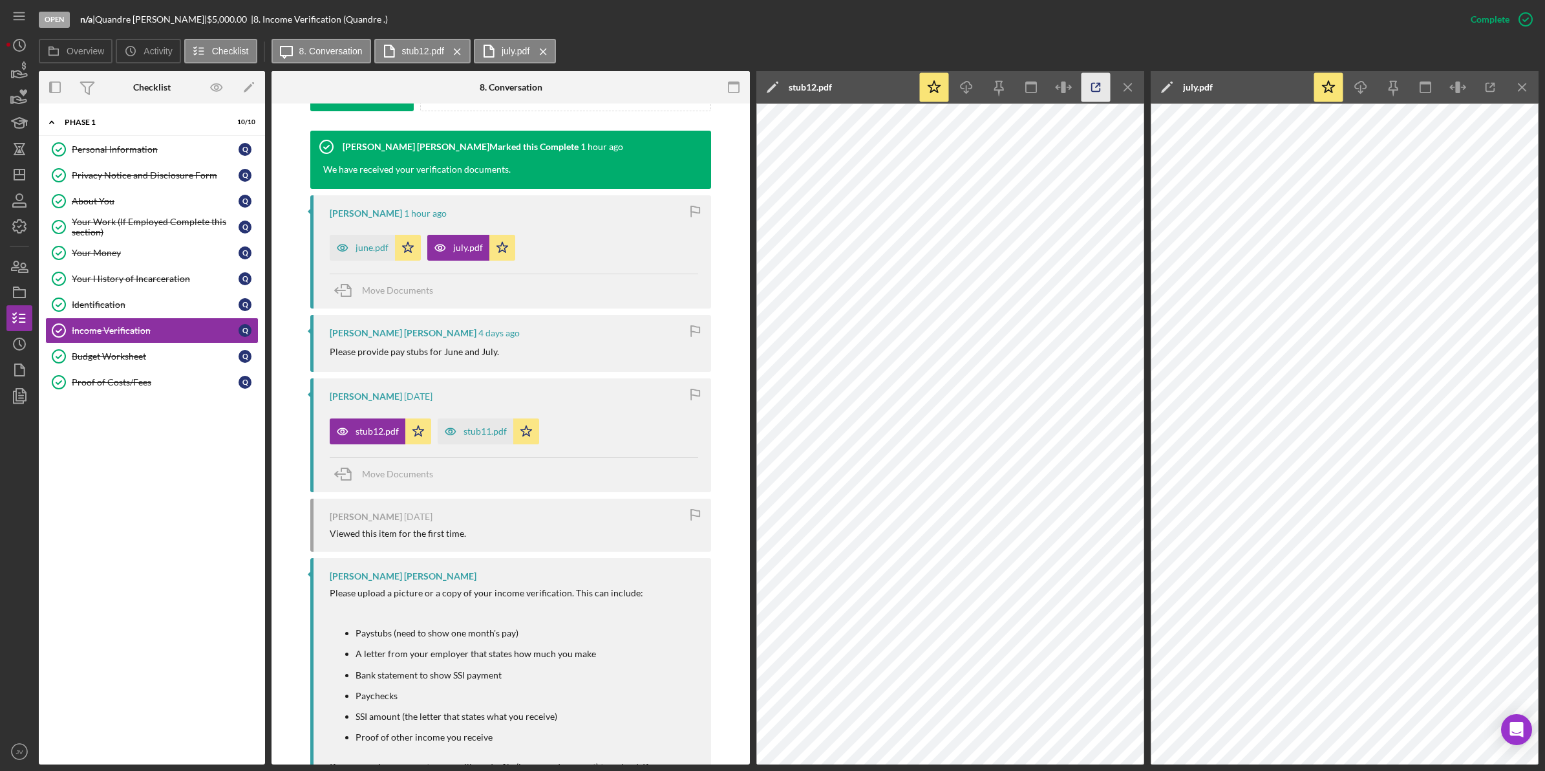
click at [1095, 85] on icon "button" at bounding box center [1096, 87] width 29 height 29
click at [156, 256] on div "Your Money" at bounding box center [155, 253] width 167 height 10
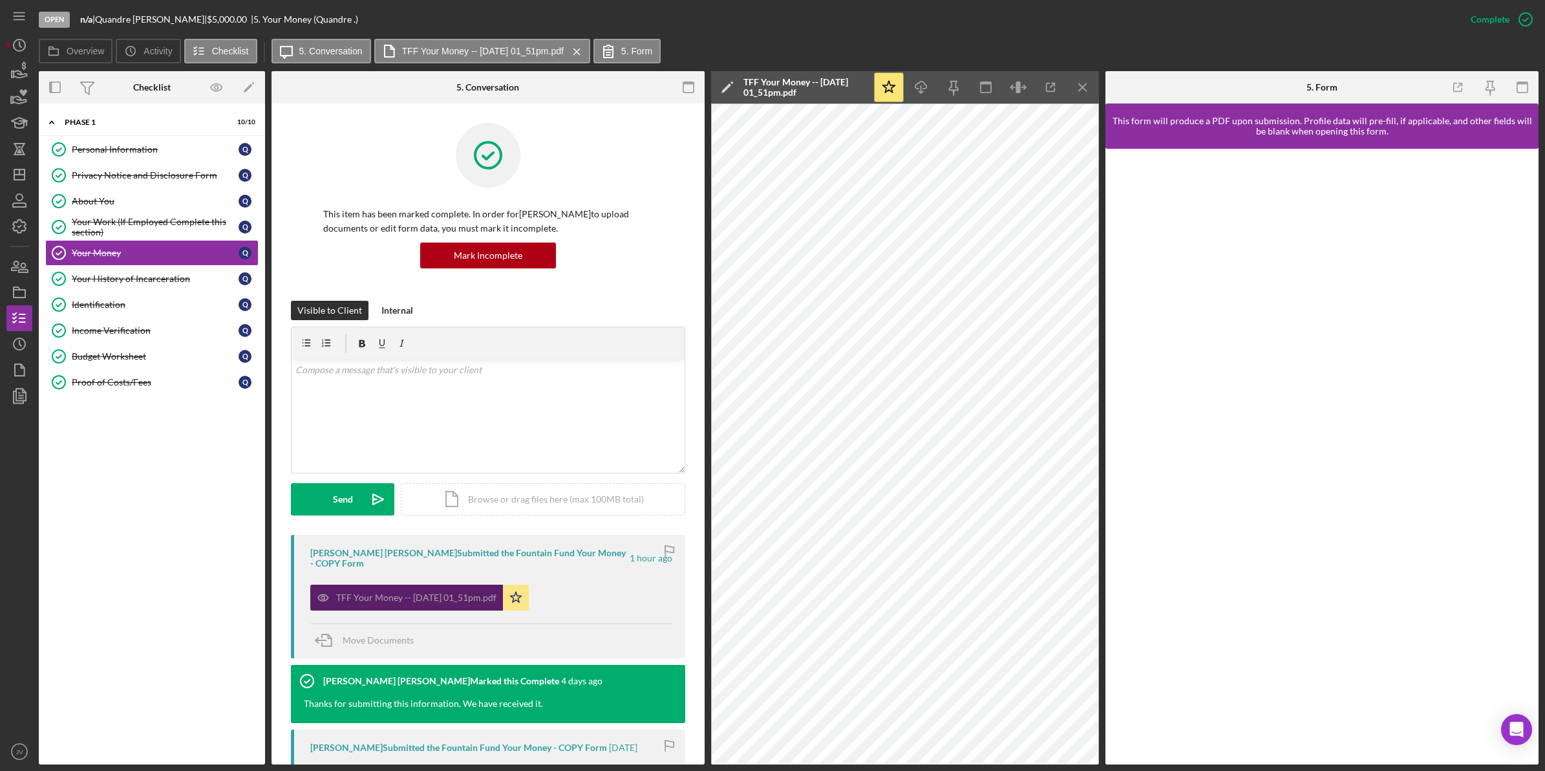
click at [417, 592] on div "TFF Your Money -- 2025-09-02 01_51pm.pdf" at bounding box center [416, 597] width 160 height 10
click at [1042, 88] on icon "button" at bounding box center [1051, 87] width 29 height 29
click at [189, 356] on div "Budget Worksheet" at bounding box center [155, 356] width 167 height 10
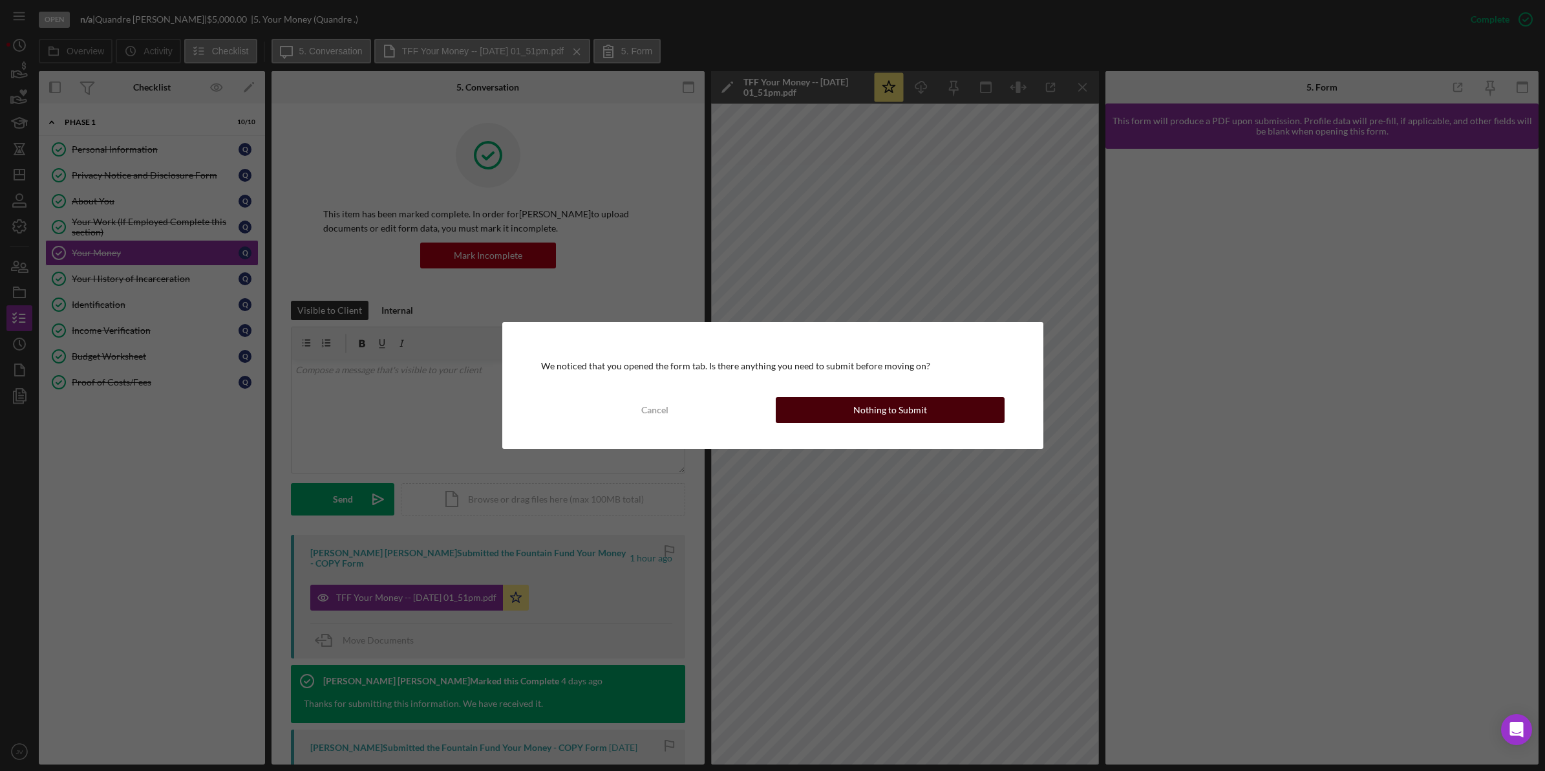
click at [962, 402] on button "Nothing to Submit" at bounding box center [890, 410] width 229 height 26
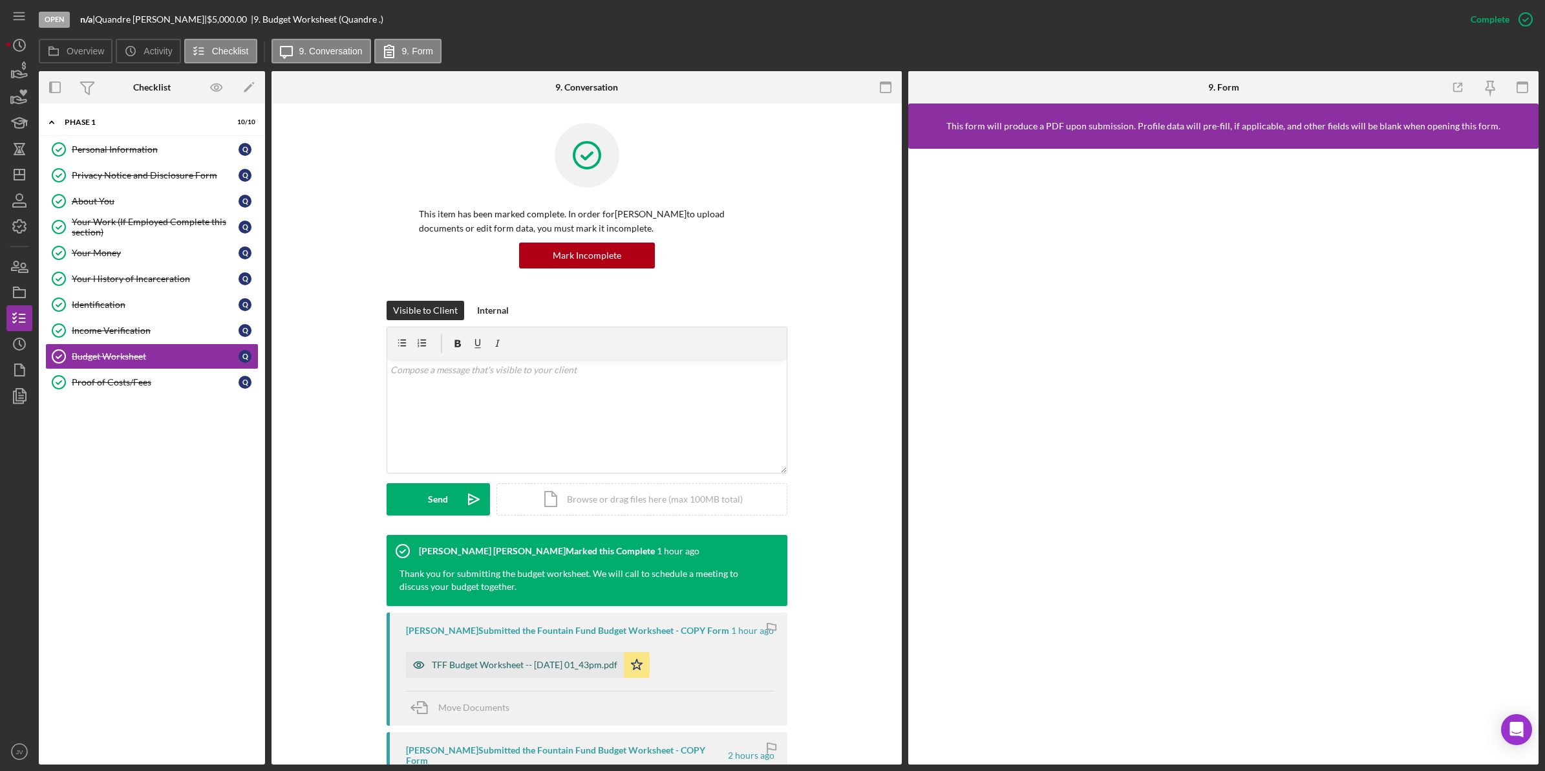
click at [531, 670] on div "TFF Budget Worksheet -- 2025-09-02 01_43pm.pdf" at bounding box center [525, 665] width 186 height 10
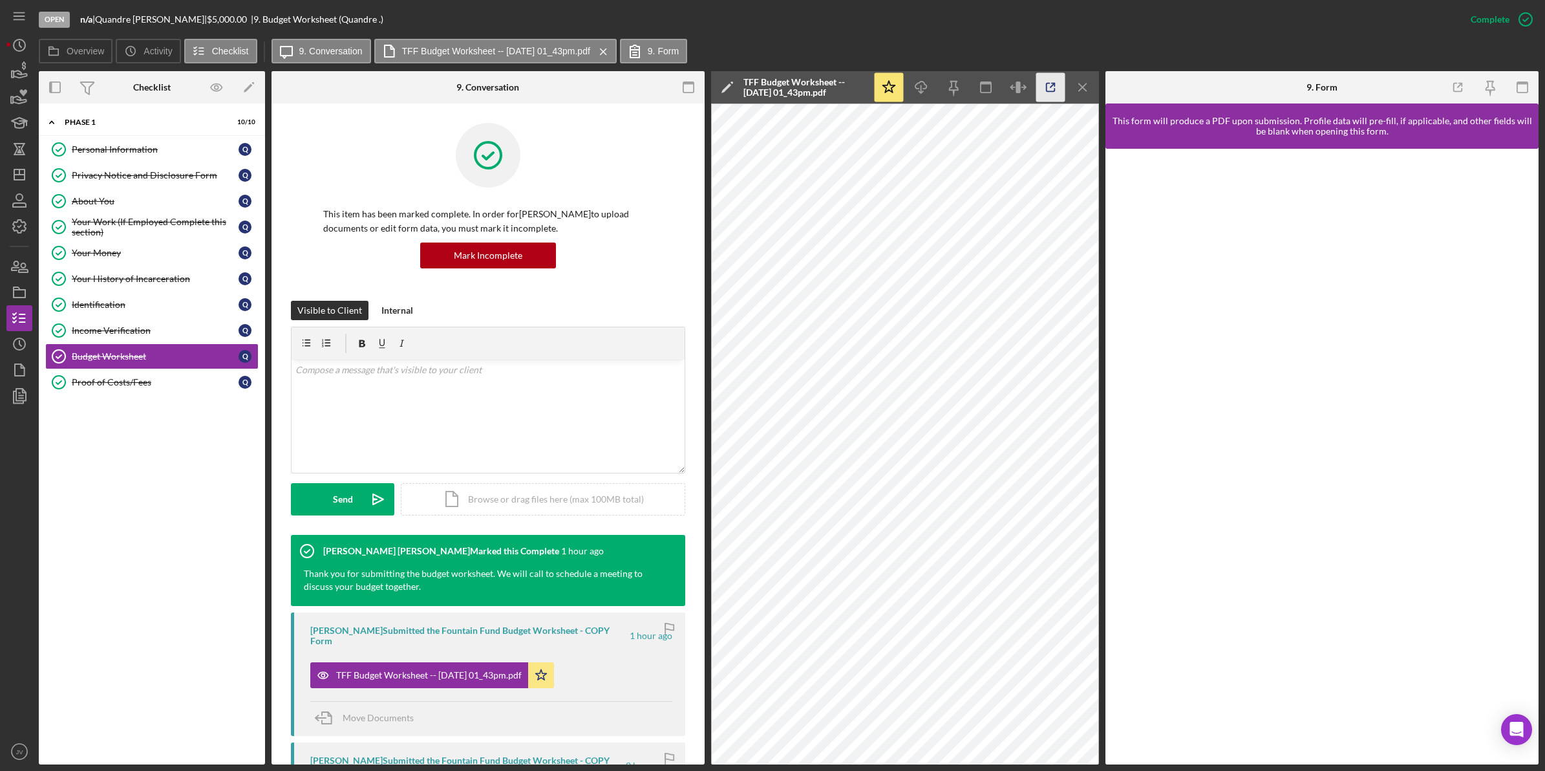
click at [1058, 89] on icon "button" at bounding box center [1051, 87] width 29 height 29
click at [162, 383] on div "Proof of Costs/Fees" at bounding box center [155, 382] width 167 height 10
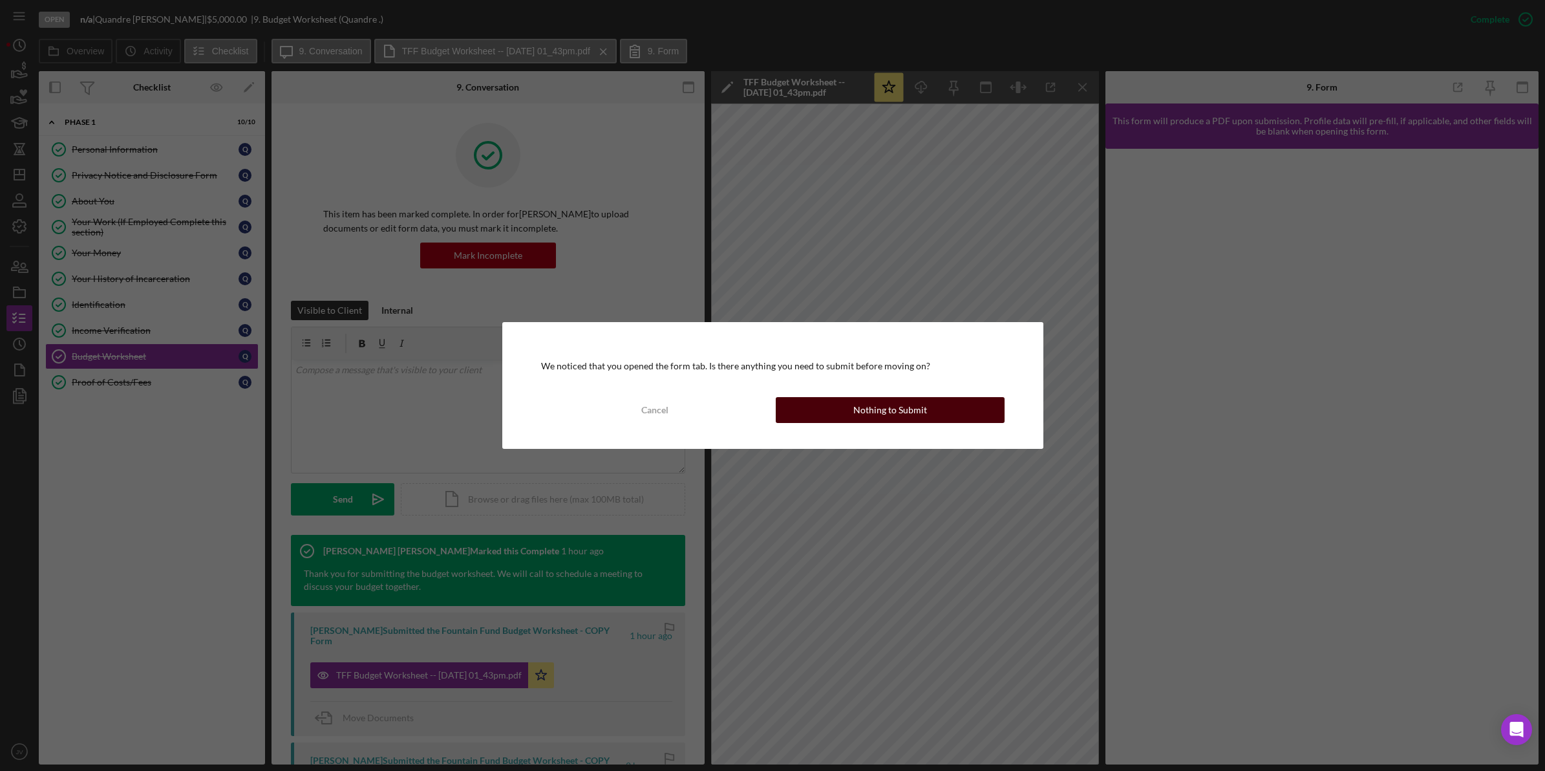
click at [989, 416] on button "Nothing to Submit" at bounding box center [890, 410] width 229 height 26
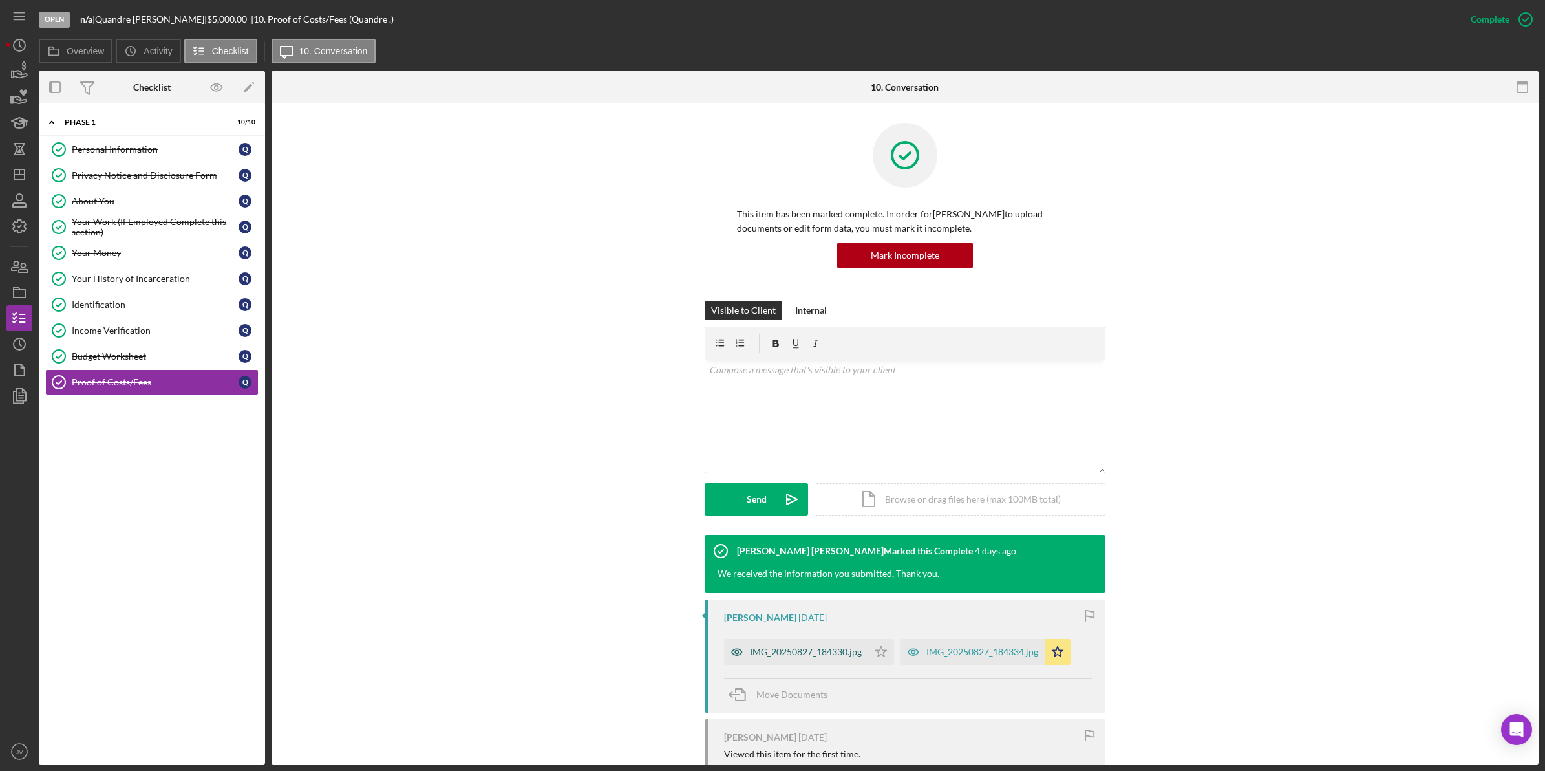
click at [815, 654] on div "IMG_20250827_184330.jpg" at bounding box center [806, 652] width 112 height 10
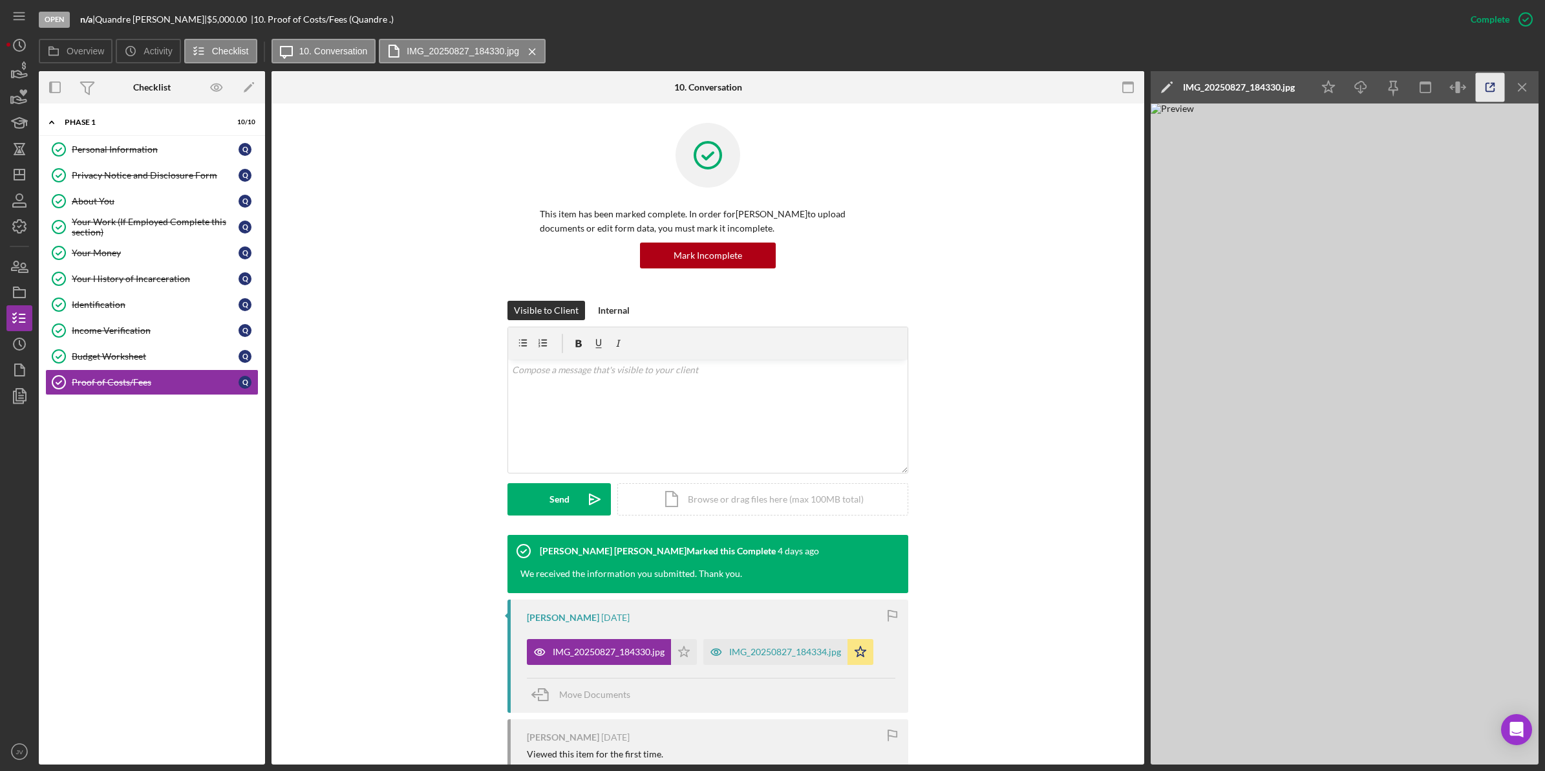
click at [1492, 88] on icon "button" at bounding box center [1490, 87] width 29 height 29
click at [752, 648] on div "IMG_20250827_184334.jpg" at bounding box center [785, 652] width 112 height 10
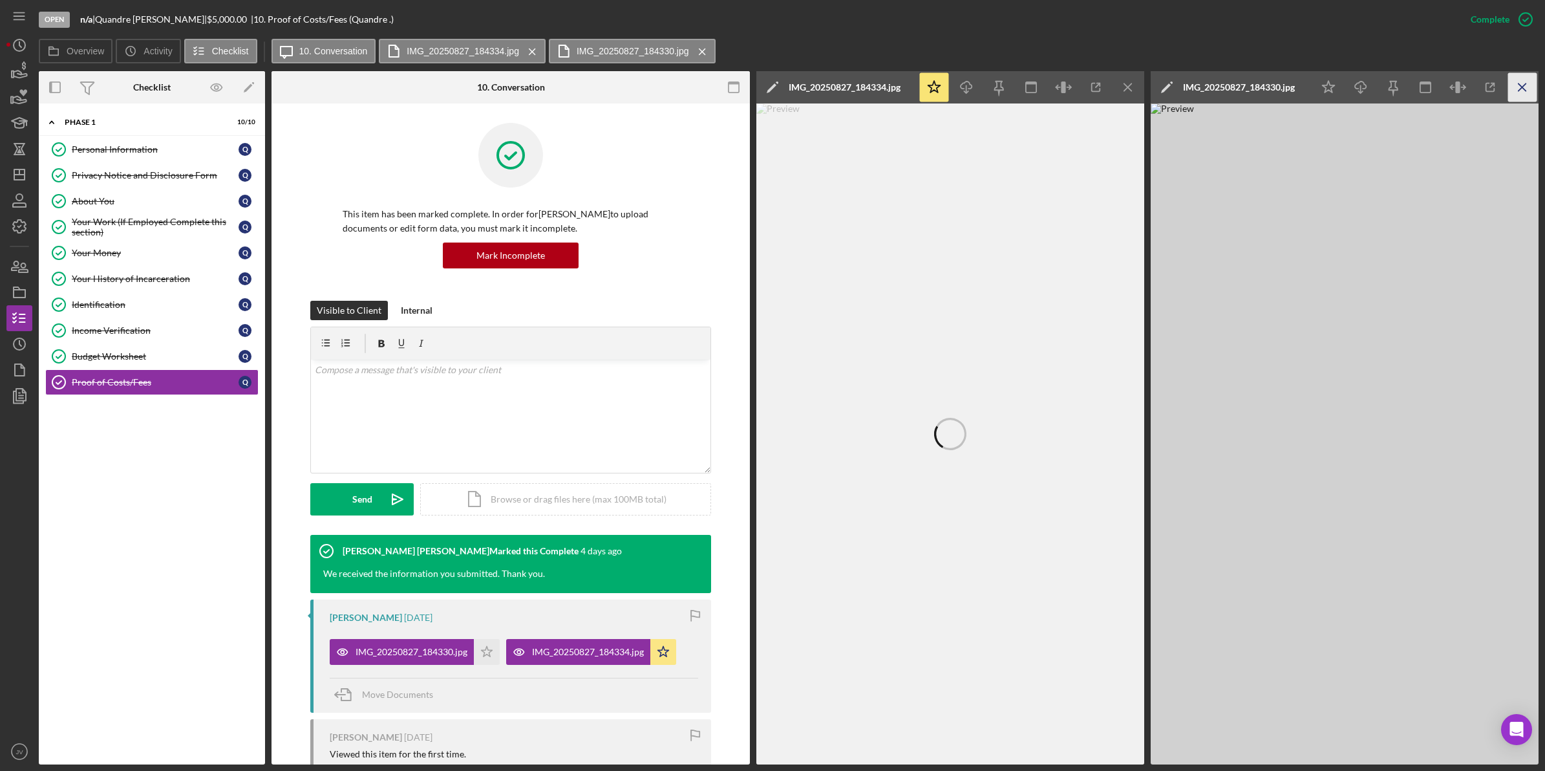
click at [1517, 88] on icon "Icon/Menu Close" at bounding box center [1523, 87] width 29 height 29
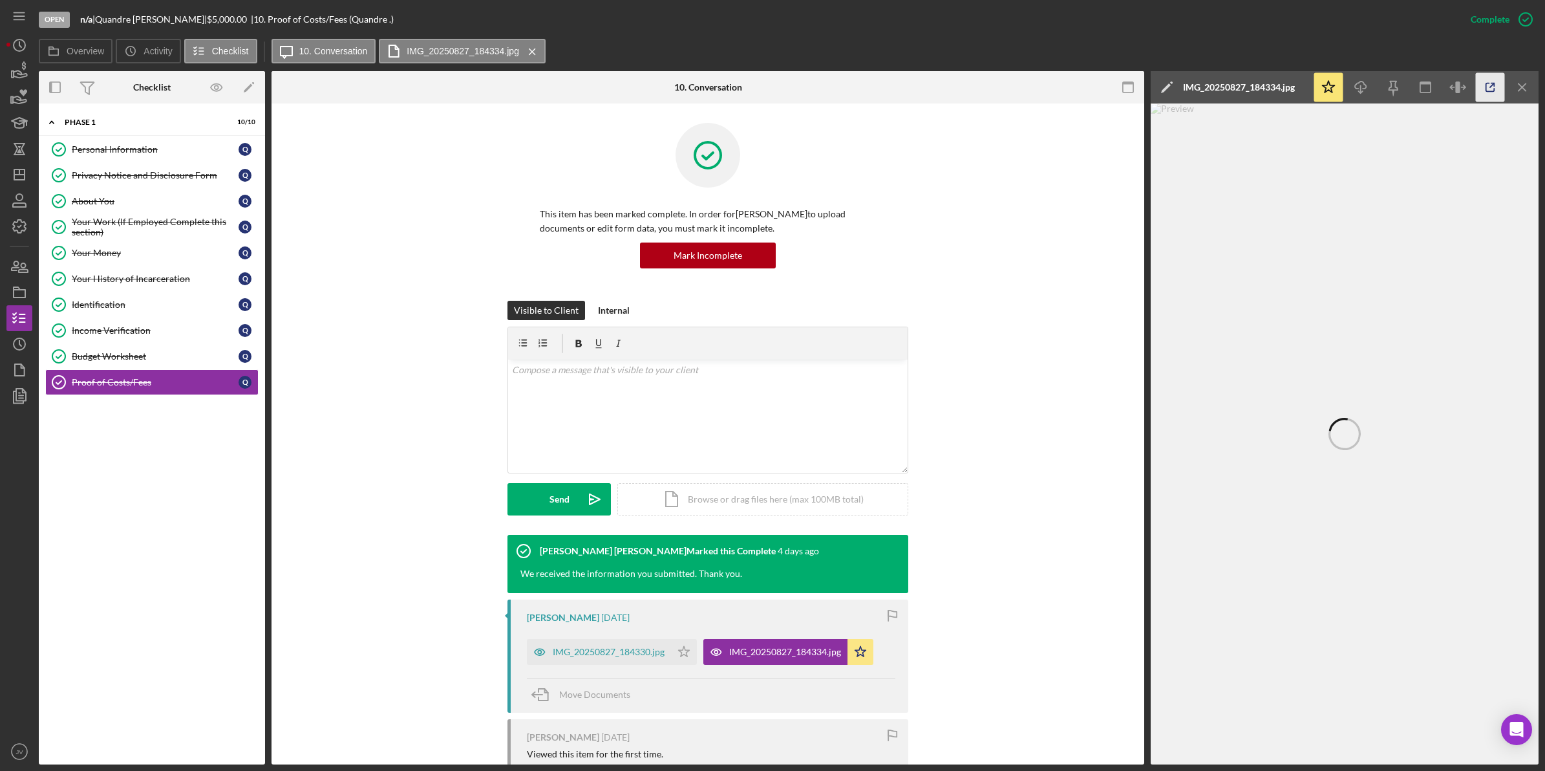
click at [1483, 85] on icon "button" at bounding box center [1490, 87] width 29 height 29
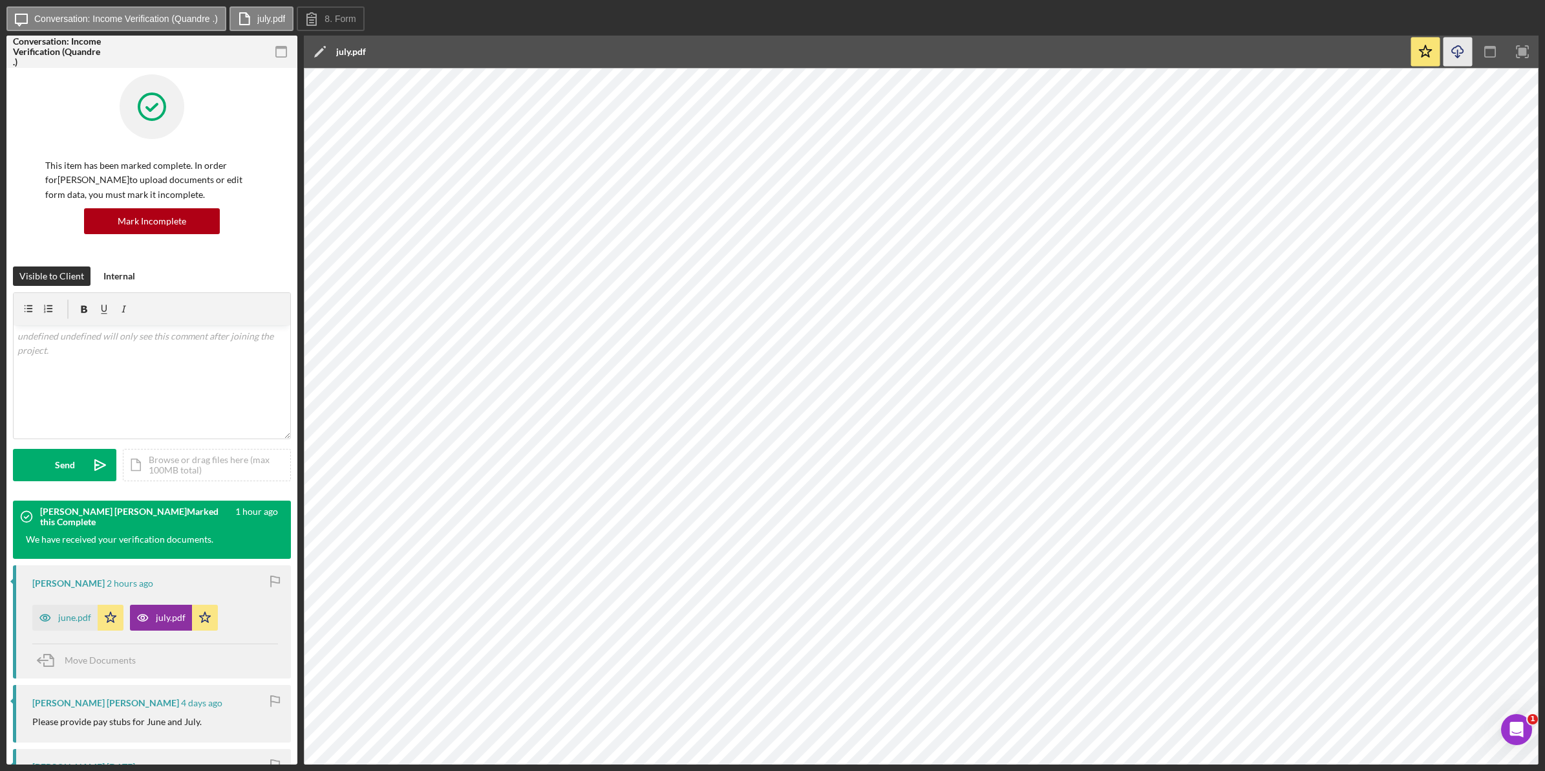
click at [1466, 50] on icon "Icon/Download" at bounding box center [1458, 52] width 29 height 29
